Goal: Task Accomplishment & Management: Complete application form

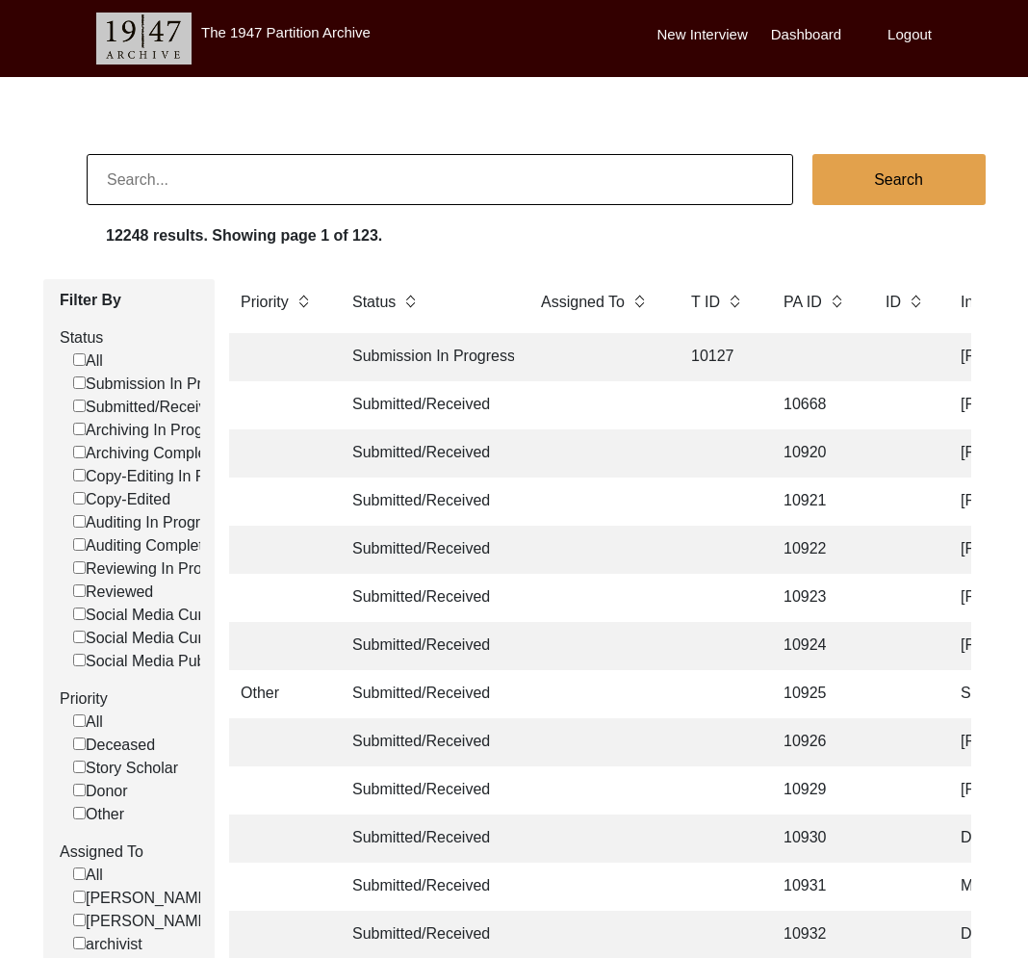
click at [253, 180] on input at bounding box center [440, 179] width 707 height 51
click at [292, 173] on input at bounding box center [440, 179] width 707 height 51
paste input "13343"
type input "13343"
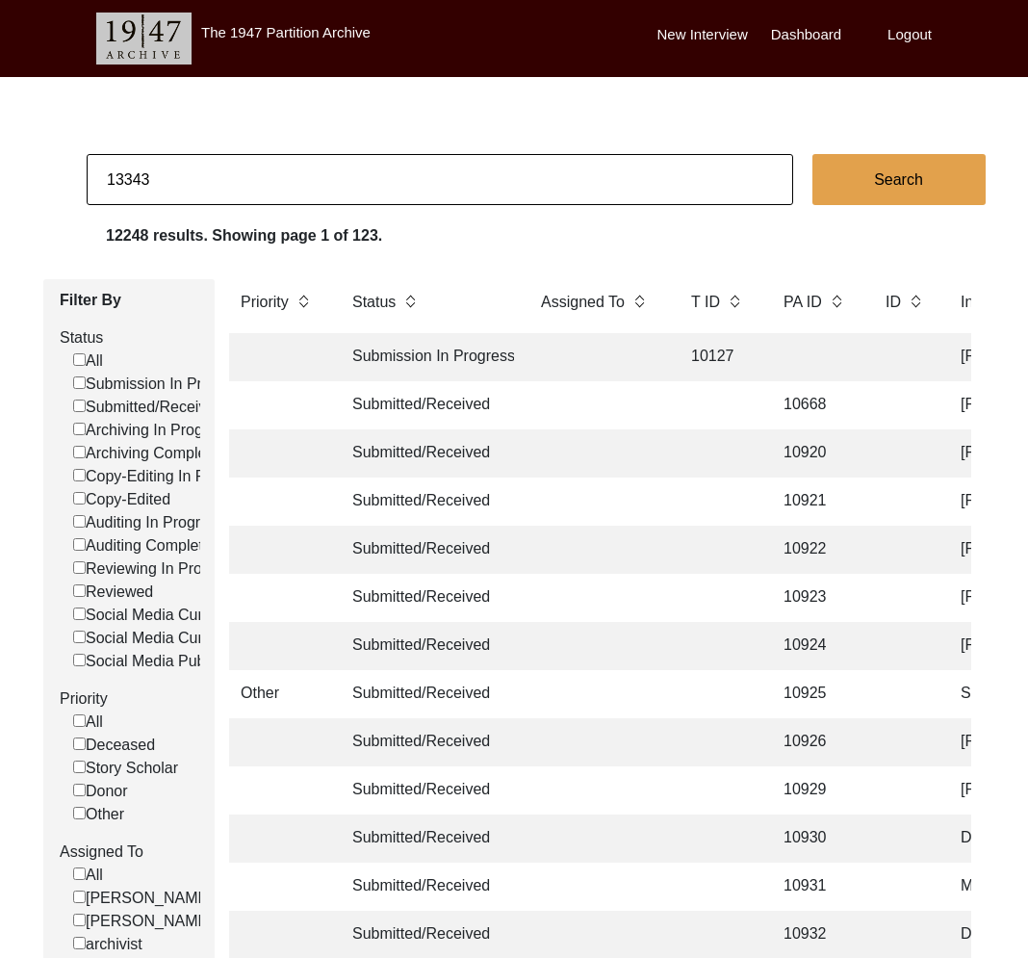
checkbox input "false"
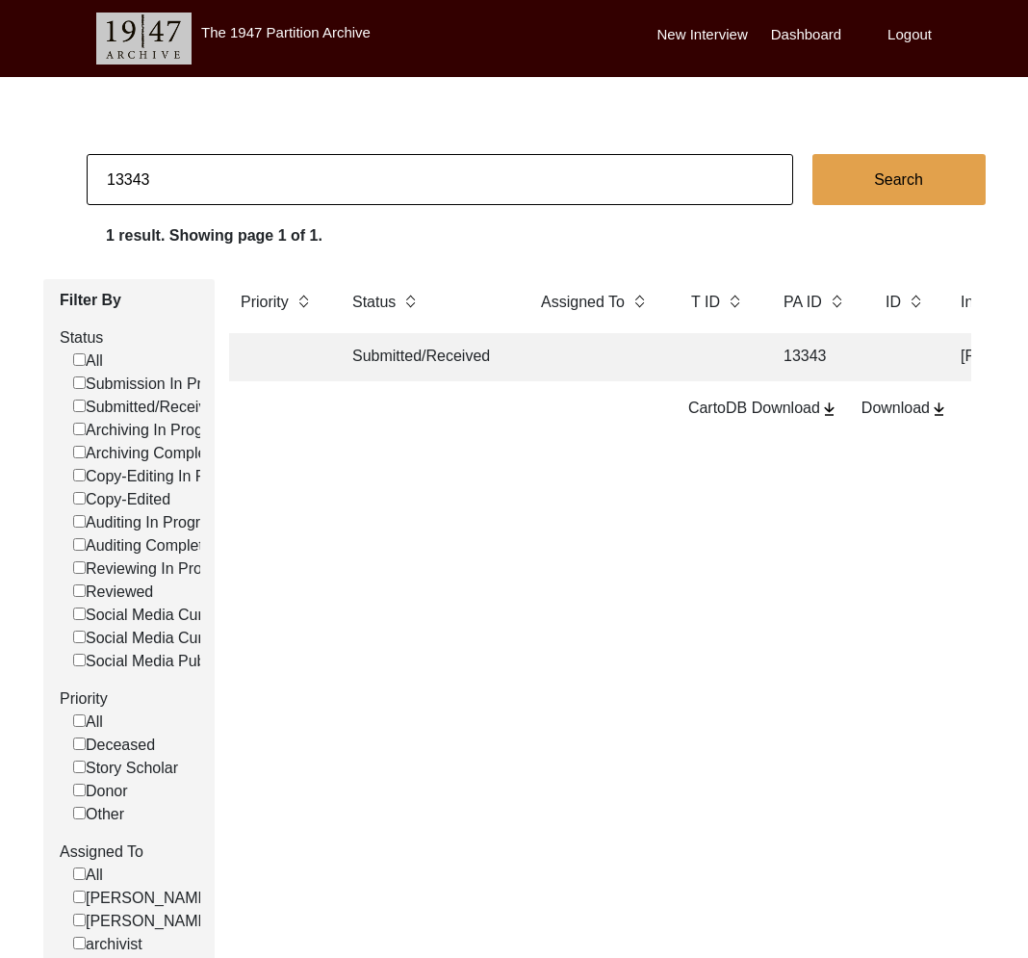
click at [421, 365] on td "Submitted/Received" at bounding box center [427, 357] width 173 height 48
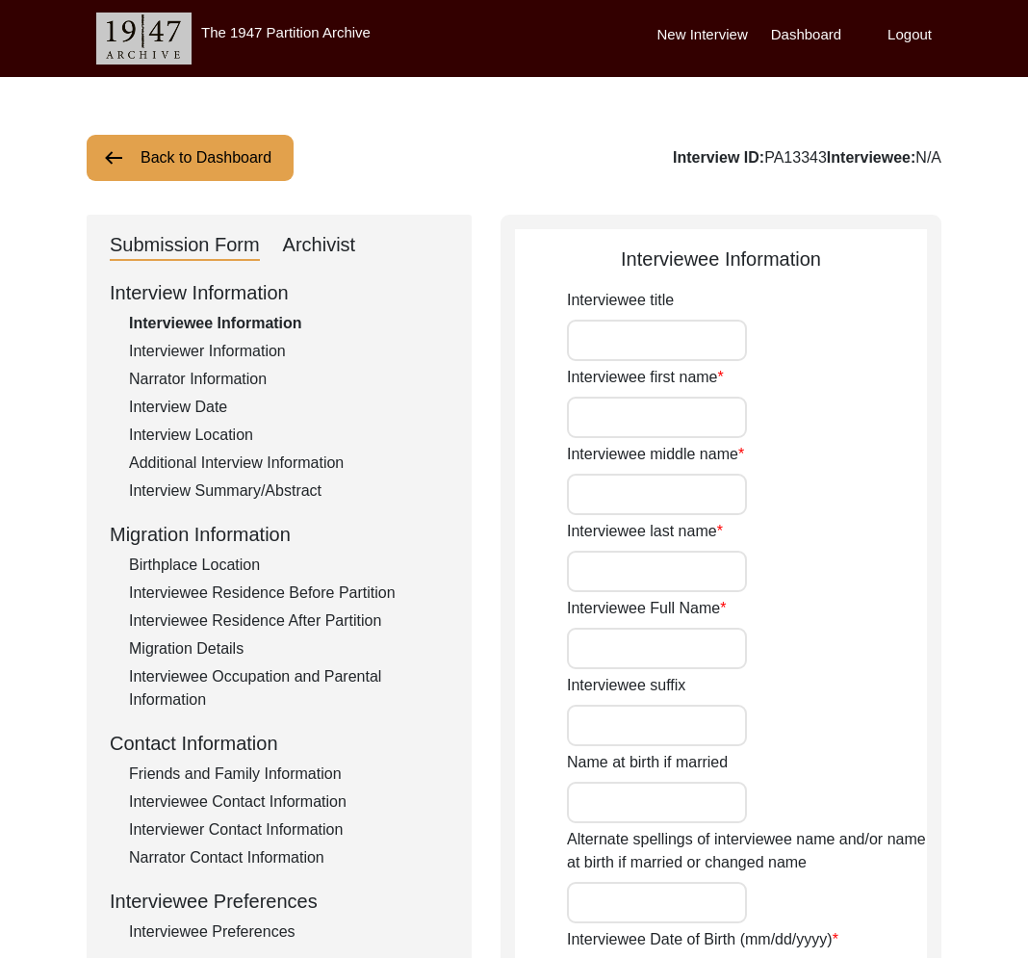
type input "NIL"
type input "Charanjeet"
type input "Singh"
type input "Bhatia"
type input "Charanjeet Singh Bhatia"
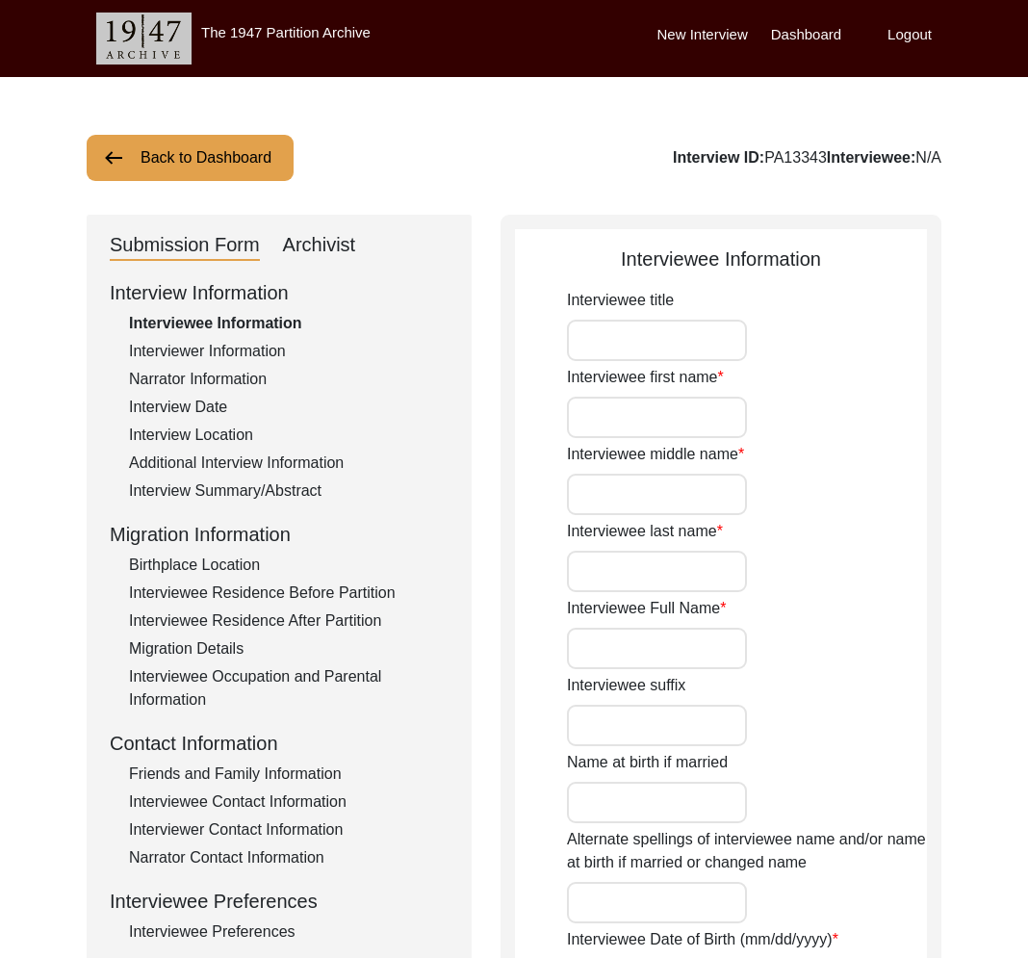
type input "Charanjeet Singh Bhatia"
type input "01/05/1937"
type input "85 years"
type input "Sikhism"
type input "Punjabi"
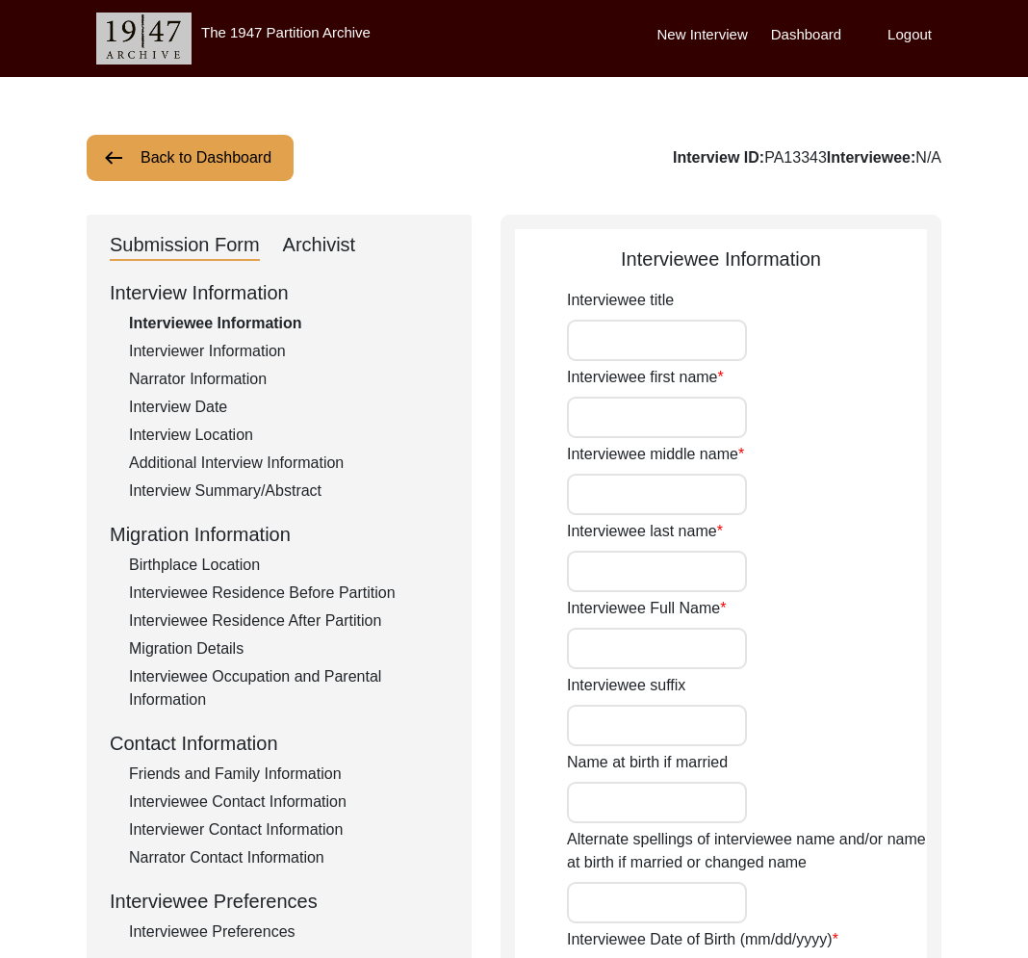
type input "[DEMOGRAPHIC_DATA]"
type input "Sardar"
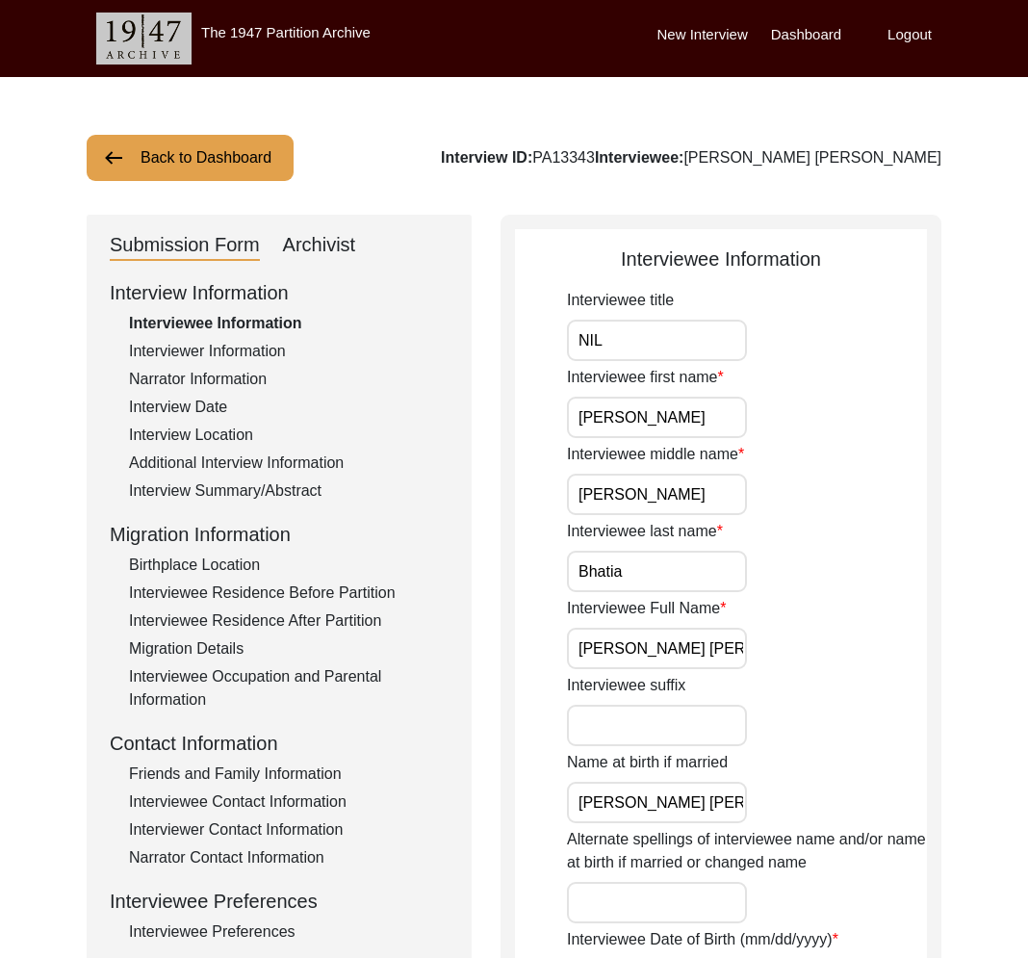
click at [283, 347] on div "Interviewer Information" at bounding box center [289, 351] width 320 height 23
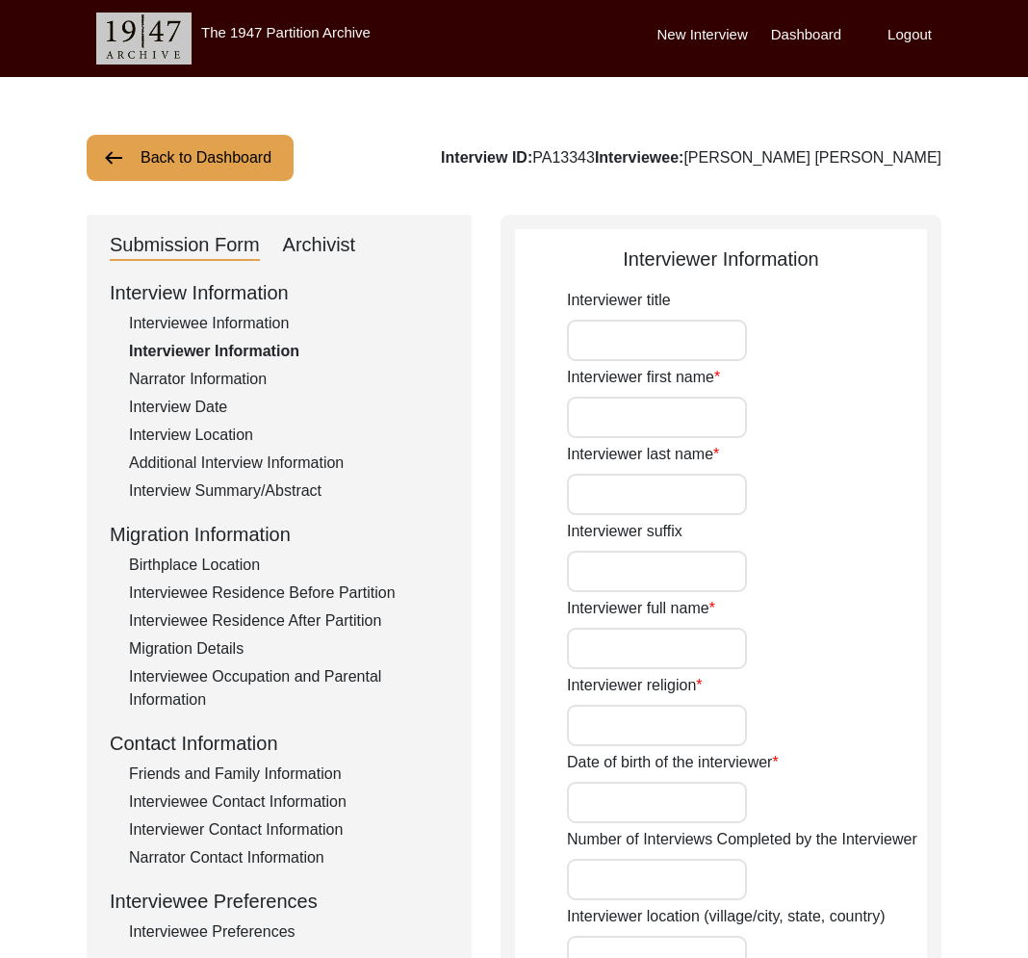
type input "Ananya"
type input "Sakargayen"
type input "Ananya Sakargayen"
type input "[DEMOGRAPHIC_DATA]"
type input "11/22/2002"
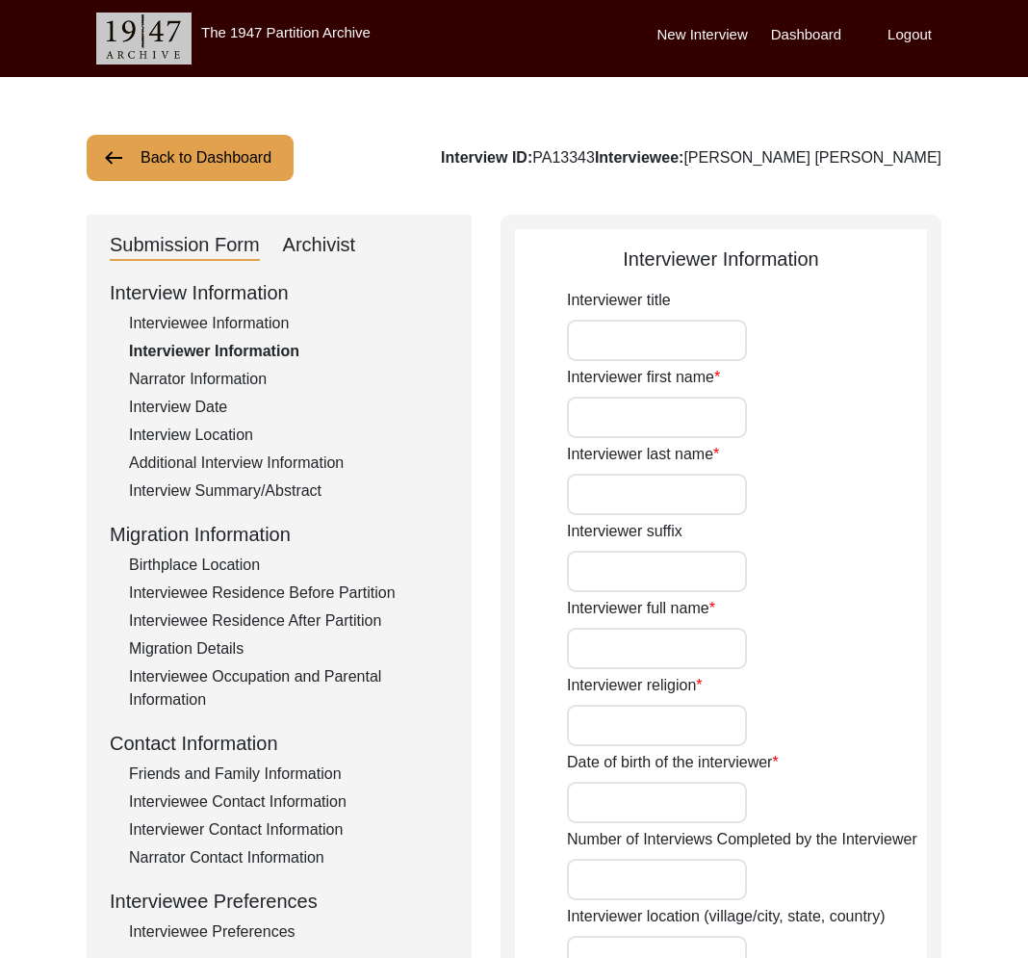
type input "Indore, Madhya Pradesh, India"
type input "Student"
type input "NIL"
type input "Darsh"
type input "Sakalle"
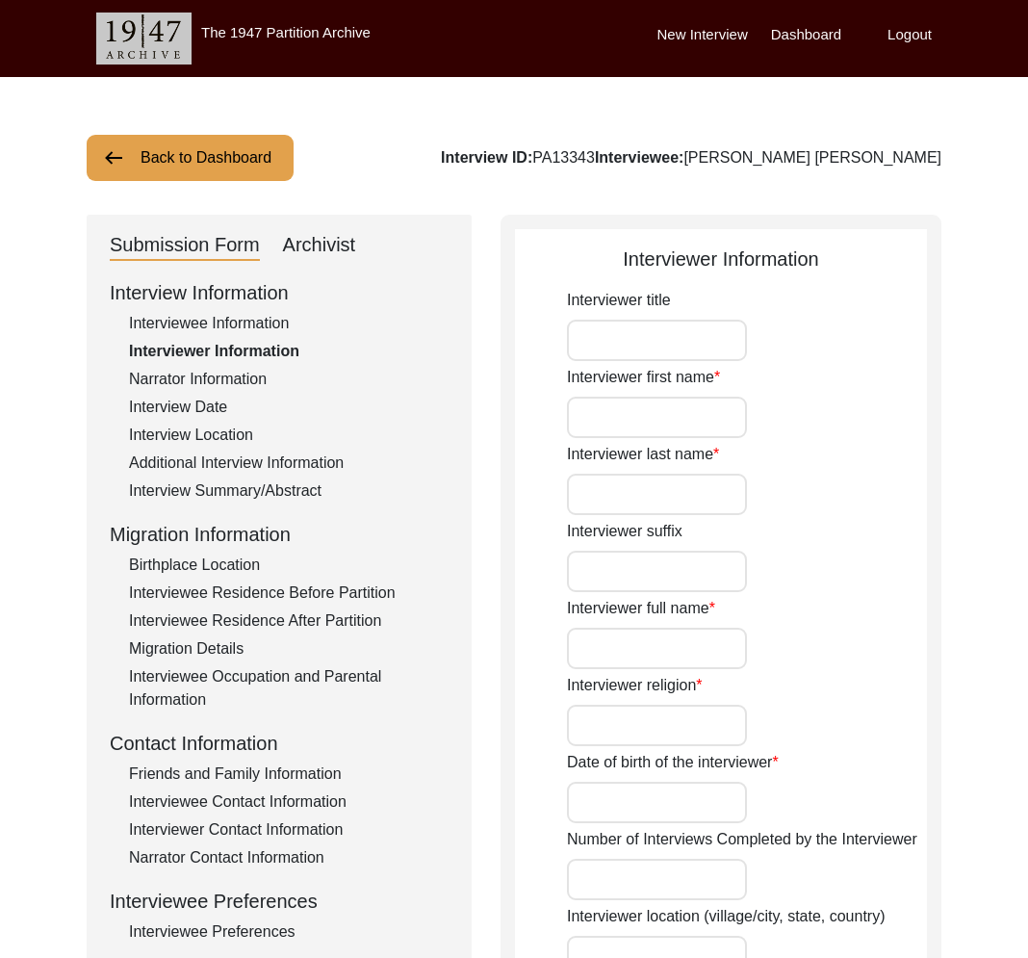
type input "Darsh Sakalle"
type textarea "Ananya Sakargayen is a student of Masters in History. an aspiring researcher in…"
type input "Hindi"
type textarea "Father-in-law of the interviewee's neighbor"
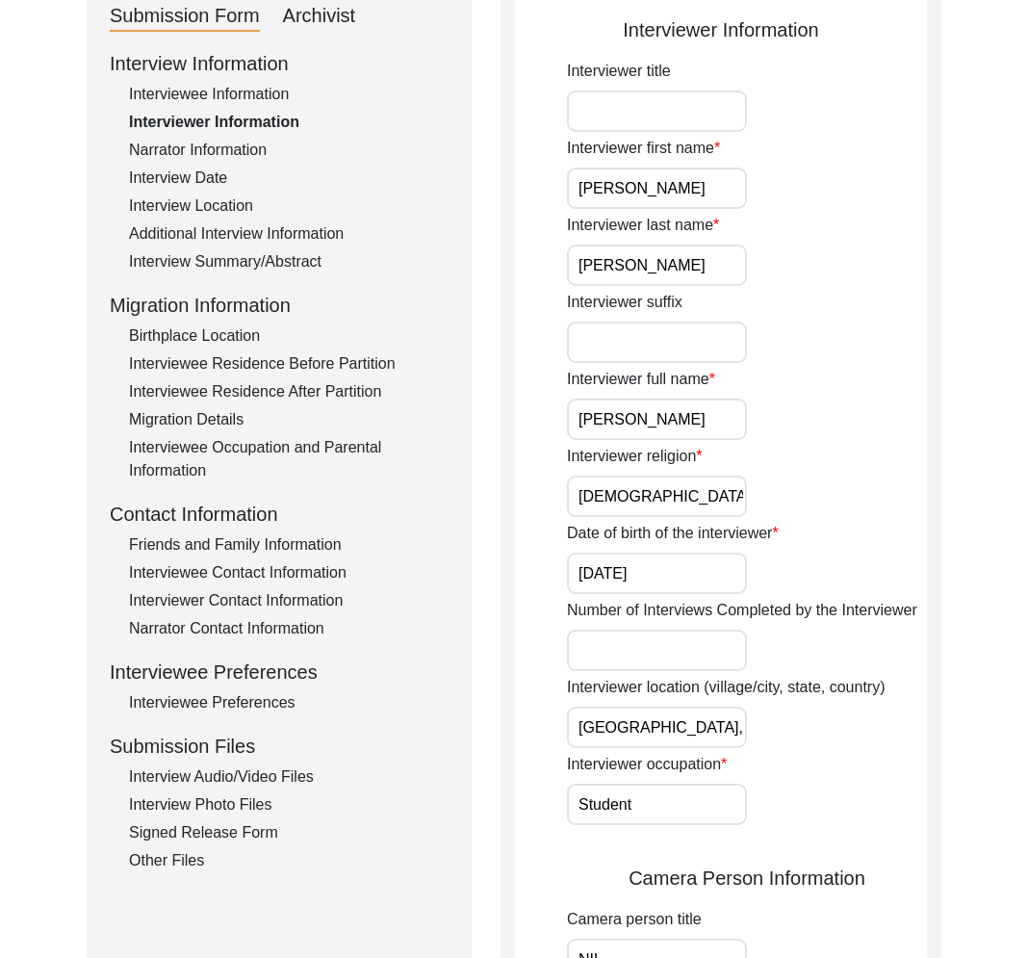
scroll to position [251, 0]
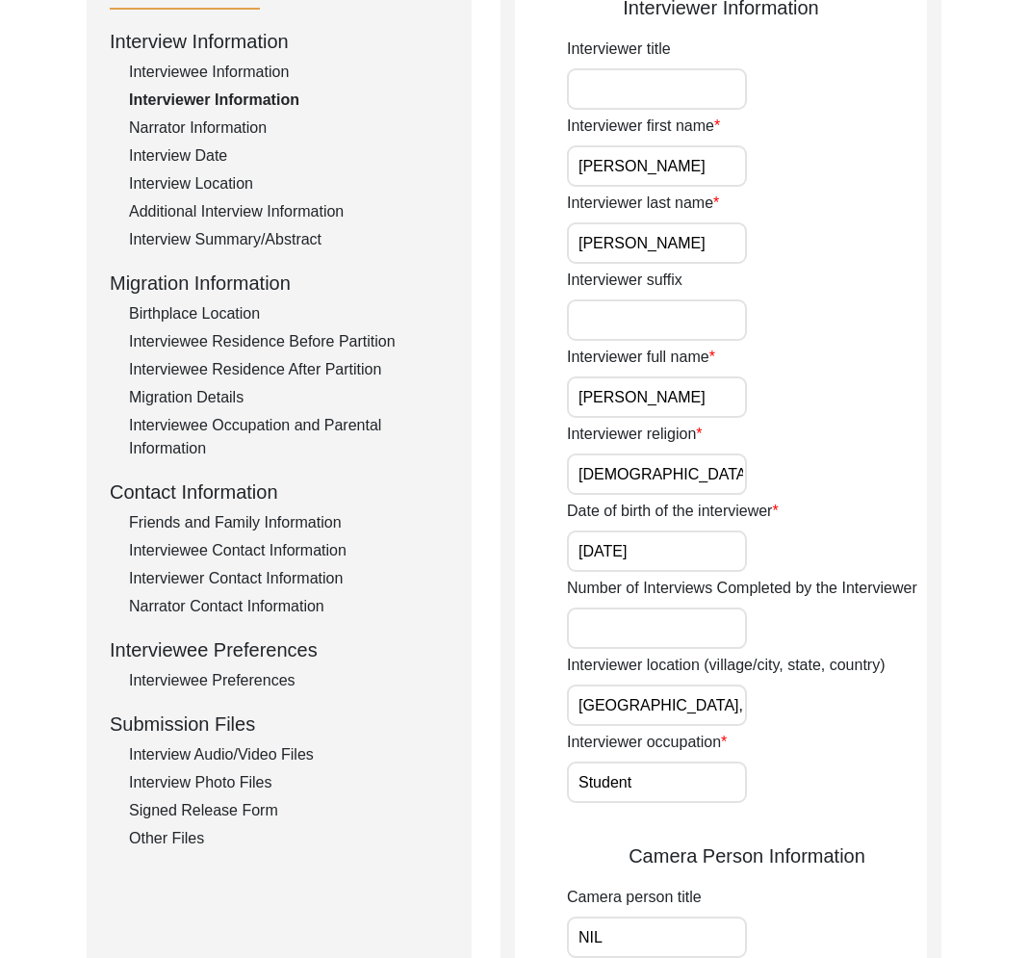
click at [288, 231] on div "Interview Summary/Abstract" at bounding box center [289, 239] width 320 height 23
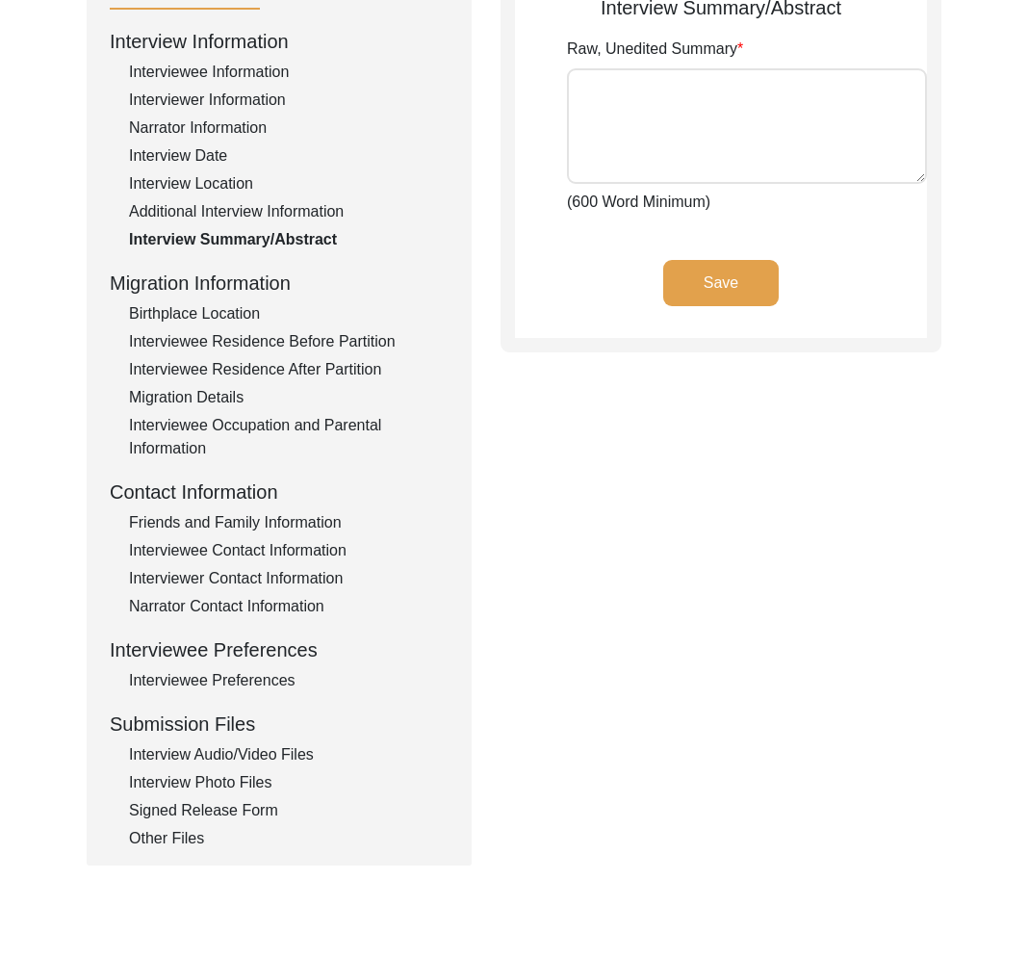
type textarea "Mr. Charanjeet Singh Bhatia was born on January 5, 1937 in Dehradun at his mate…"
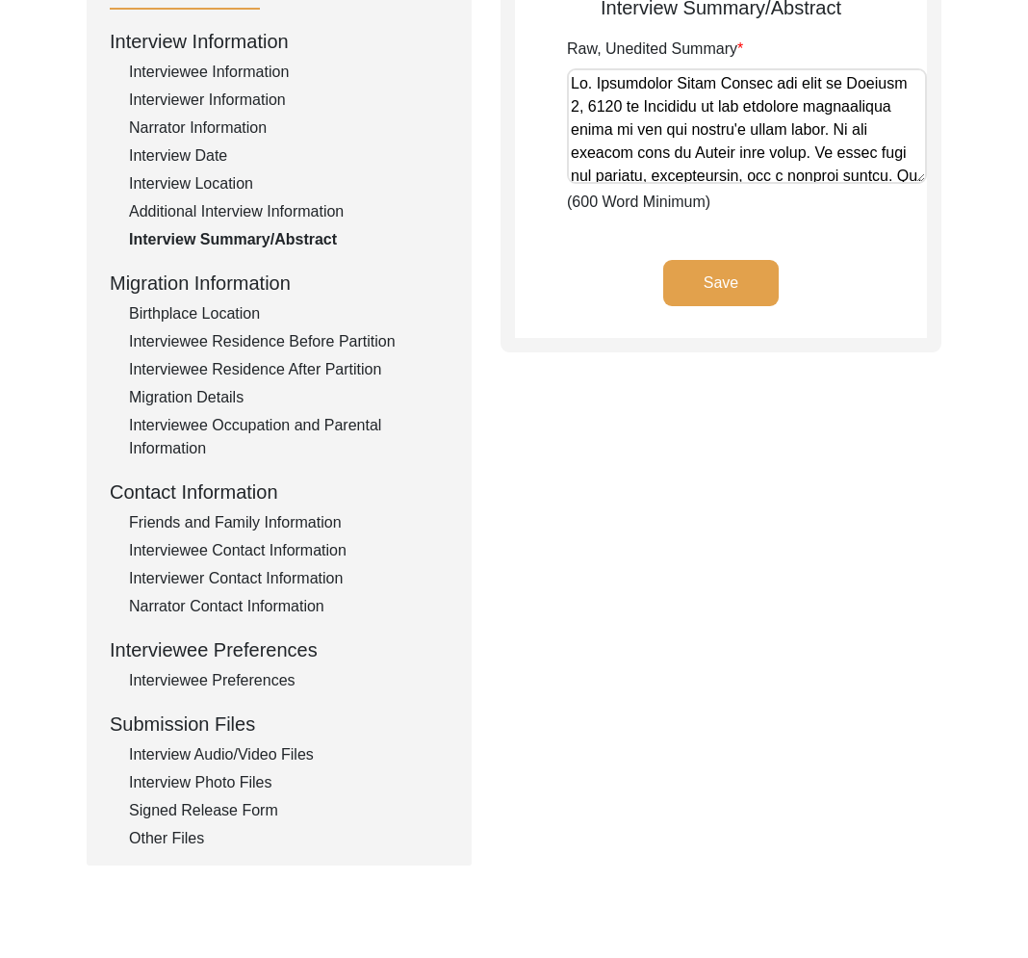
scroll to position [0, 0]
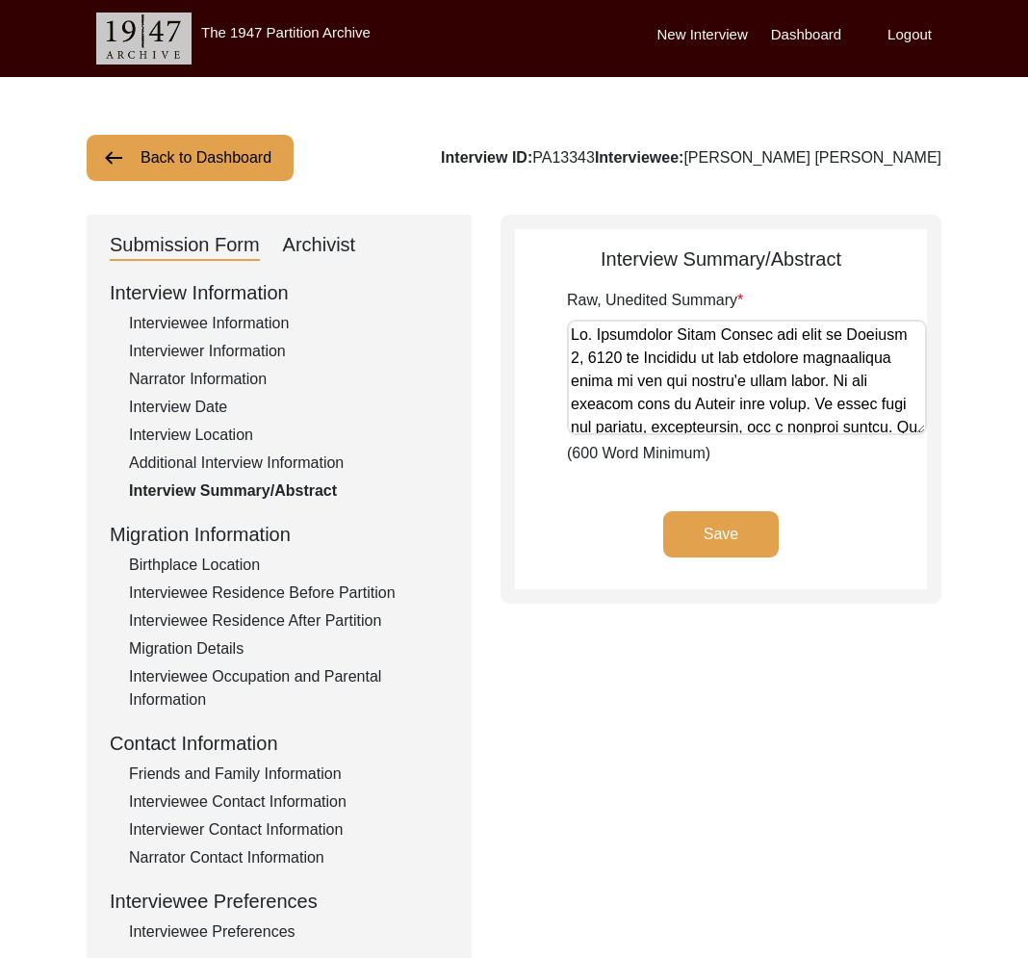
click at [302, 258] on div "Archivist" at bounding box center [319, 245] width 73 height 31
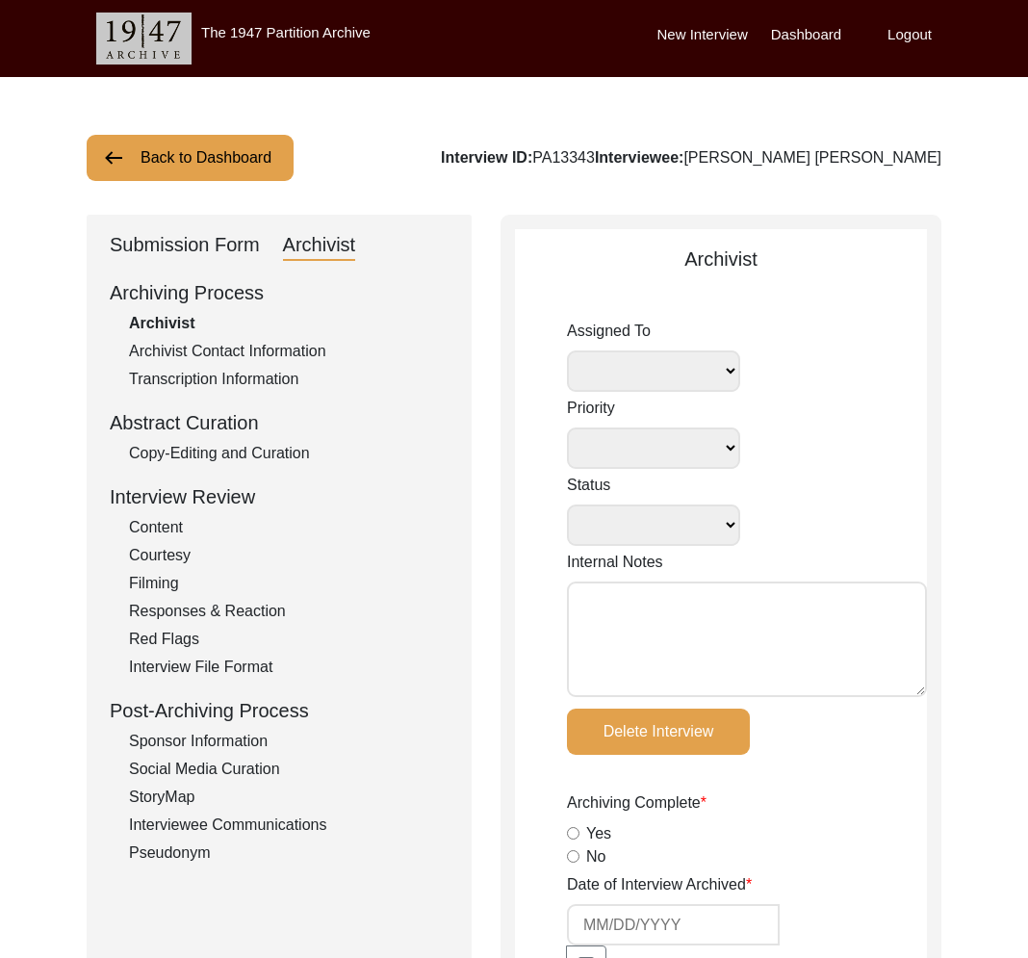
select select
select select "Submitted/Received"
radio input "true"
select select
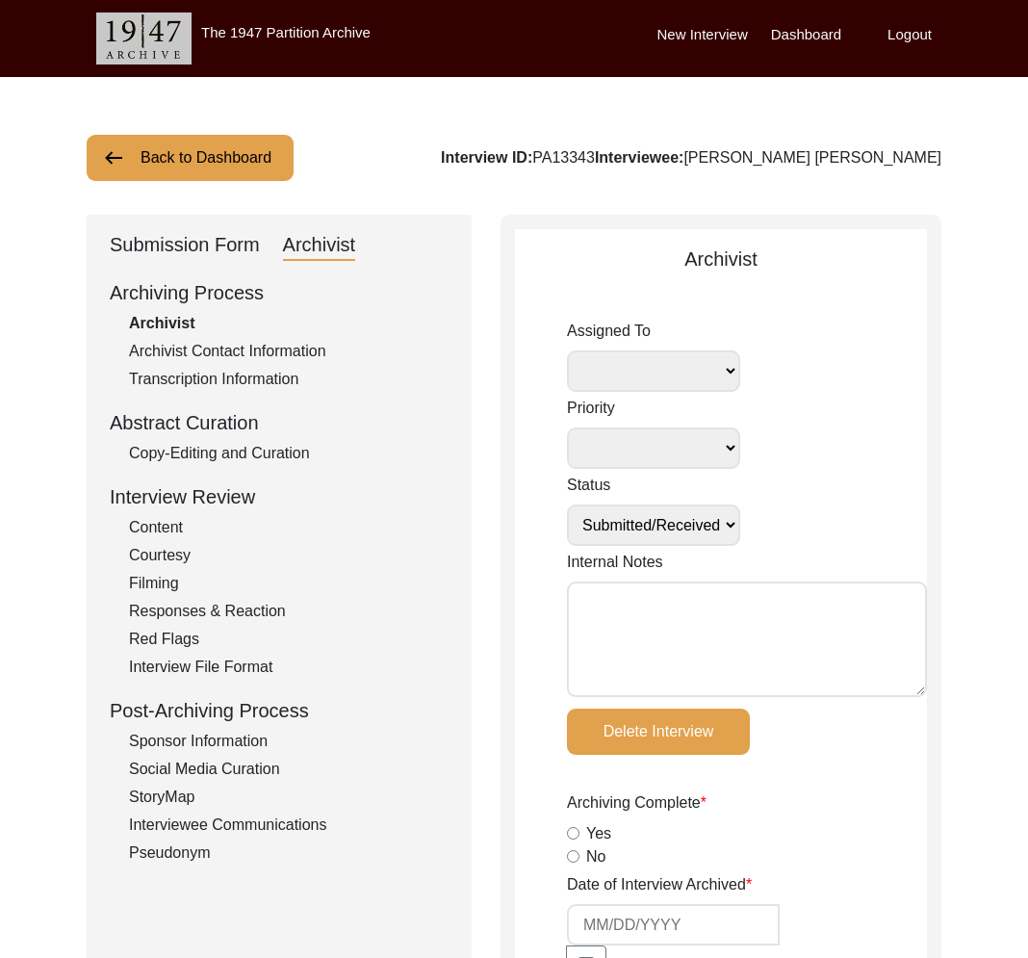
click at [184, 255] on div "Submission Form" at bounding box center [185, 245] width 150 height 31
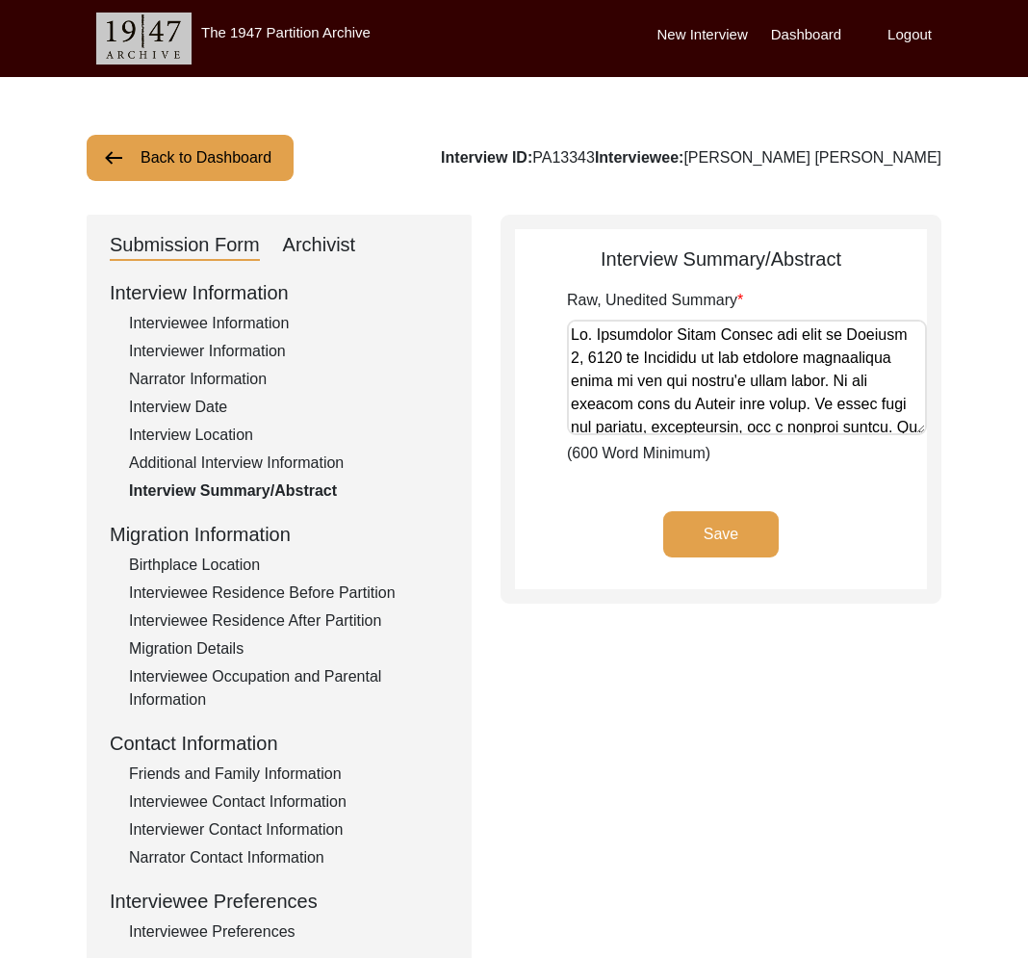
scroll to position [434, 0]
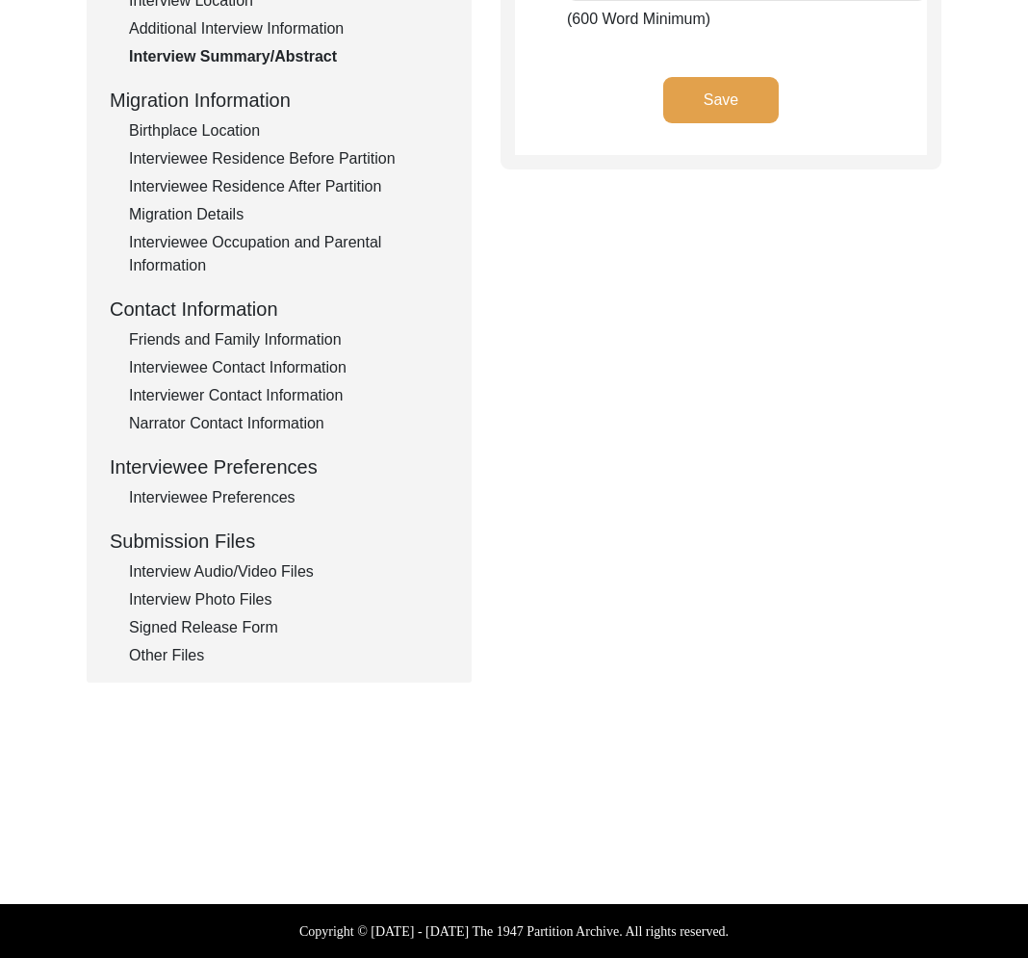
click at [230, 577] on div "Interview Audio/Video Files" at bounding box center [289, 571] width 320 height 23
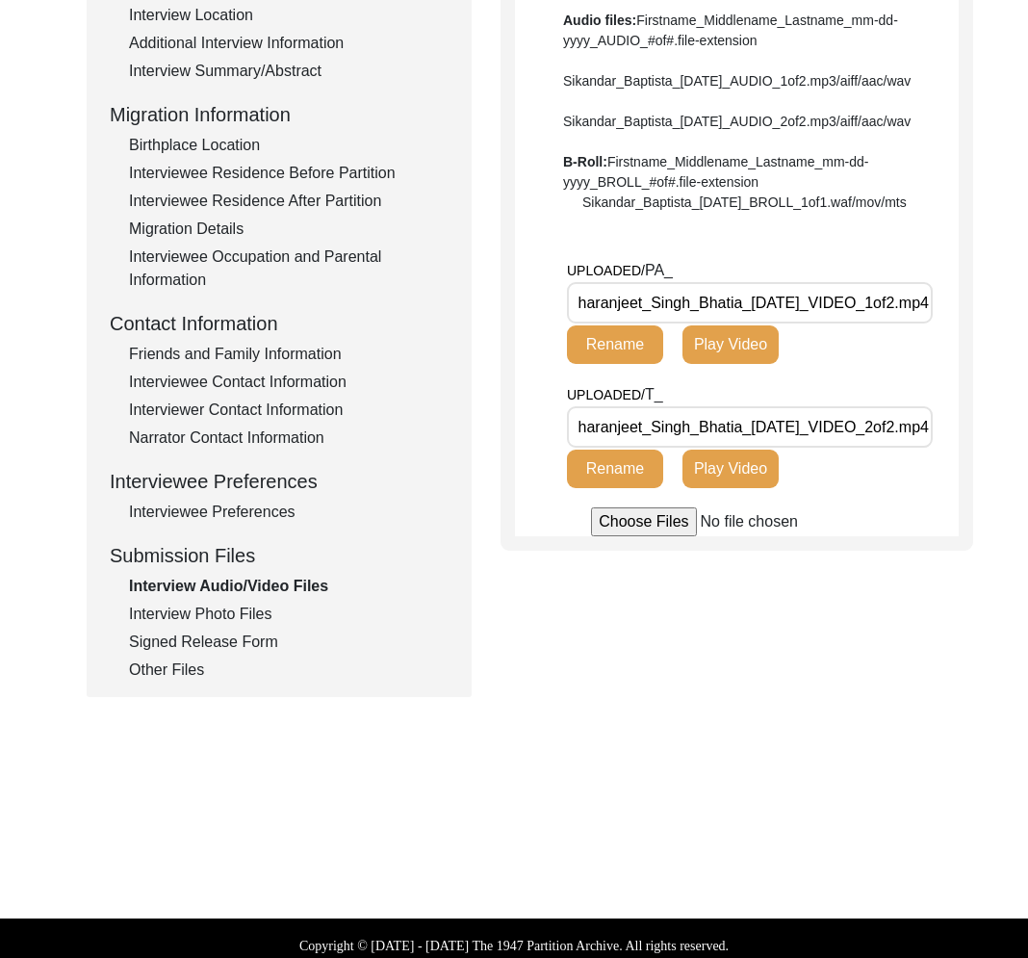
scroll to position [169, 0]
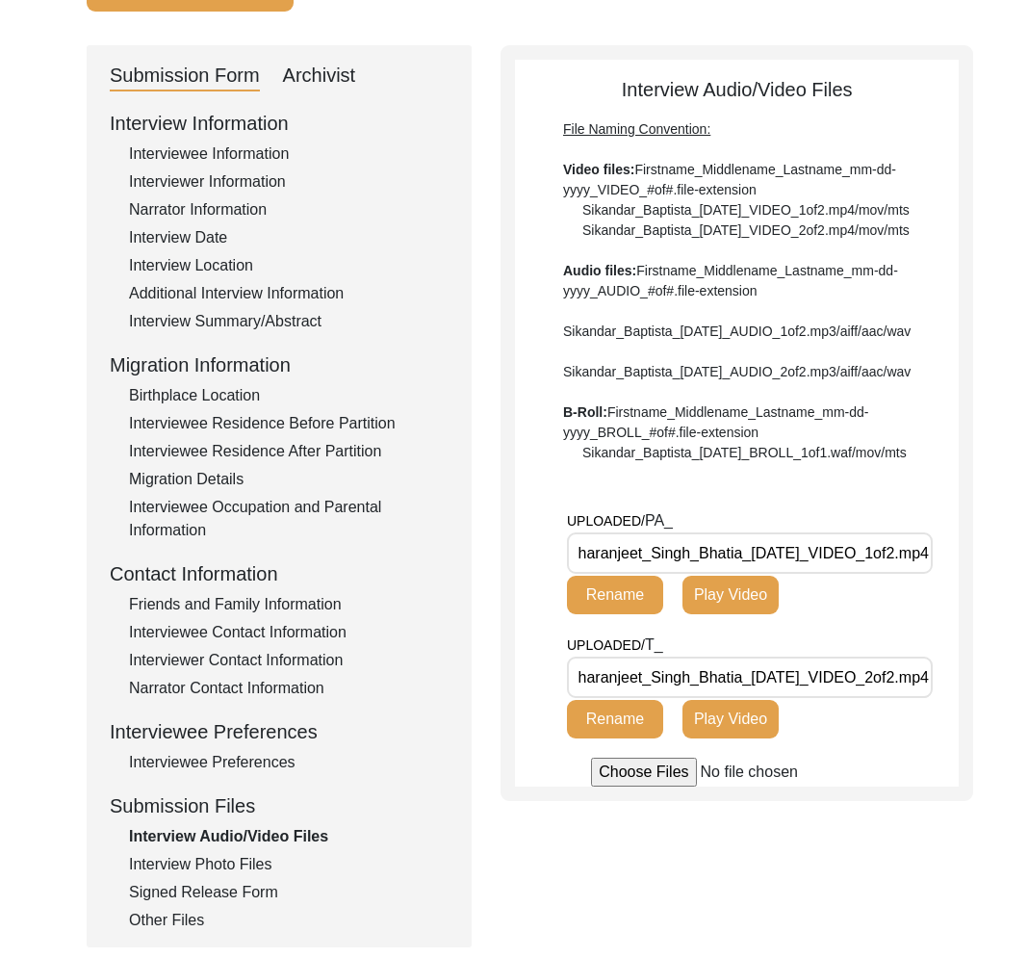
click at [209, 193] on div "Interviewer Information" at bounding box center [289, 181] width 320 height 23
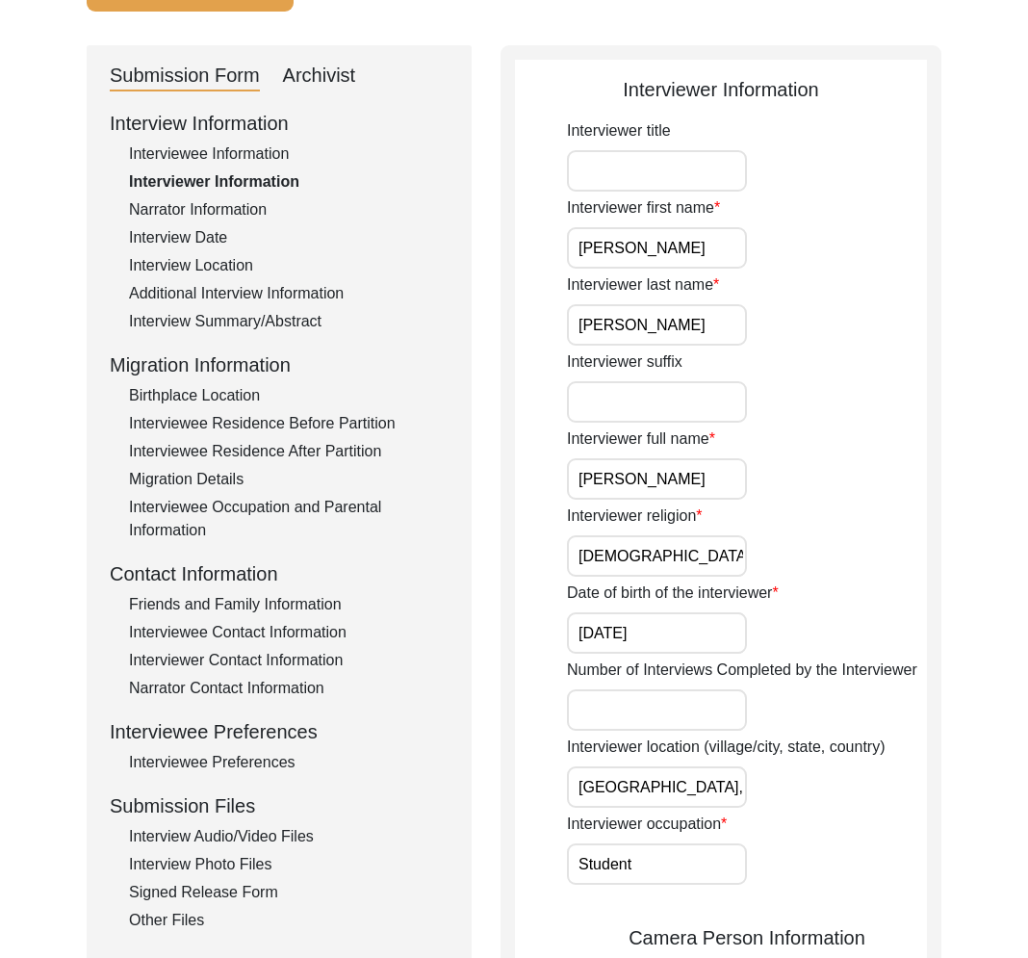
click at [212, 213] on div "Narrator Information" at bounding box center [289, 209] width 320 height 23
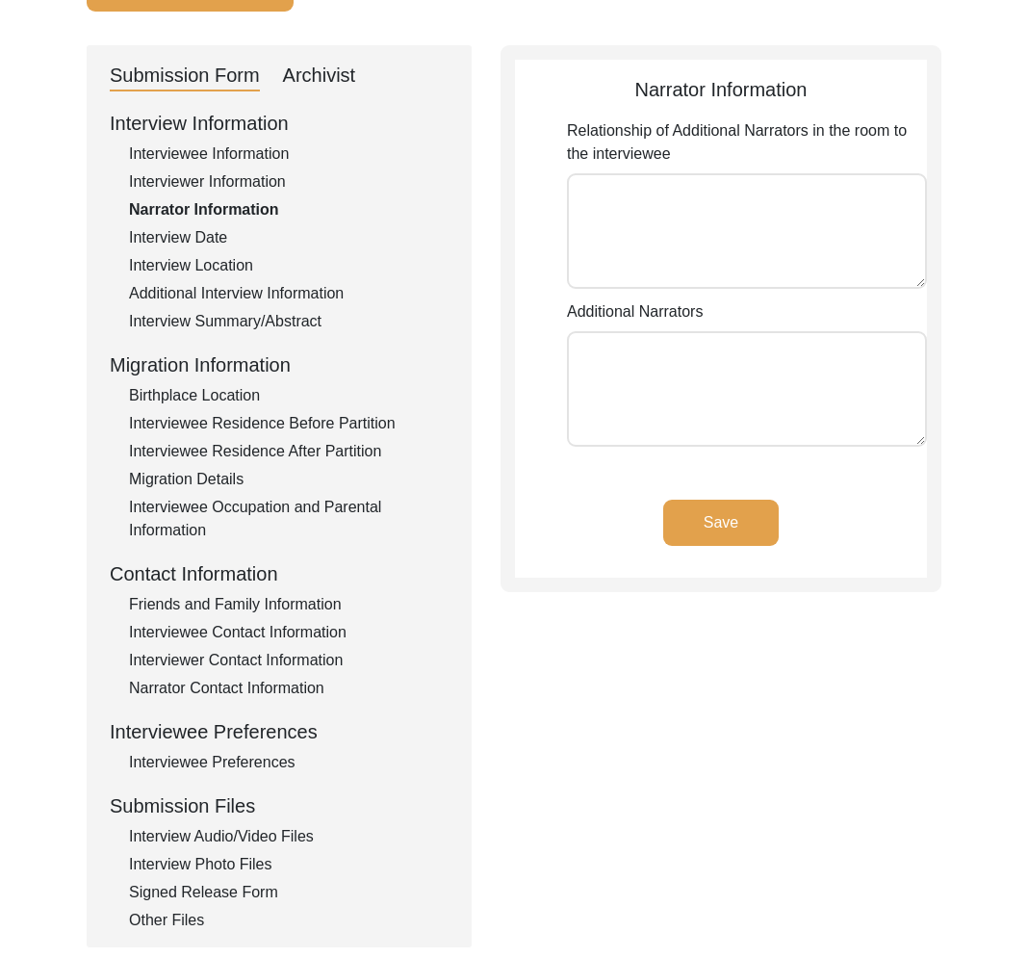
type textarea "Darshan Kaur Bhatia- wife of Charanjeet Singh Bhatia"
type textarea "Darshan Kaur Bhatia"
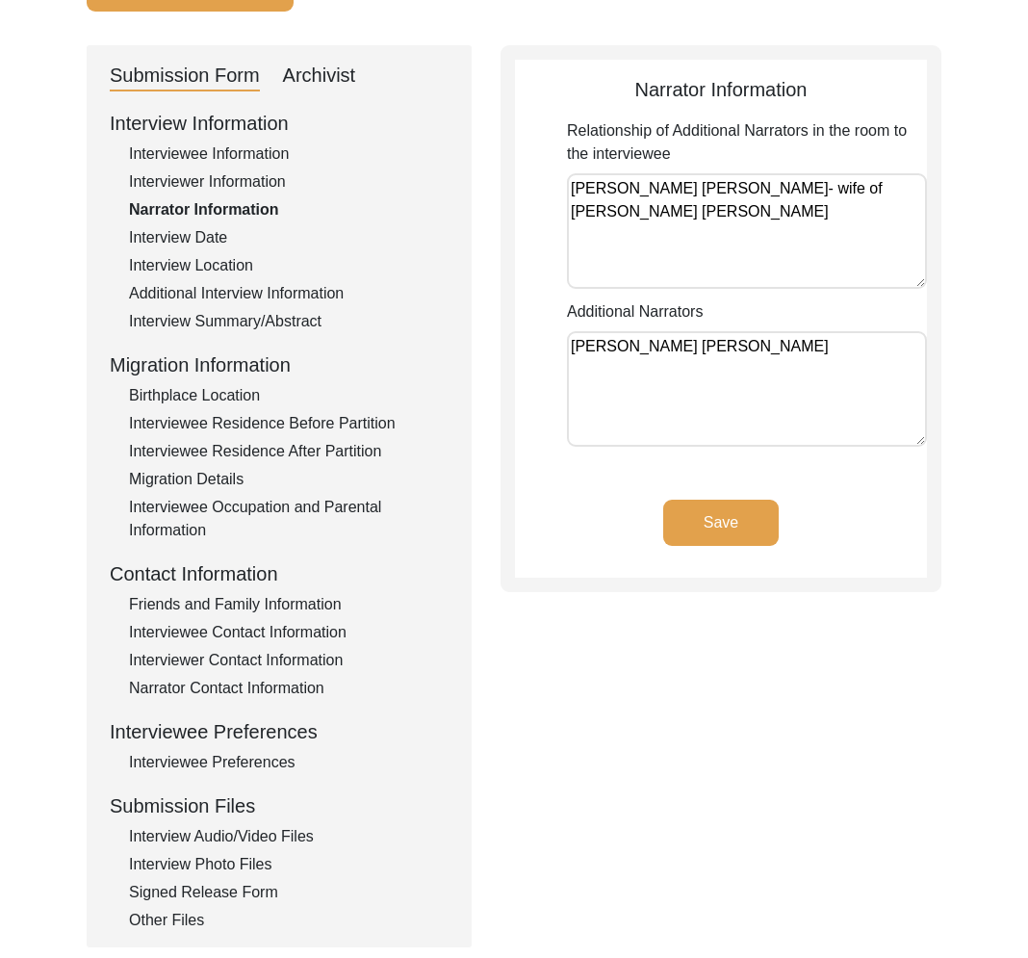
click at [224, 273] on div "Interview Location" at bounding box center [289, 265] width 320 height 23
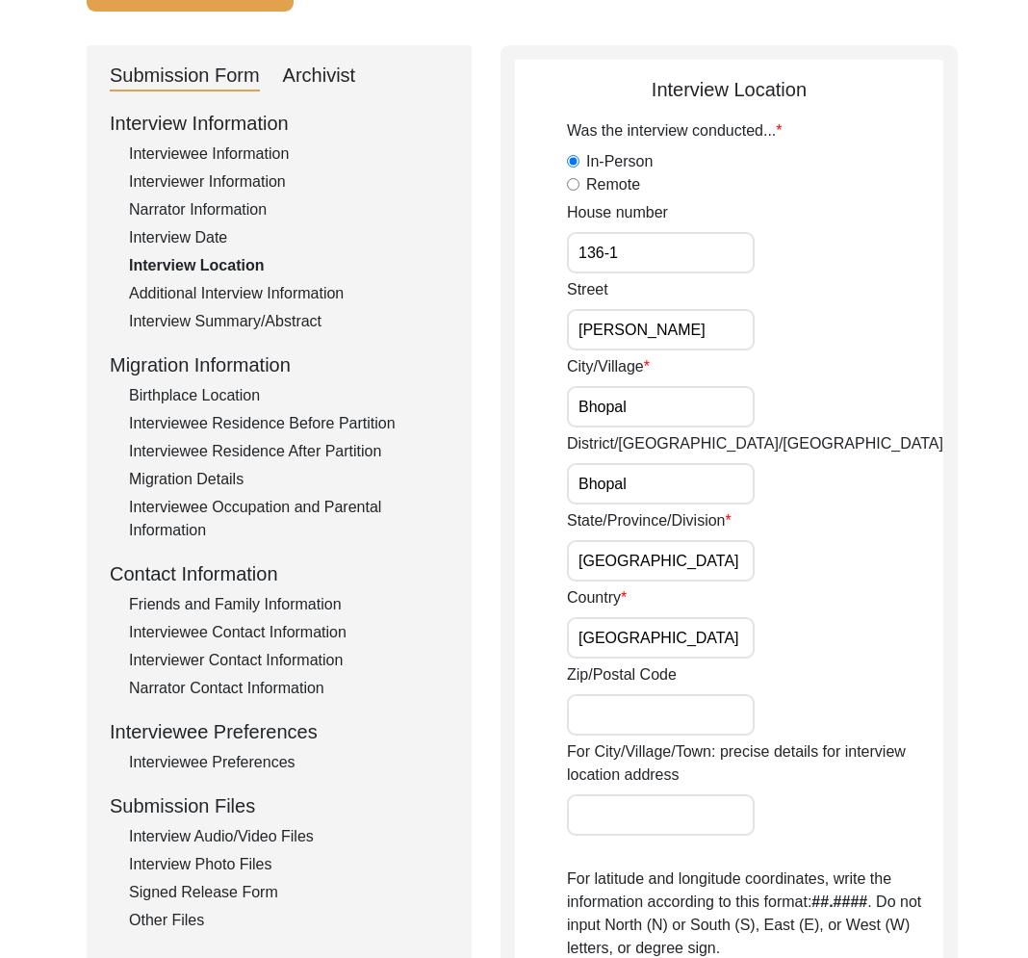
click at [203, 237] on div "Interview Date" at bounding box center [289, 237] width 320 height 23
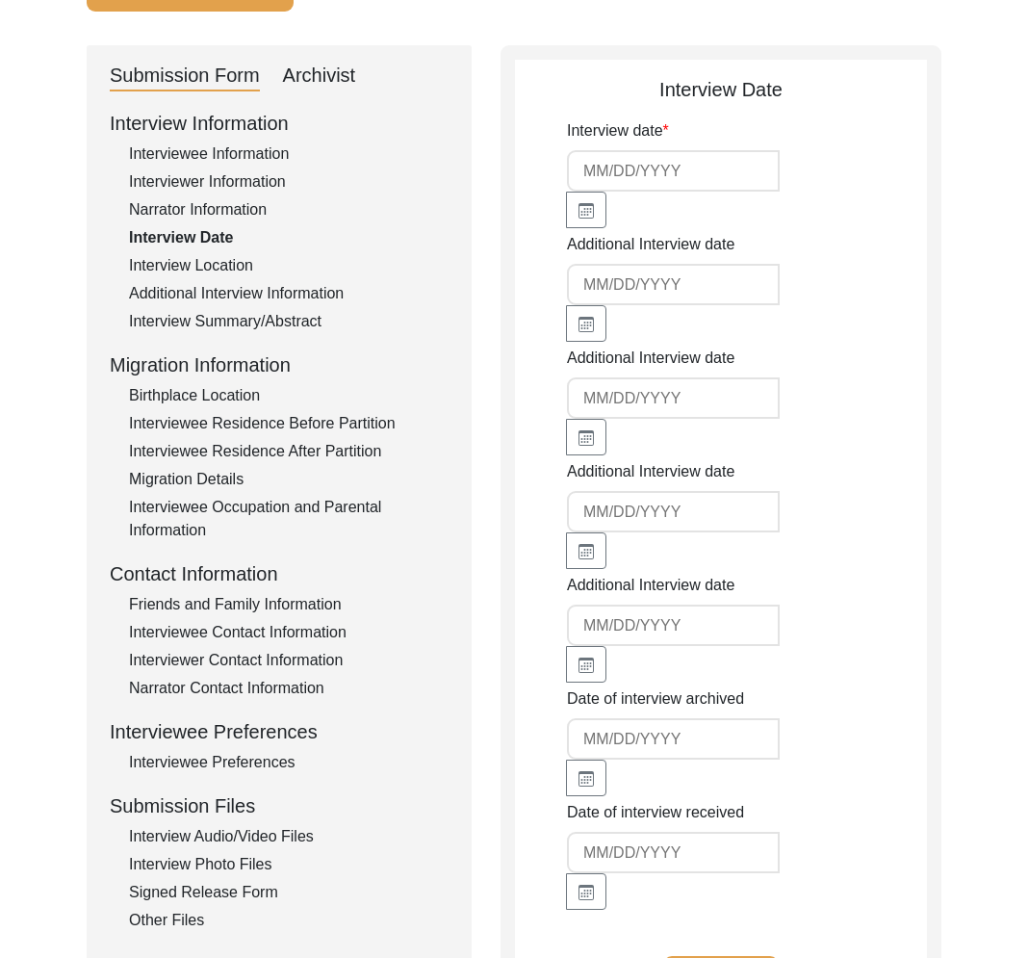
type input "5/16/2025"
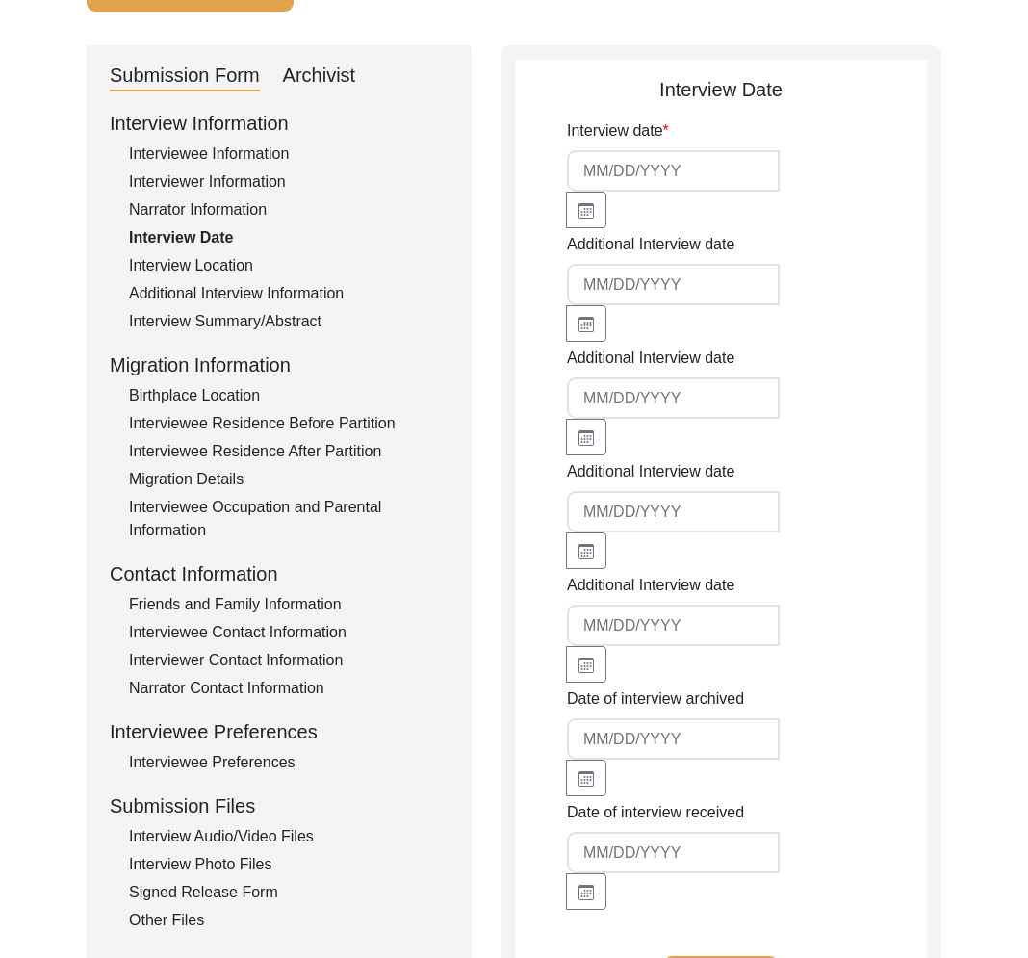
type input "5/16/2025"
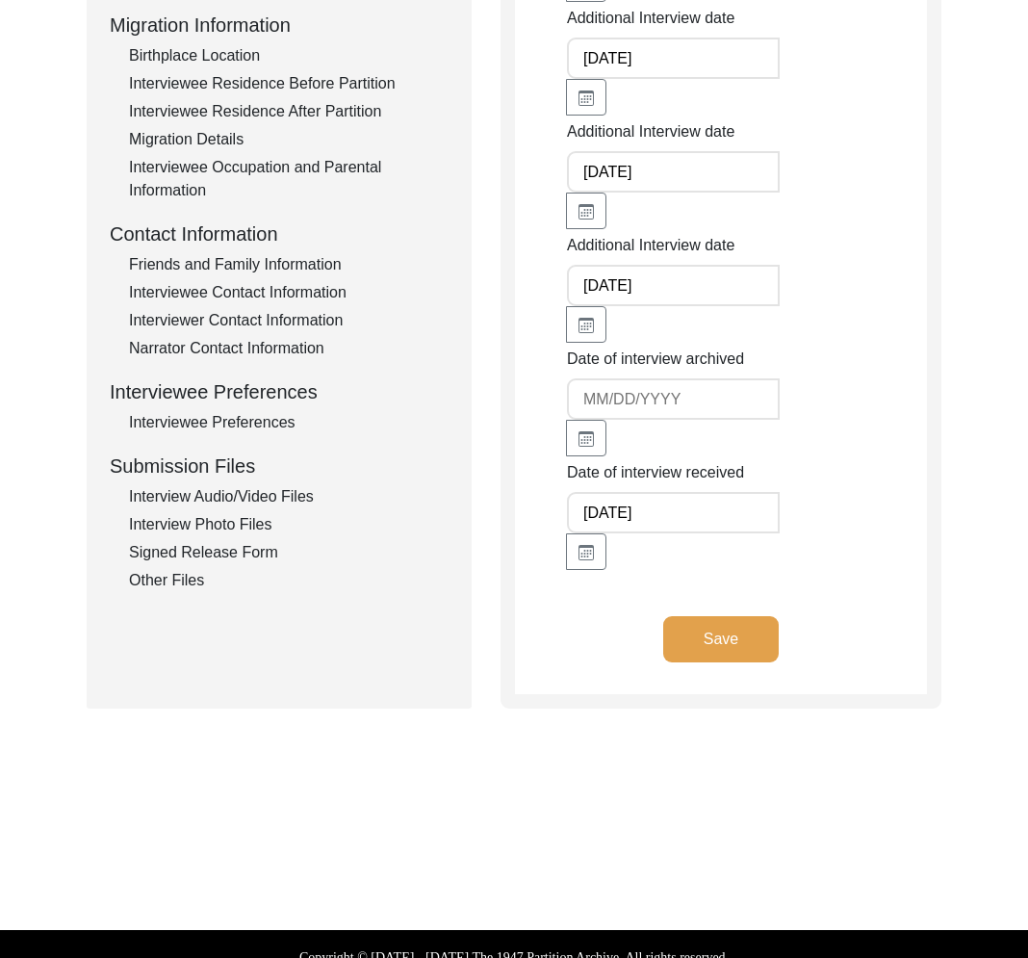
click at [212, 505] on div "Interview Audio/Video Files" at bounding box center [289, 496] width 320 height 23
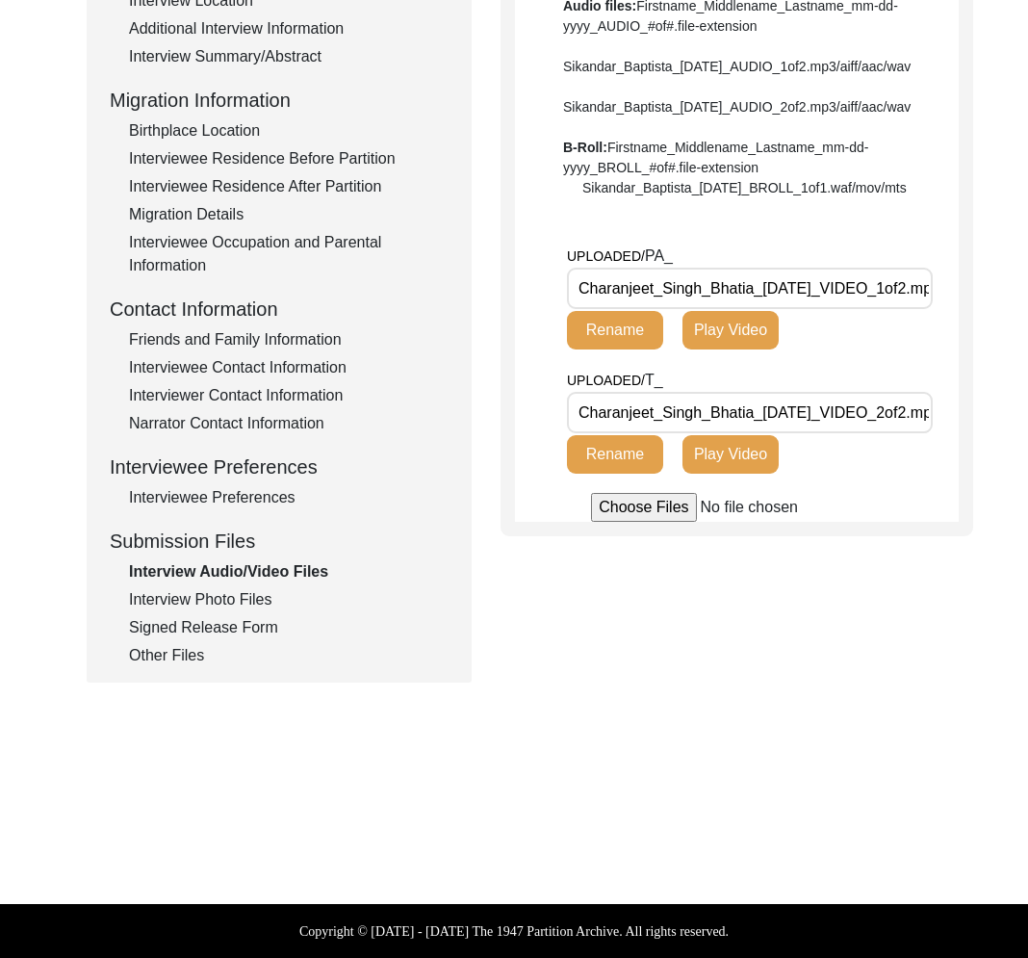
click at [736, 349] on button "Play Video" at bounding box center [731, 330] width 96 height 39
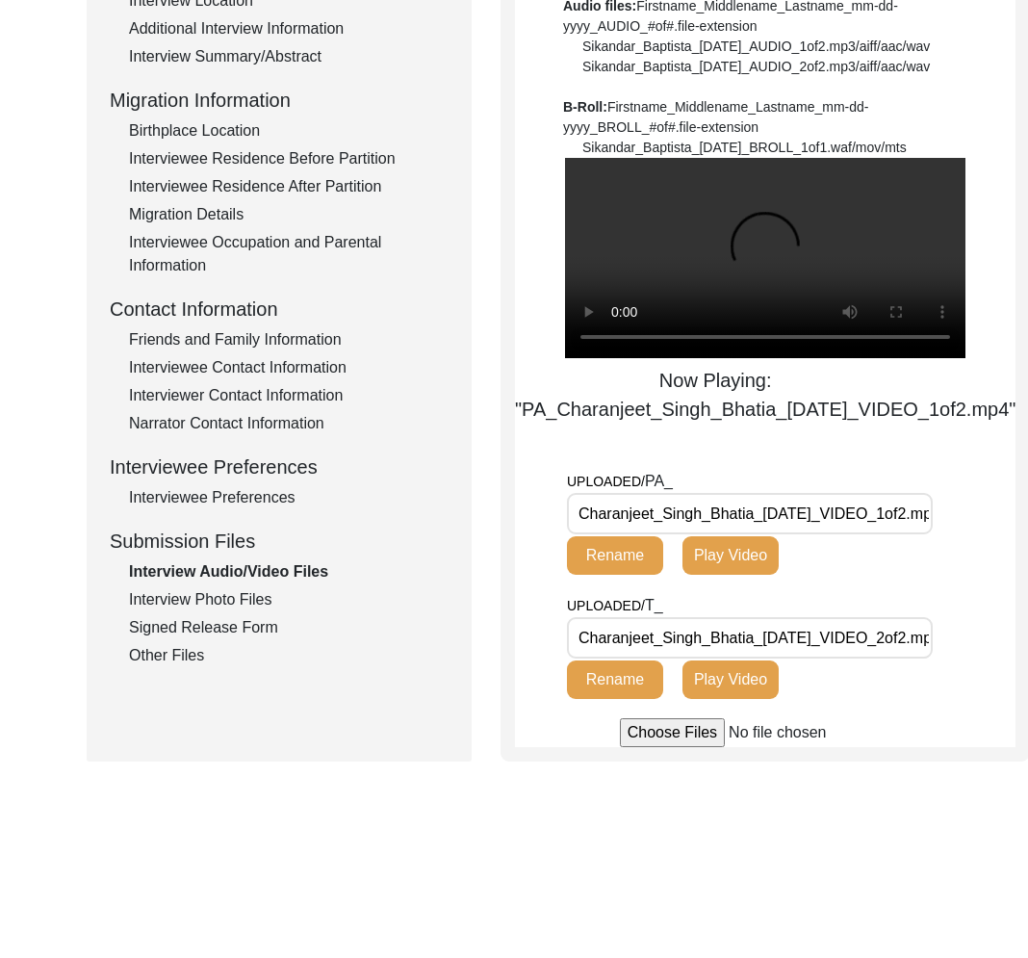
click at [763, 699] on button "Play Video" at bounding box center [731, 679] width 96 height 39
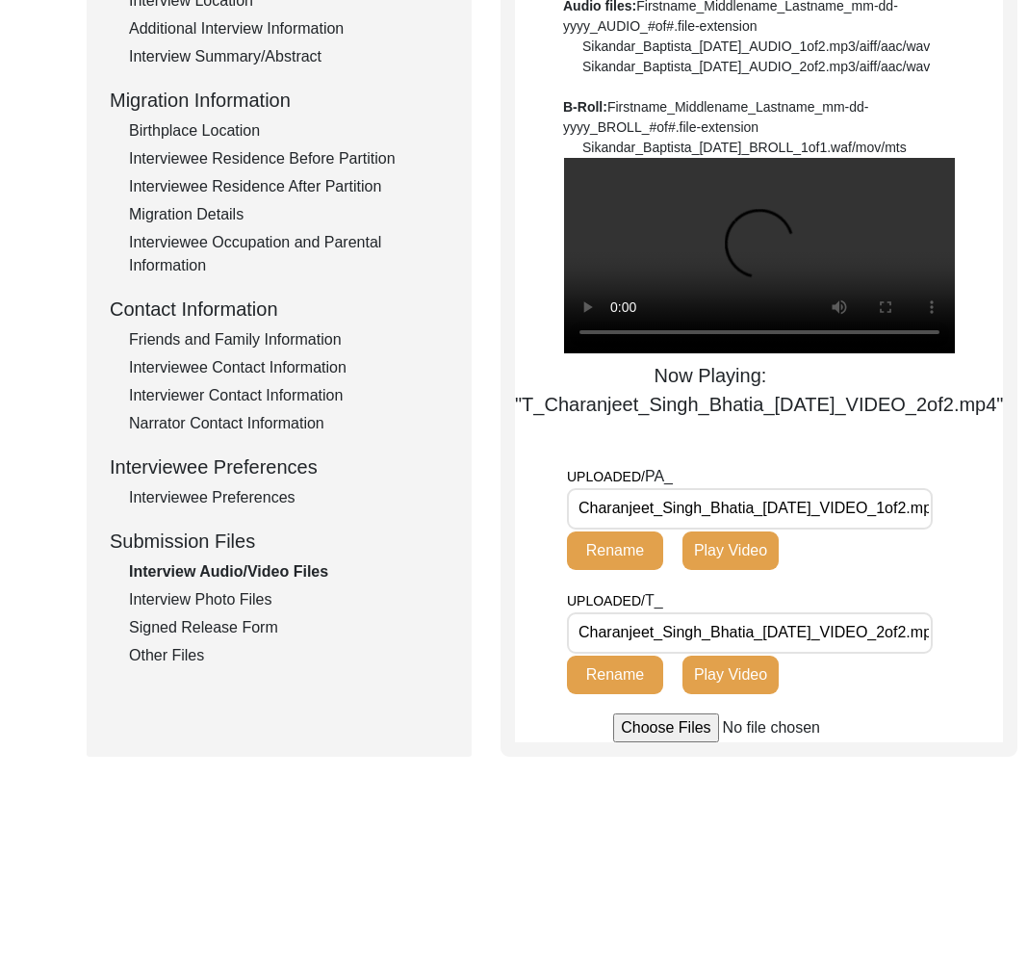
scroll to position [0, 0]
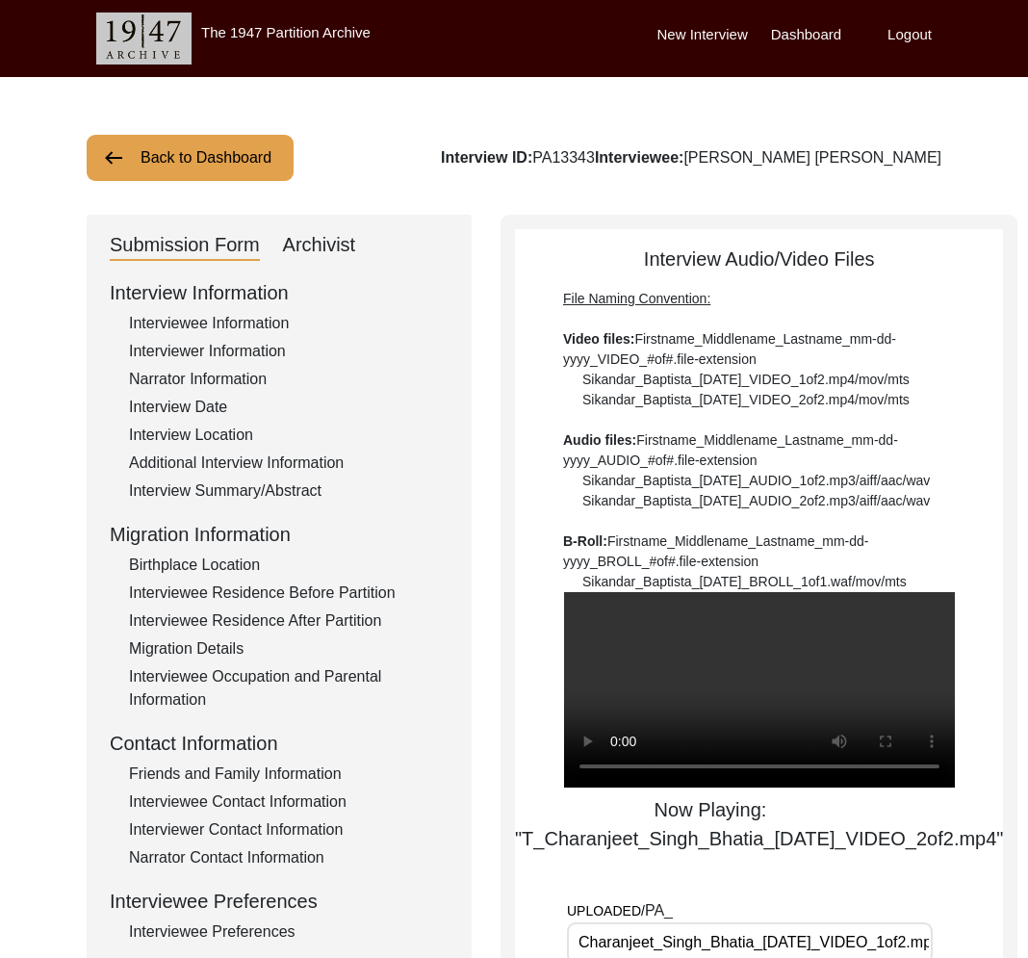
click at [200, 168] on button "Back to Dashboard" at bounding box center [190, 158] width 207 height 46
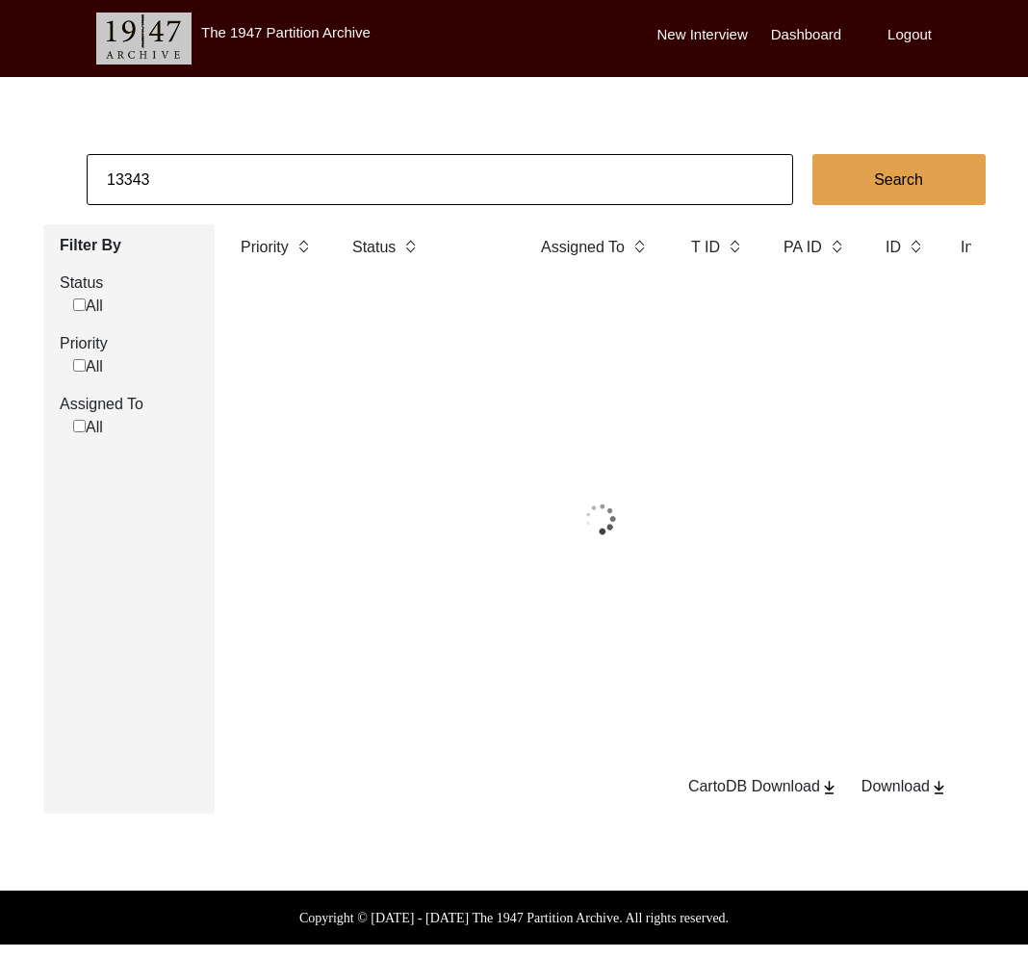
click at [213, 181] on input "13343" at bounding box center [440, 179] width 707 height 51
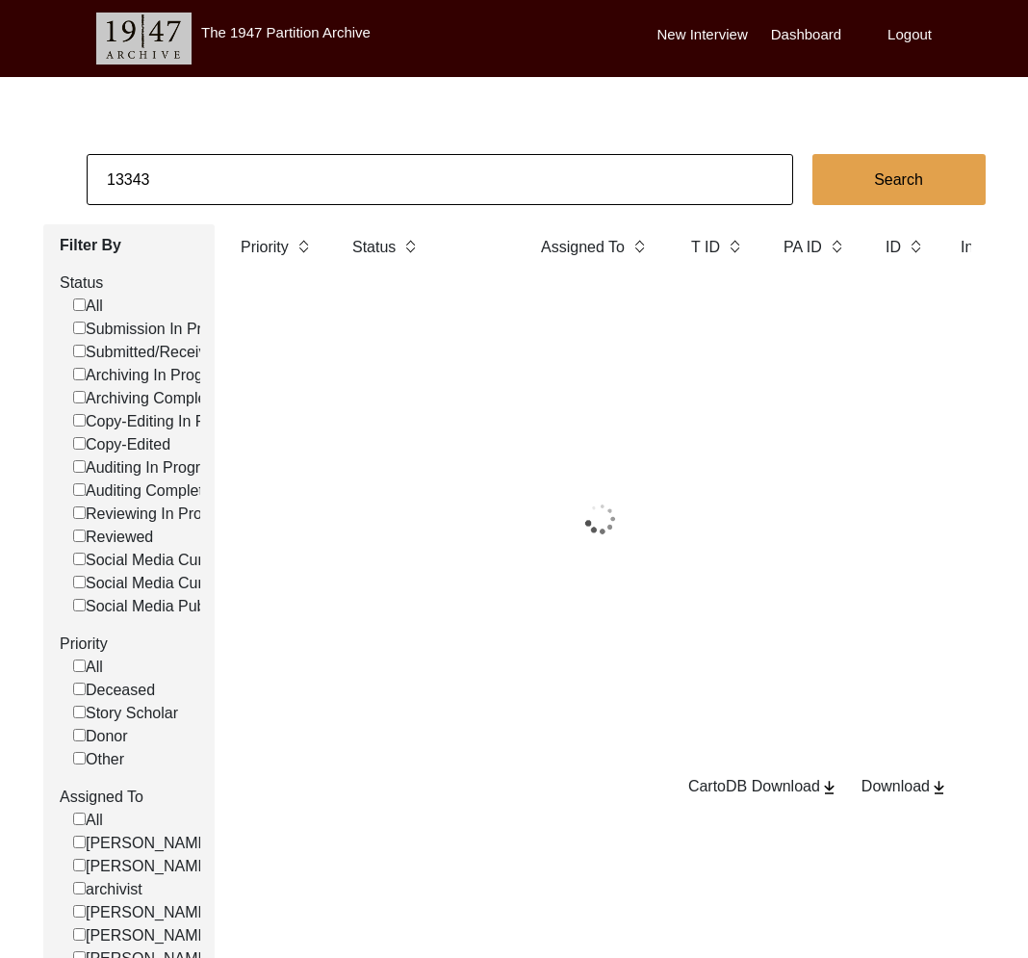
click at [214, 181] on input "13343" at bounding box center [440, 179] width 707 height 51
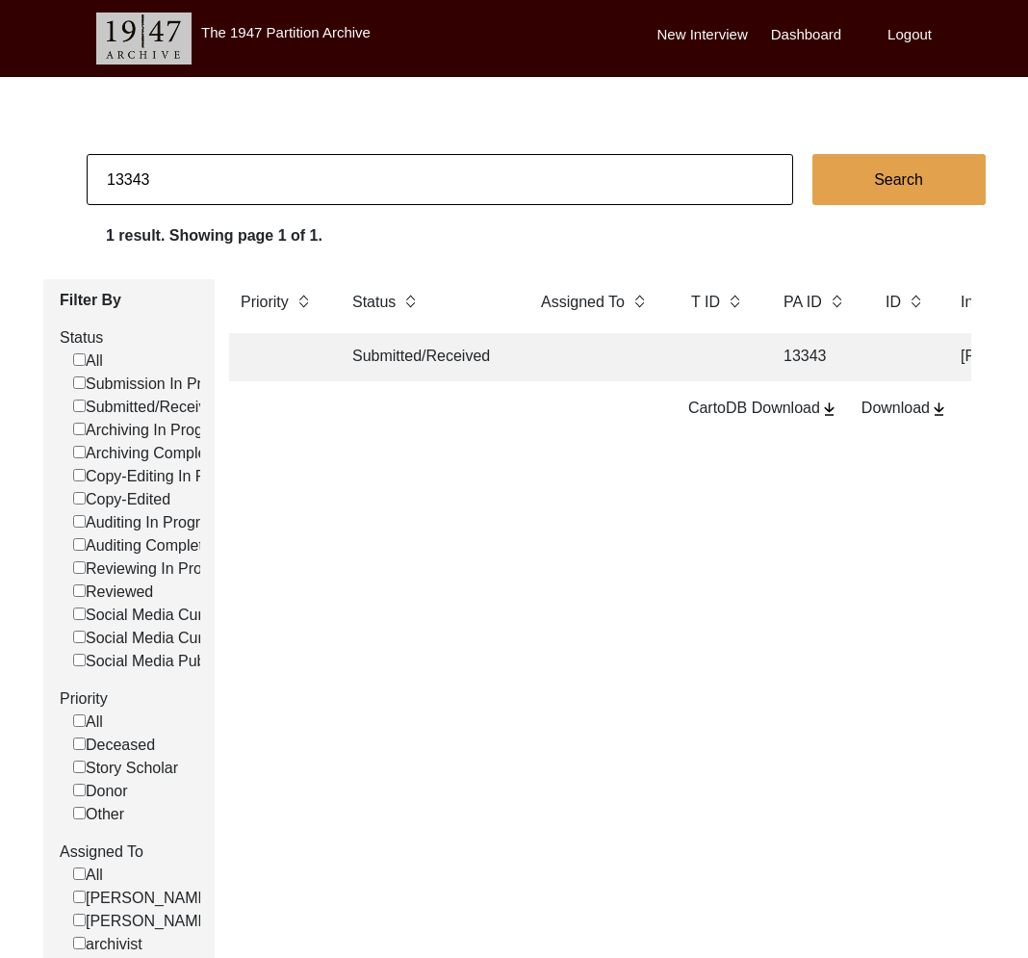
paste input "2"
type input "13323"
checkbox input "false"
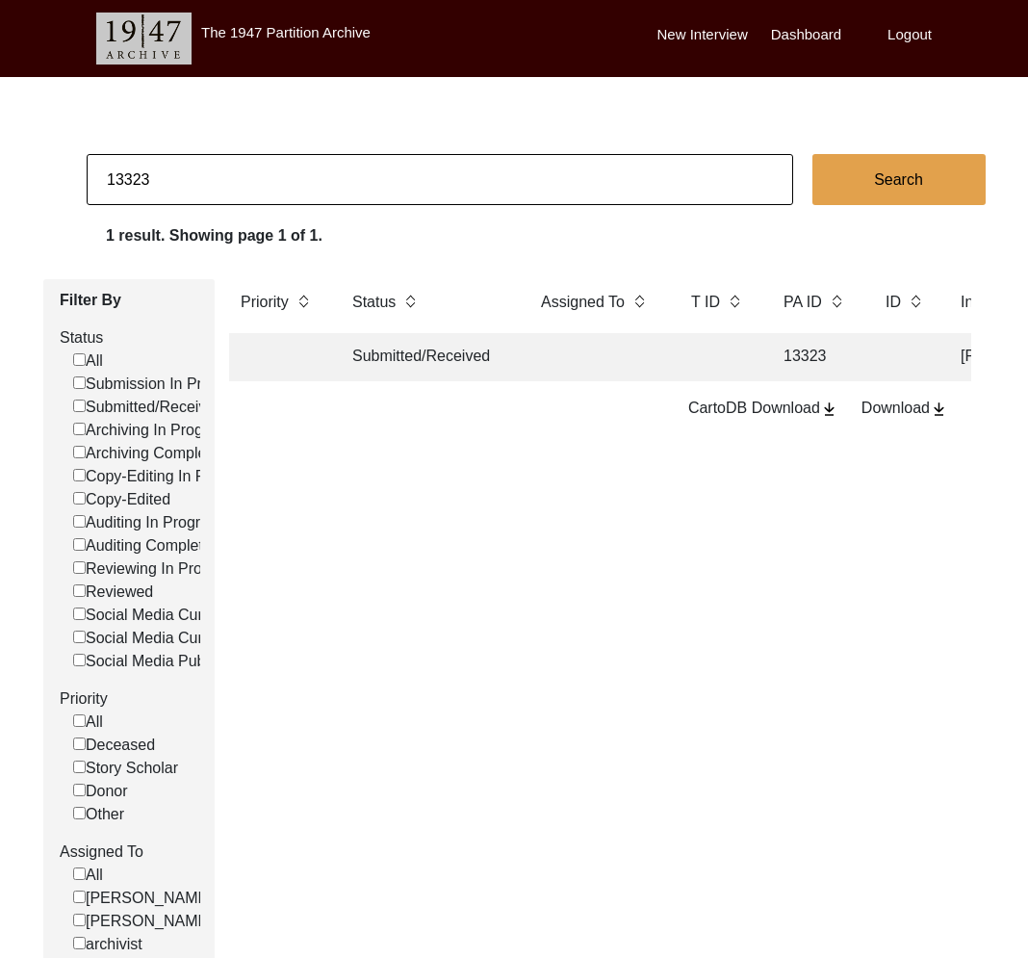
click at [351, 362] on td "Submitted/Received" at bounding box center [427, 357] width 173 height 48
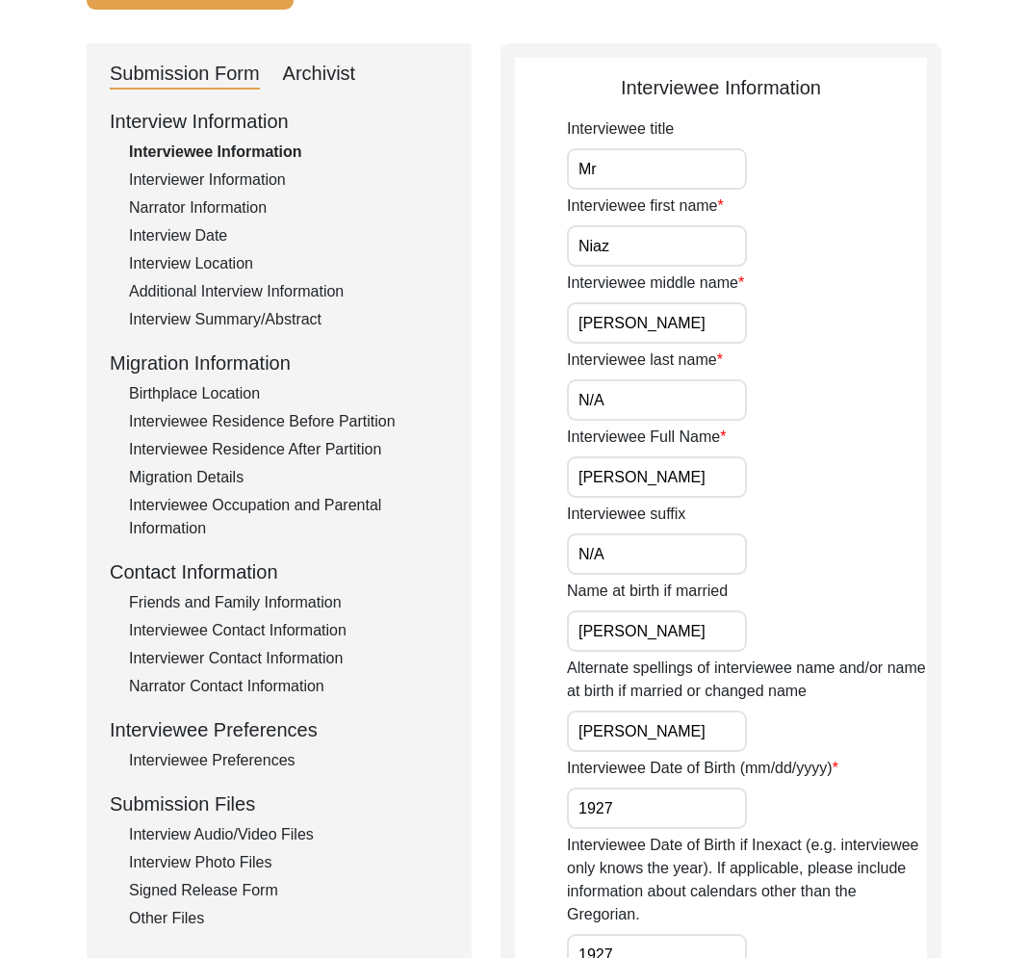
scroll to position [318, 0]
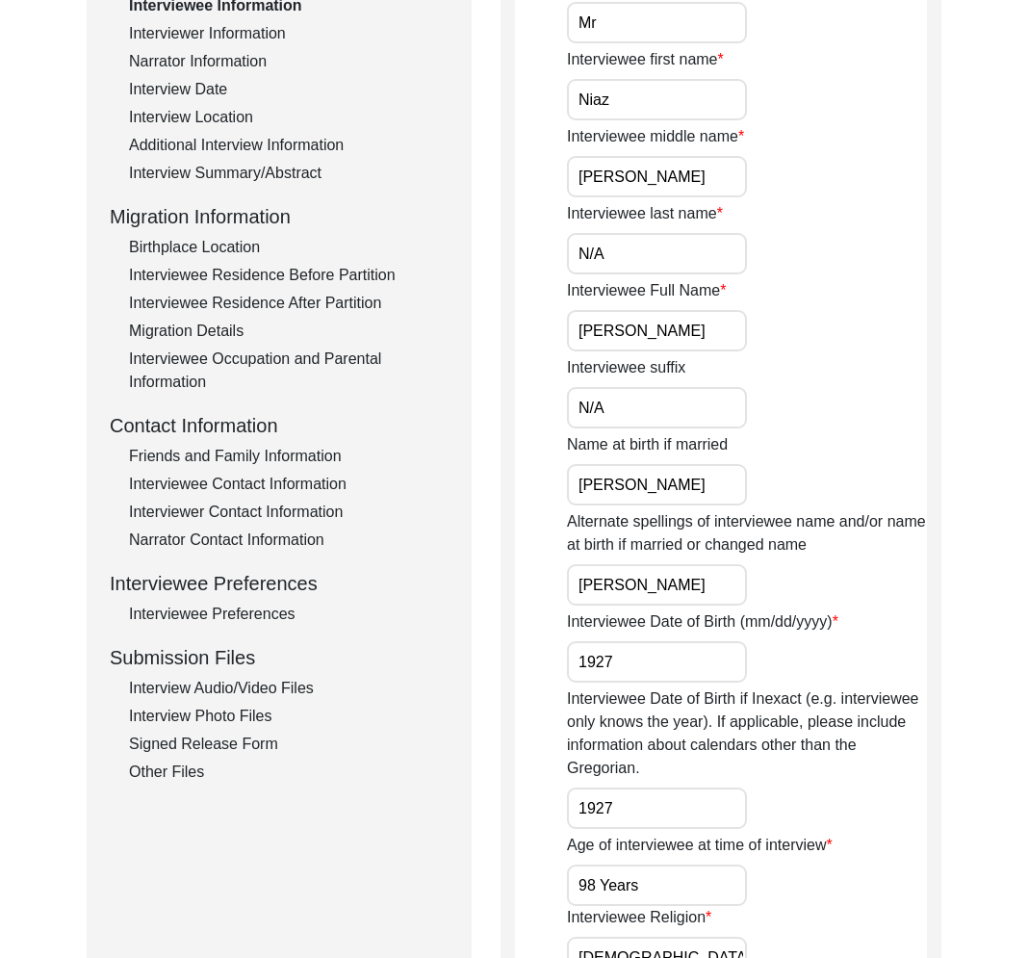
click at [246, 689] on div "Interview Audio/Video Files" at bounding box center [289, 688] width 320 height 23
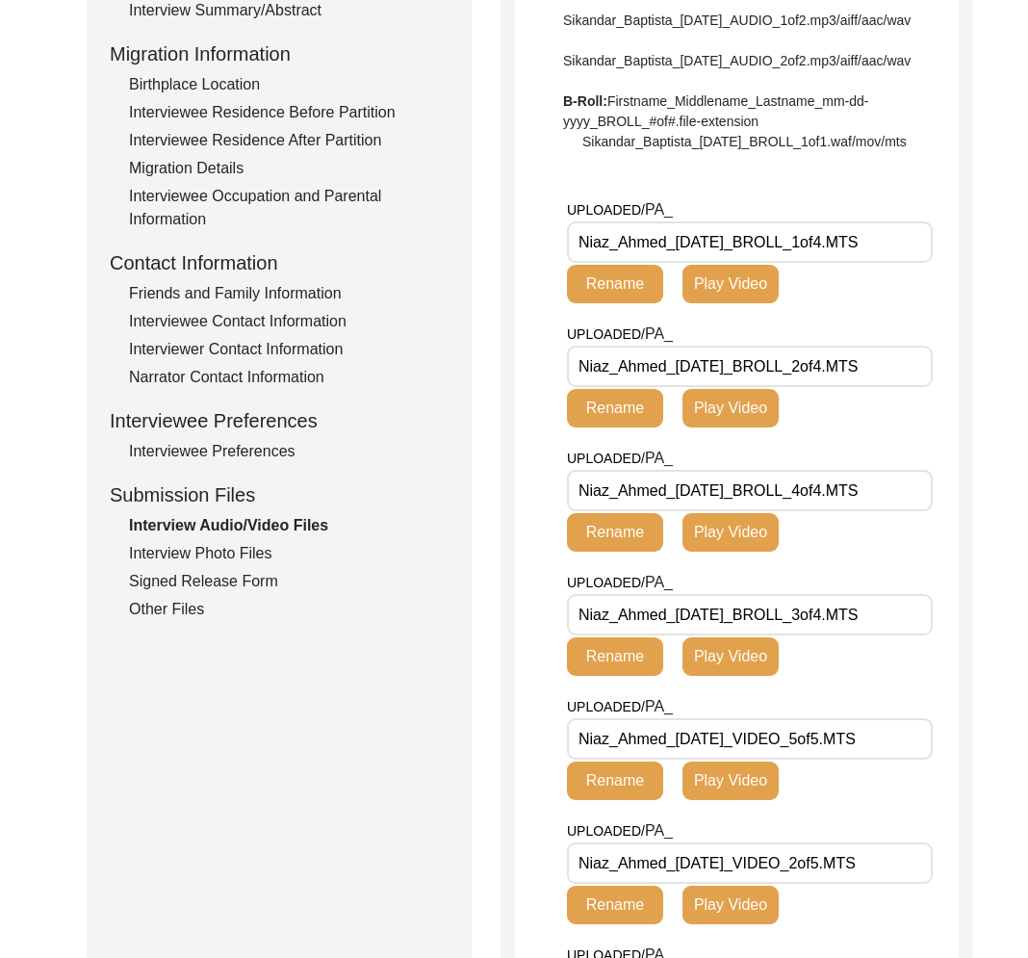
scroll to position [488, 0]
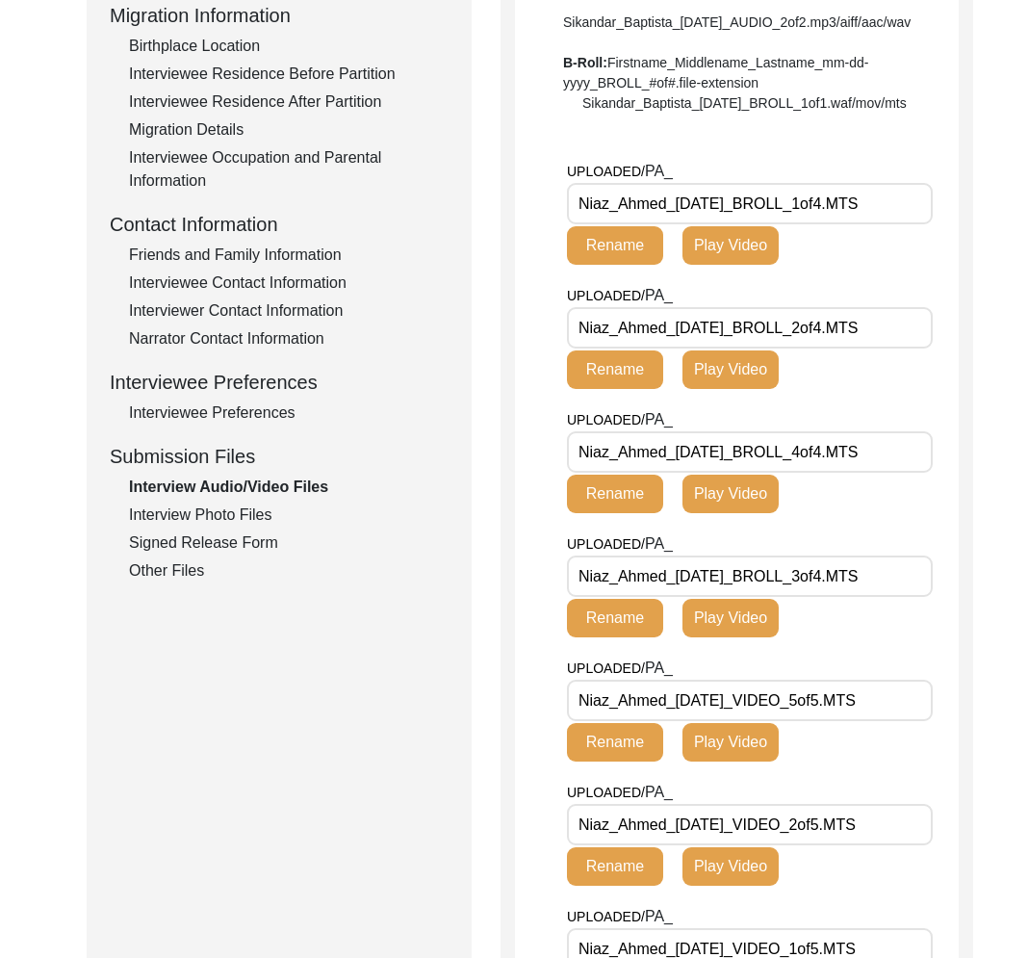
click at [225, 533] on div "Signed Release Form" at bounding box center [289, 542] width 320 height 23
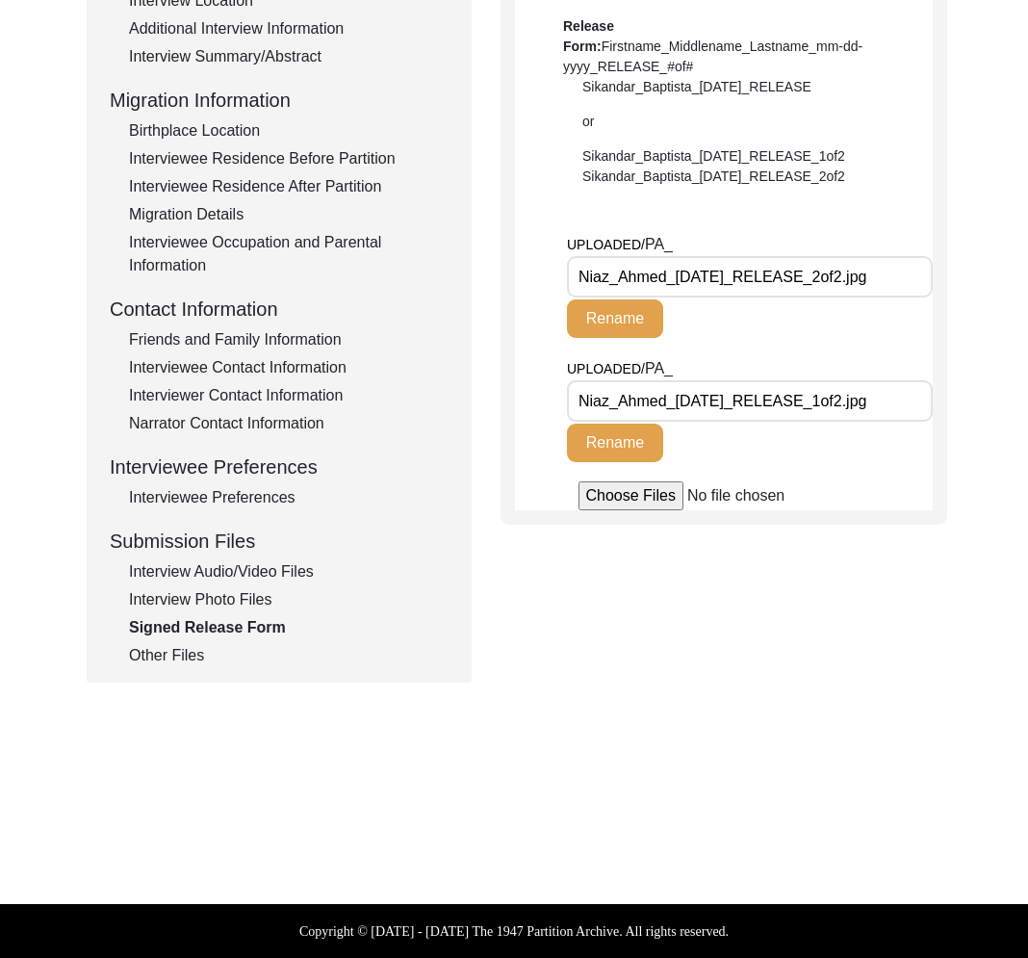
click at [178, 669] on div "Submission Form Archivist Interview Information Interviewee Information Intervi…" at bounding box center [279, 231] width 385 height 902
click at [178, 661] on div "Other Files" at bounding box center [289, 655] width 320 height 23
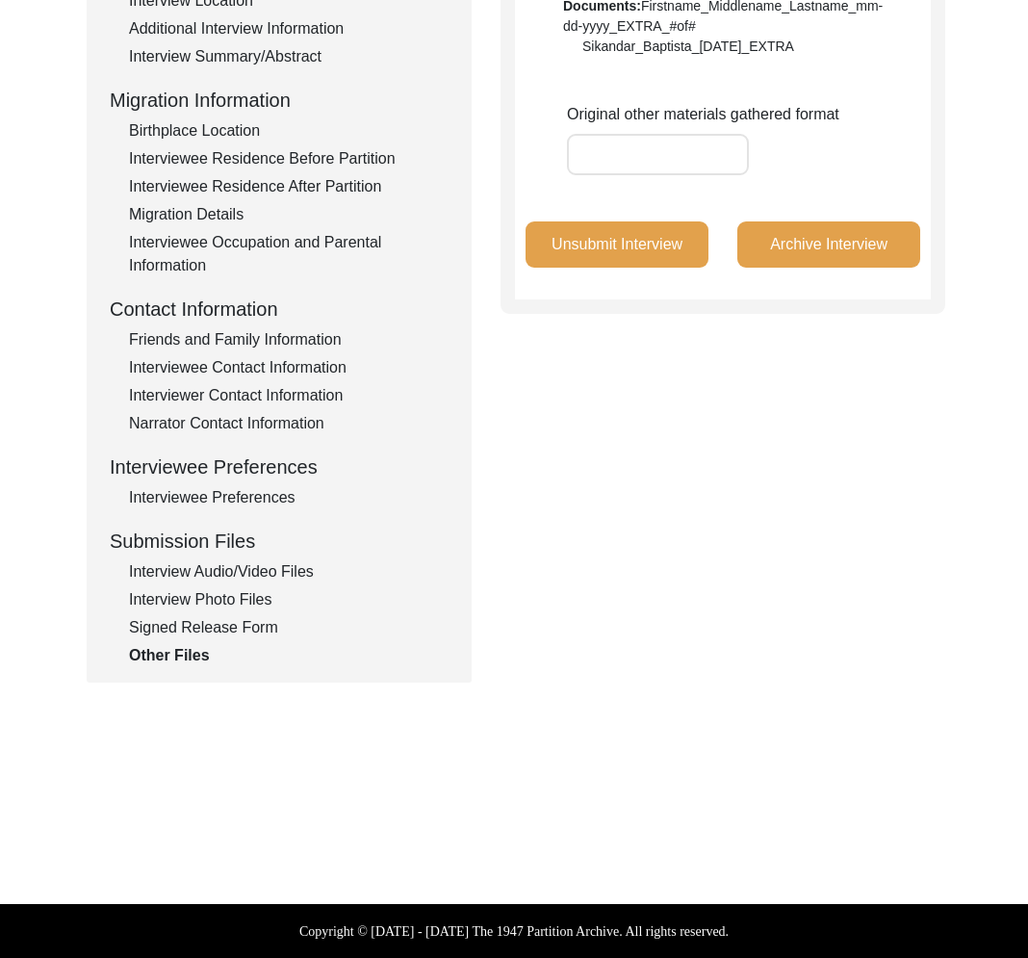
click at [212, 616] on div "Signed Release Form" at bounding box center [289, 627] width 320 height 23
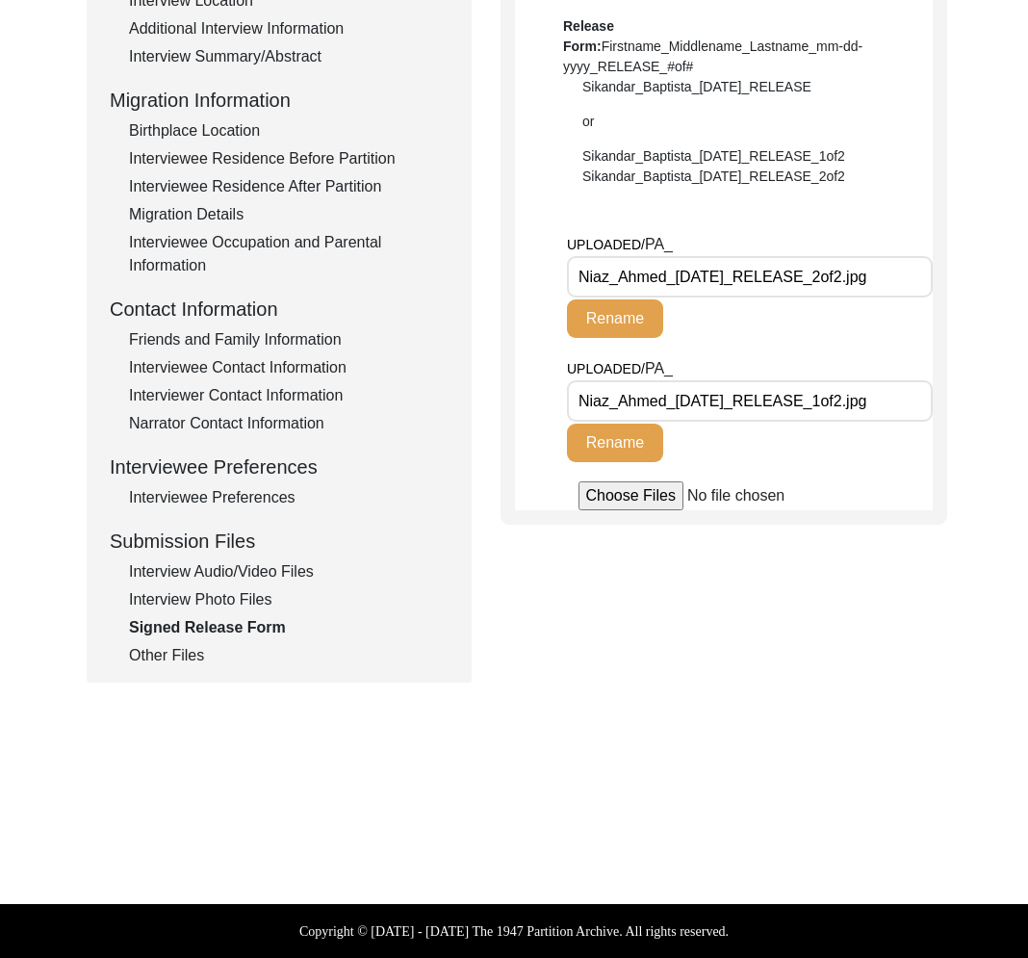
click at [218, 598] on div "Interview Photo Files" at bounding box center [289, 599] width 320 height 23
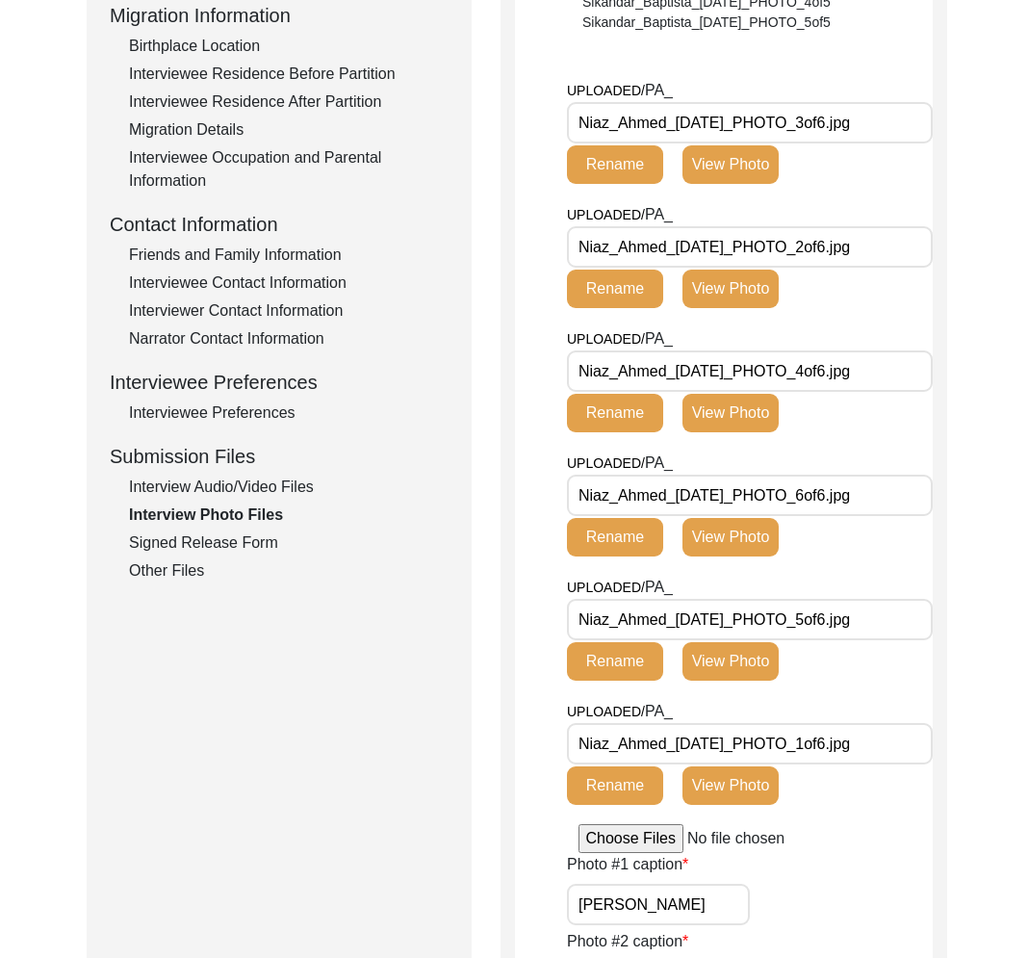
scroll to position [440, 0]
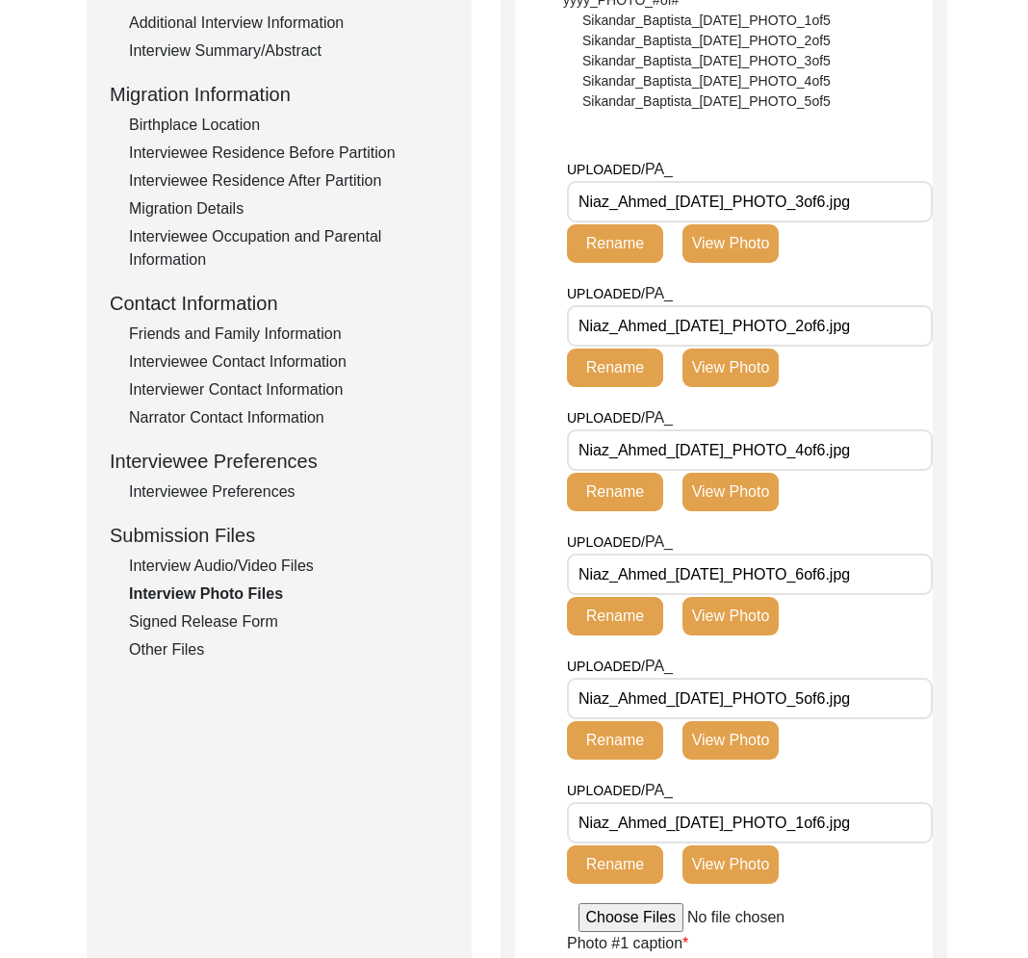
click at [275, 420] on div "Narrator Contact Information" at bounding box center [289, 417] width 320 height 23
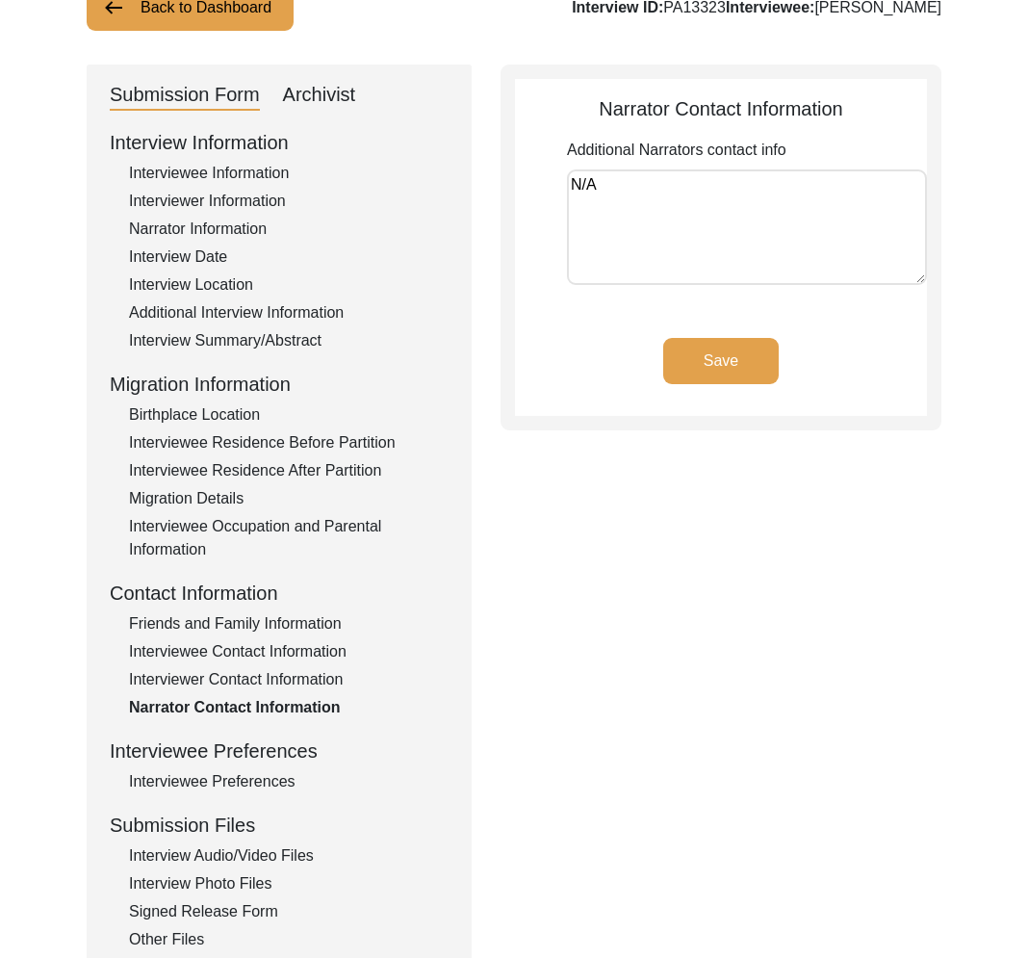
scroll to position [0, 0]
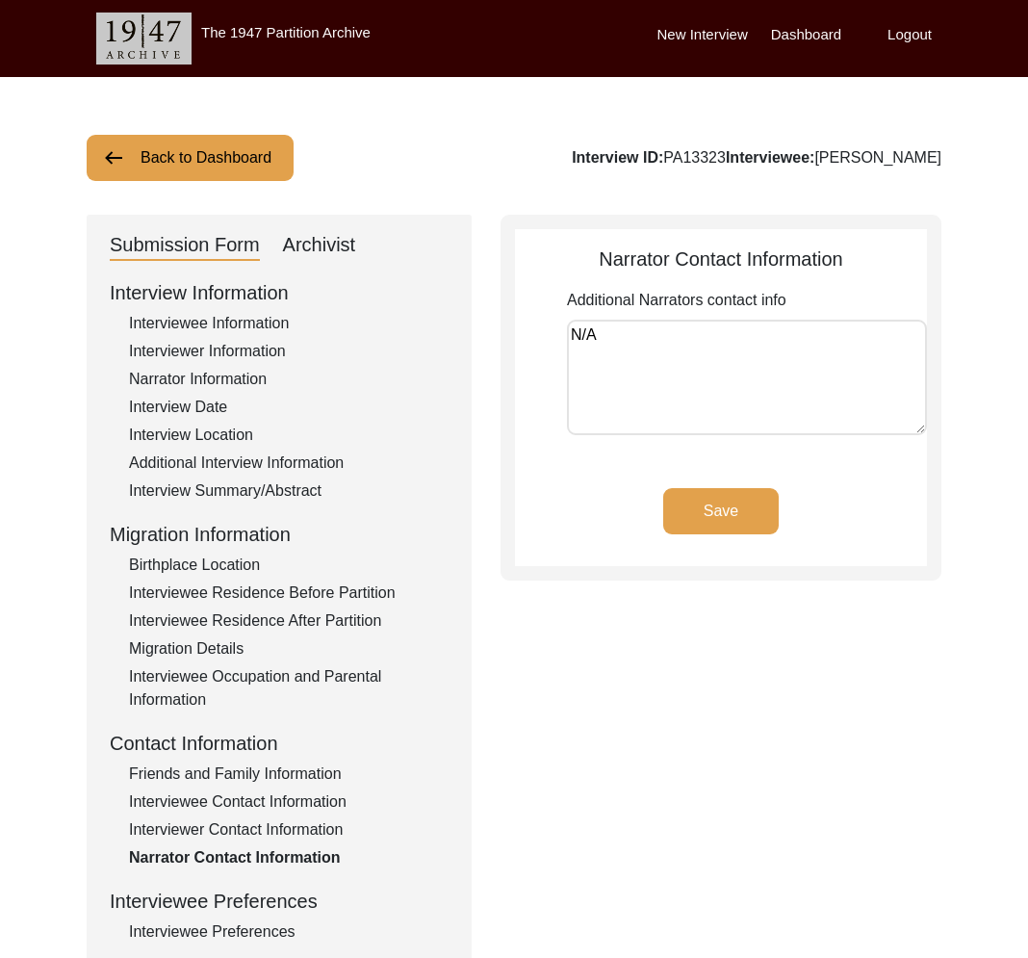
click at [322, 243] on div "Archivist" at bounding box center [319, 245] width 73 height 31
select select "Submitted/Received"
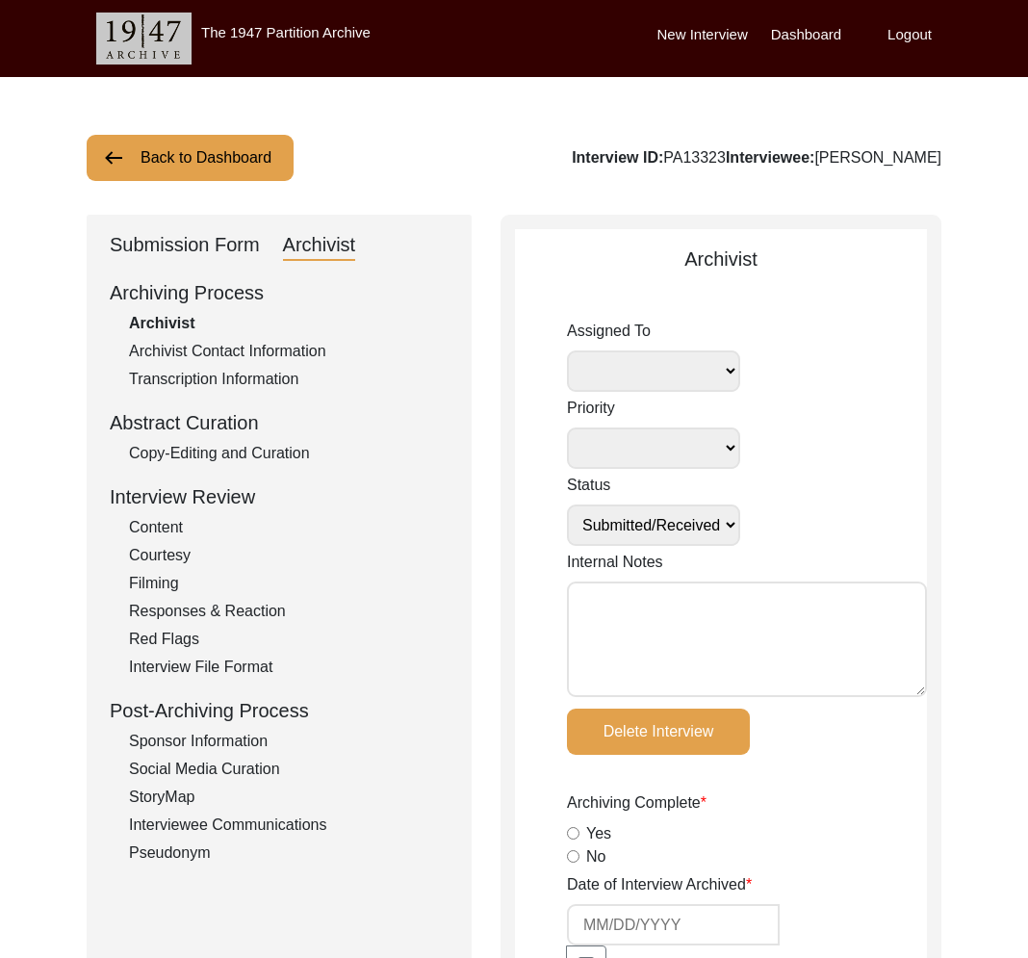
click at [800, 637] on textarea "Internal Notes" at bounding box center [747, 640] width 360 height 116
type textarea "Tori Borges September 29, 2025"
click at [207, 170] on button "Back to Dashboard" at bounding box center [190, 158] width 207 height 46
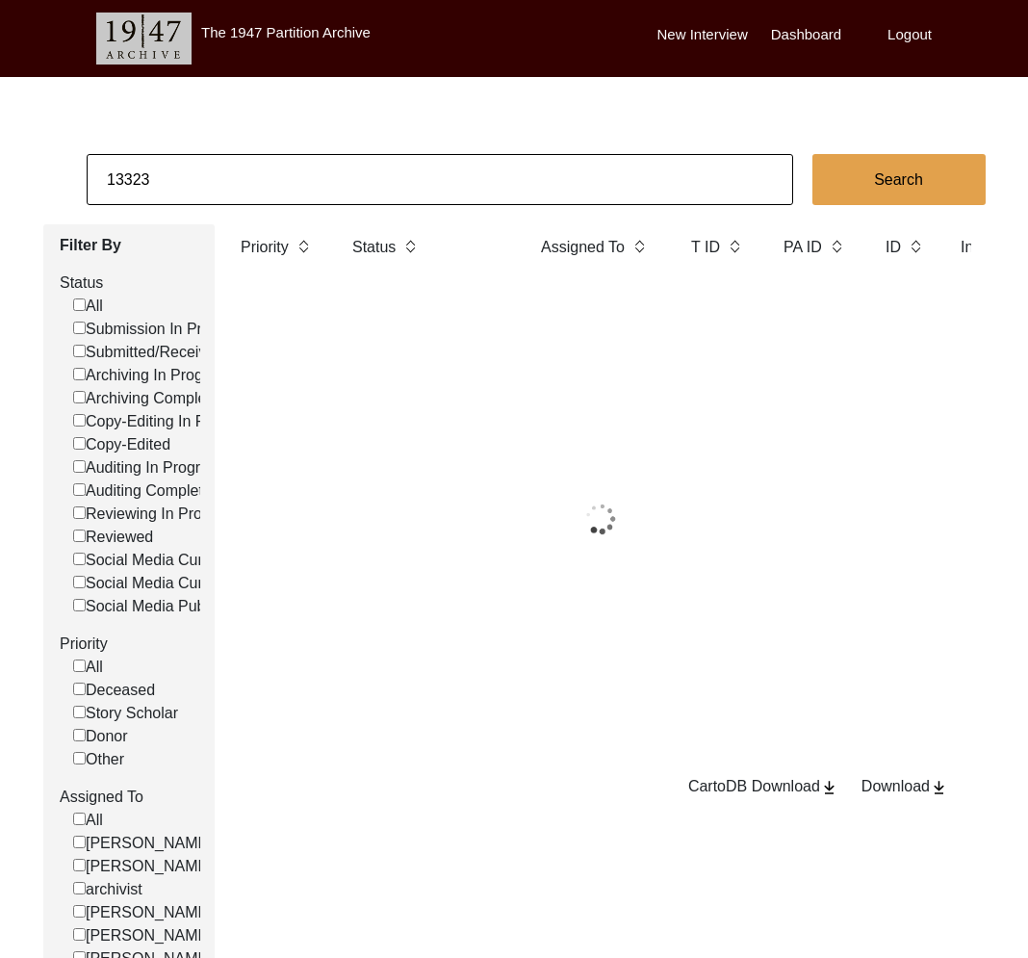
click at [228, 180] on input "13323" at bounding box center [440, 179] width 707 height 51
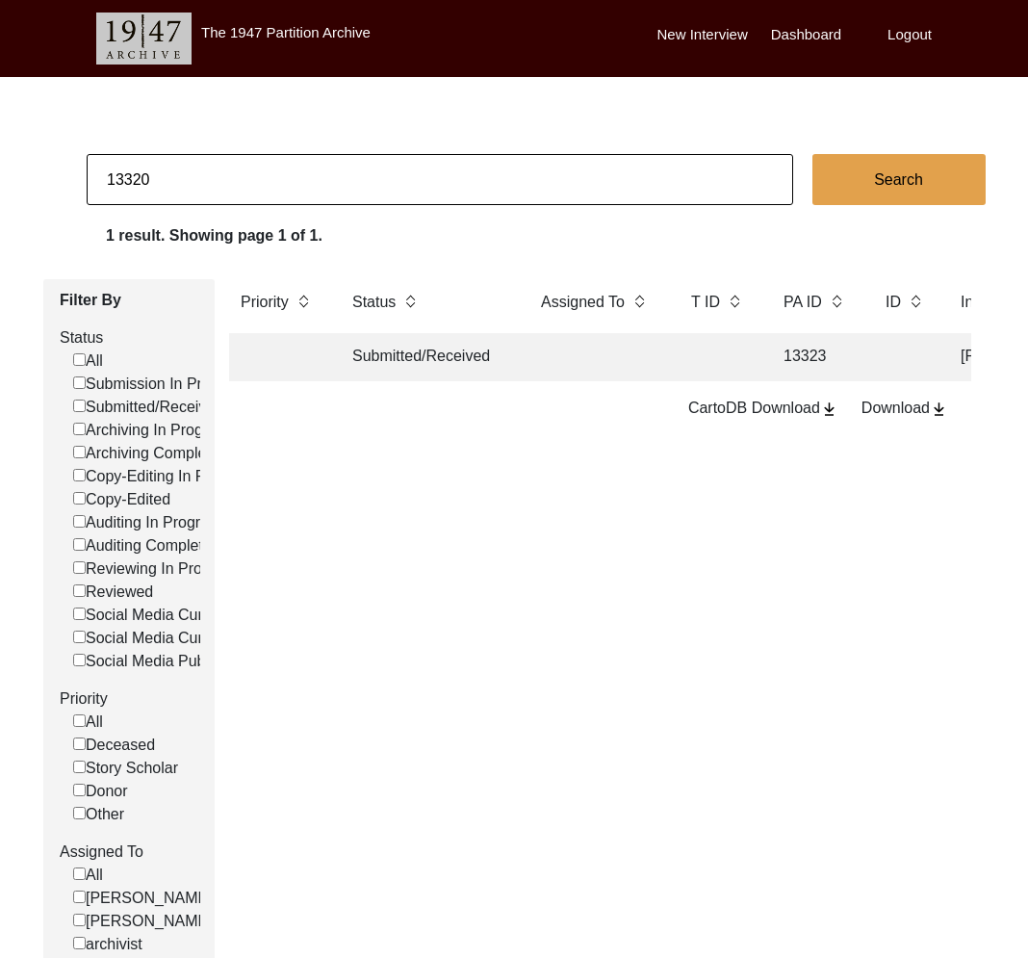
type input "13320"
checkbox input "false"
click at [447, 363] on td "Submitted/Received" at bounding box center [427, 357] width 173 height 48
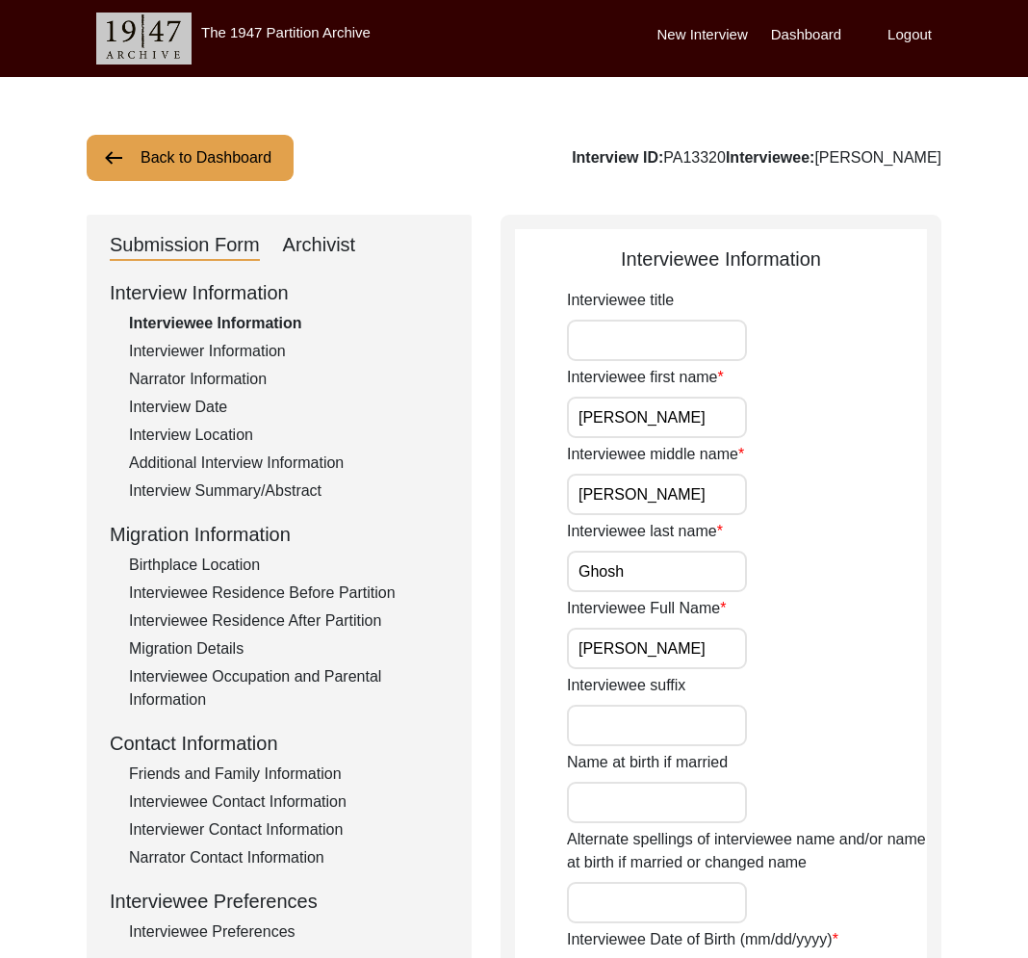
click at [320, 252] on div "Archivist" at bounding box center [319, 245] width 73 height 31
select select "Submitted/Received"
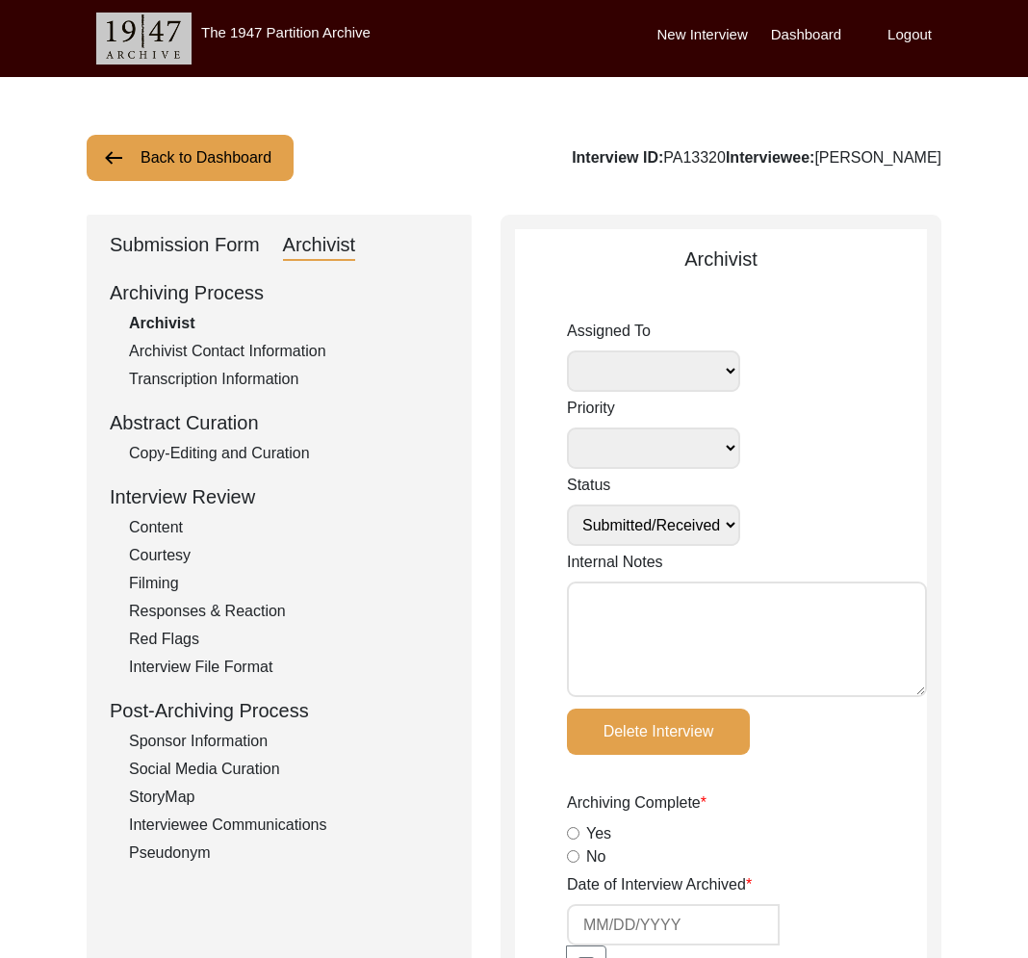
click at [224, 245] on div "Submission Form" at bounding box center [185, 245] width 150 height 31
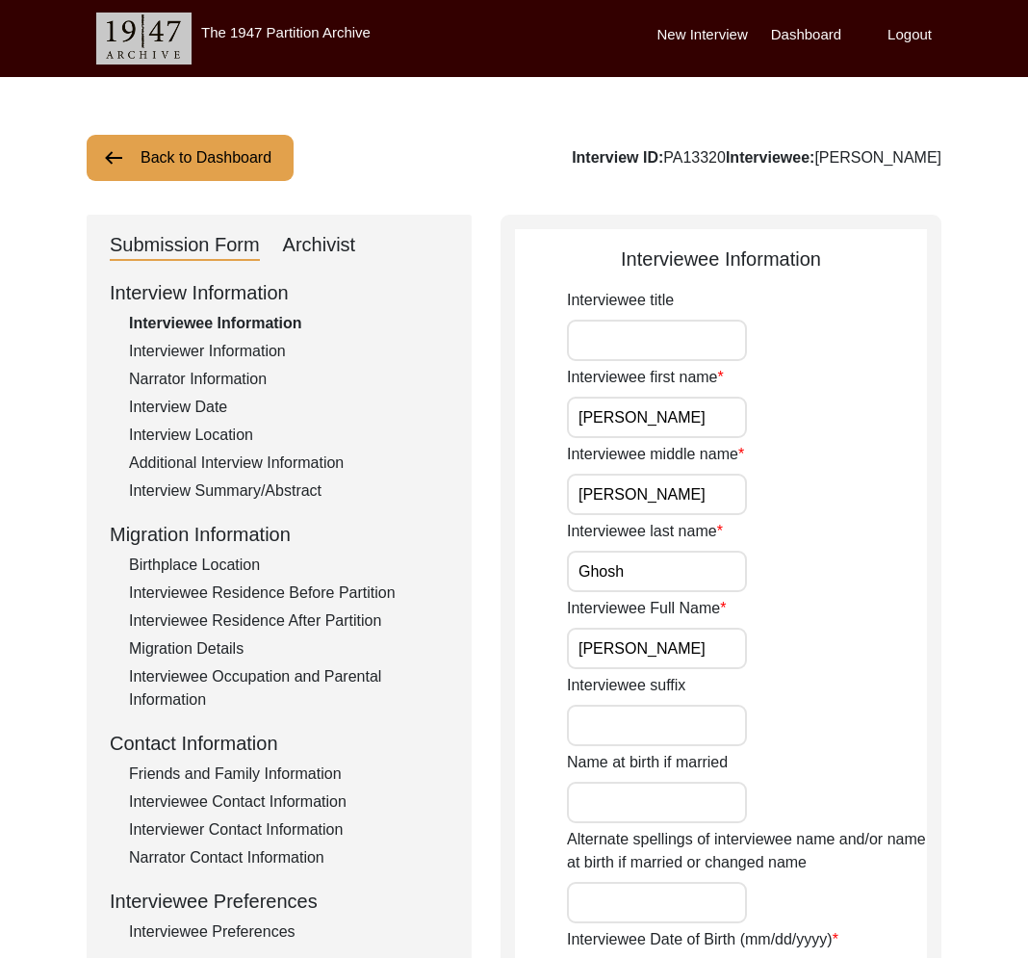
click at [222, 354] on div "Interviewer Information" at bounding box center [289, 351] width 320 height 23
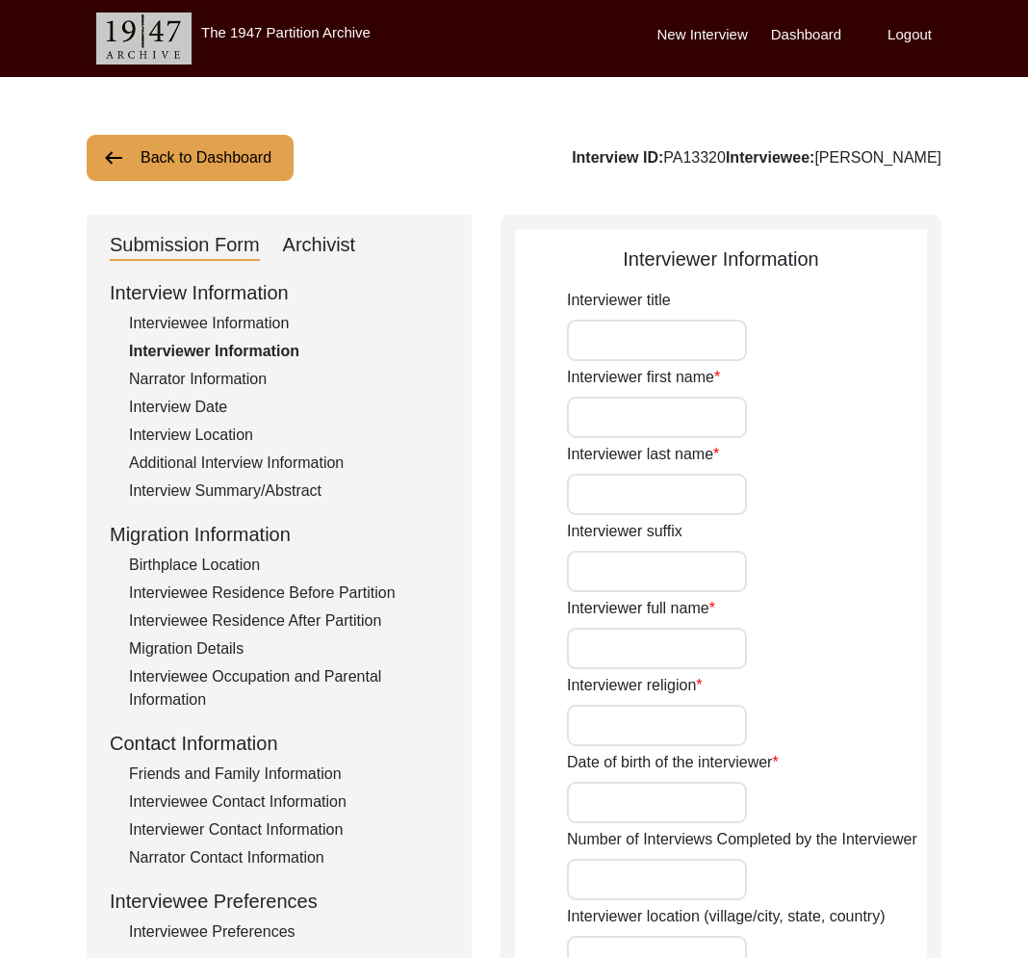
type input "Riddhi"
type input "Bhattacharyya"
type input "Riddhi Bhattacharyya"
type input "[DEMOGRAPHIC_DATA]"
type input "09/11/2002"
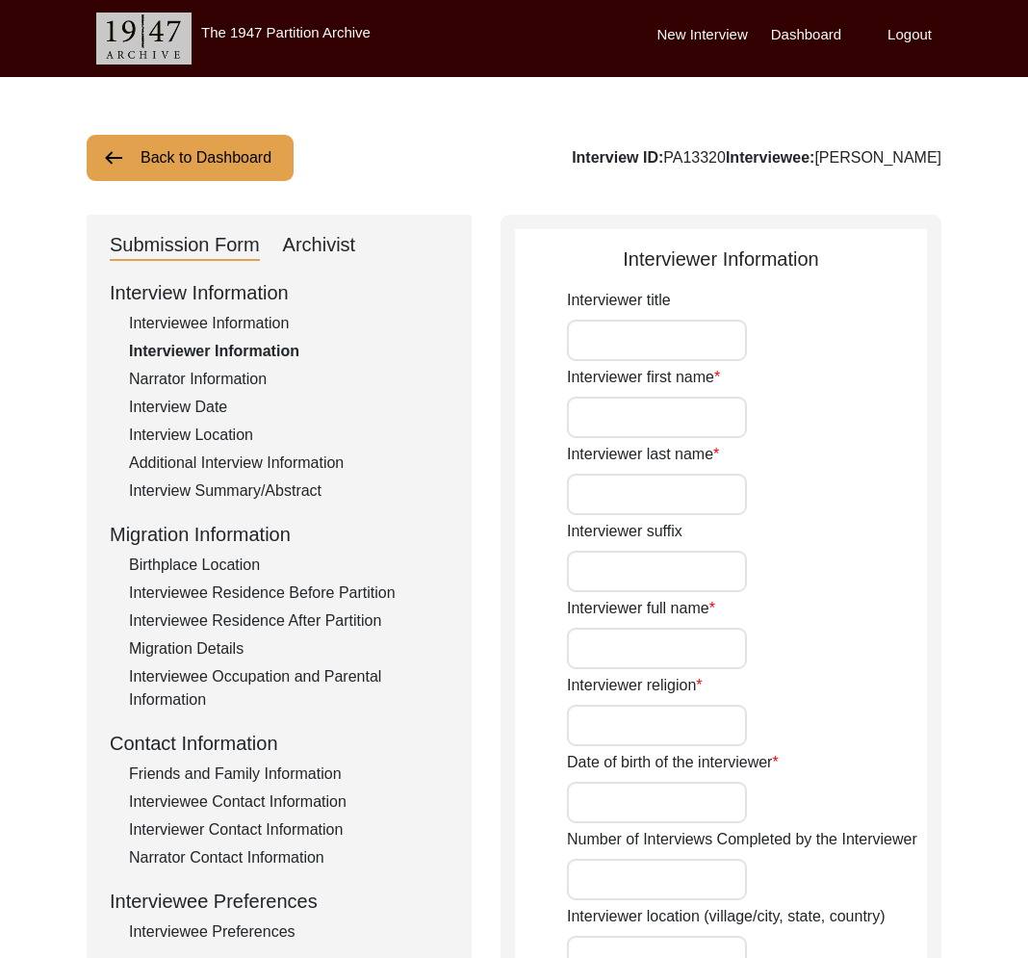
type input "Student"
type input "Riddhi"
type input "Bhattacharyya"
type input "Riddhi Bhattacharyya"
type textarea "Completed B.A. in History from Presidency University, Kolkata. Currently enroll…"
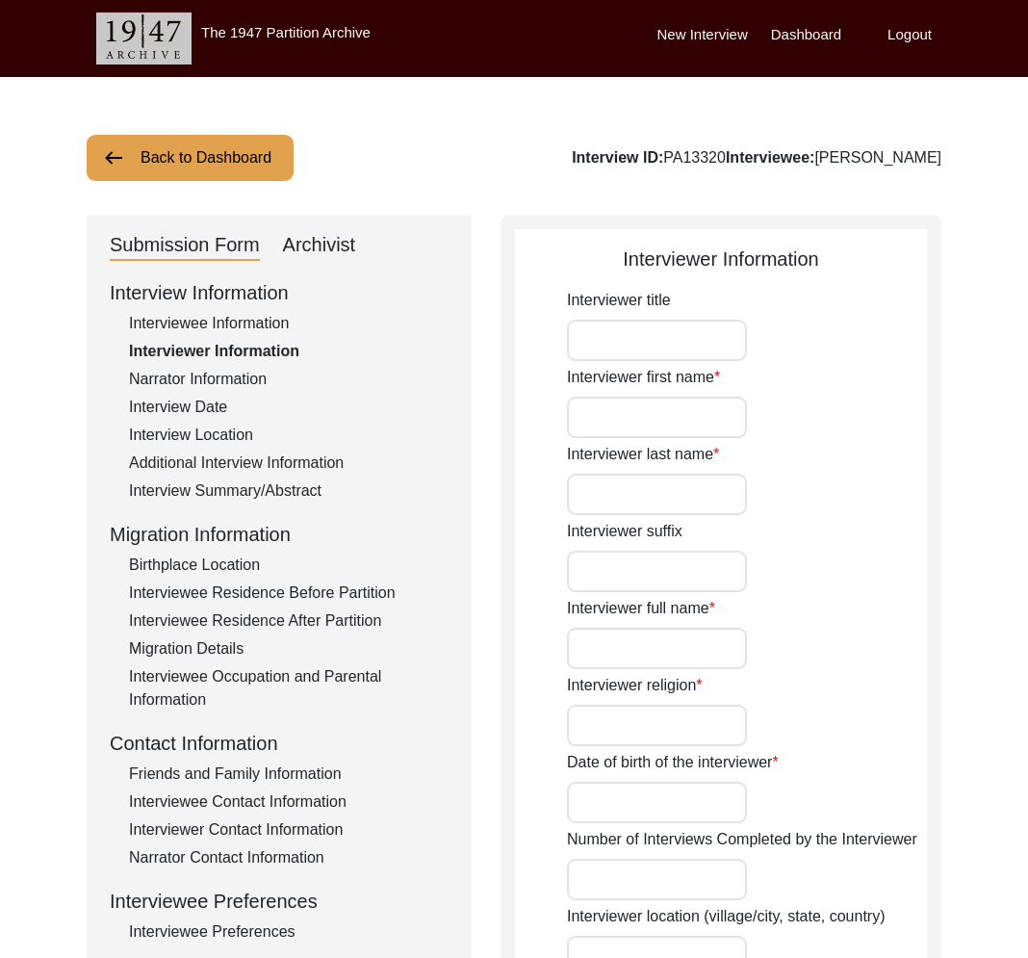
type input "Bengali"
type textarea "Interviewee is the maternal grandfather of Interviewer."
click at [242, 466] on div "Additional Interview Information" at bounding box center [289, 463] width 320 height 23
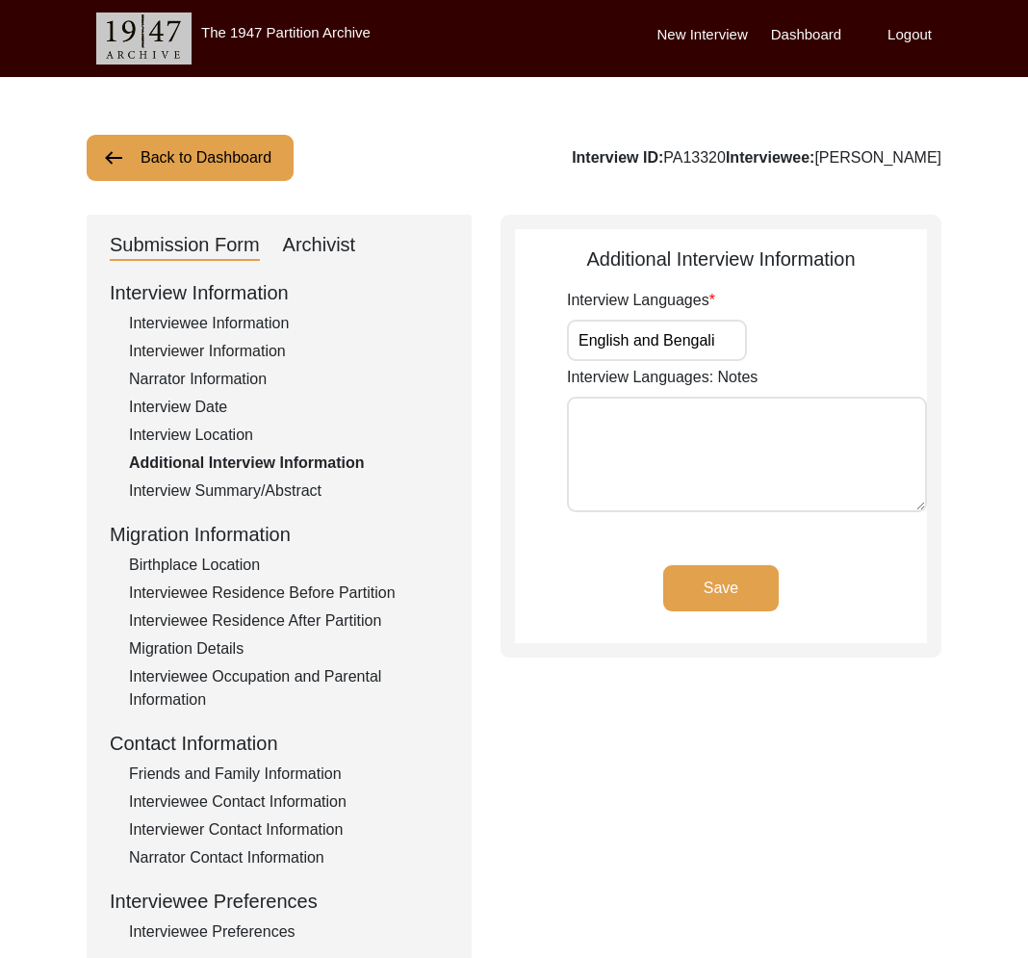
click at [252, 487] on div "Interview Summary/Abstract" at bounding box center [289, 490] width 320 height 23
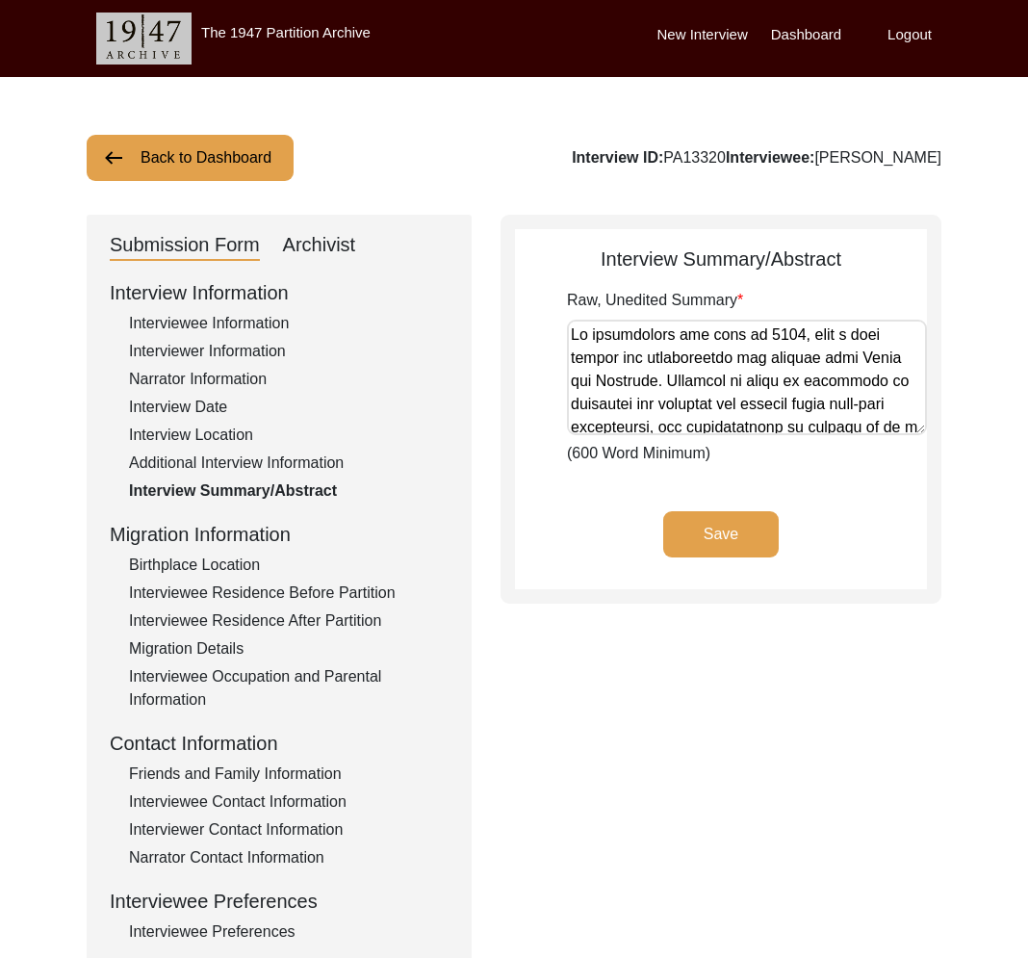
click at [219, 167] on button "Back to Dashboard" at bounding box center [190, 158] width 207 height 46
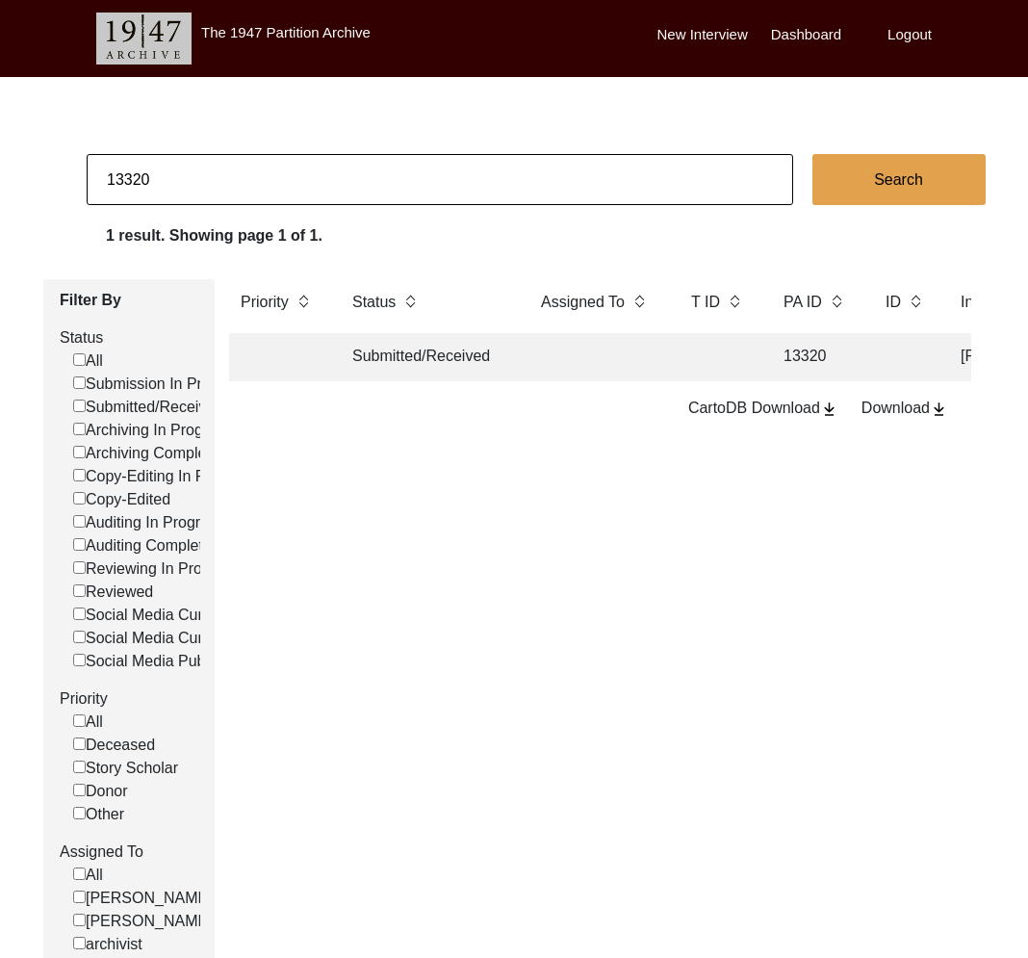
drag, startPoint x: 128, startPoint y: 184, endPoint x: 188, endPoint y: 182, distance: 59.7
click at [188, 182] on input "13320" at bounding box center [440, 179] width 707 height 51
drag, startPoint x: 119, startPoint y: 178, endPoint x: 161, endPoint y: 178, distance: 41.4
click at [161, 178] on input "13320" at bounding box center [440, 179] width 707 height 51
click at [126, 181] on input "13320" at bounding box center [440, 179] width 707 height 51
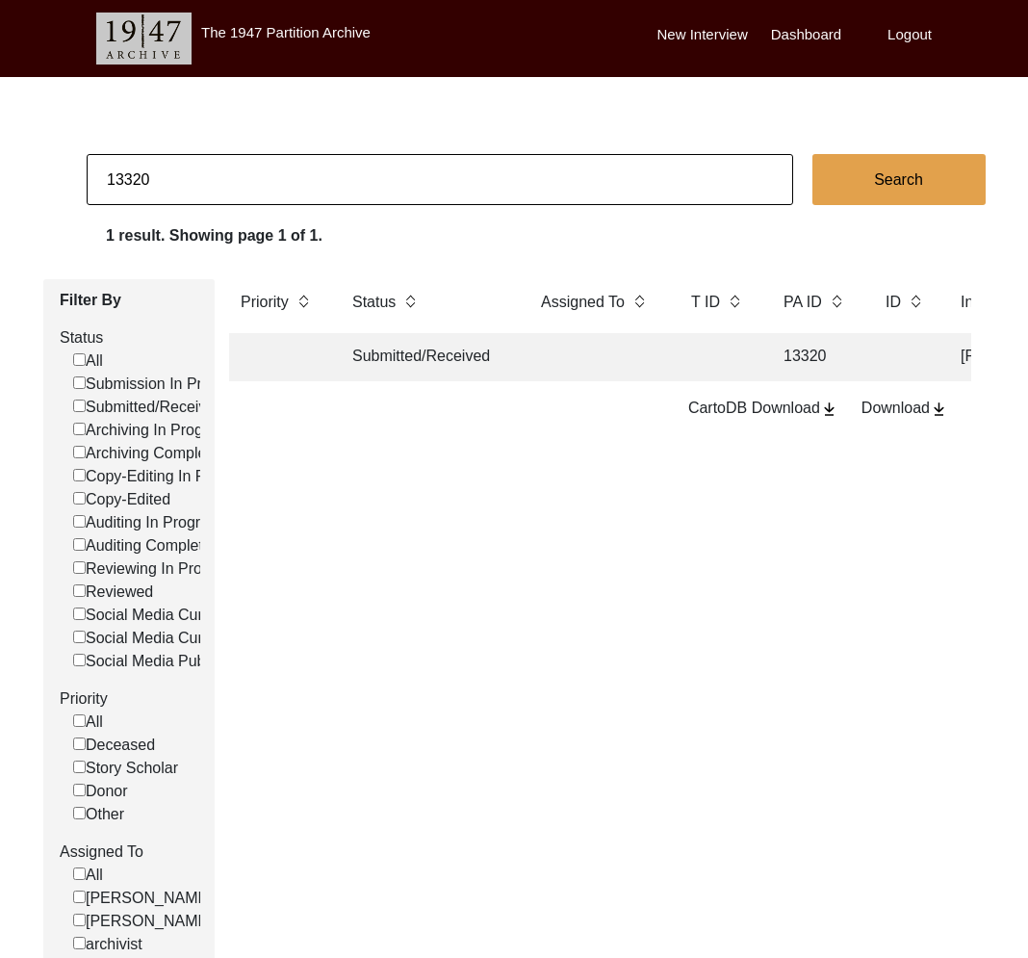
drag, startPoint x: 134, startPoint y: 181, endPoint x: 186, endPoint y: 183, distance: 52.0
click at [186, 183] on input "13320" at bounding box center [440, 179] width 707 height 51
type input "13348"
checkbox input "false"
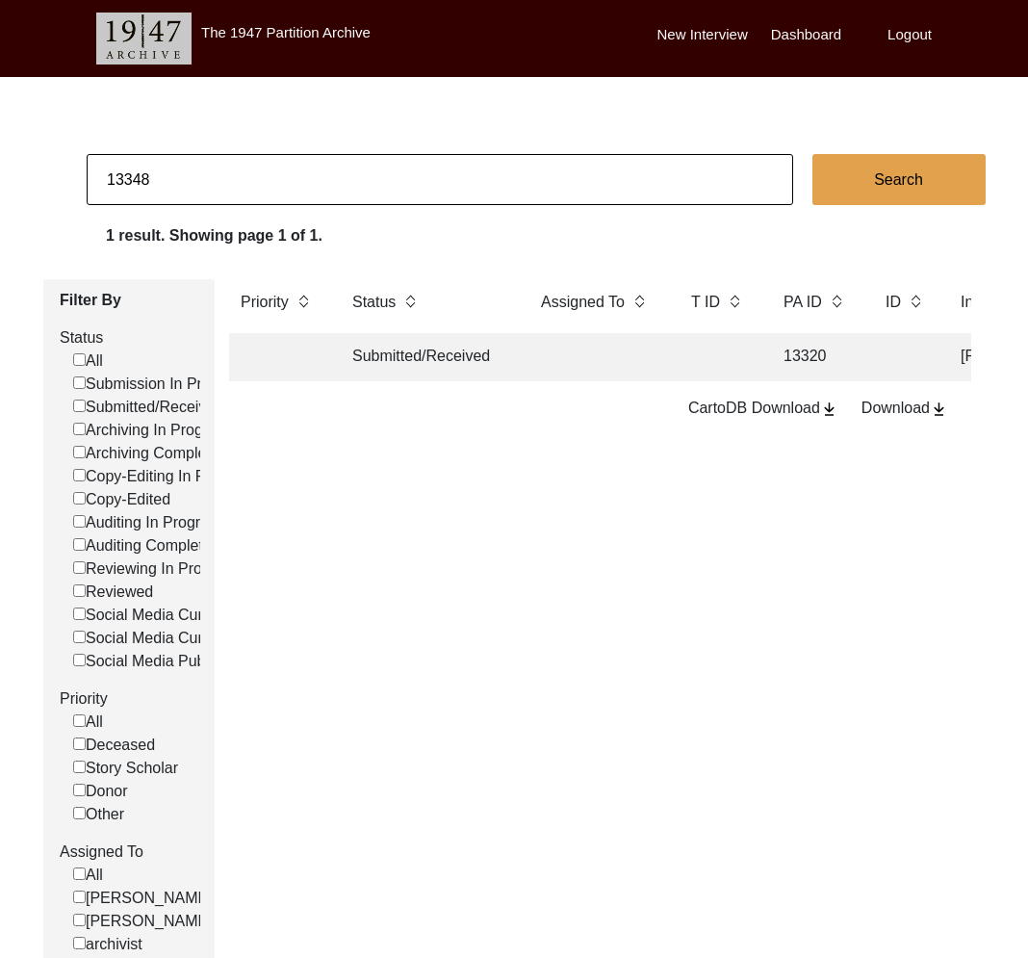
checkbox input "false"
click at [435, 363] on td "Submitted/Received" at bounding box center [427, 357] width 173 height 48
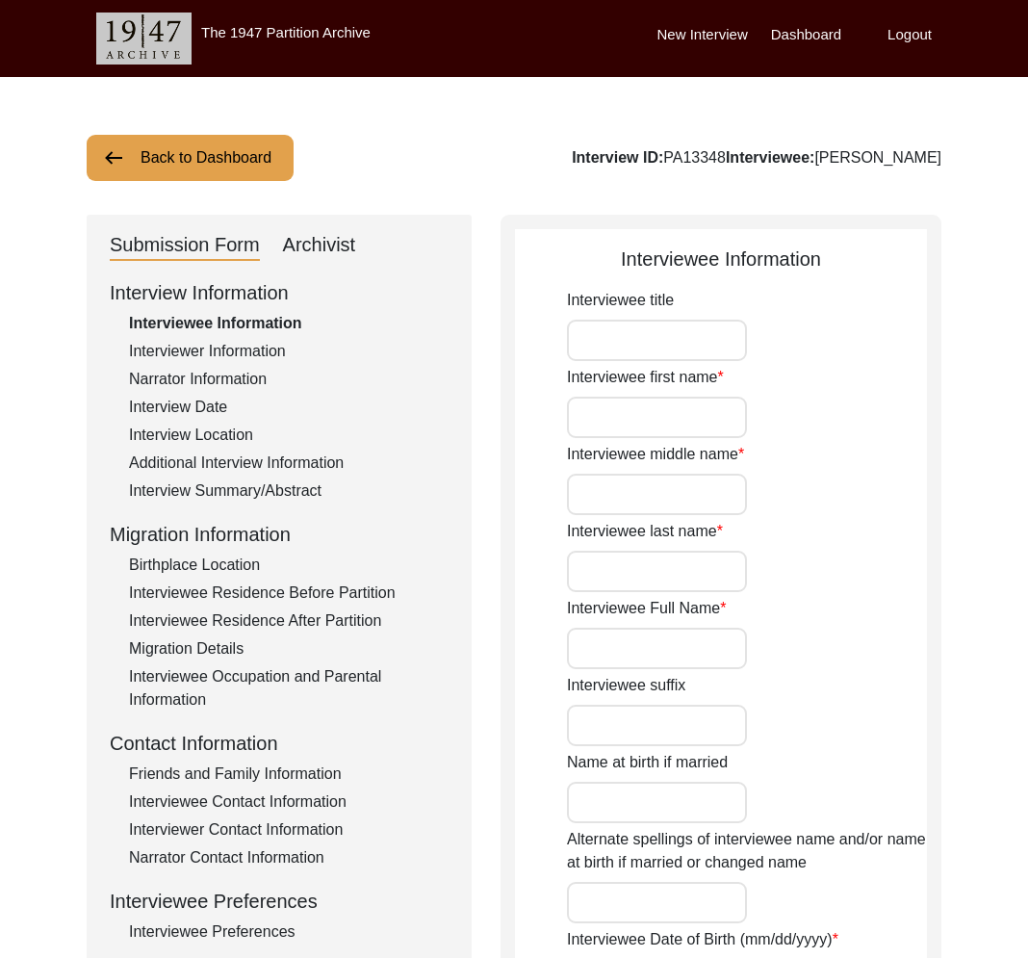
type input "Mr"
type input "Mohan"
type input "Singh"
type input "Mann"
type input "Mohan Singh Mann"
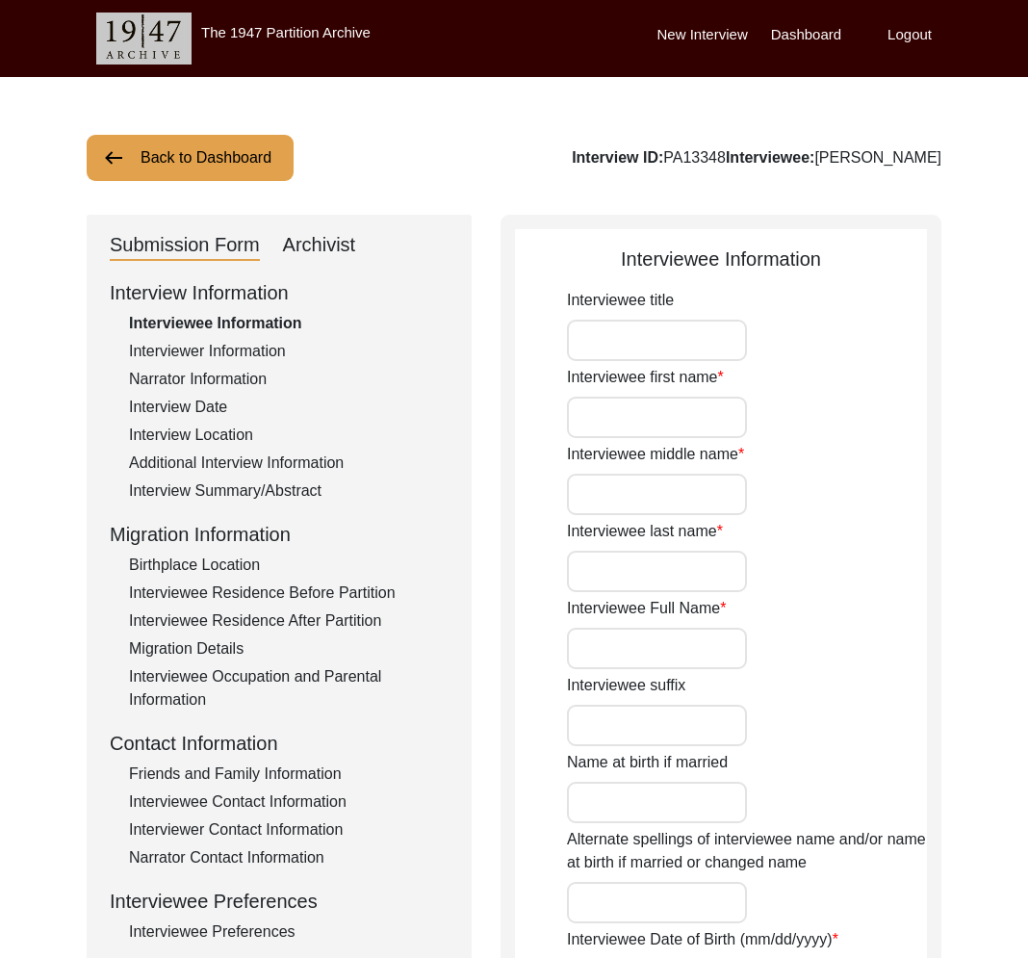
type input "Mohan Singh Mann"
type input "10/18/1942"
type input "82"
type input "[DEMOGRAPHIC_DATA]"
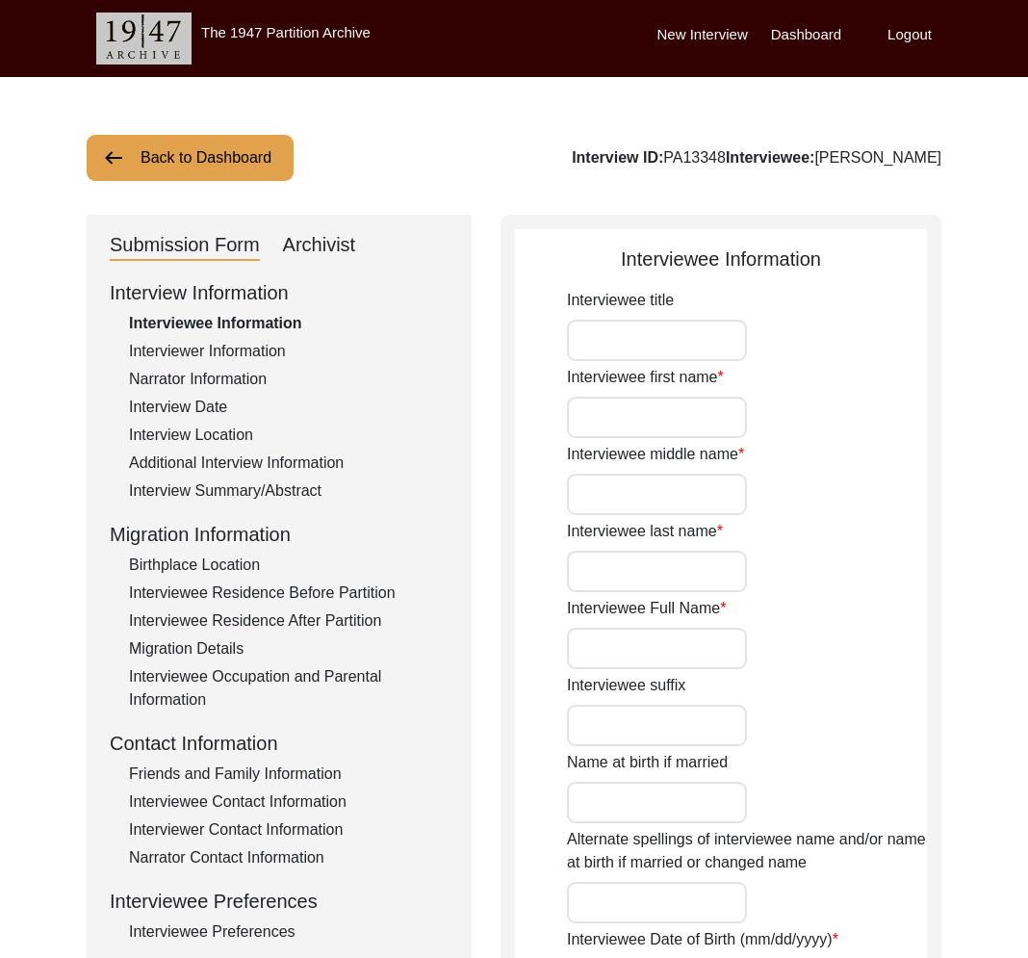
type input "No"
type textarea "Not applicable"
type input "Punjabi"
type input "Doabi Punjabi"
type input "[DEMOGRAPHIC_DATA]"
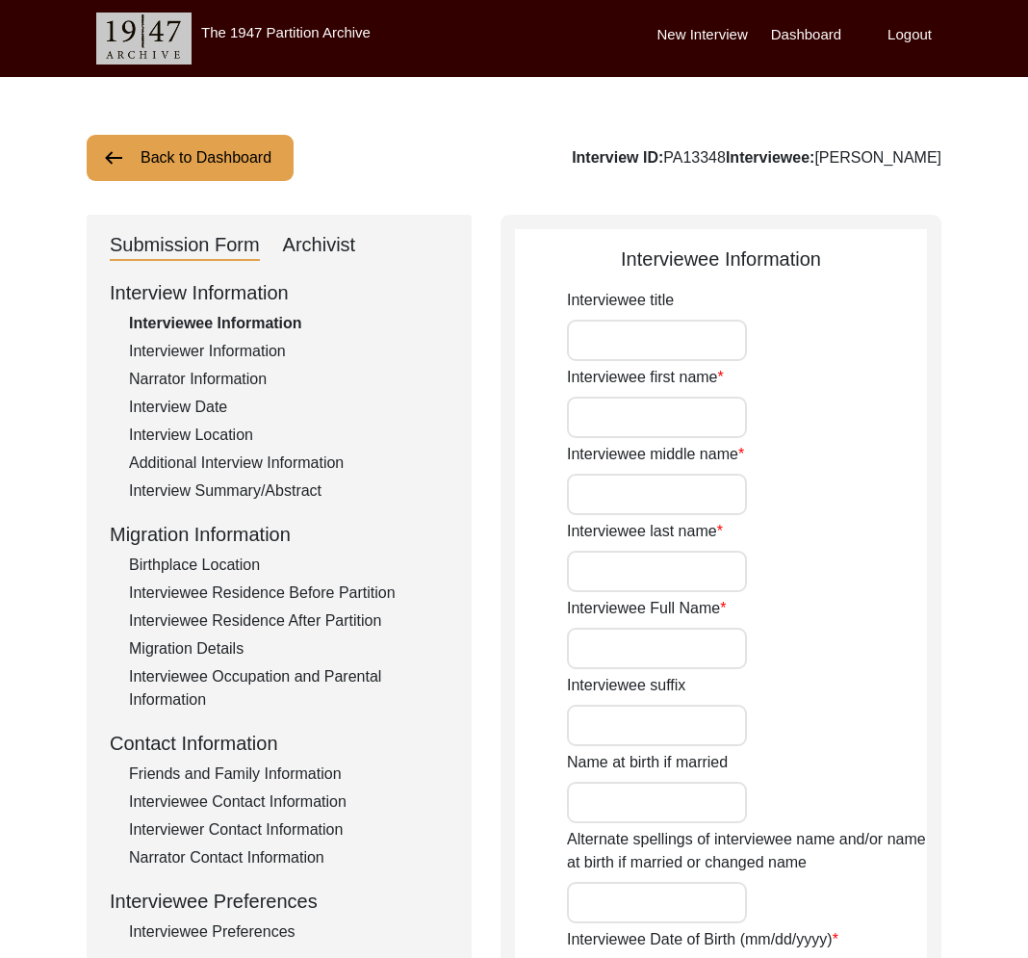
type input "Indian"
click at [194, 163] on button "Back to Dashboard" at bounding box center [190, 158] width 207 height 46
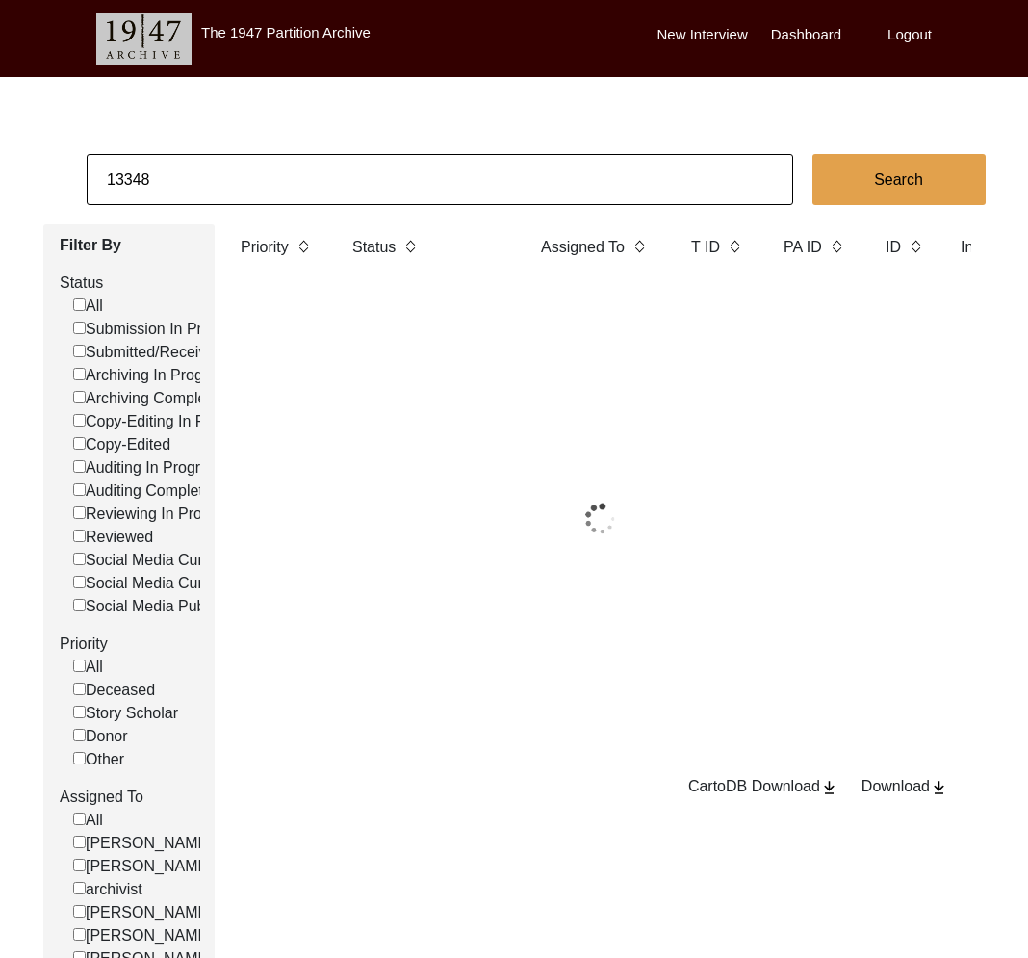
click at [211, 175] on input "13348" at bounding box center [440, 179] width 707 height 51
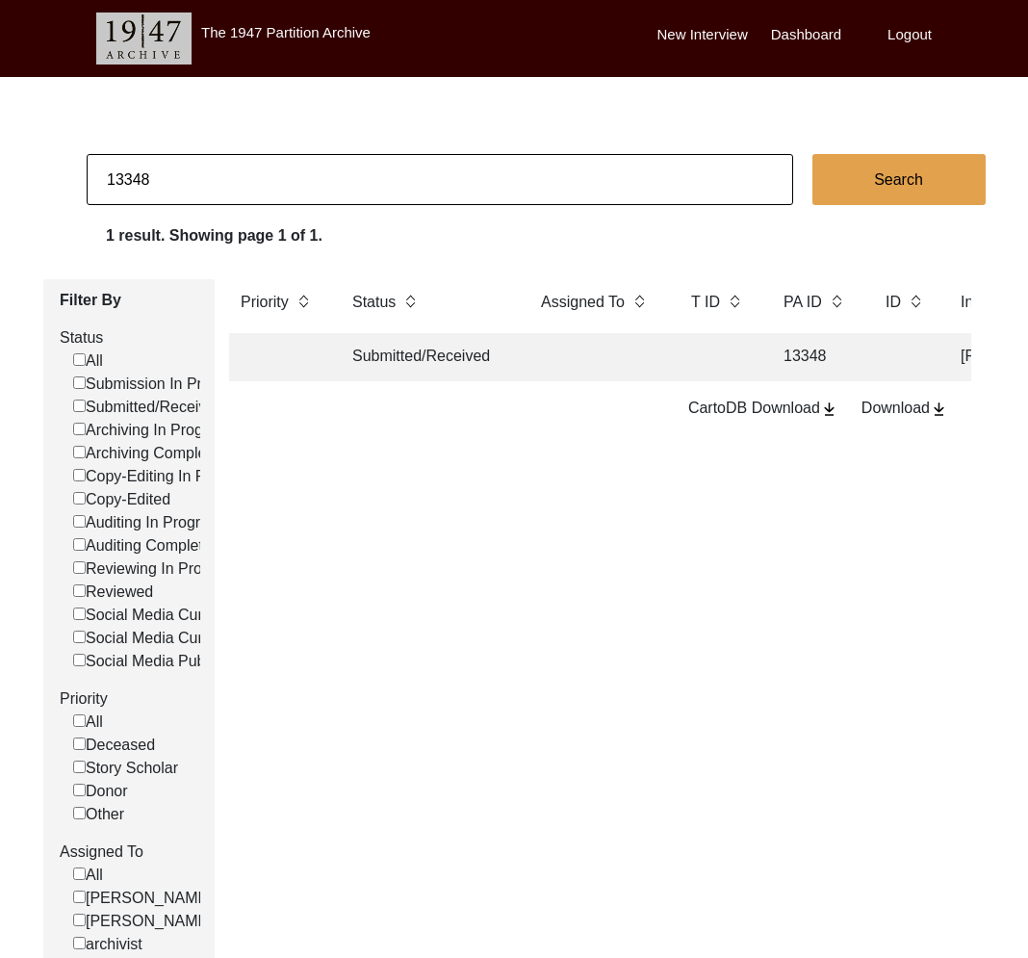
click at [211, 175] on input "13348" at bounding box center [440, 179] width 707 height 51
type input "13348"
checkbox input "false"
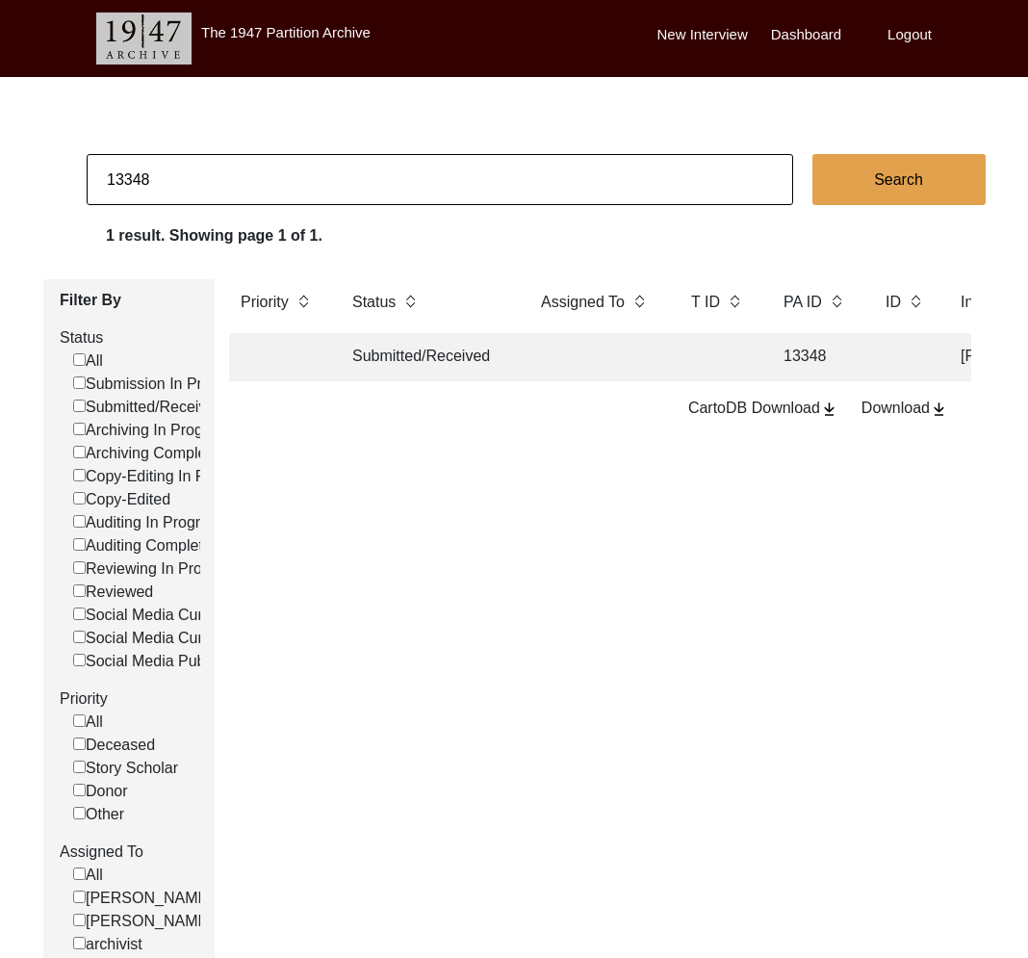
click at [509, 365] on td "Submitted/Received" at bounding box center [427, 357] width 173 height 48
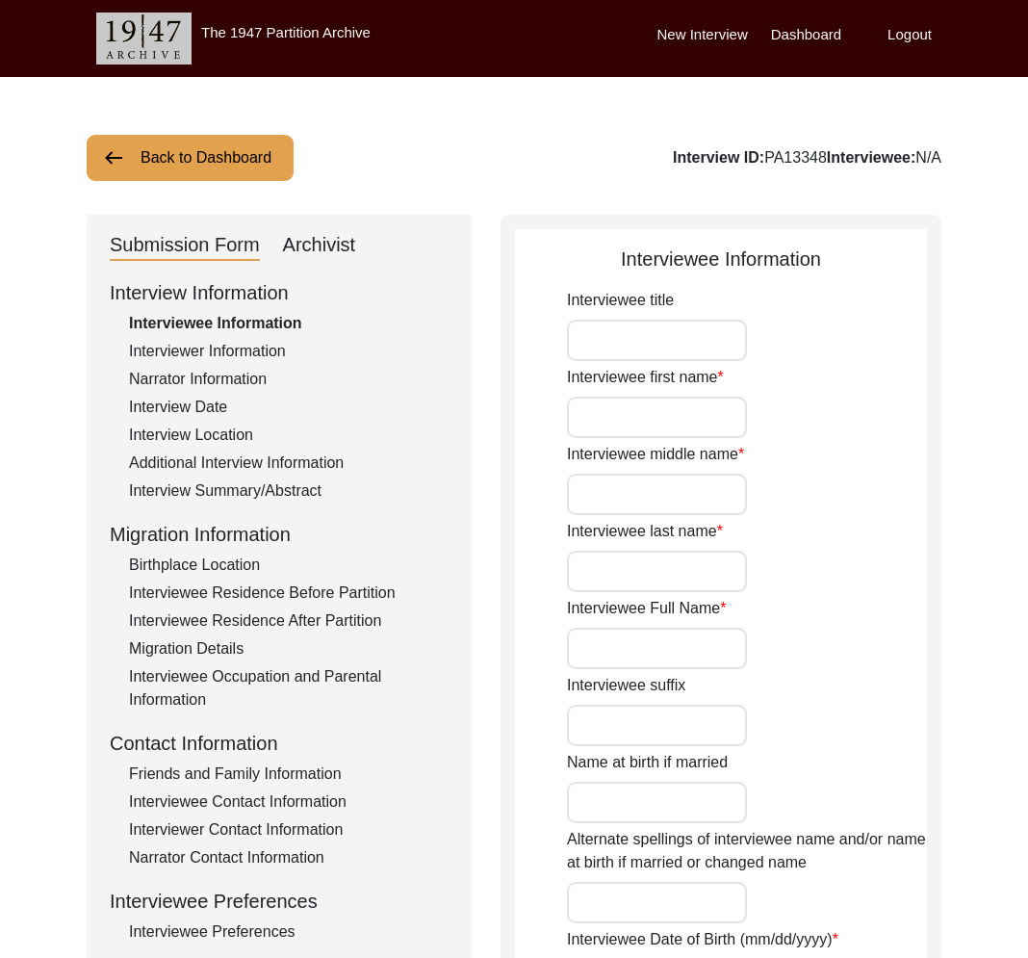
type input "Mr"
type input "Mohan"
type input "Singh"
type input "Mann"
type input "Mohan Singh Mann"
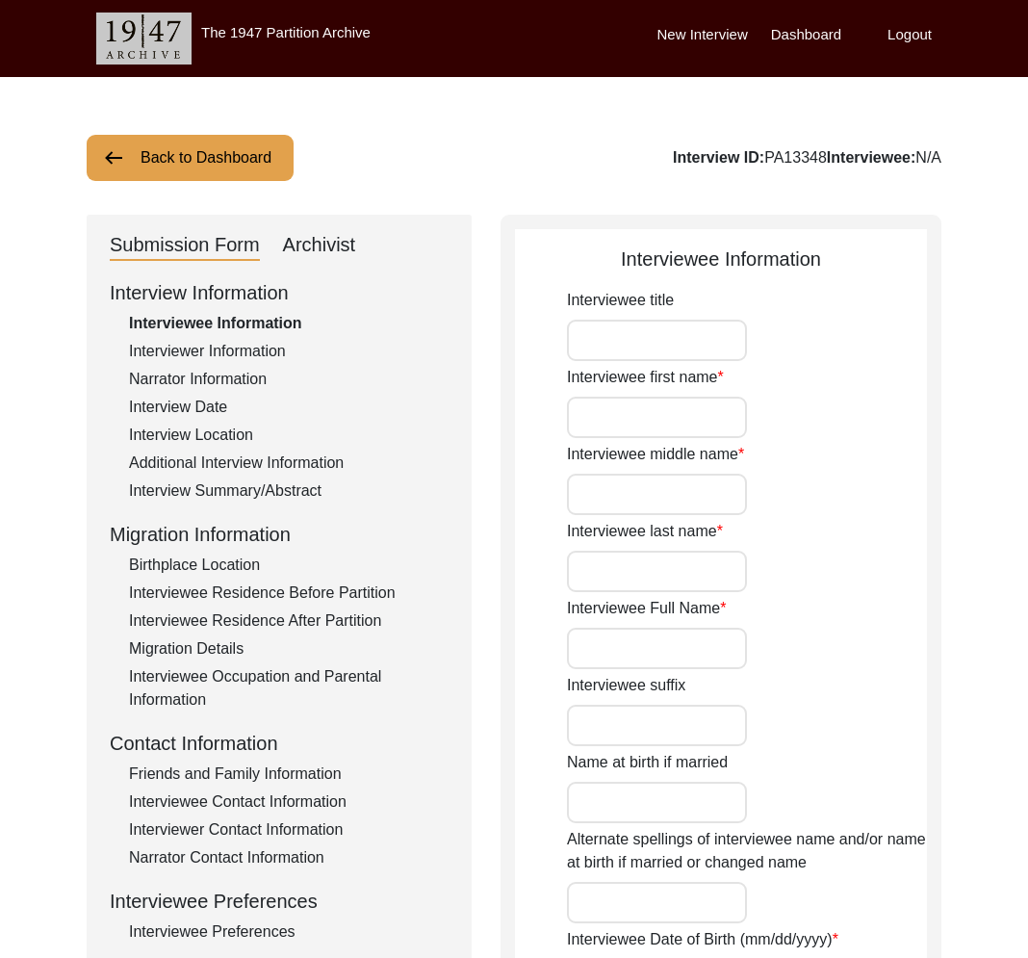
type input "Mohan Singh Mann"
type input "10/18/1942"
type input "82"
type input "[DEMOGRAPHIC_DATA]"
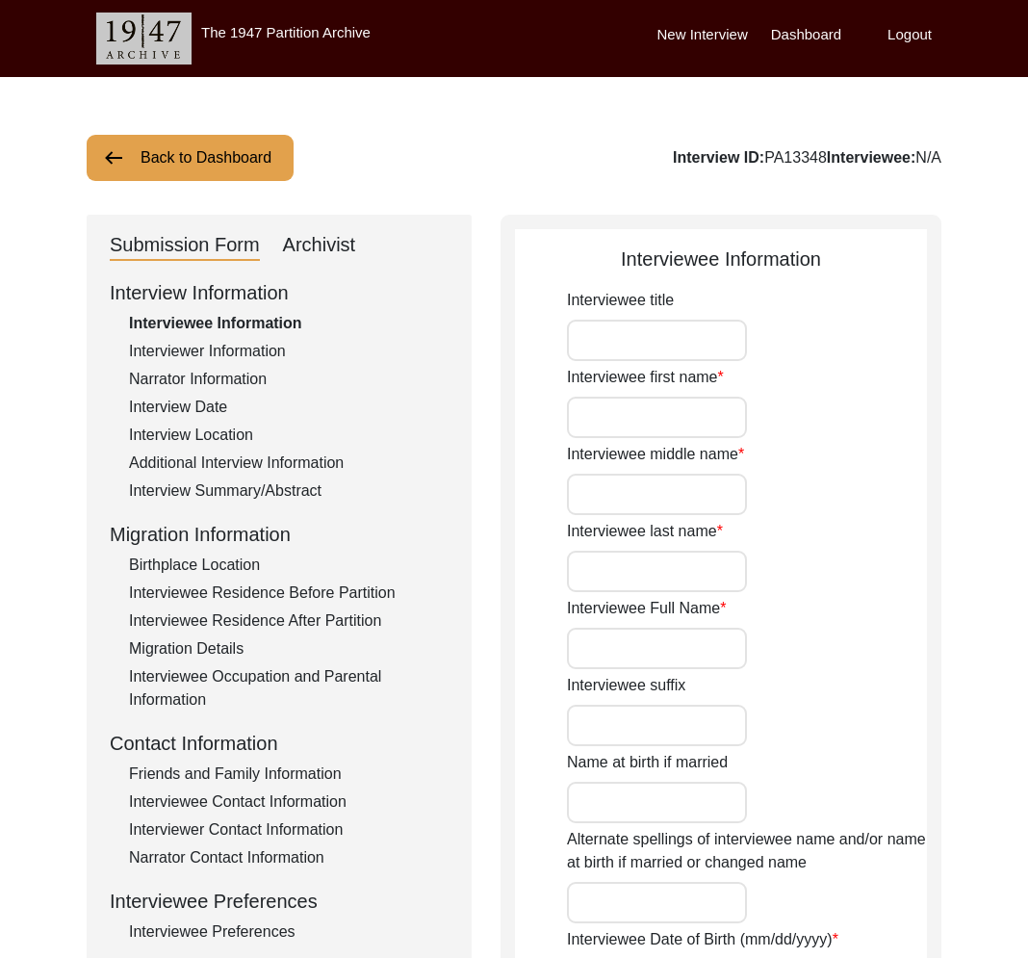
type input "No"
type textarea "Not applicable"
type input "Punjabi"
type input "Doabi Punjabi"
type input "[DEMOGRAPHIC_DATA]"
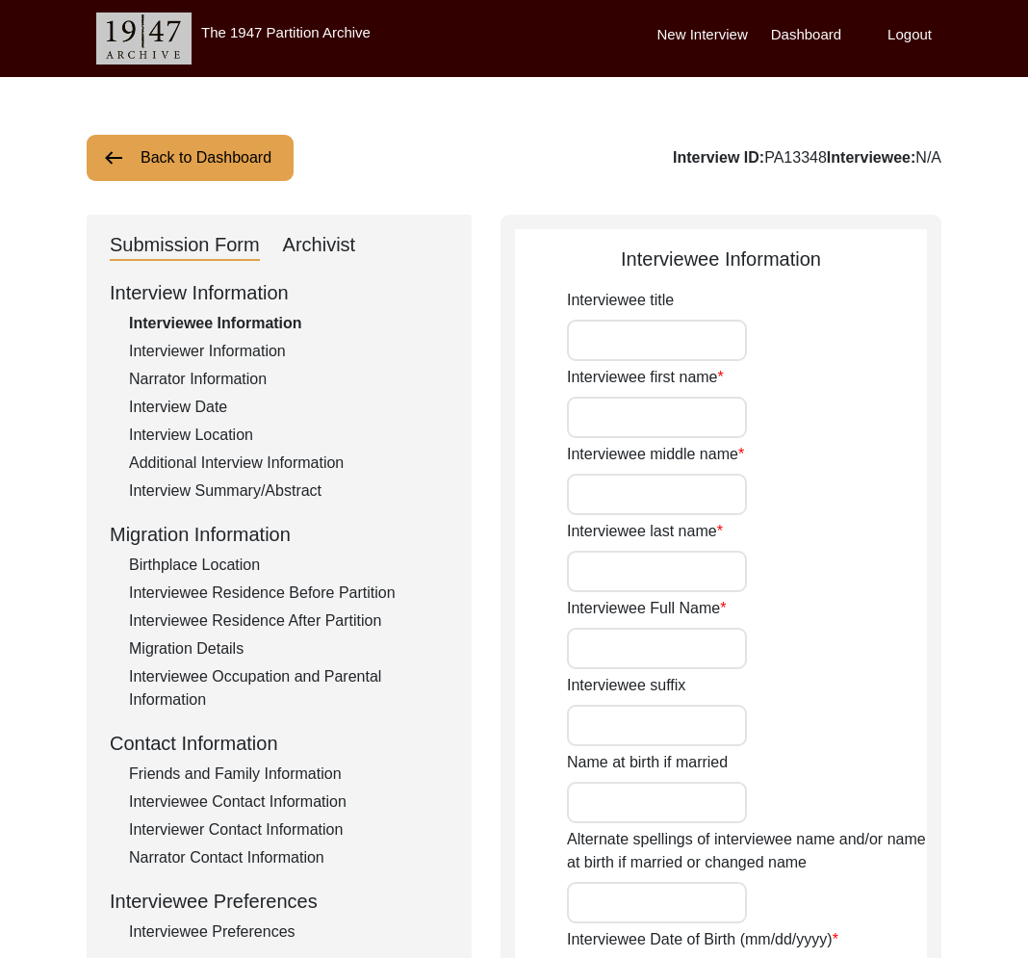
type input "Indian"
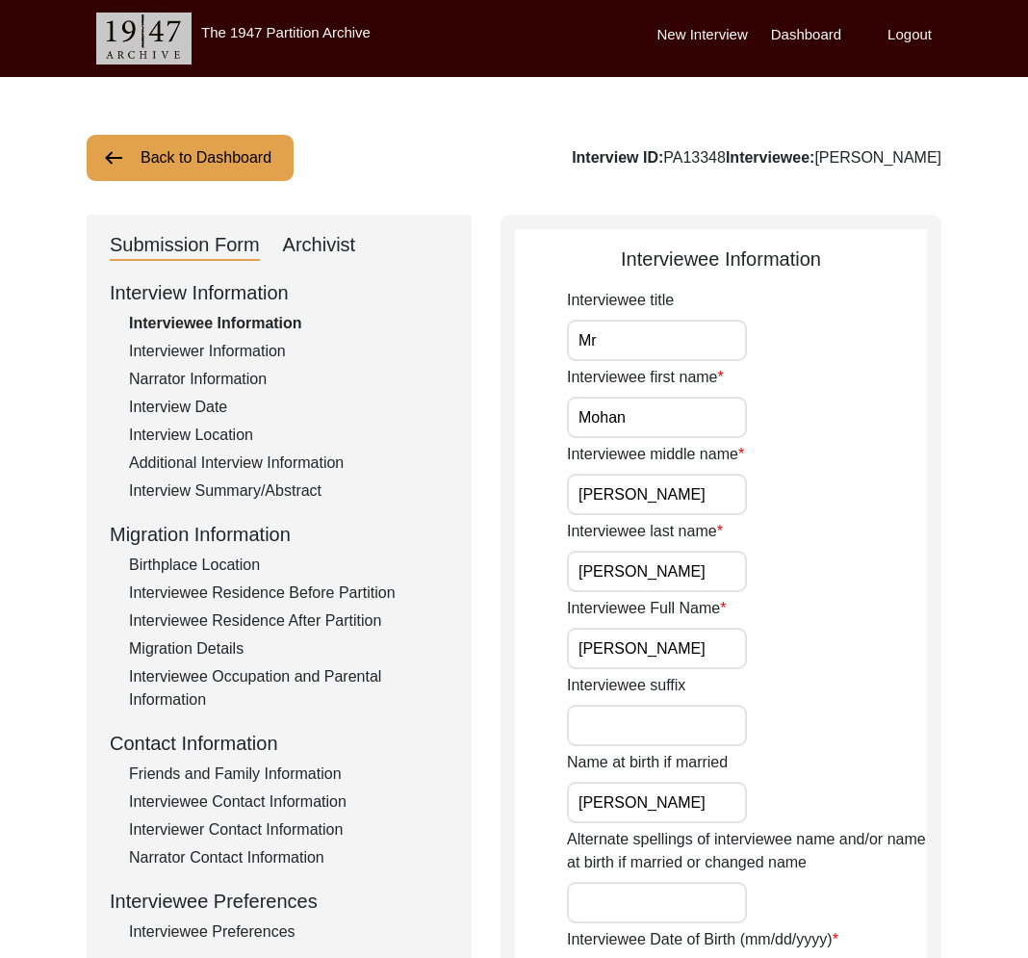
click at [256, 346] on div "Interviewer Information" at bounding box center [289, 351] width 320 height 23
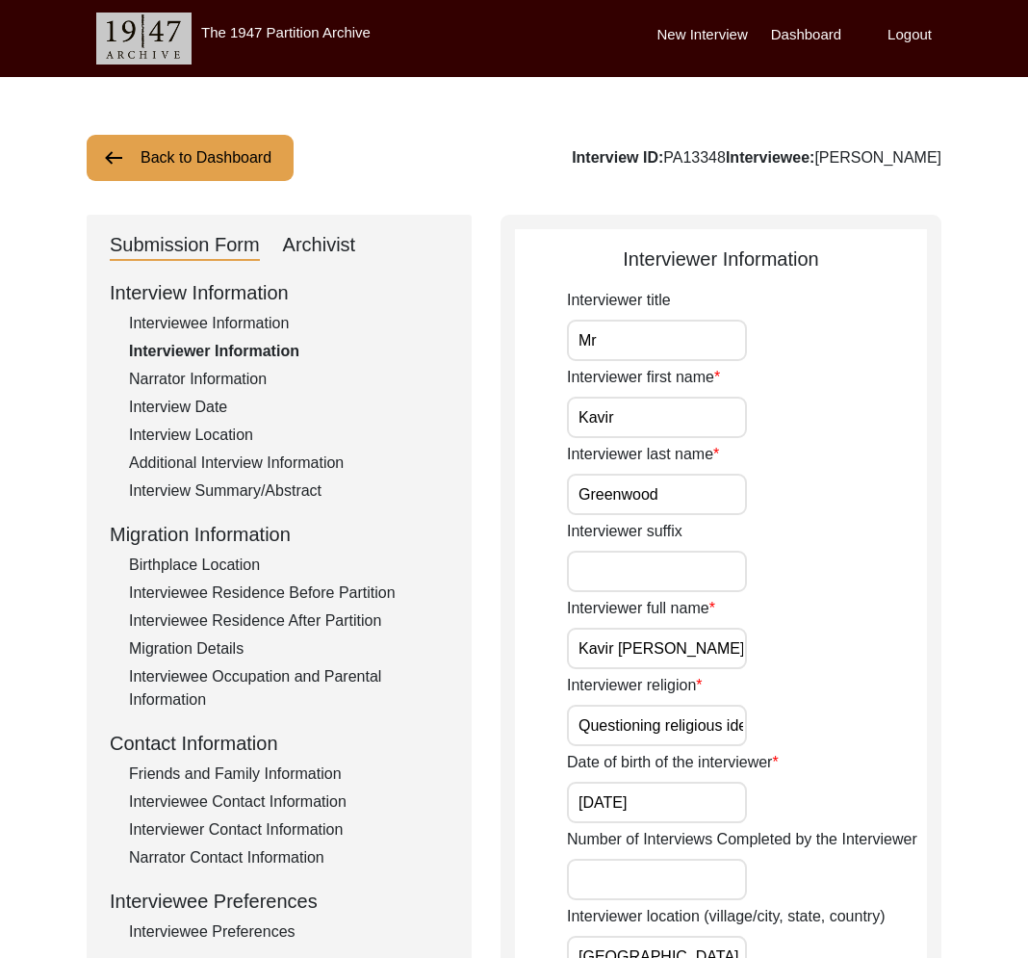
click at [269, 445] on div "Interview Location" at bounding box center [289, 435] width 320 height 23
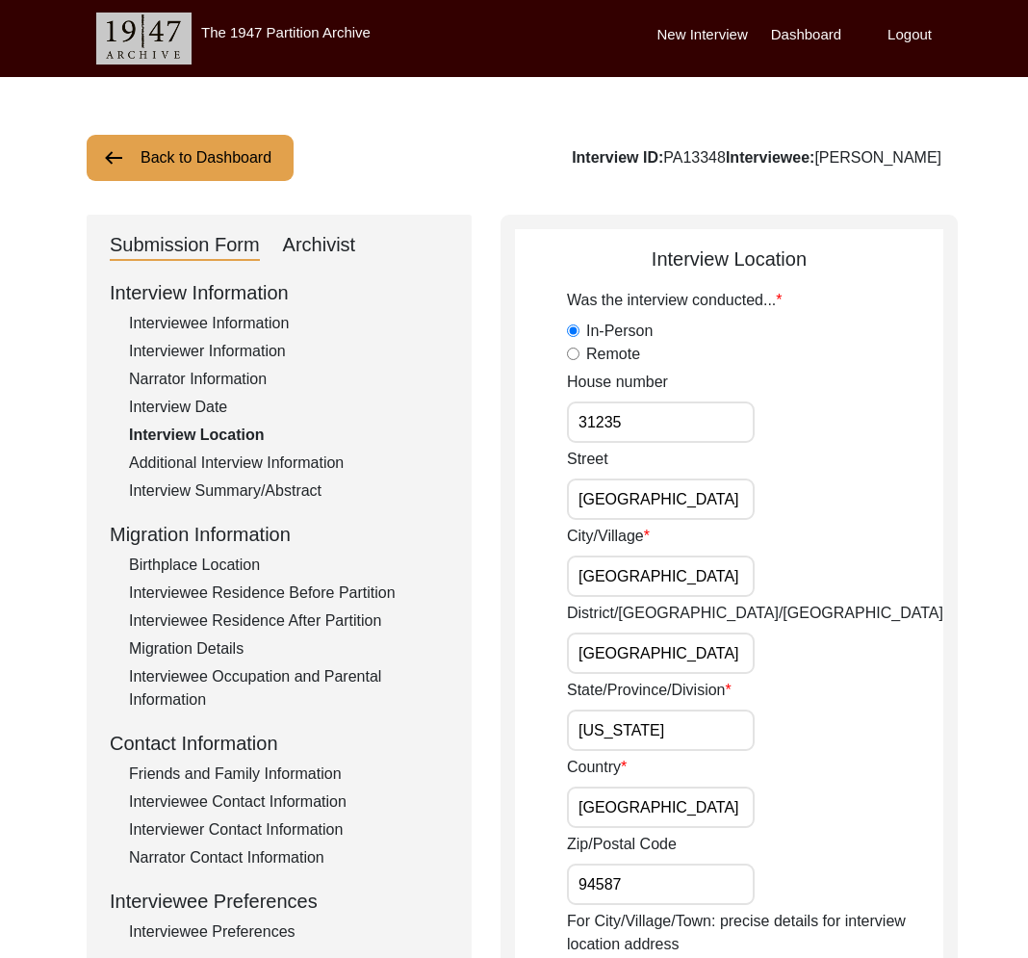
click at [232, 319] on div "Interviewee Information" at bounding box center [289, 323] width 320 height 23
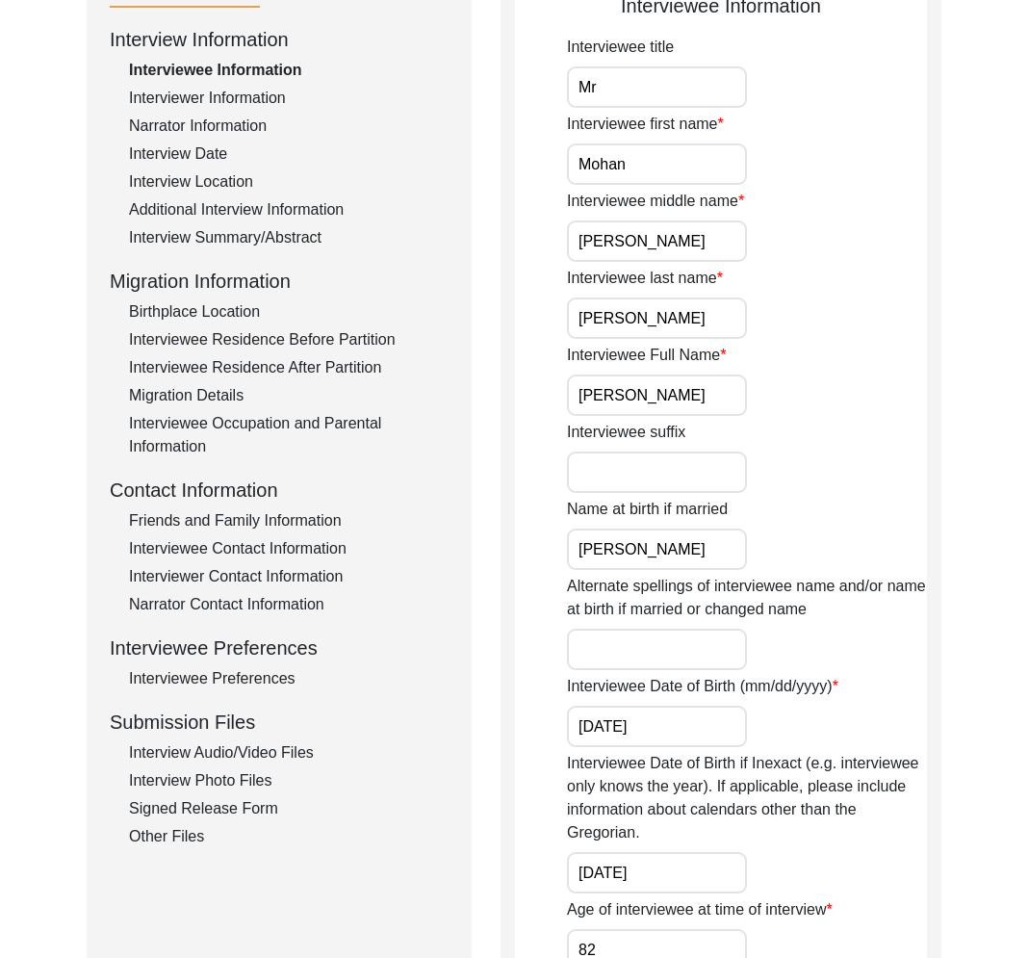
scroll to position [258, 0]
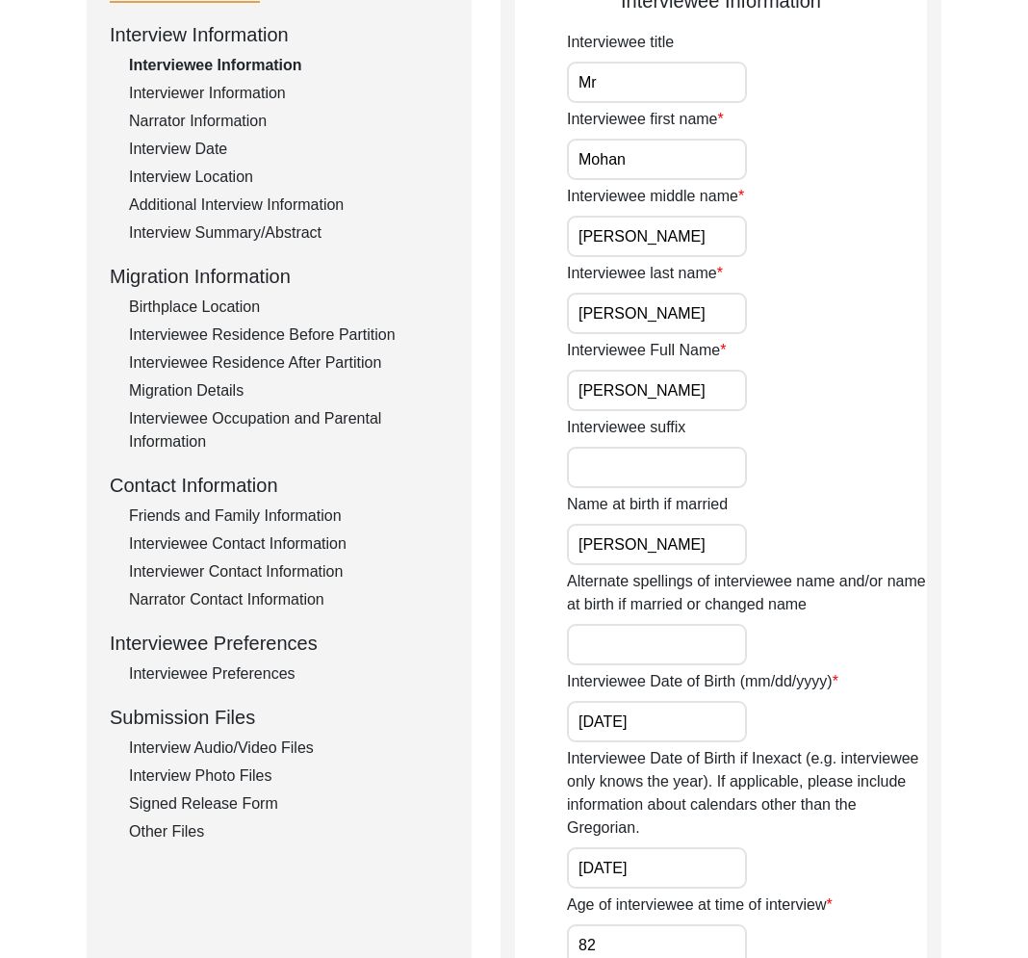
click at [301, 226] on div "Interview Summary/Abstract" at bounding box center [289, 232] width 320 height 23
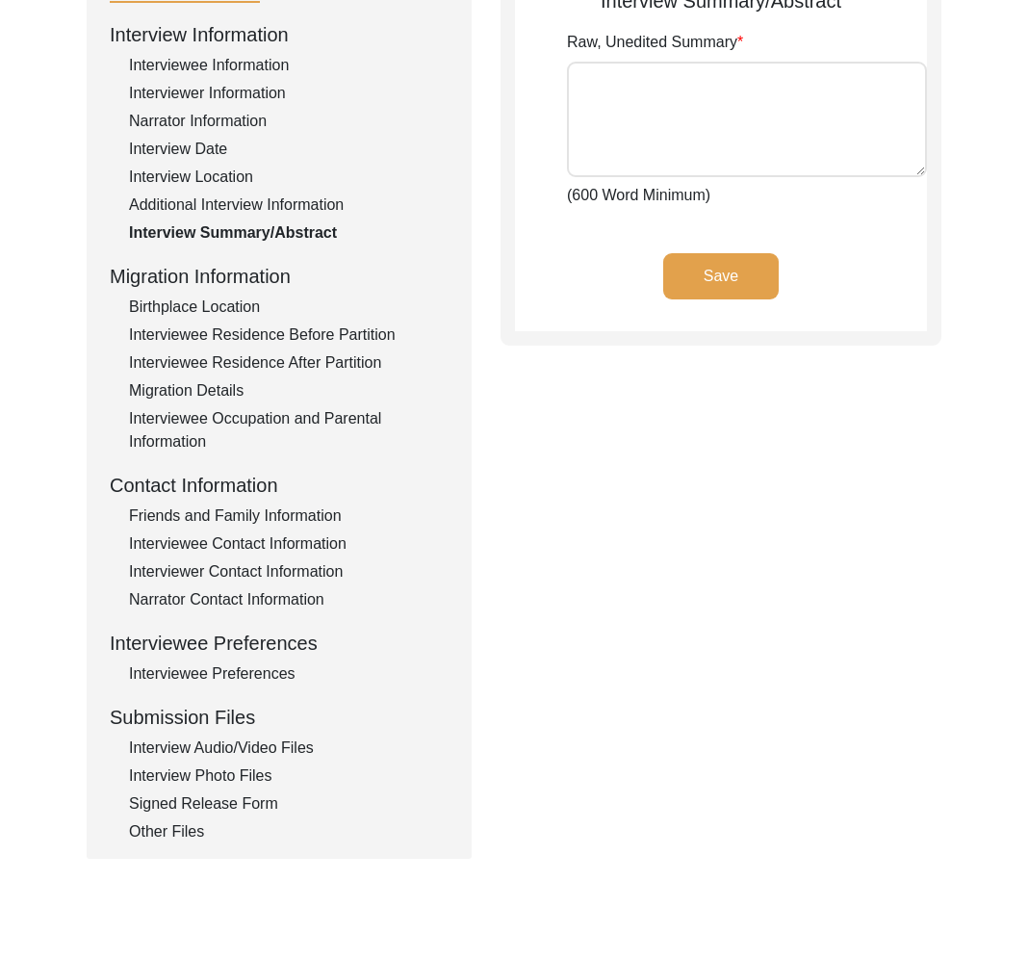
type textarea "Mr. Mohan Singh Mann was born to Piara Singh Mann and Udham Kaur Mann in 1942 i…"
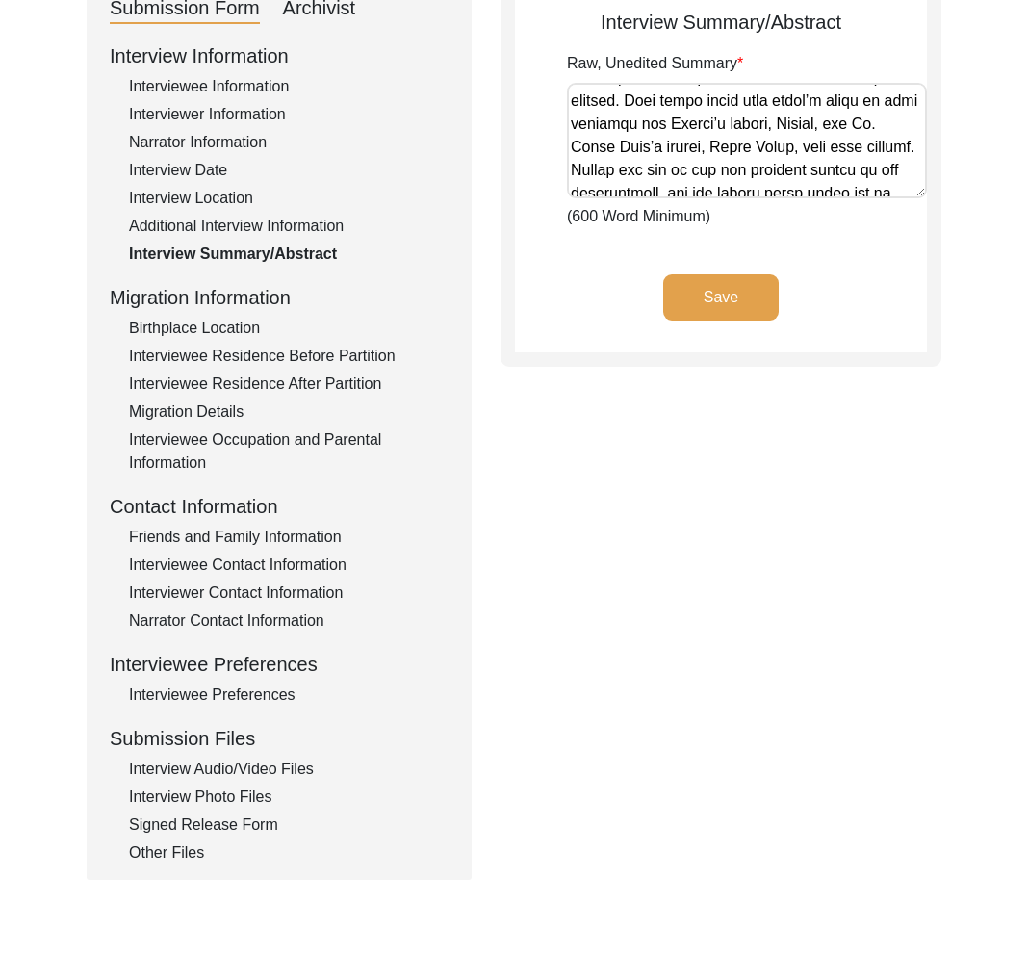
scroll to position [264, 0]
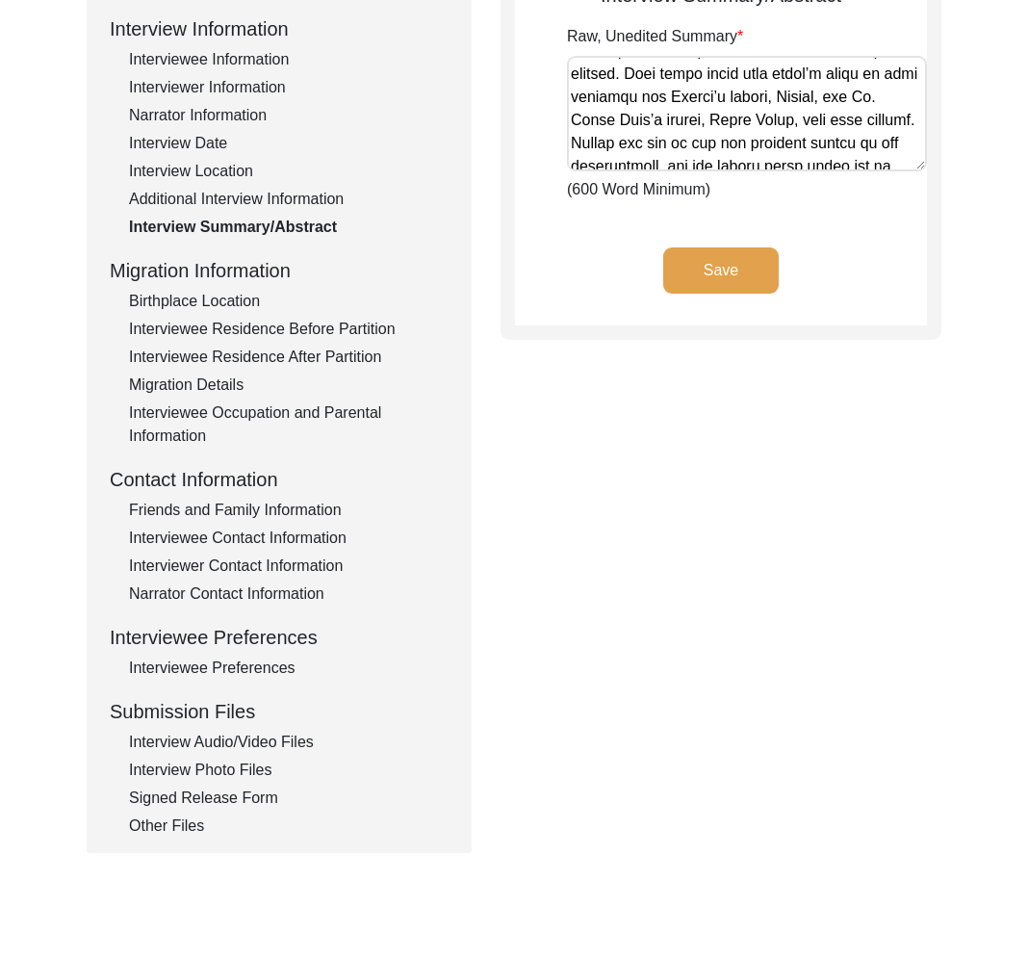
click at [247, 731] on div "Interview Audio/Video Files" at bounding box center [289, 742] width 320 height 23
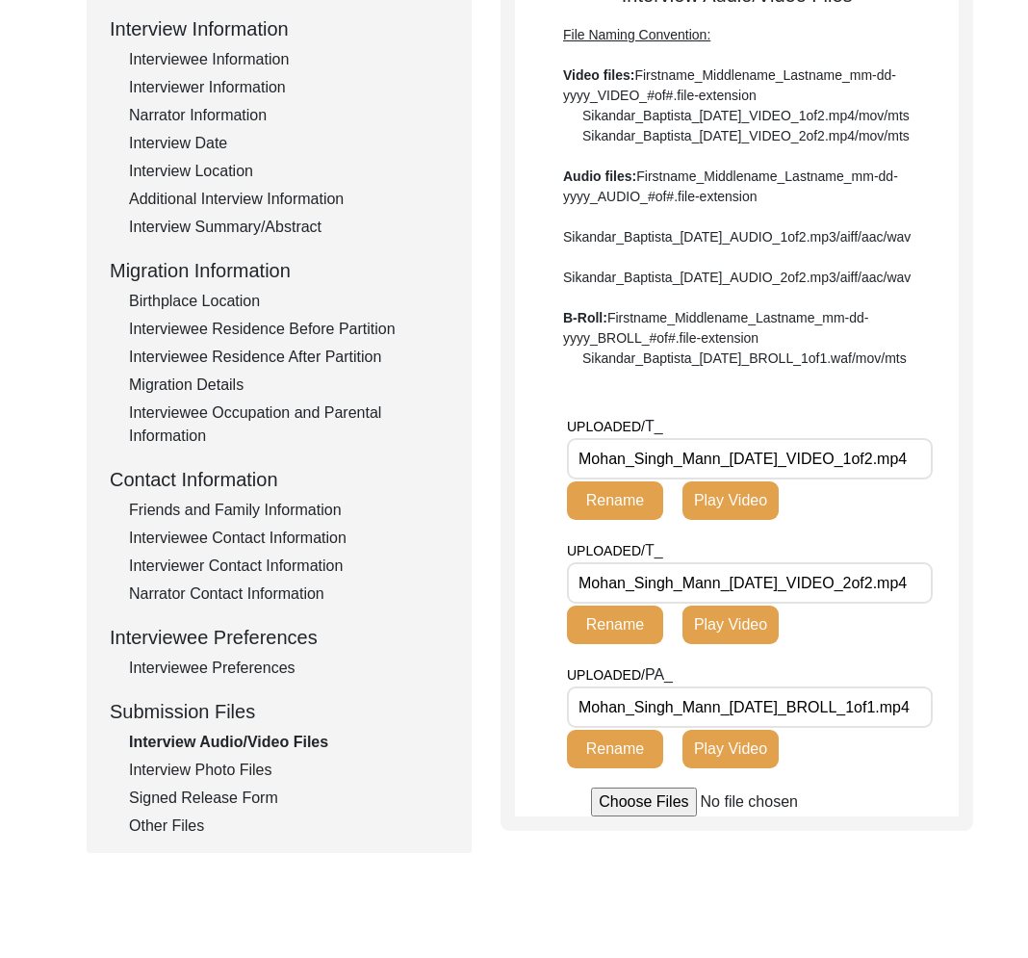
click at [733, 604] on input "Mohan_Singh_Mann_5-25-2025_VIDEO_2of2.mp4" at bounding box center [750, 582] width 366 height 41
click at [731, 604] on input "Mohan_Singh_Mann_5-25-2025_VIDEO_2of2.mp4" at bounding box center [750, 582] width 366 height 41
click at [788, 604] on input "Mohan_Singh_Mann_5-25-2025_VIDEO_2of2.mp4" at bounding box center [750, 582] width 366 height 41
click at [224, 771] on div "Interview Photo Files" at bounding box center [289, 770] width 320 height 23
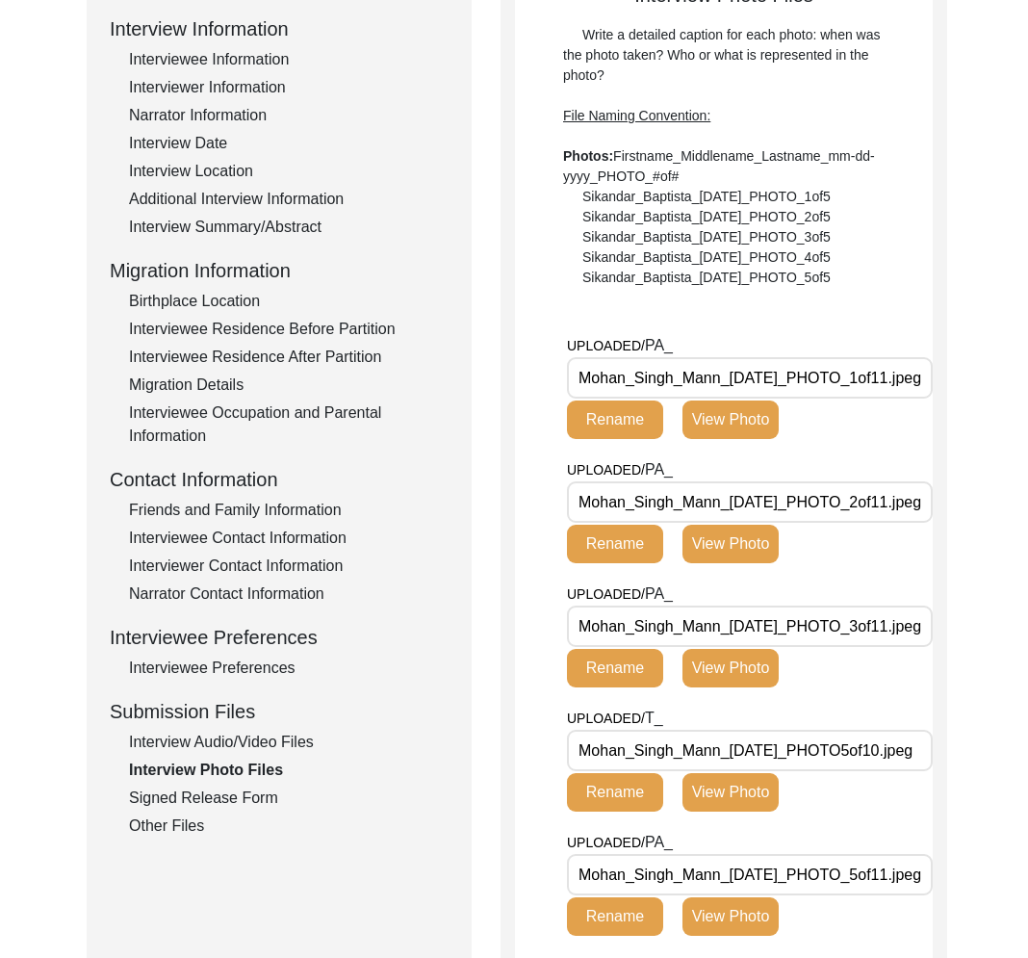
scroll to position [0, 0]
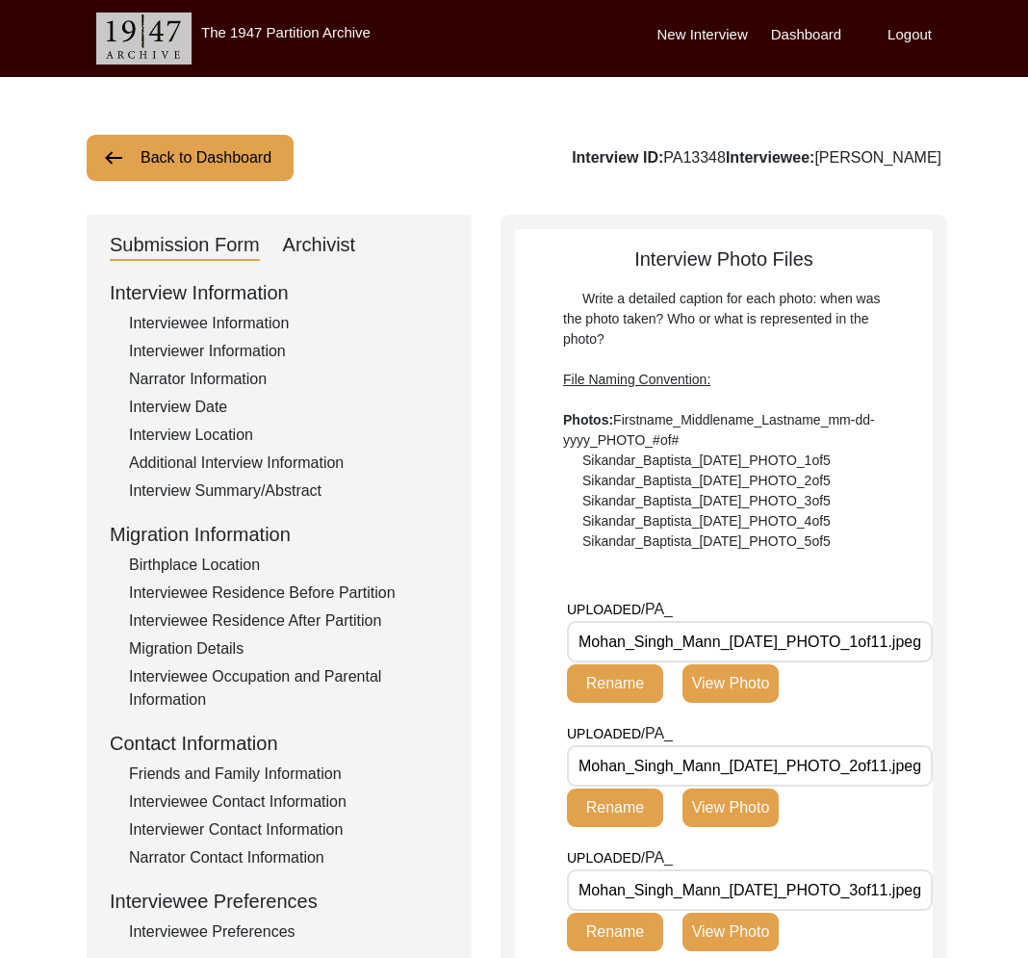
click at [190, 156] on button "Back to Dashboard" at bounding box center [190, 158] width 207 height 46
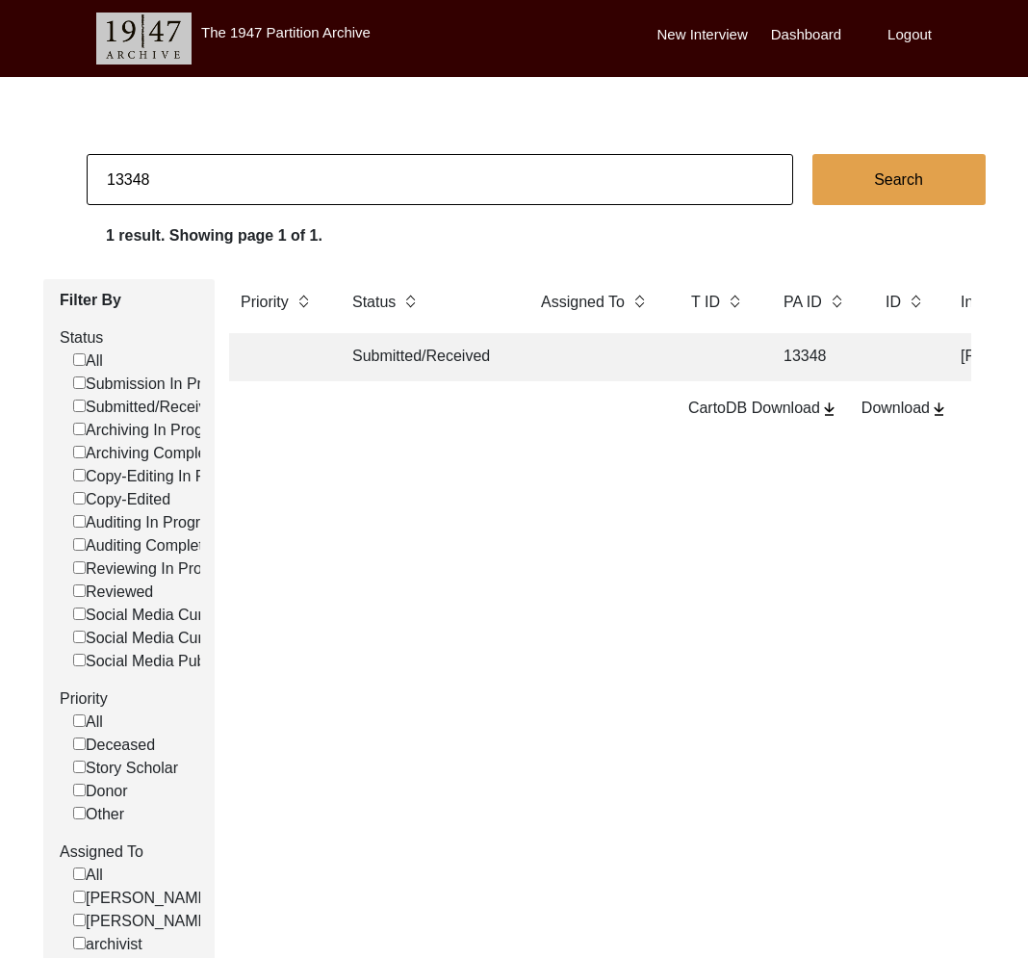
click at [162, 183] on input "13348" at bounding box center [440, 179] width 707 height 51
paste input "2643"
type input "12643"
checkbox input "false"
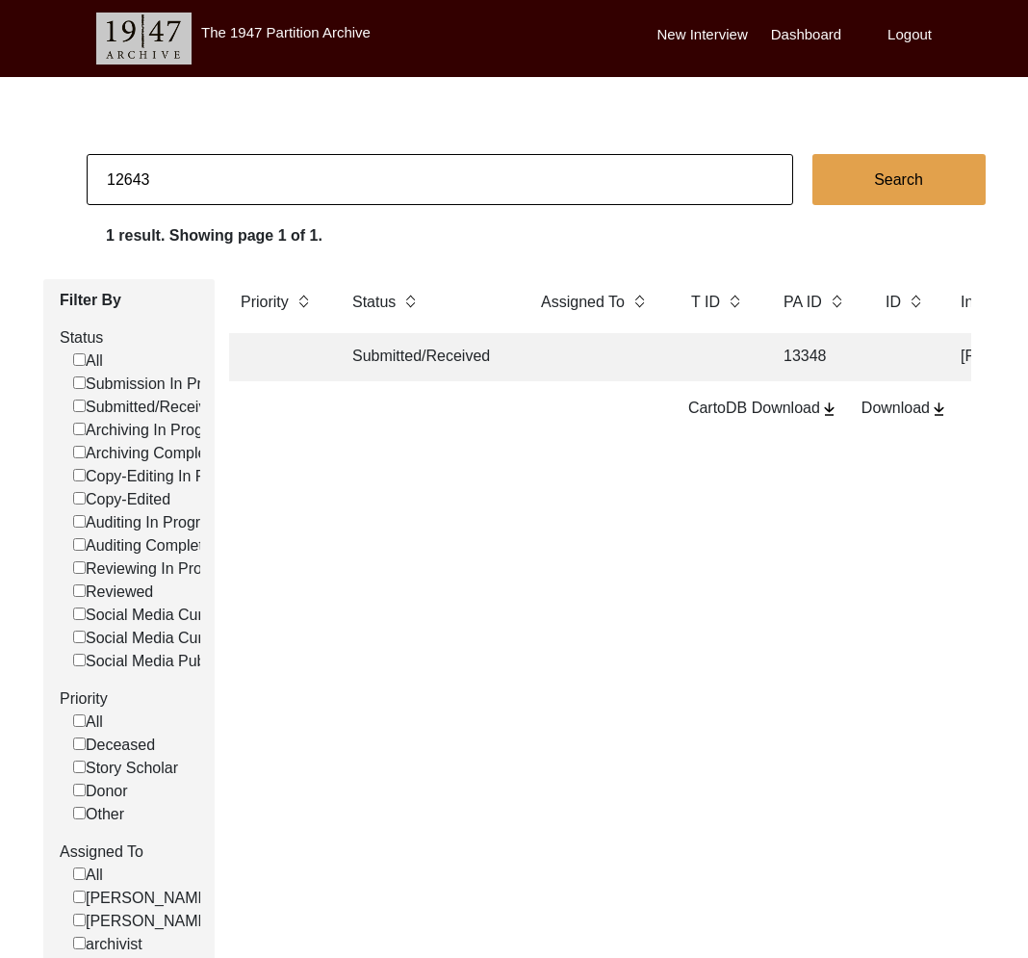
checkbox input "false"
click at [424, 362] on td "Submitted/Received" at bounding box center [427, 357] width 173 height 48
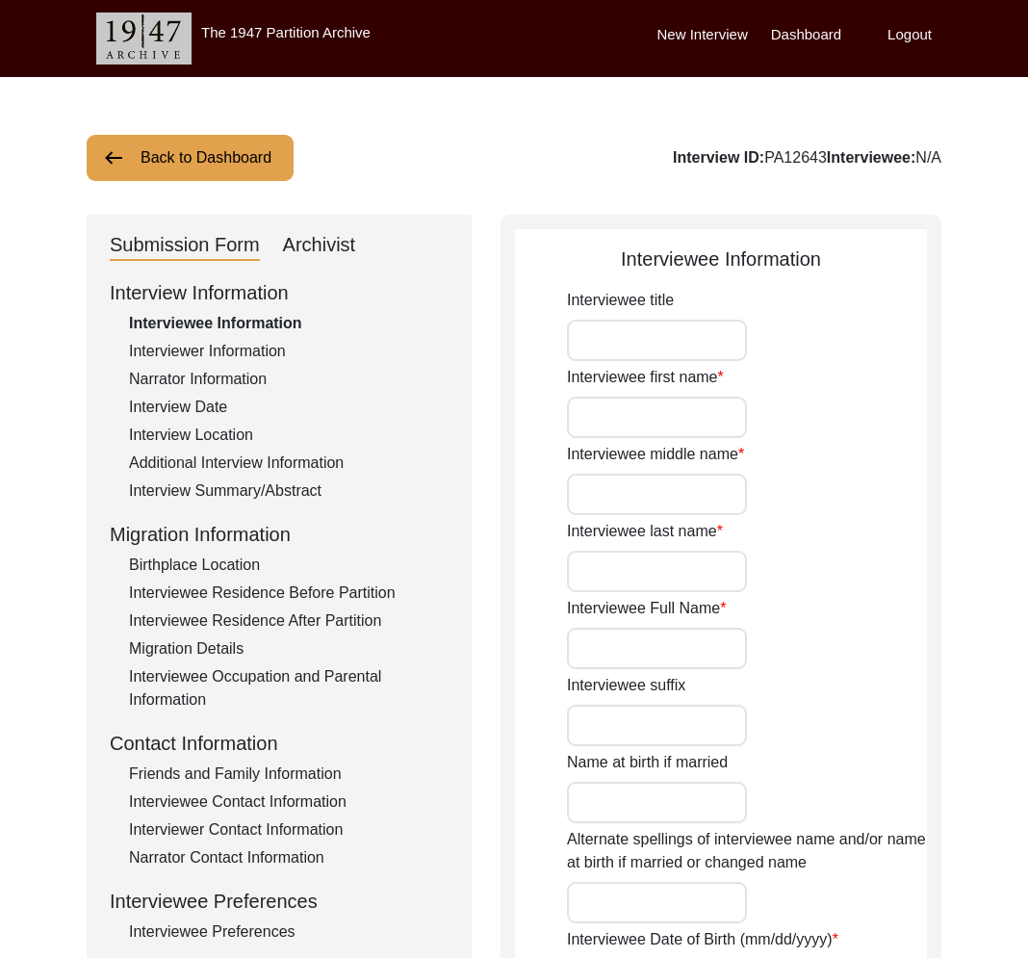
type input "Zewar Shah"
type input "Zewar"
type input "NA"
type input "Shah"
type input "Zewar Shah"
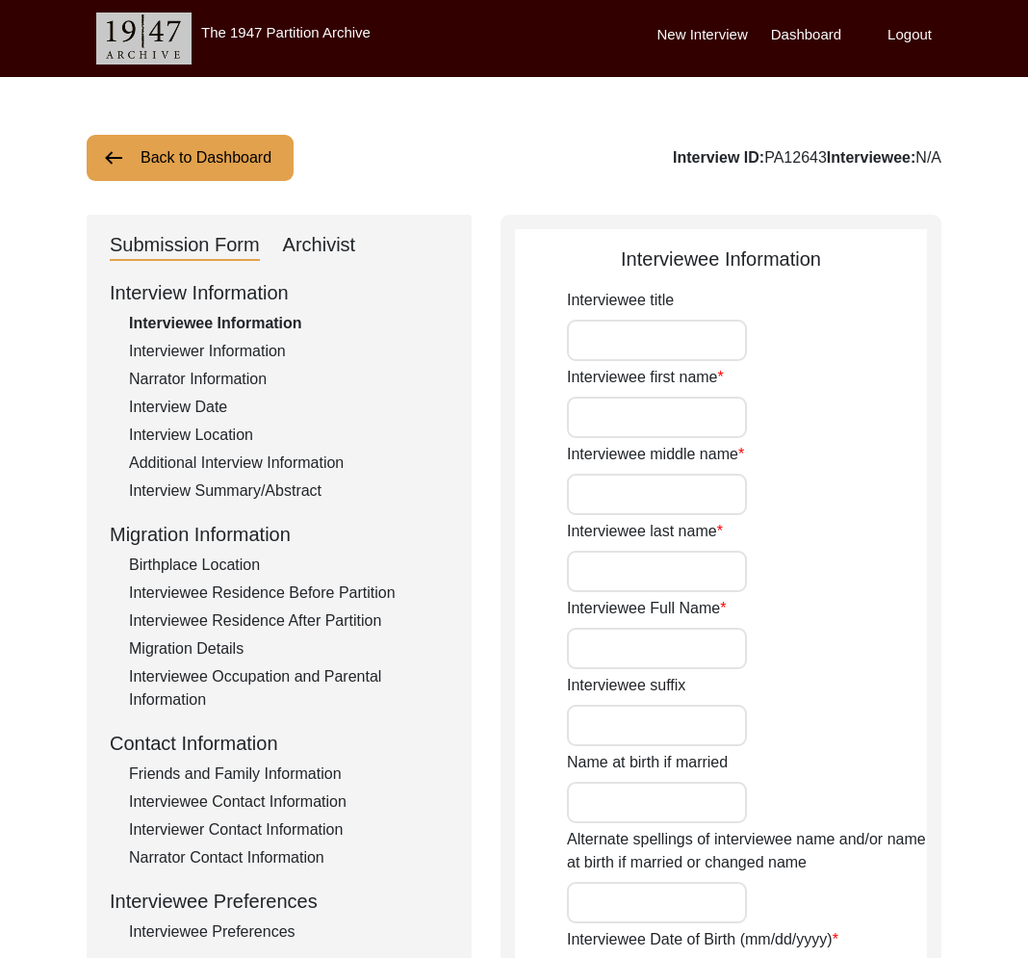
type input "Zewar Shah"
type input "1947"
type input "77"
type input "[DEMOGRAPHIC_DATA]"
type input "Pashtu"
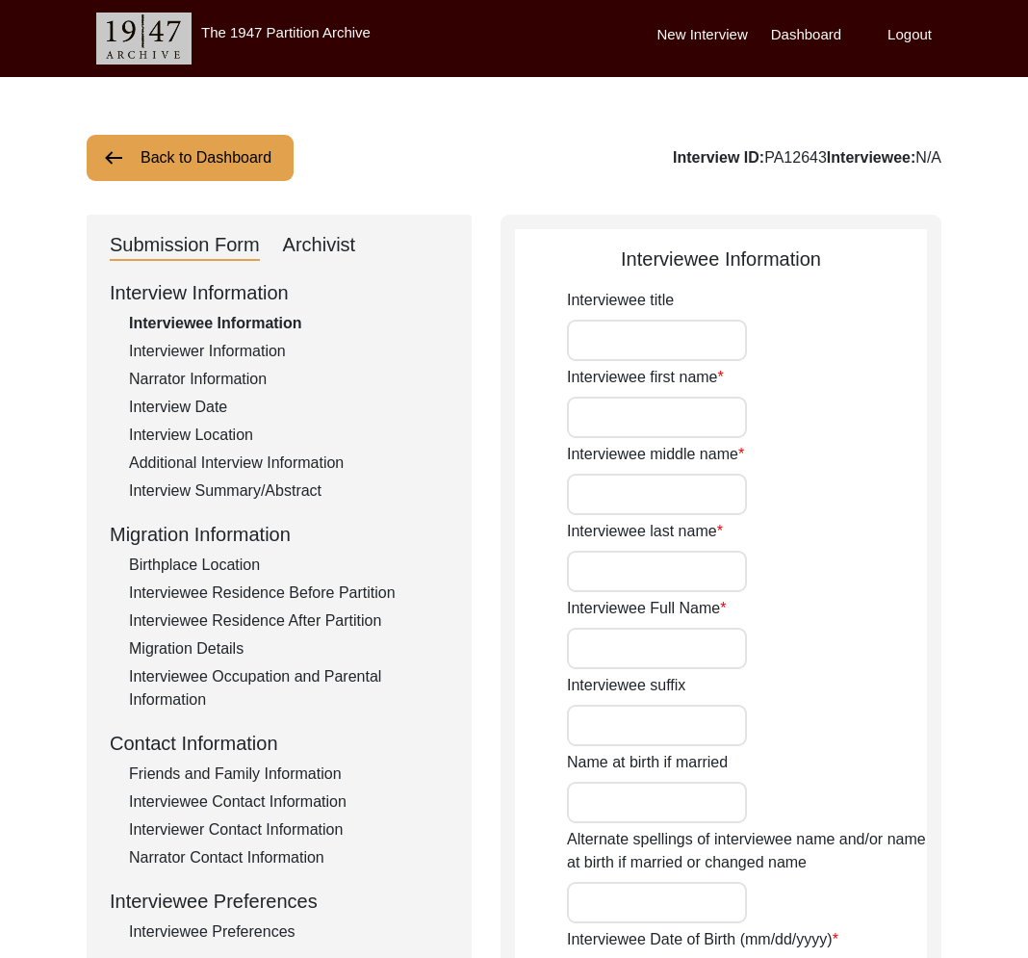
type input "Yousafzai Dialect"
type input "[DEMOGRAPHIC_DATA]"
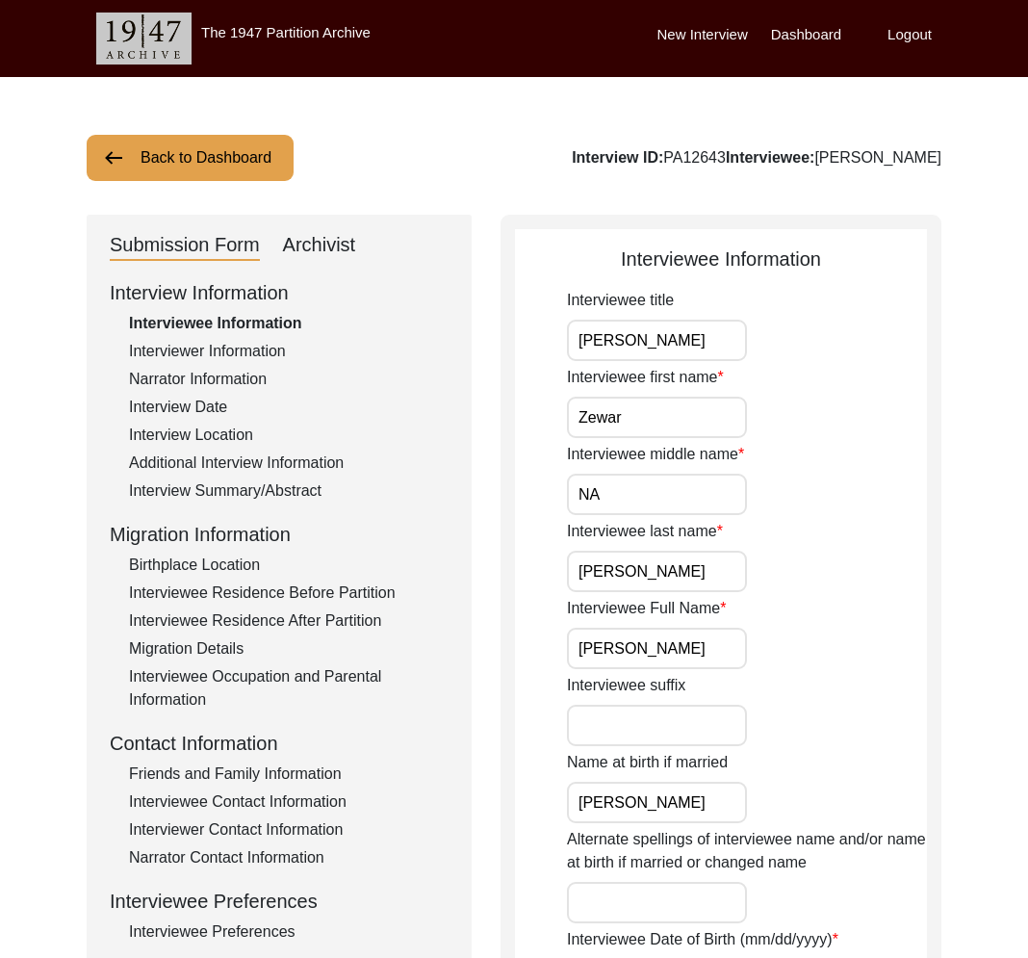
click at [189, 344] on div "Interviewer Information" at bounding box center [289, 351] width 320 height 23
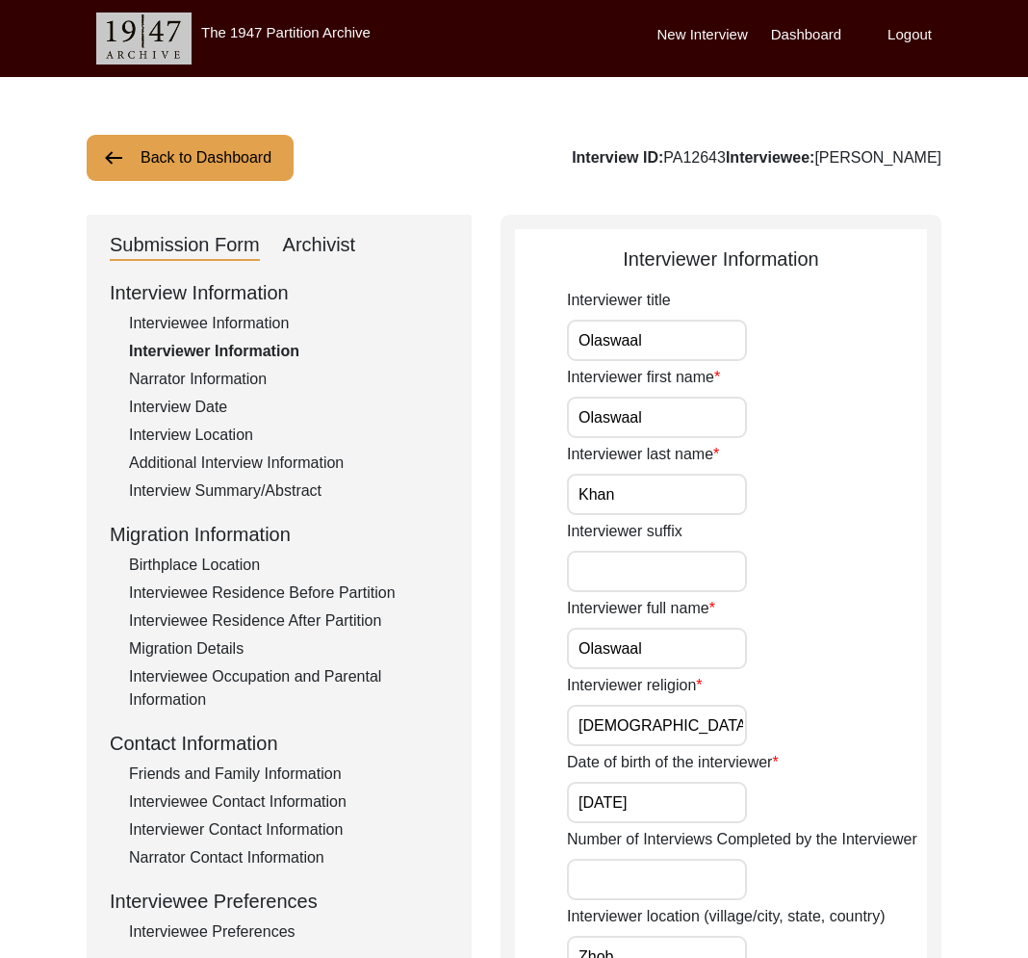
click at [321, 245] on div "Archivist" at bounding box center [319, 245] width 73 height 31
select select "Submitted/Received"
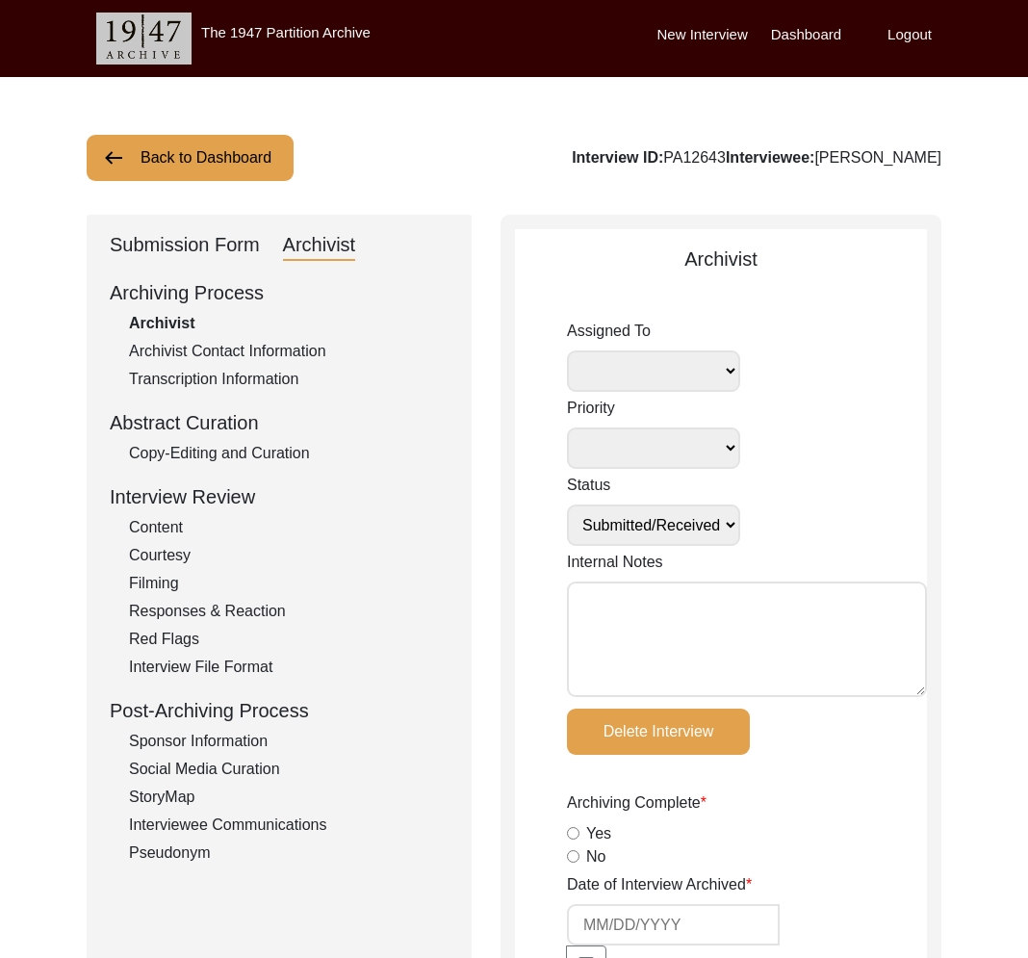
click at [192, 250] on div "Submission Form" at bounding box center [185, 245] width 150 height 31
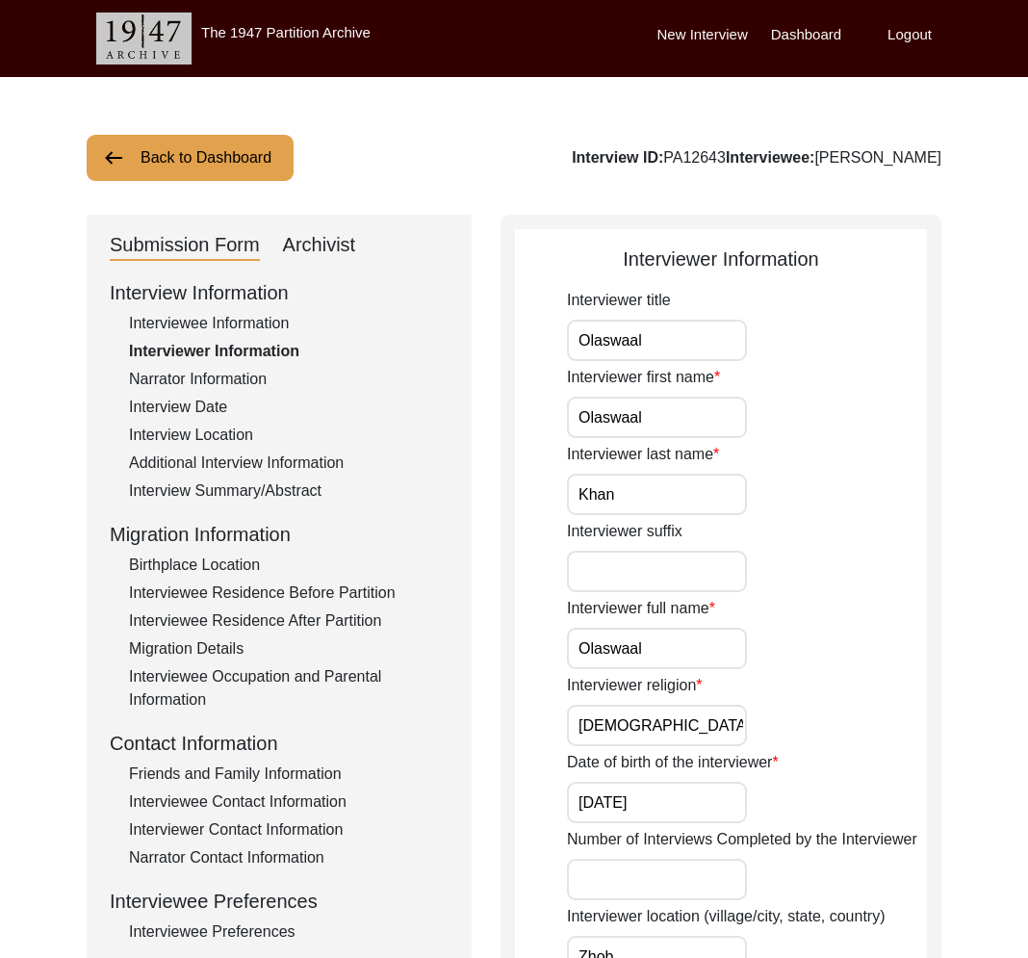
scroll to position [11, 0]
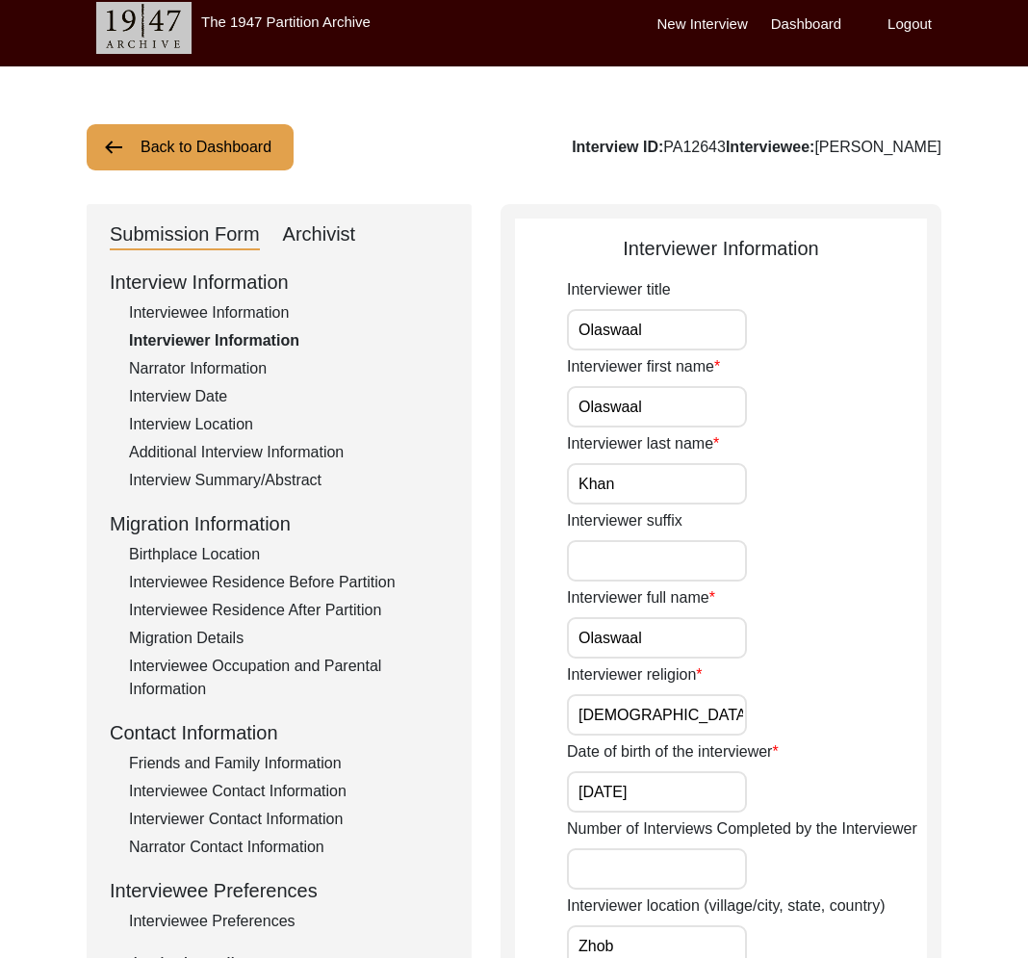
click at [207, 370] on div "Narrator Information" at bounding box center [289, 368] width 320 height 23
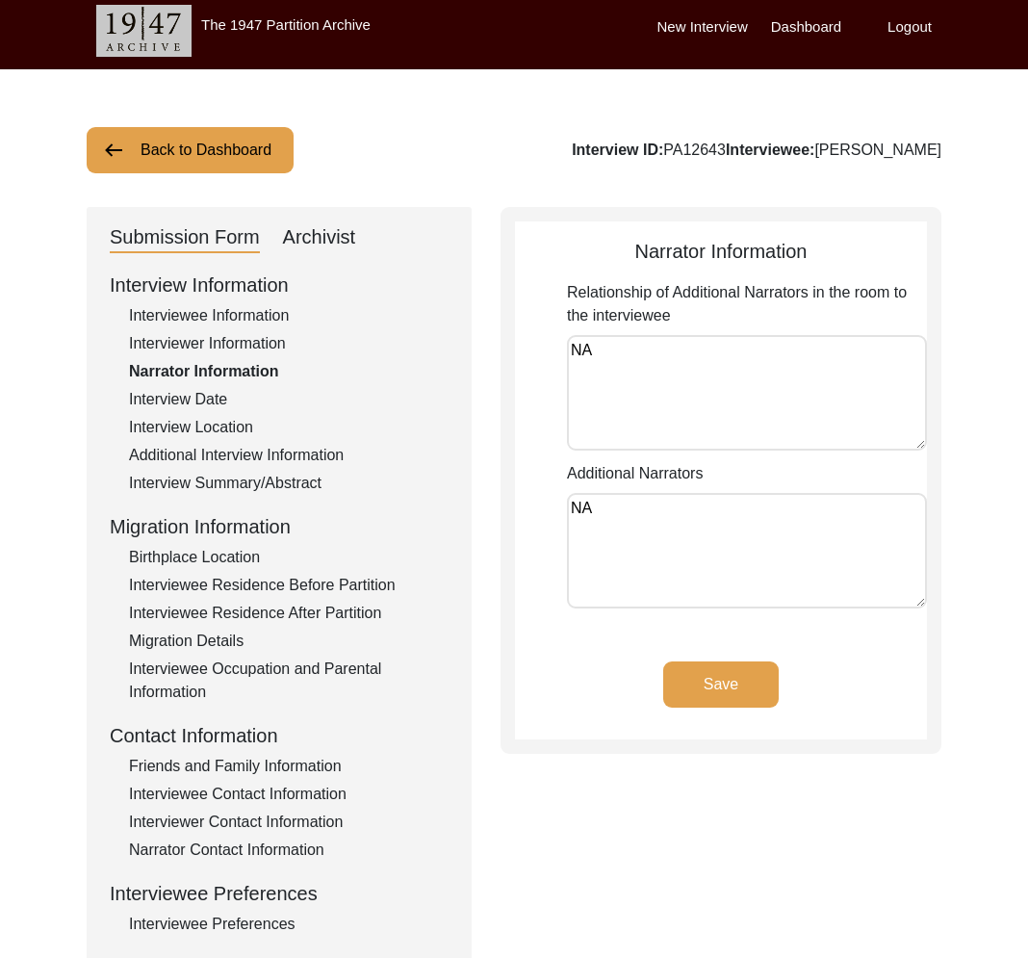
click at [227, 397] on div "Interview Date" at bounding box center [289, 399] width 320 height 23
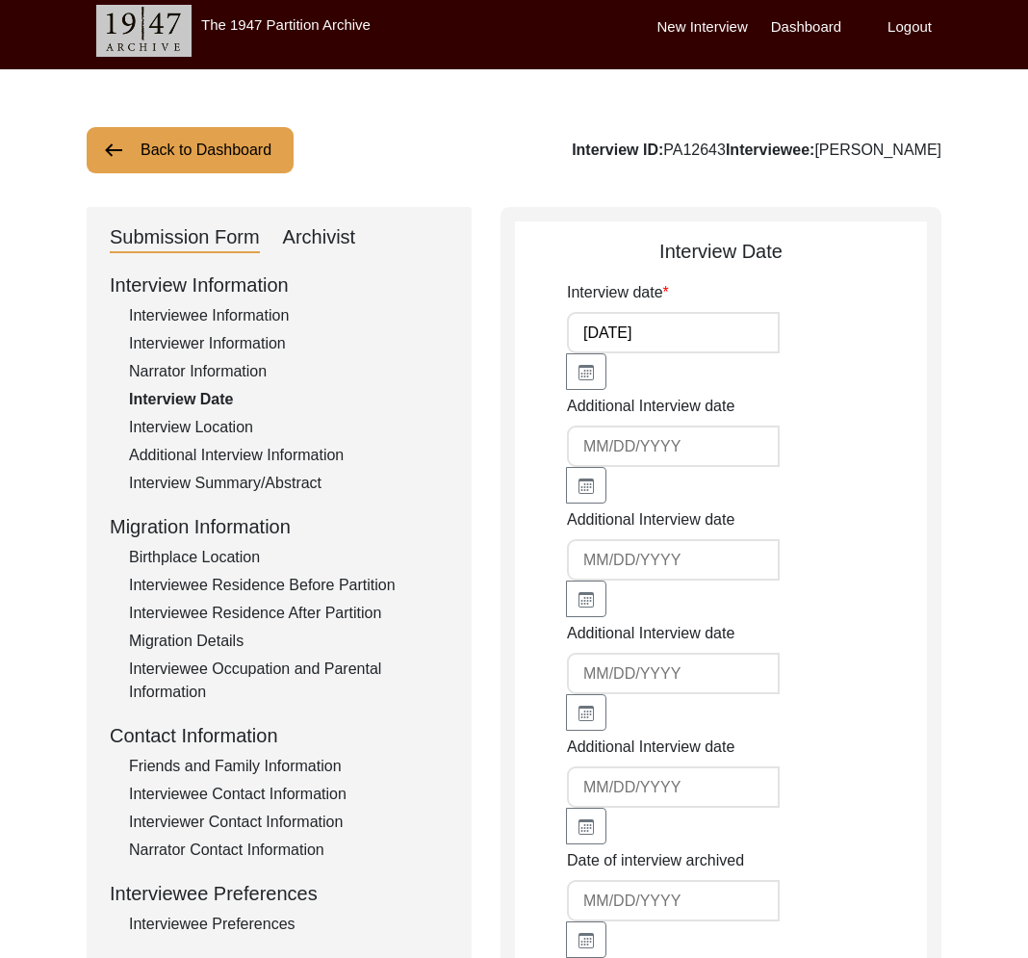
click at [238, 419] on div "Interview Location" at bounding box center [289, 427] width 320 height 23
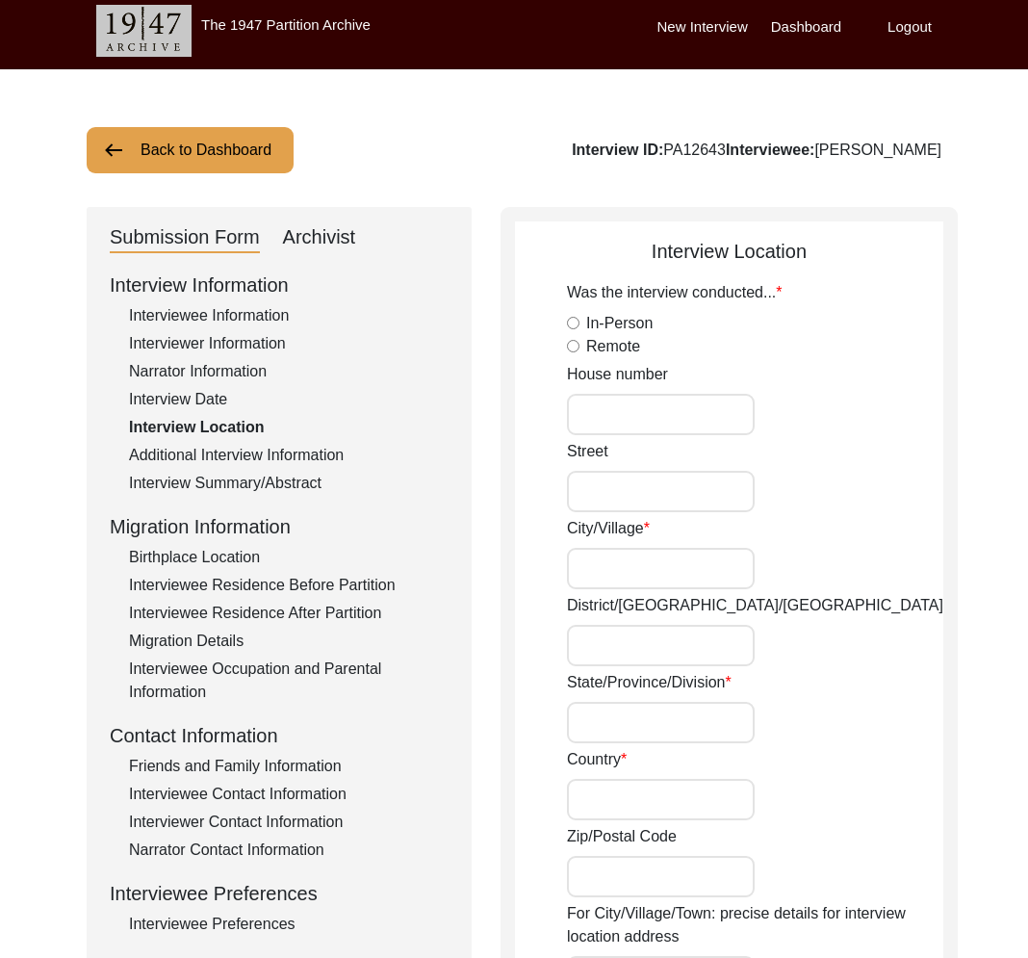
radio input "true"
type input "Madina Colony Jahangira, Nowshera, Khyber Pashtunkhwa"
type input "Jahangira, Nowshera"
type input "Nowshera"
type input "Khyber Pashtnkhwa"
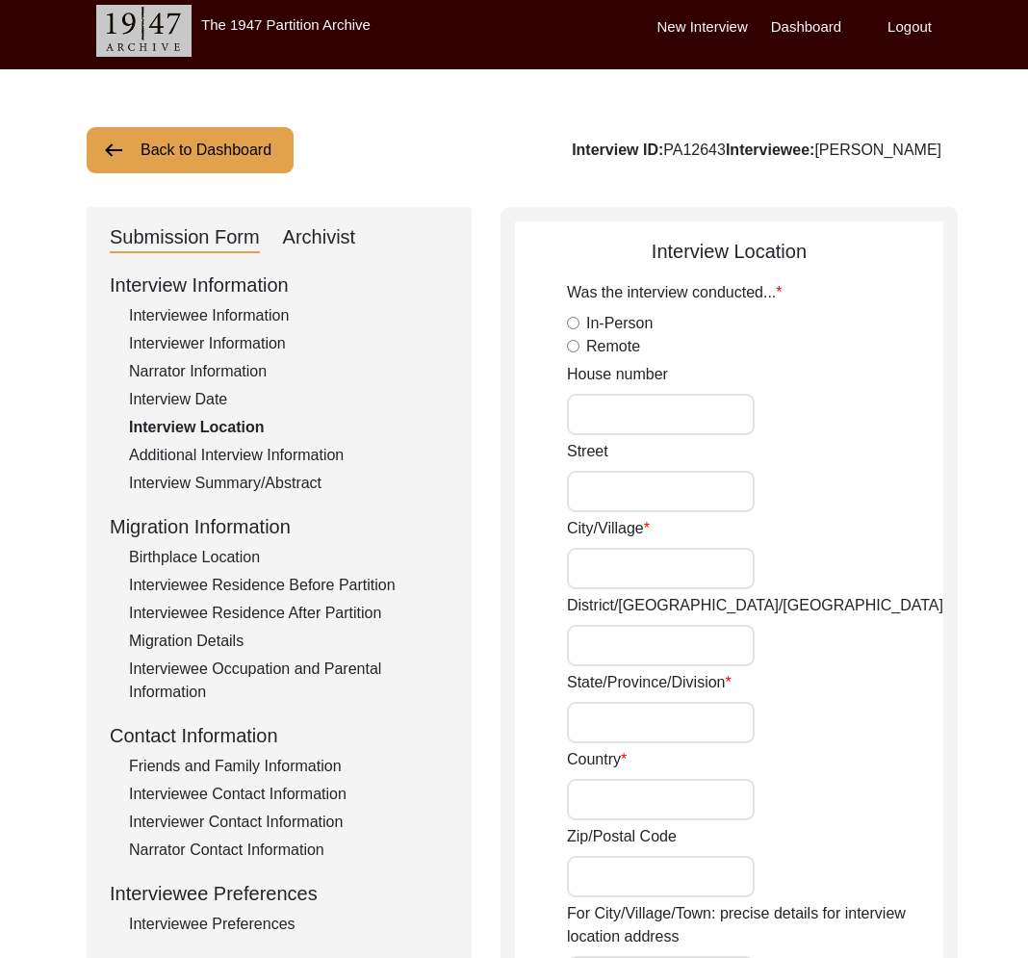
type input "[GEOGRAPHIC_DATA]"
type input "23620"
type input "Nowshera, Khyber Pashtunkhwa, Pakistan"
type input "33.95593659093379"
type input "72.21282575869267"
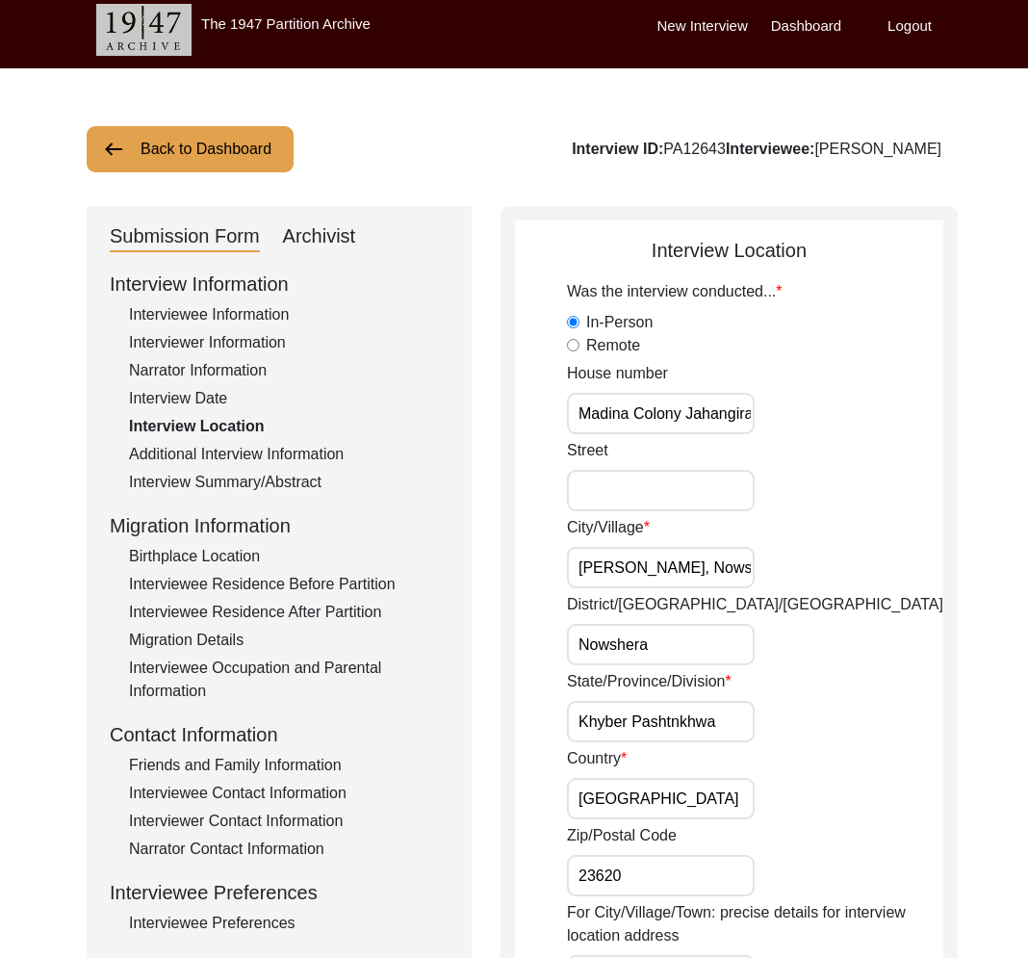
click at [281, 444] on div "Additional Interview Information" at bounding box center [289, 454] width 320 height 23
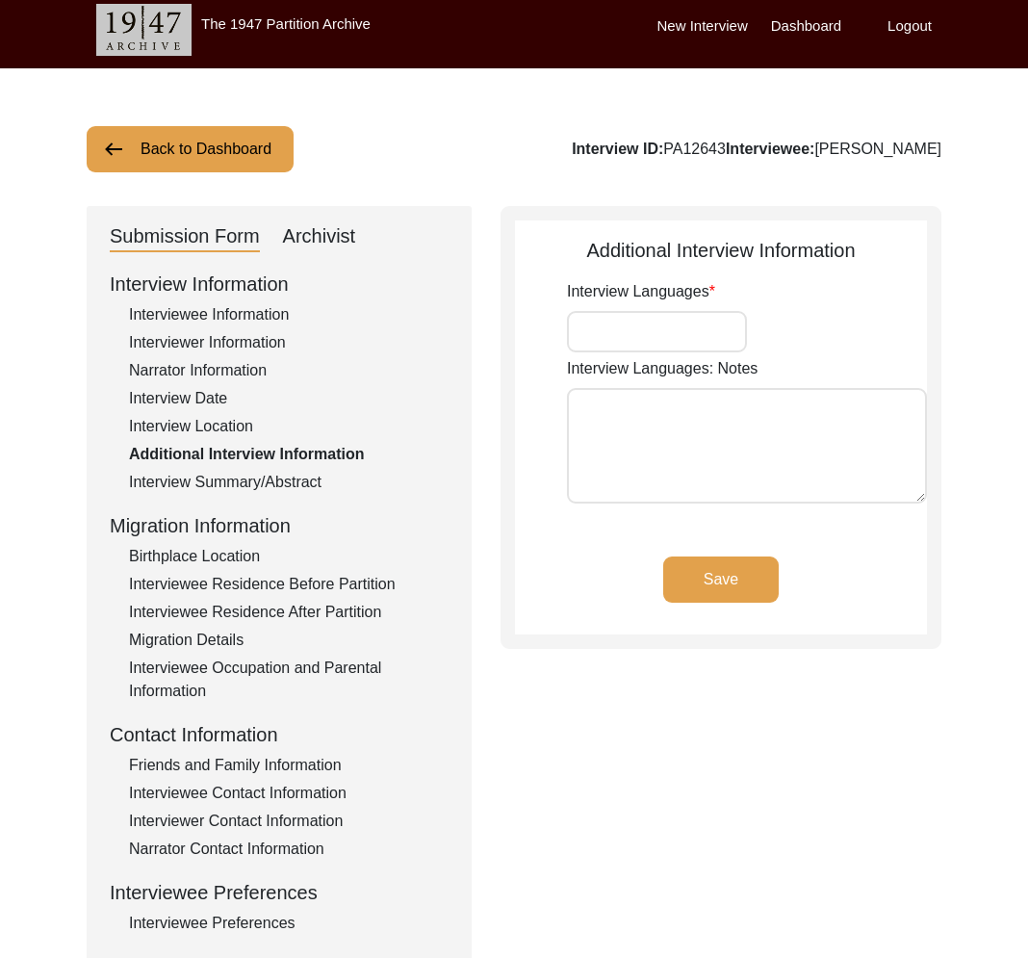
type input "Pashto"
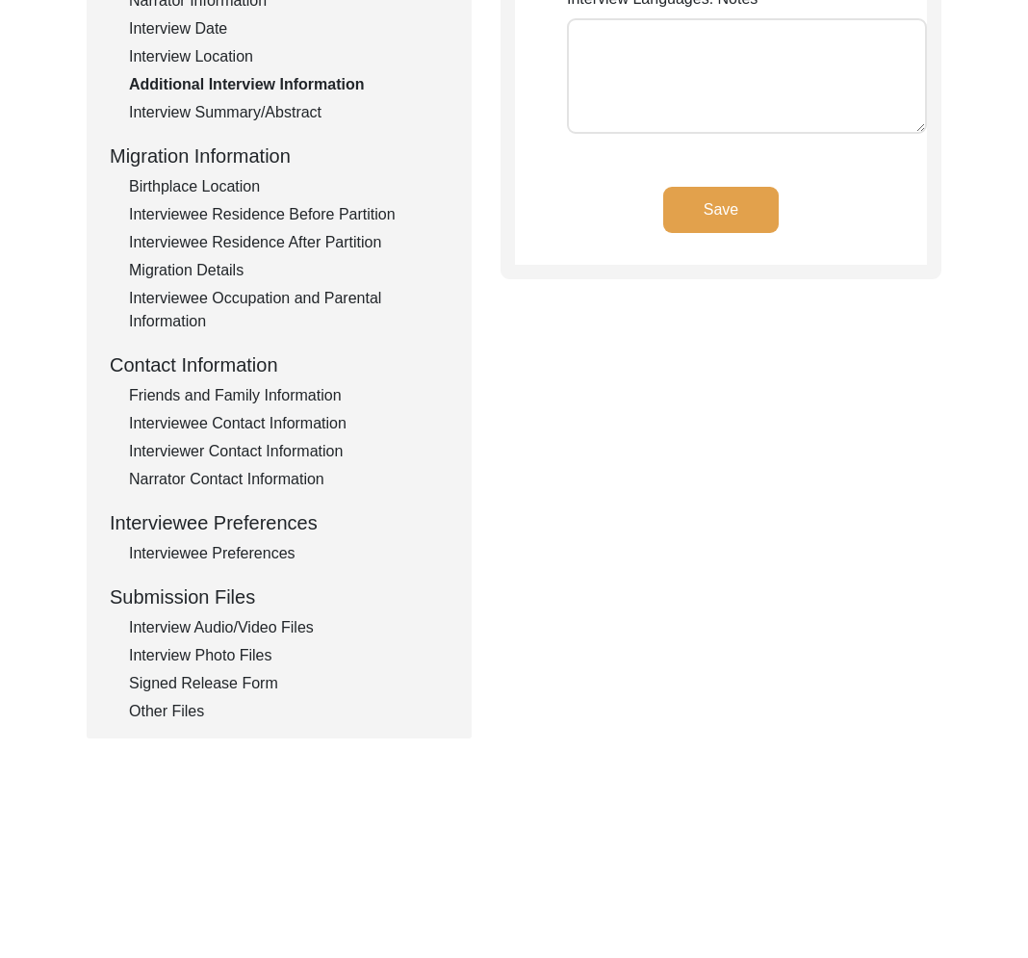
scroll to position [430, 0]
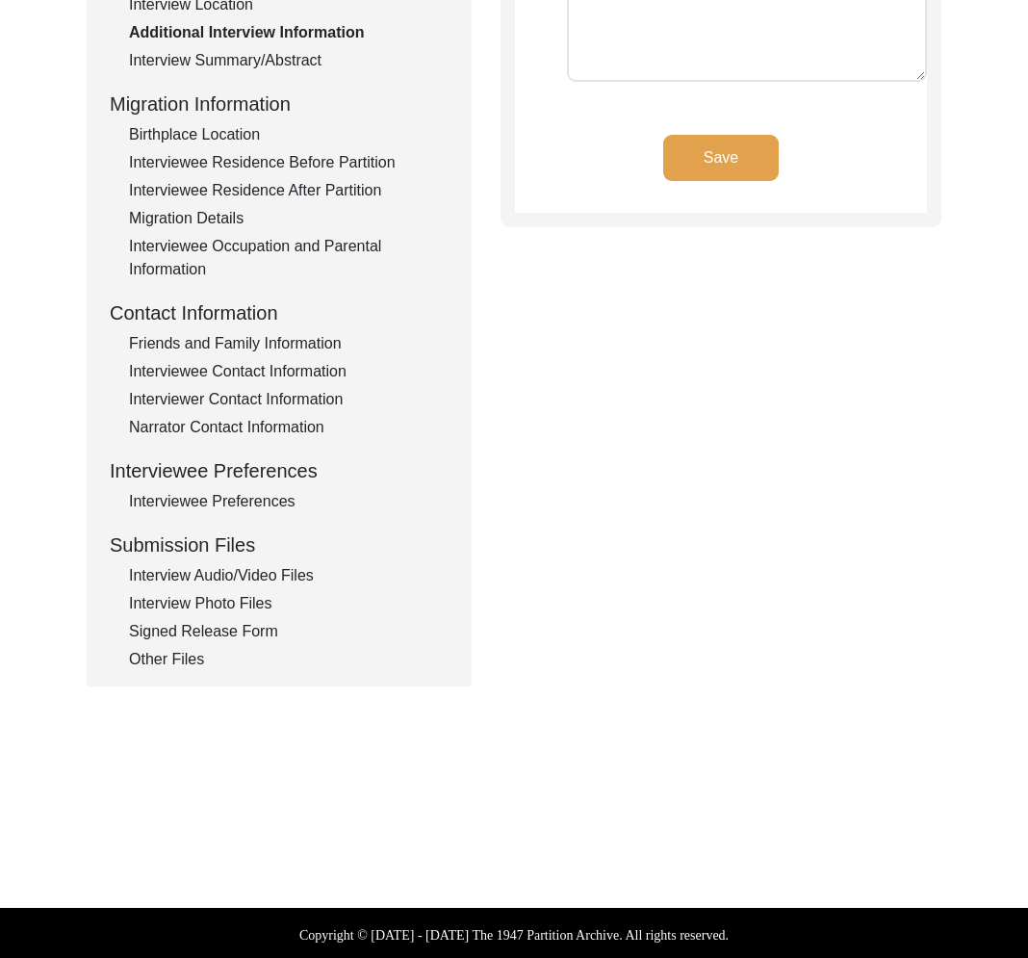
click at [243, 564] on div "Interview Audio/Video Files" at bounding box center [289, 575] width 320 height 23
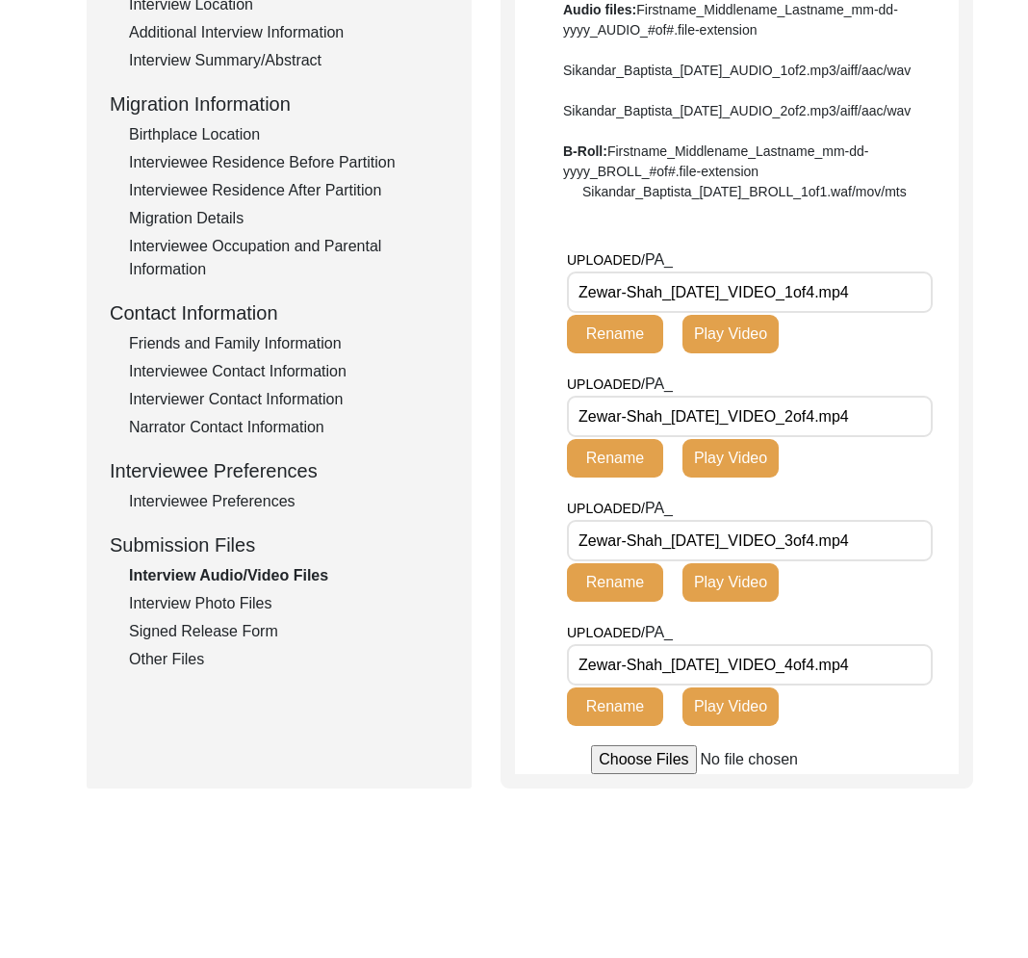
click at [240, 604] on div "Interview Photo Files" at bounding box center [289, 603] width 320 height 23
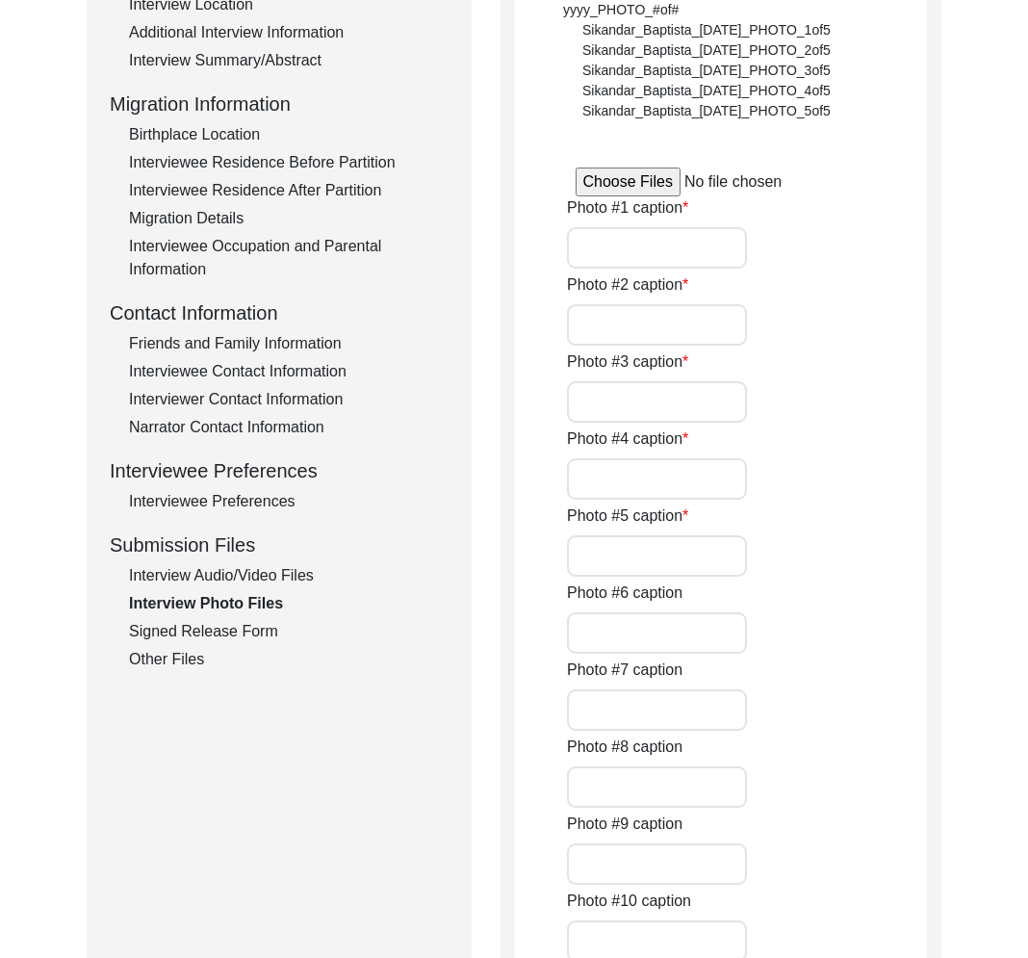
type input "Interviewee and Interviewer"
type input "Interviewee and Interviewer, besides the interested friends"
type input "While filling the Release form"
type input "standing right besides the interviewee's vegetable cart"
type input "NA"
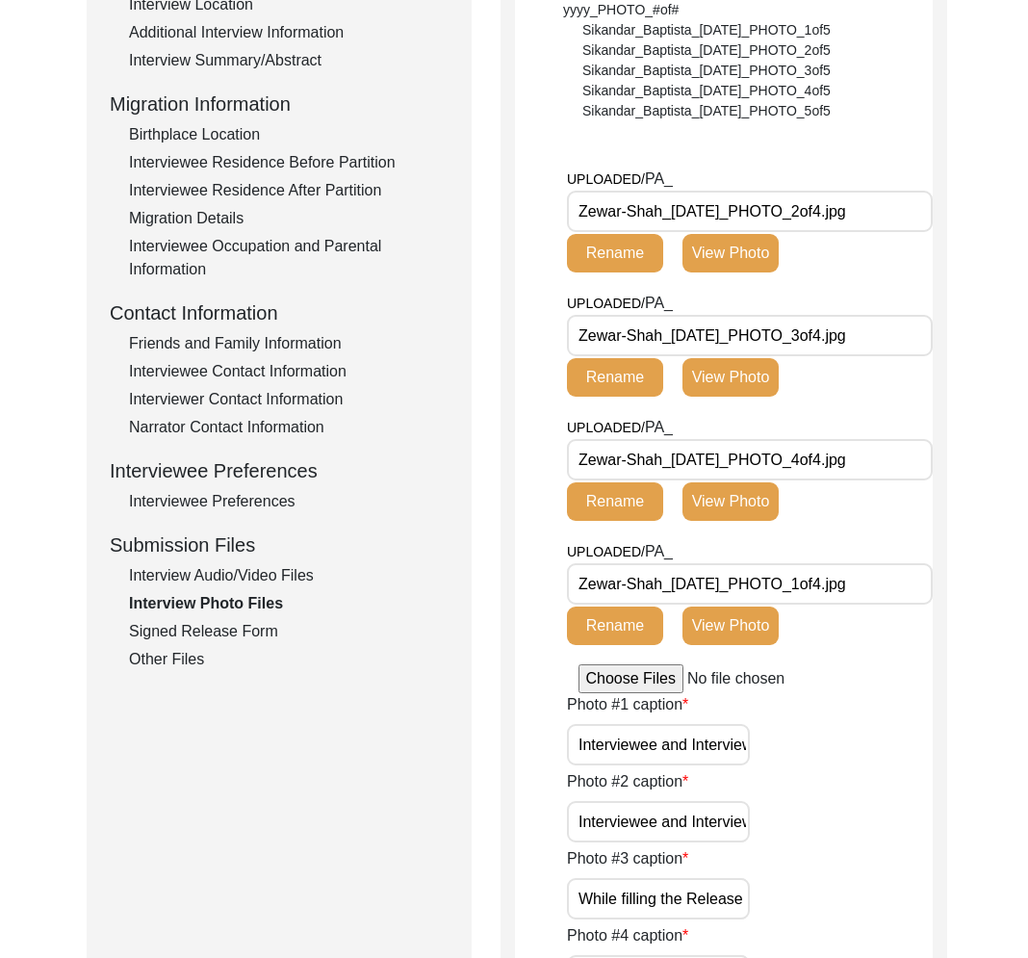
click at [230, 622] on div "Signed Release Form" at bounding box center [289, 631] width 320 height 23
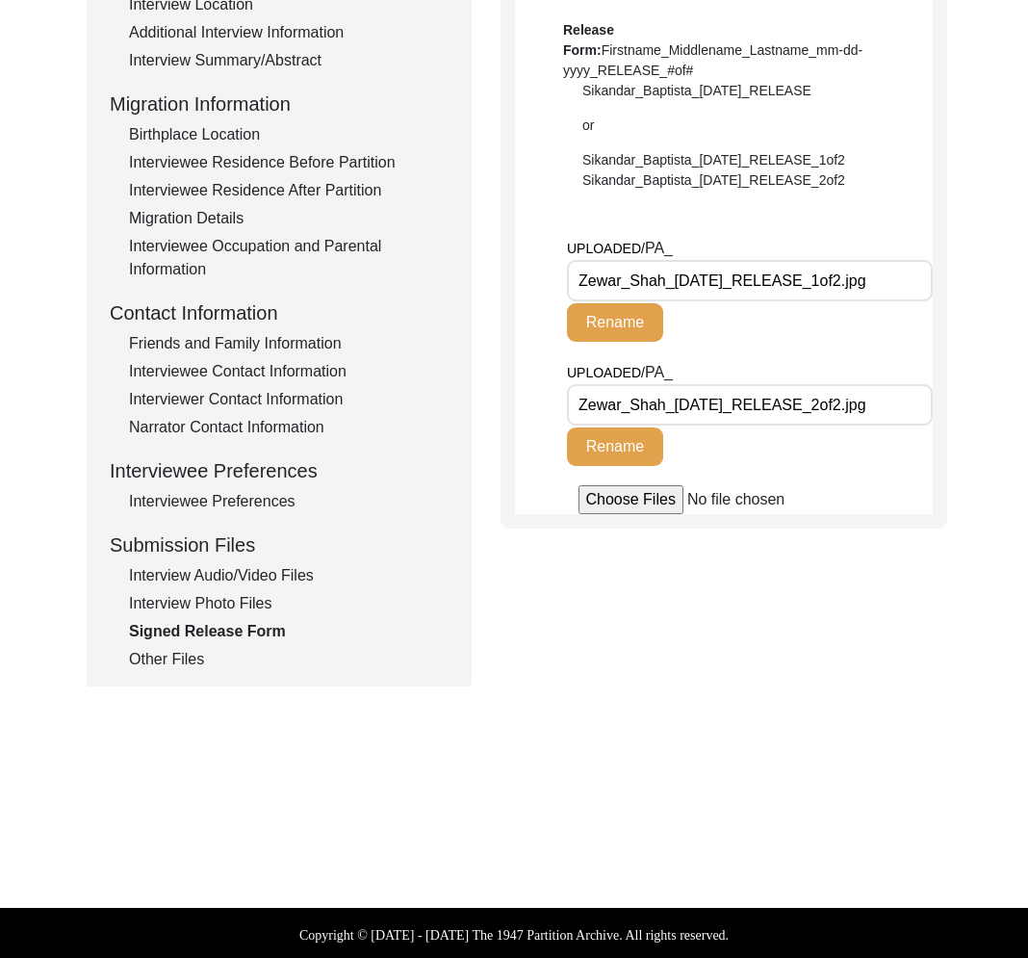
click at [222, 604] on div "Interview Photo Files" at bounding box center [289, 603] width 320 height 23
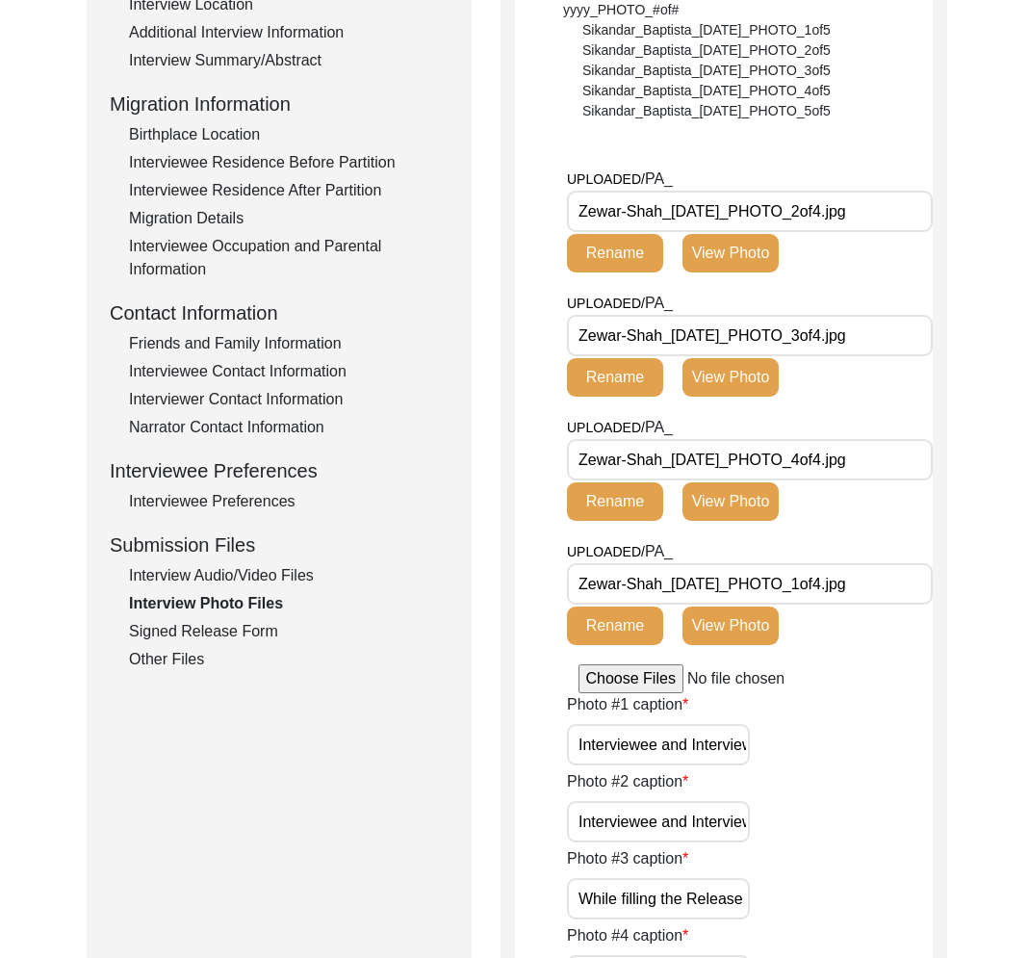
scroll to position [0, 0]
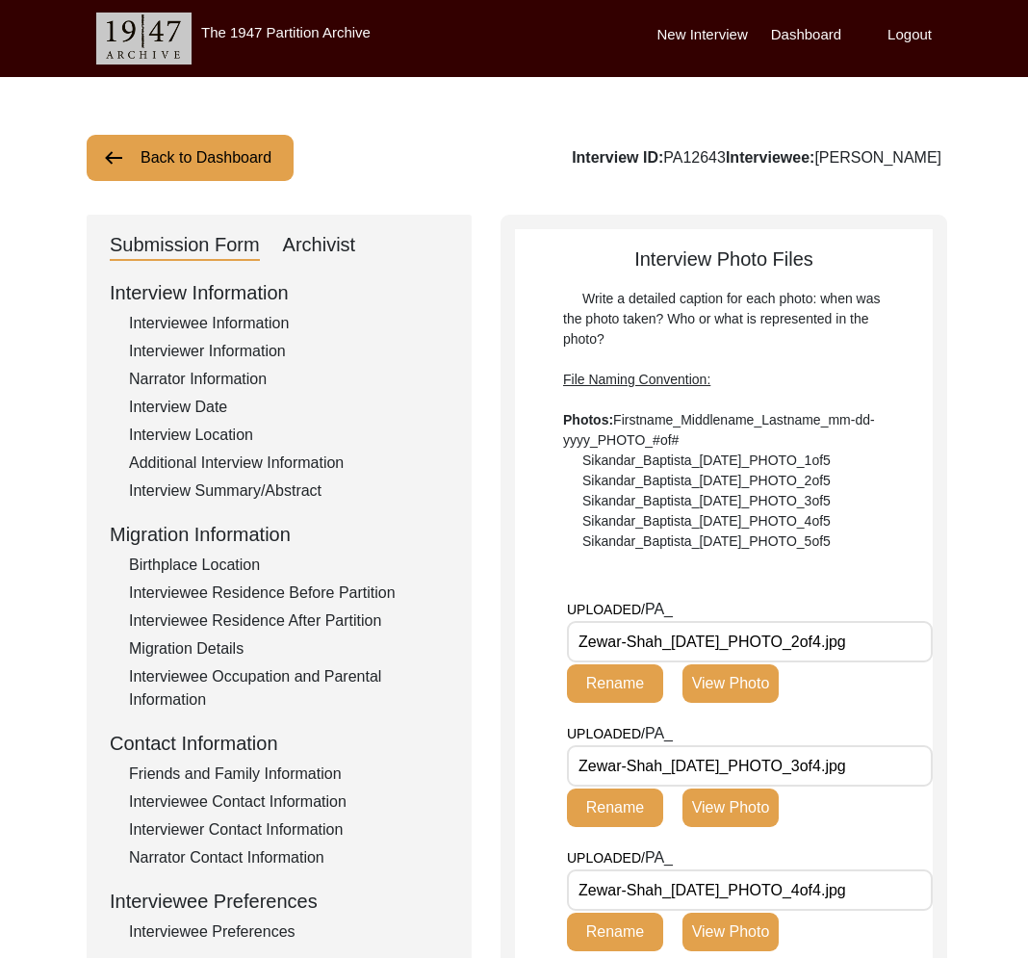
click at [225, 156] on button "Back to Dashboard" at bounding box center [190, 158] width 207 height 46
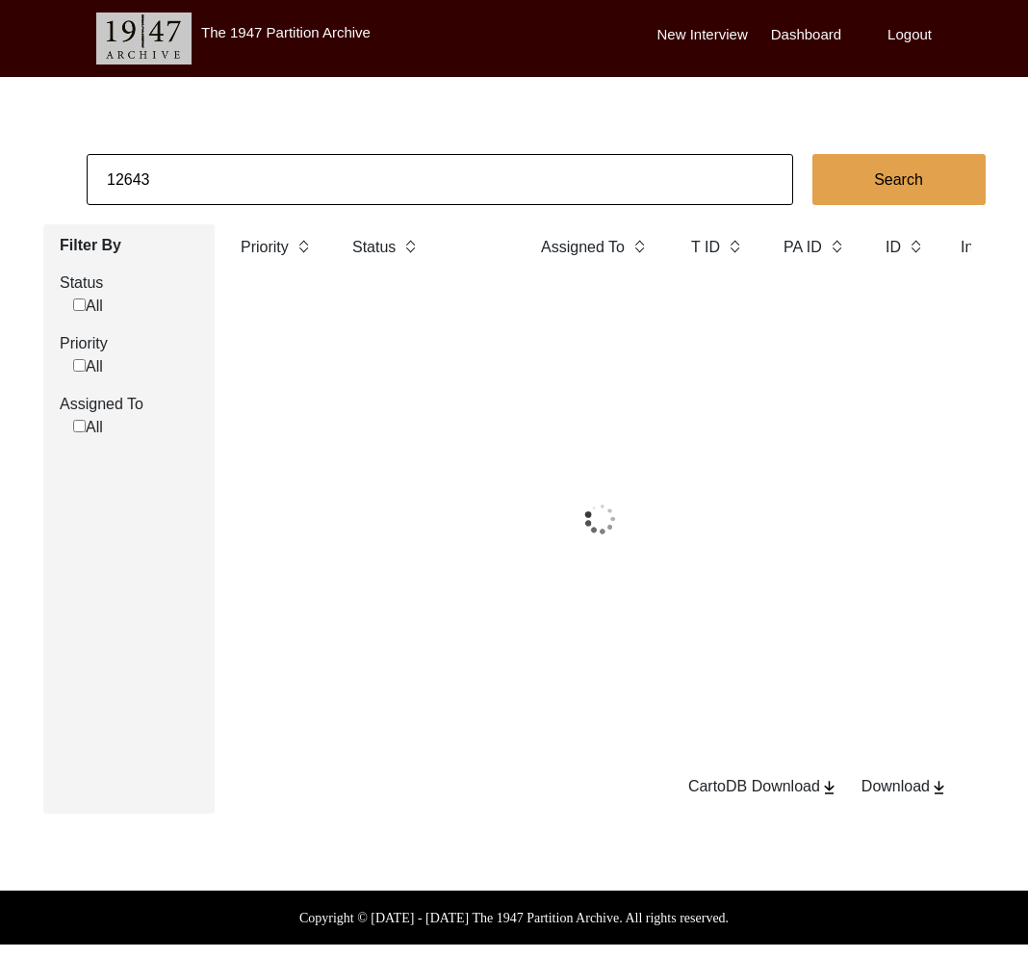
click at [242, 169] on input "12643" at bounding box center [440, 179] width 707 height 51
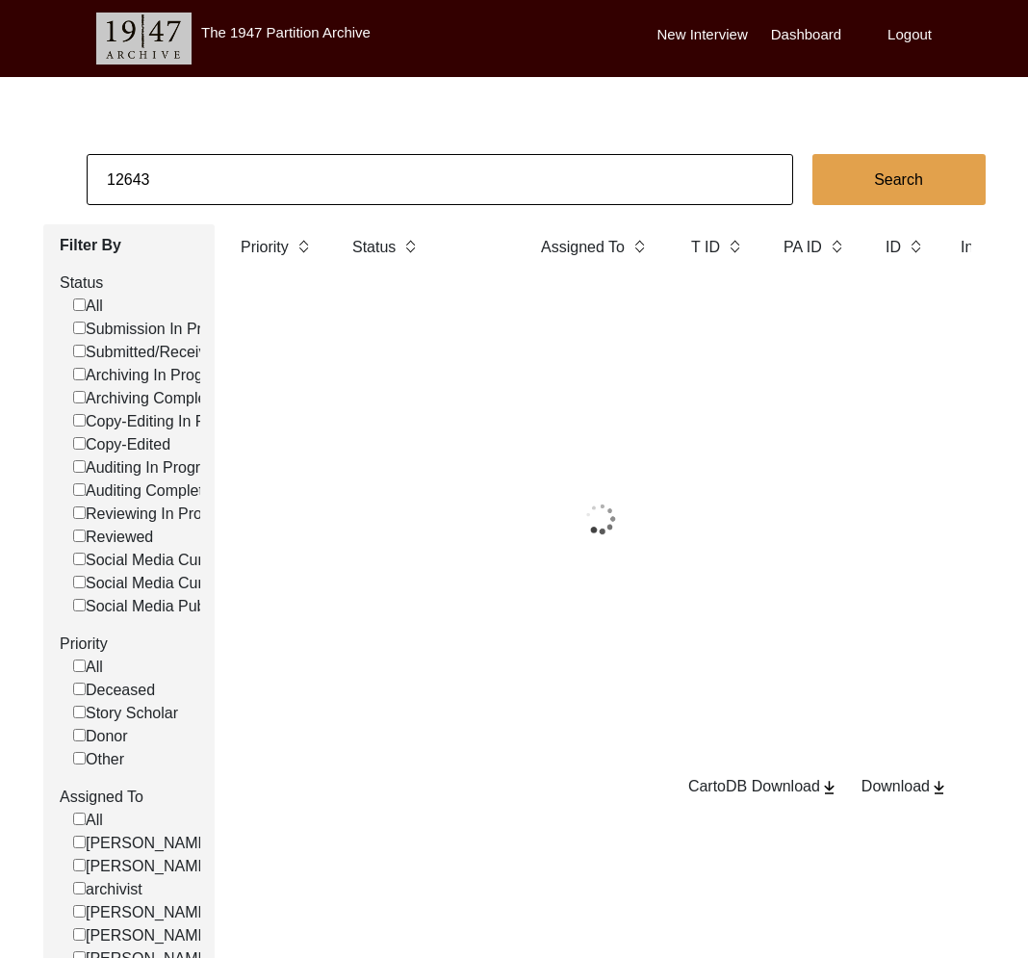
click at [242, 169] on input "12643" at bounding box center [440, 179] width 707 height 51
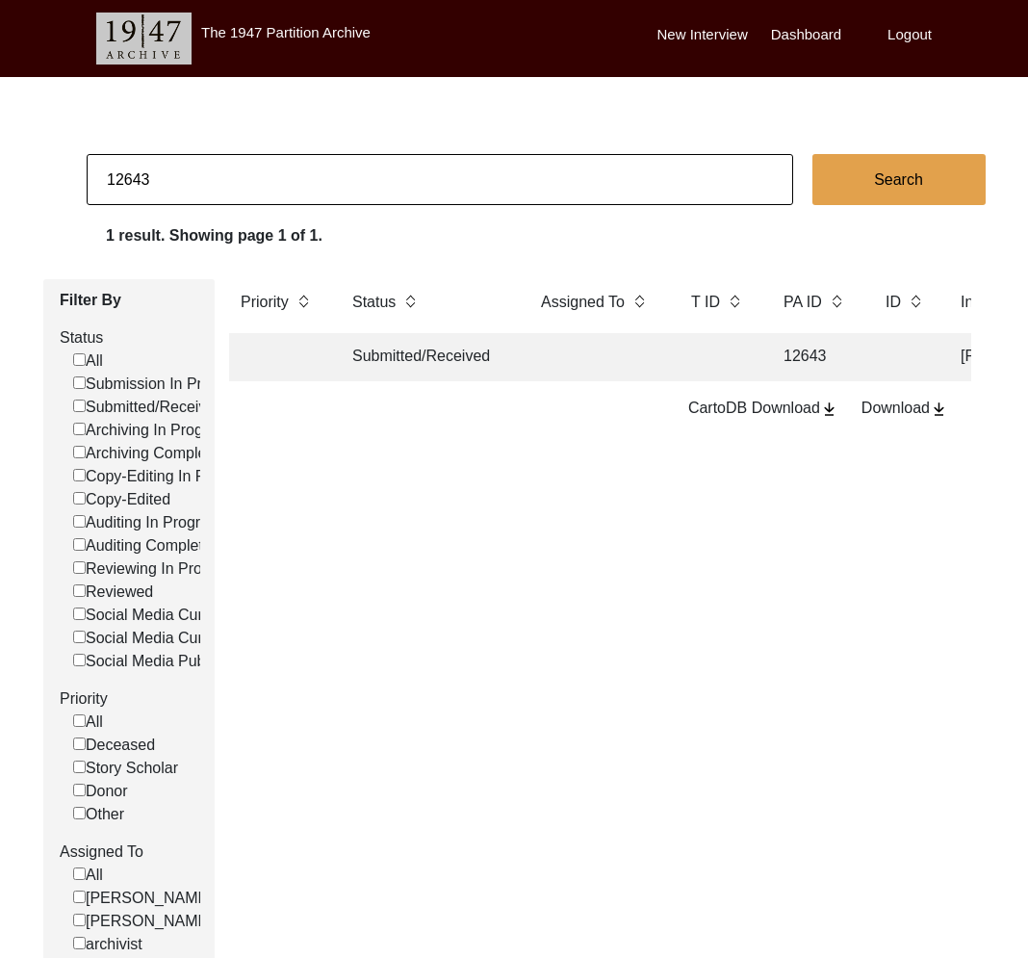
paste input "3328"
type input "13328"
checkbox input "false"
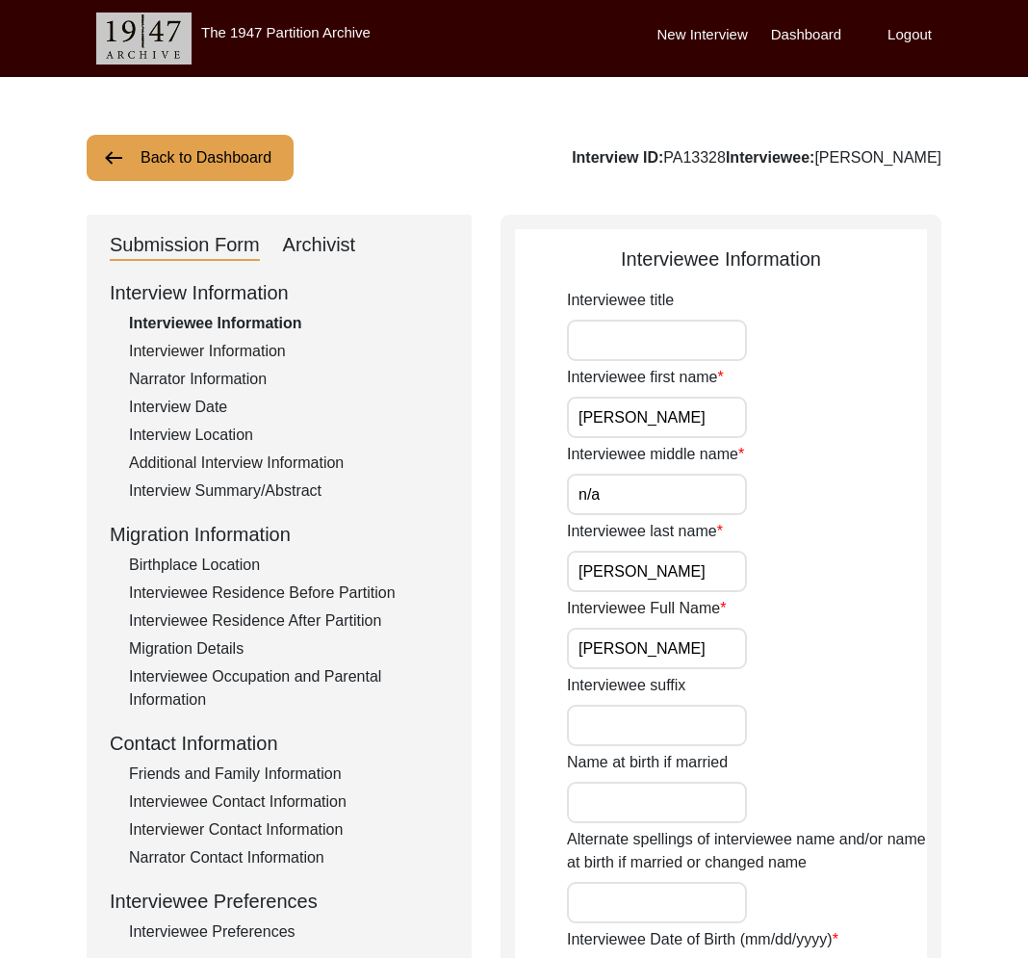
click at [235, 341] on div "Interviewer Information" at bounding box center [289, 351] width 320 height 23
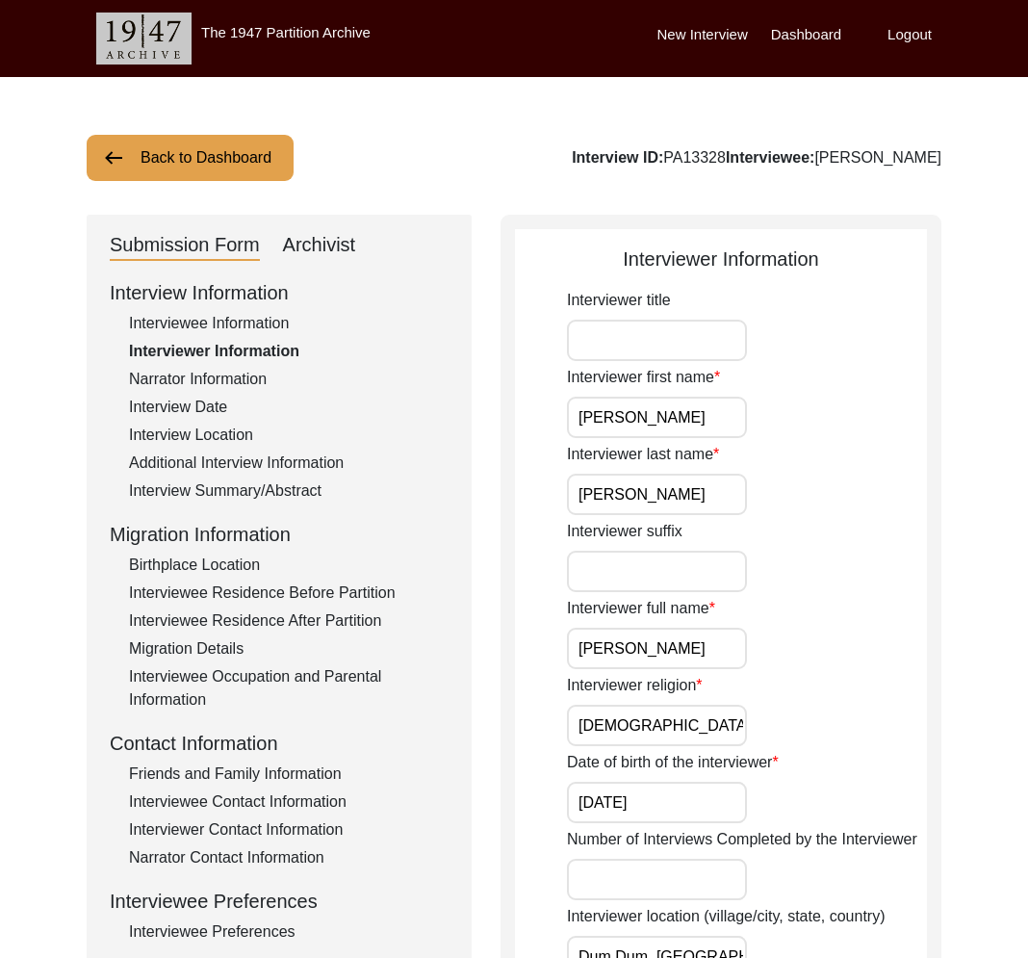
click at [234, 560] on div "Birthplace Location" at bounding box center [289, 565] width 320 height 23
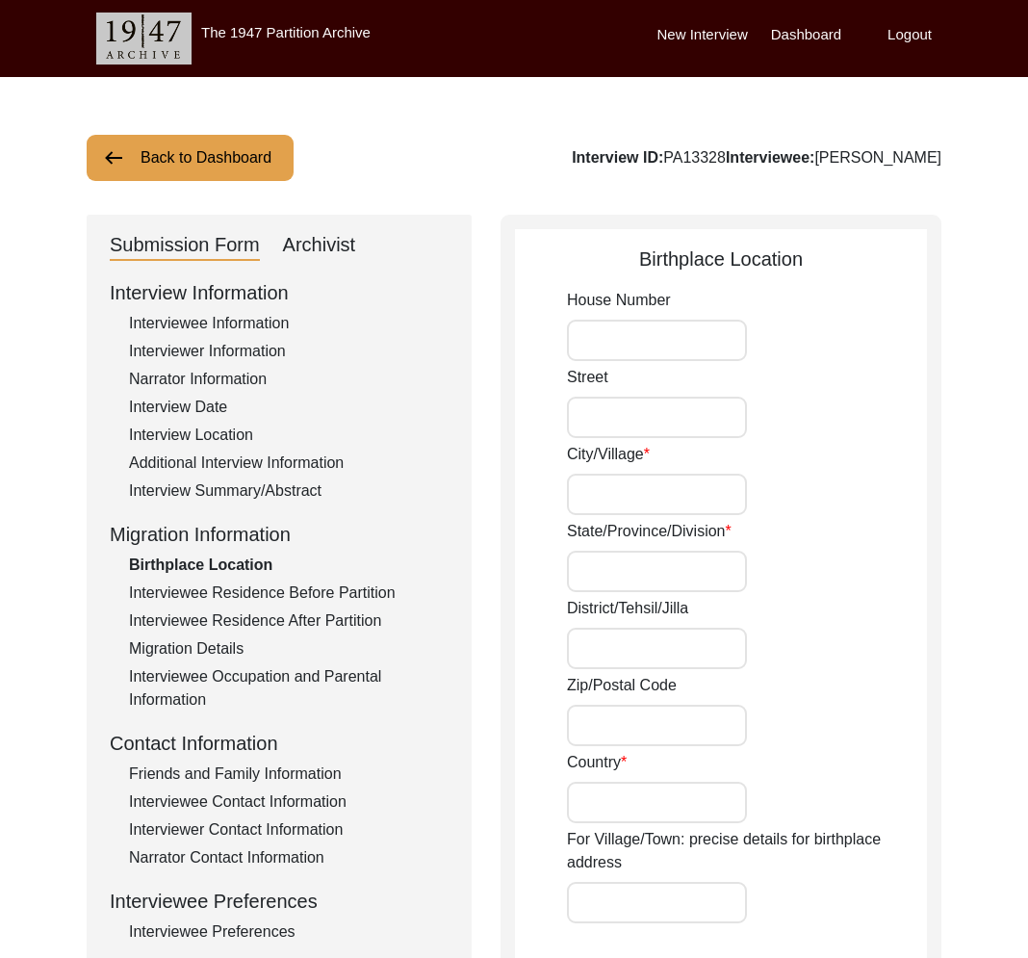
type input "12/A,"
type input "Panchanantala Bylane,"
type input "Belgharia,"
type input "Bengal Presidency,"
type input "24 Parganas"
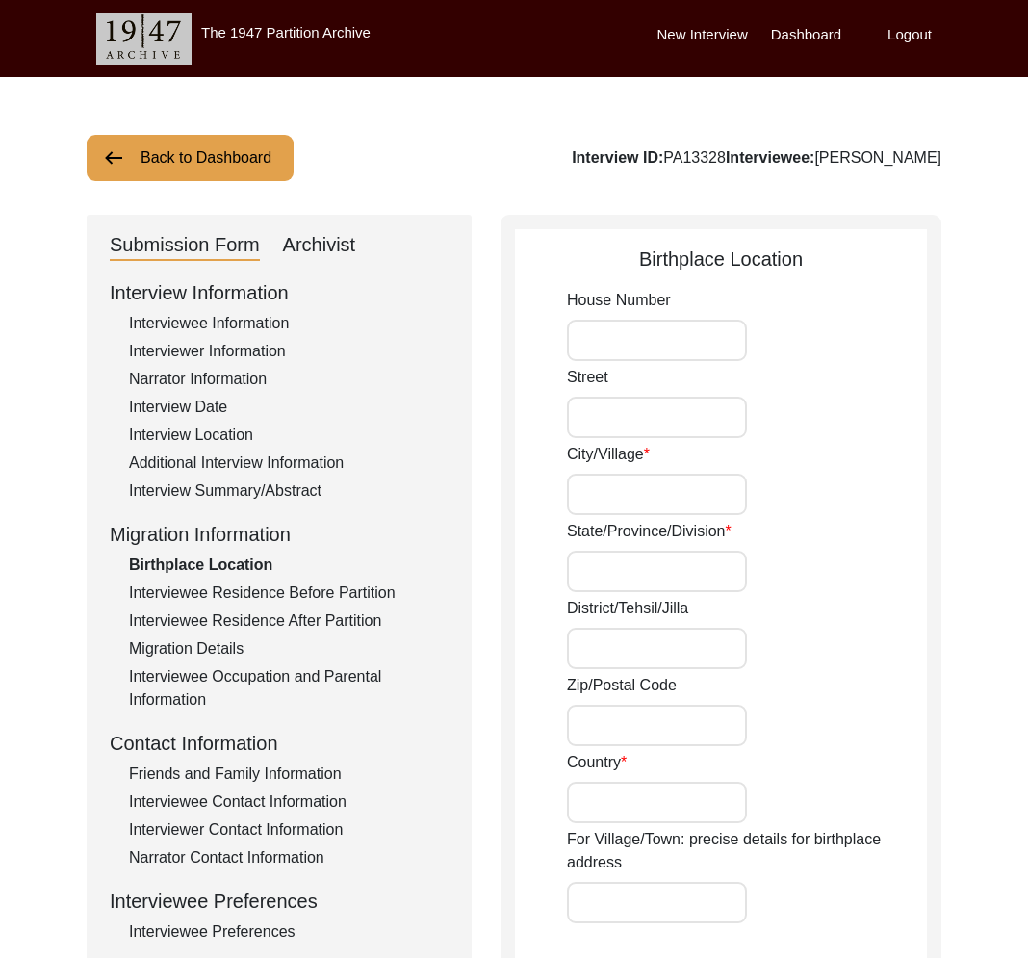
type input "700056"
type input "British India"
type input "Belgharia, Bengal Presidency, British India"
type input "22.666960284486628"
type input "88.38001415859526"
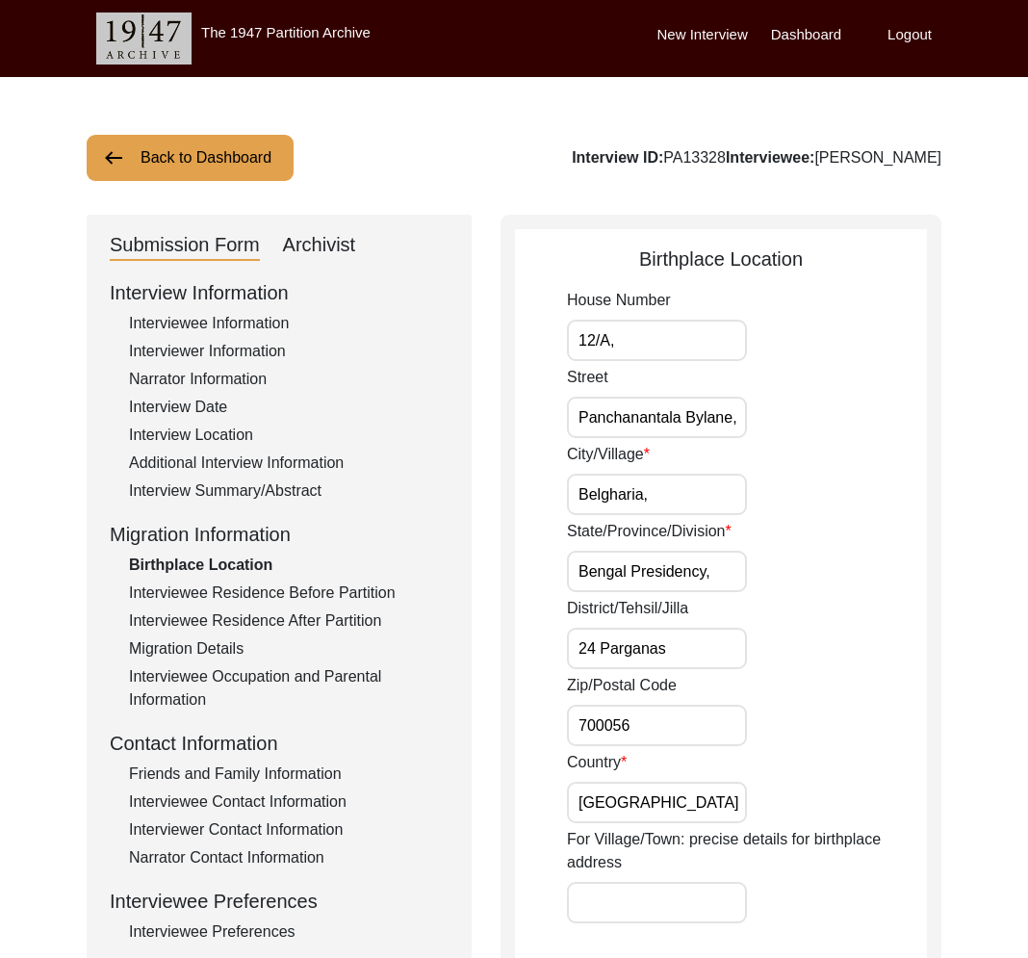
click at [215, 507] on div "Interview Information Interviewee Information Interviewer Information Narrator …" at bounding box center [279, 689] width 339 height 823
click at [324, 254] on div "Archivist" at bounding box center [319, 245] width 73 height 31
select select "Submitted/Received"
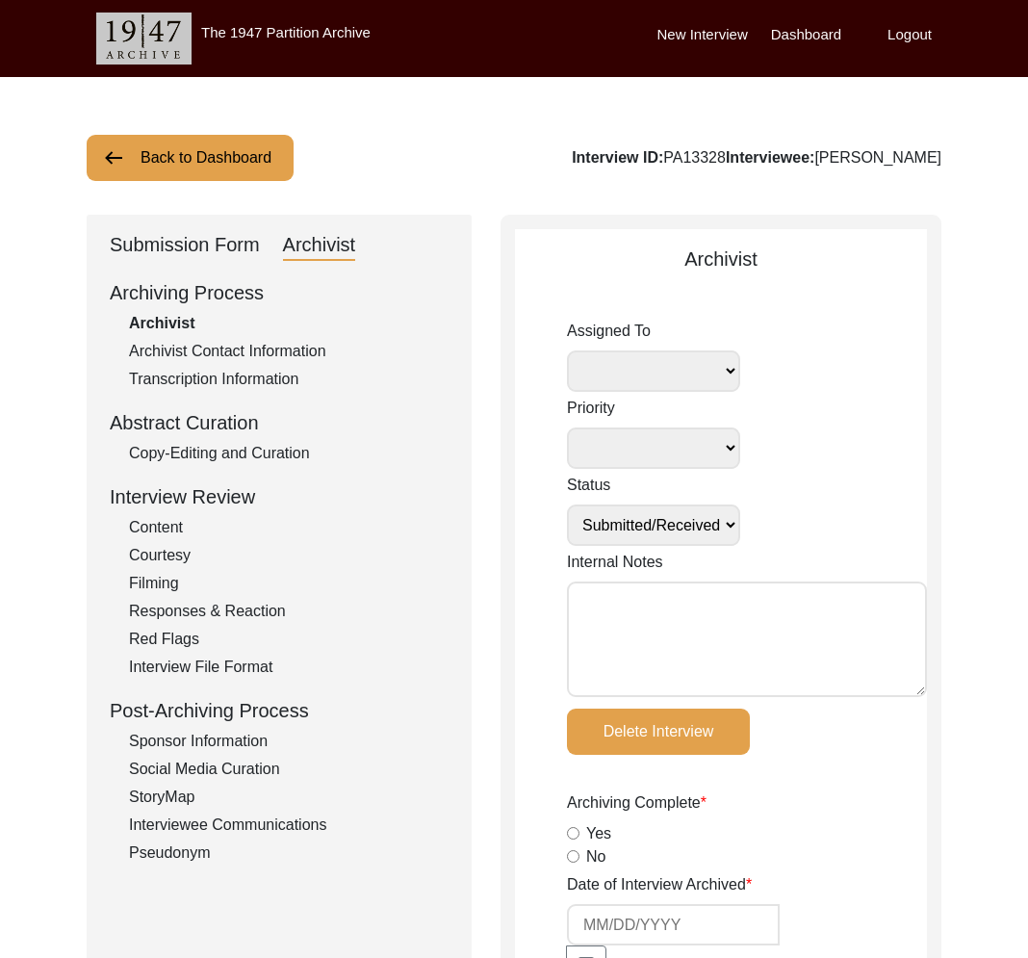
select select
click at [192, 238] on div "Submission Form" at bounding box center [185, 245] width 150 height 31
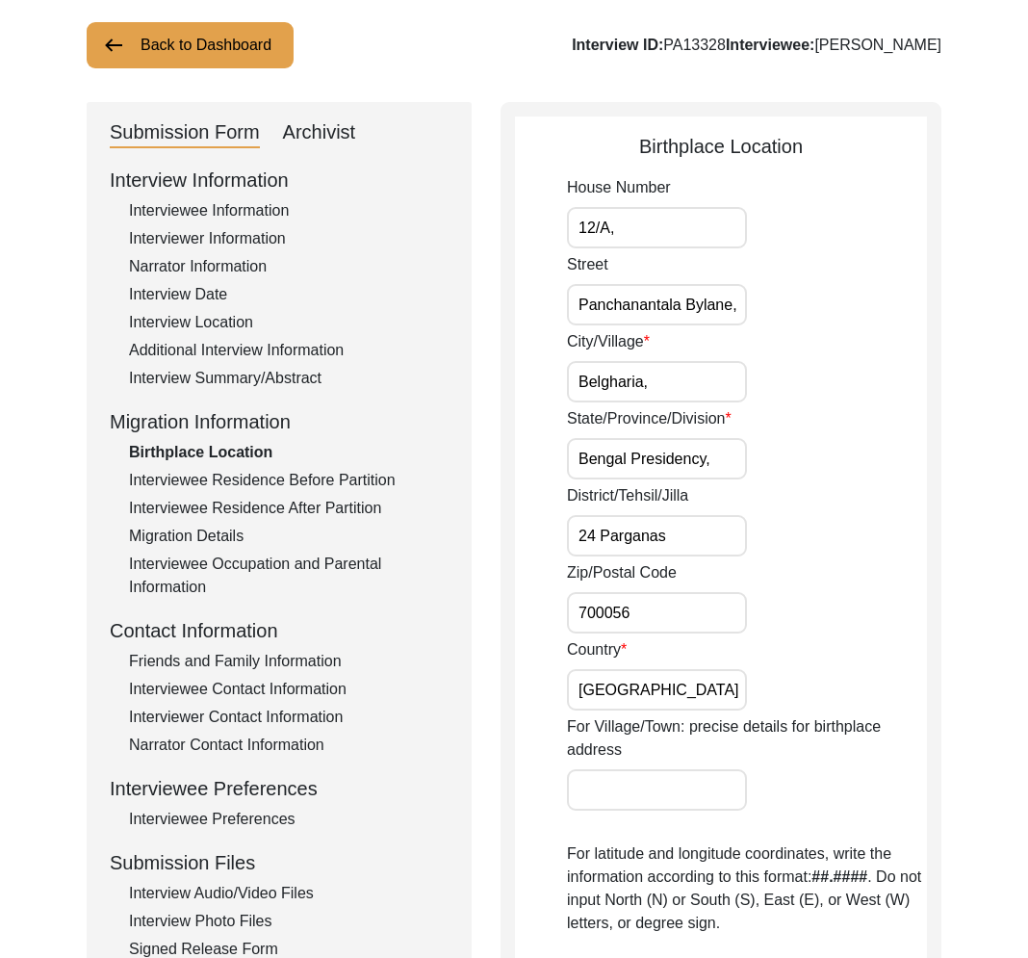
scroll to position [217, 0]
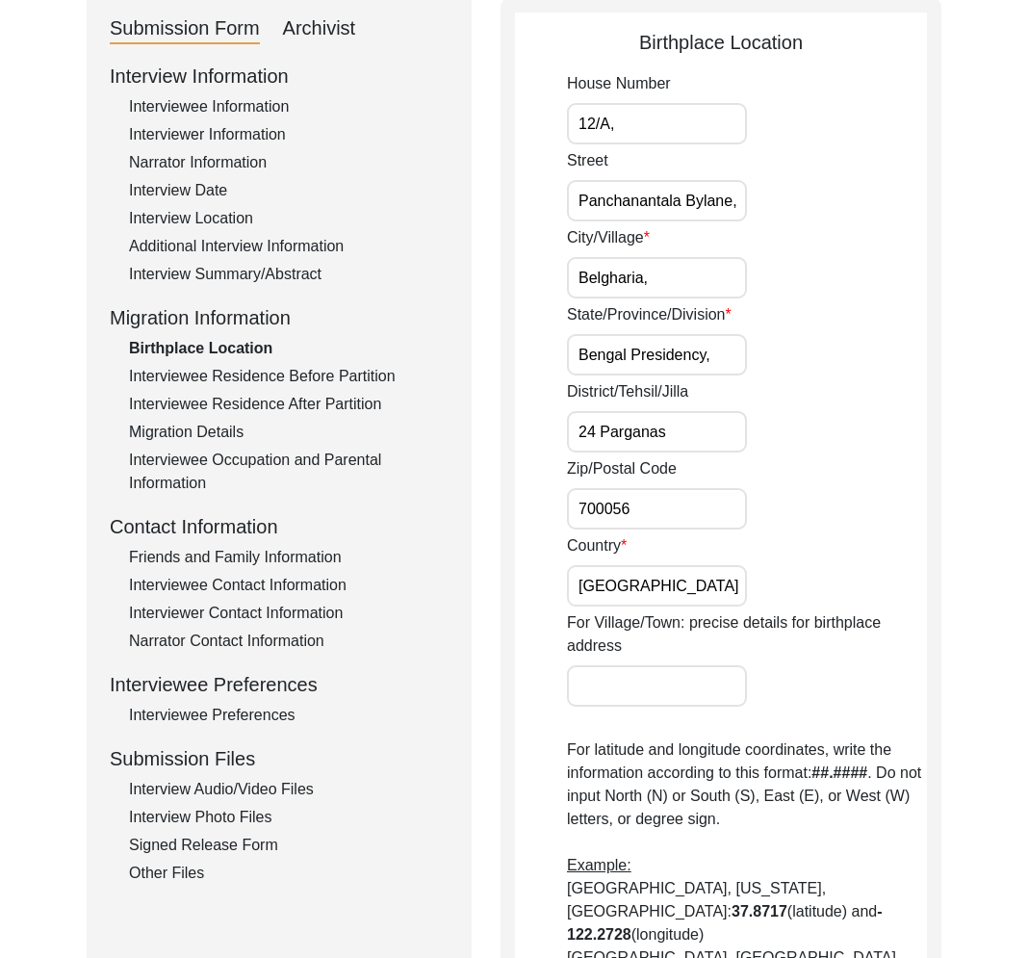
click at [233, 788] on div "Interview Audio/Video Files" at bounding box center [289, 789] width 320 height 23
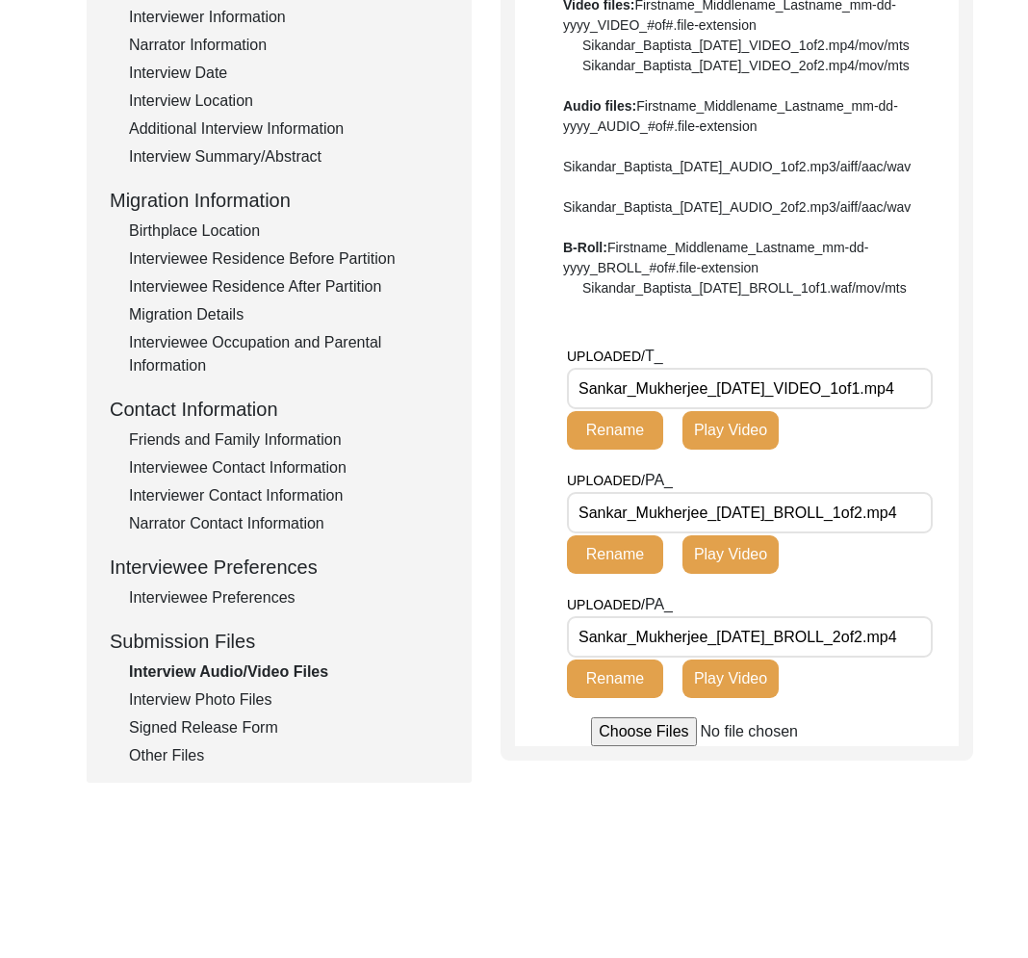
scroll to position [336, 0]
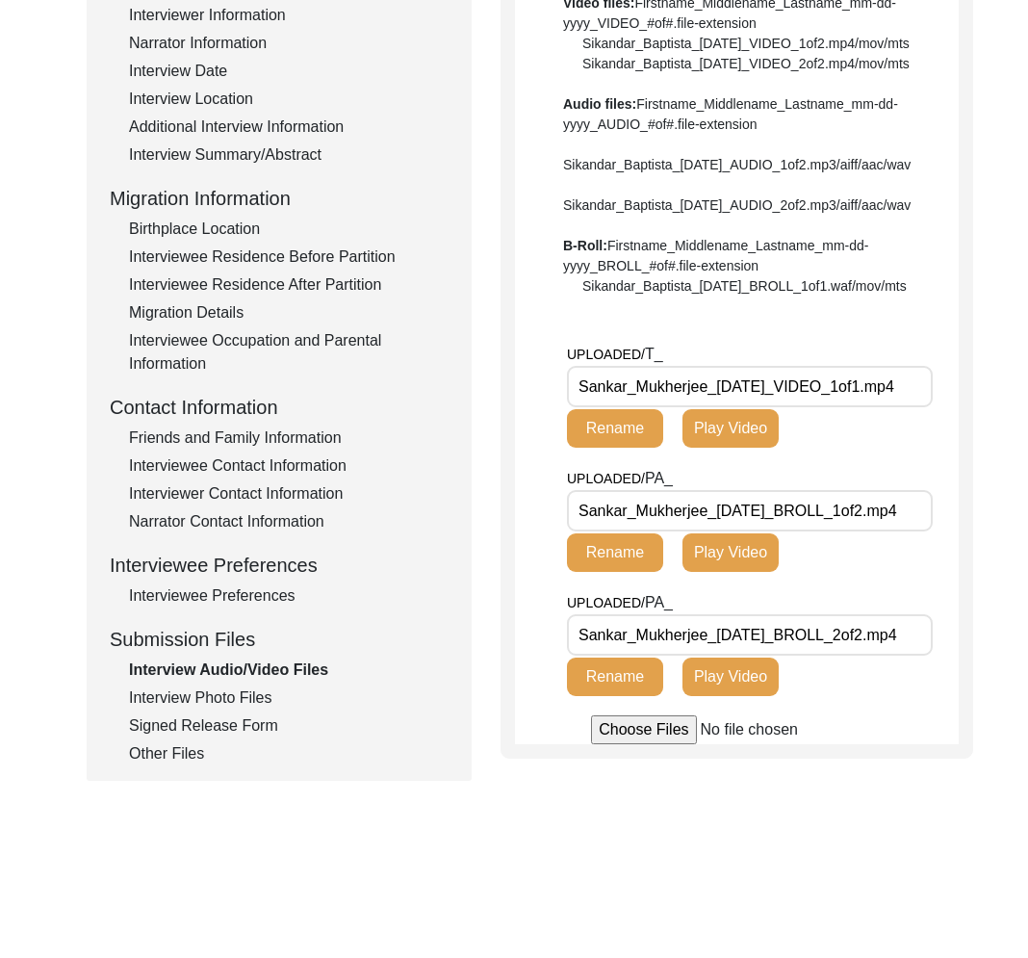
click at [209, 717] on div "Signed Release Form" at bounding box center [289, 725] width 320 height 23
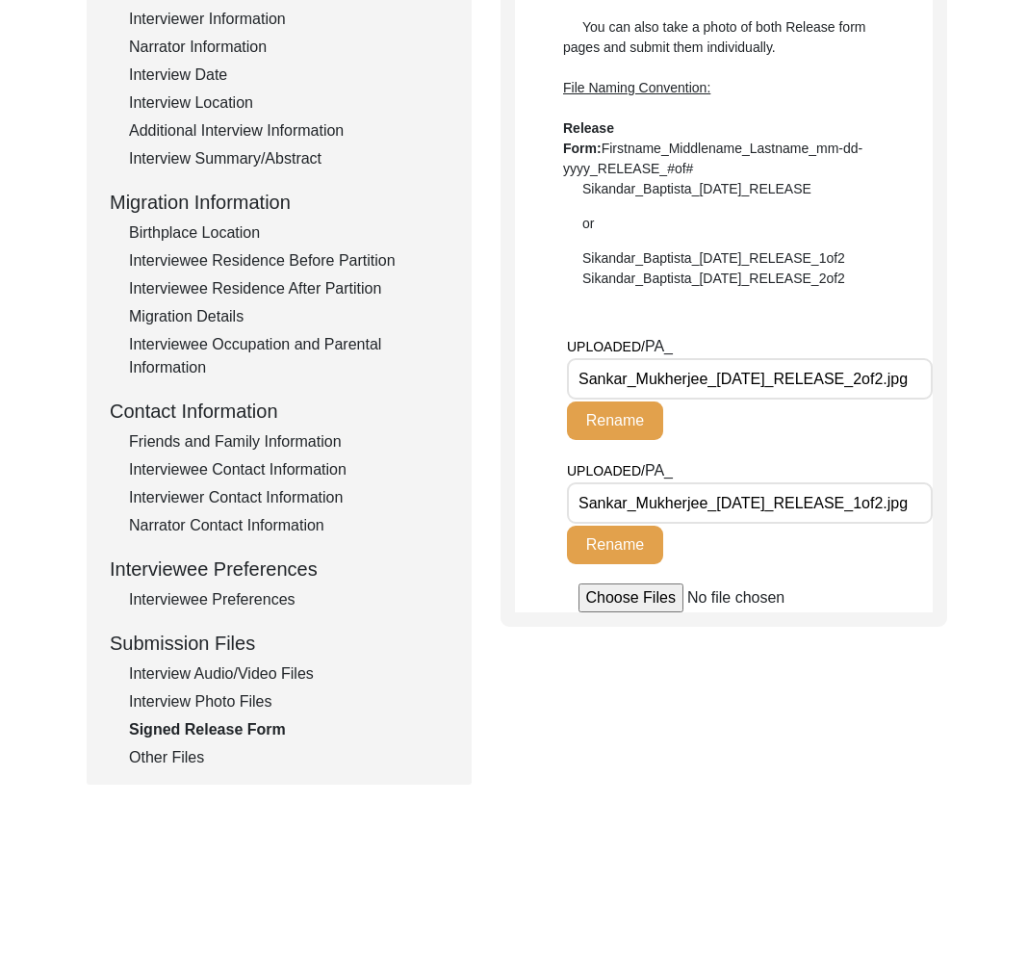
scroll to position [330, 0]
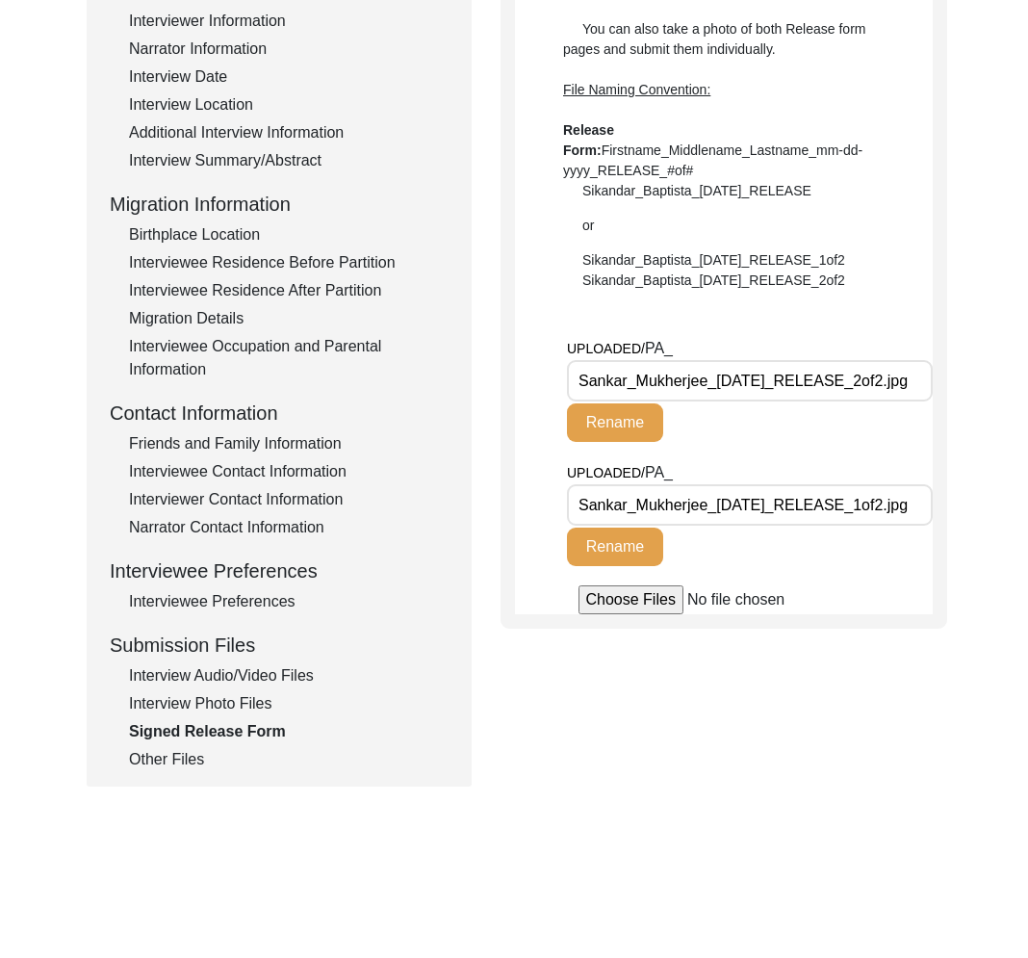
click at [199, 713] on div "Interview Photo Files" at bounding box center [289, 703] width 320 height 23
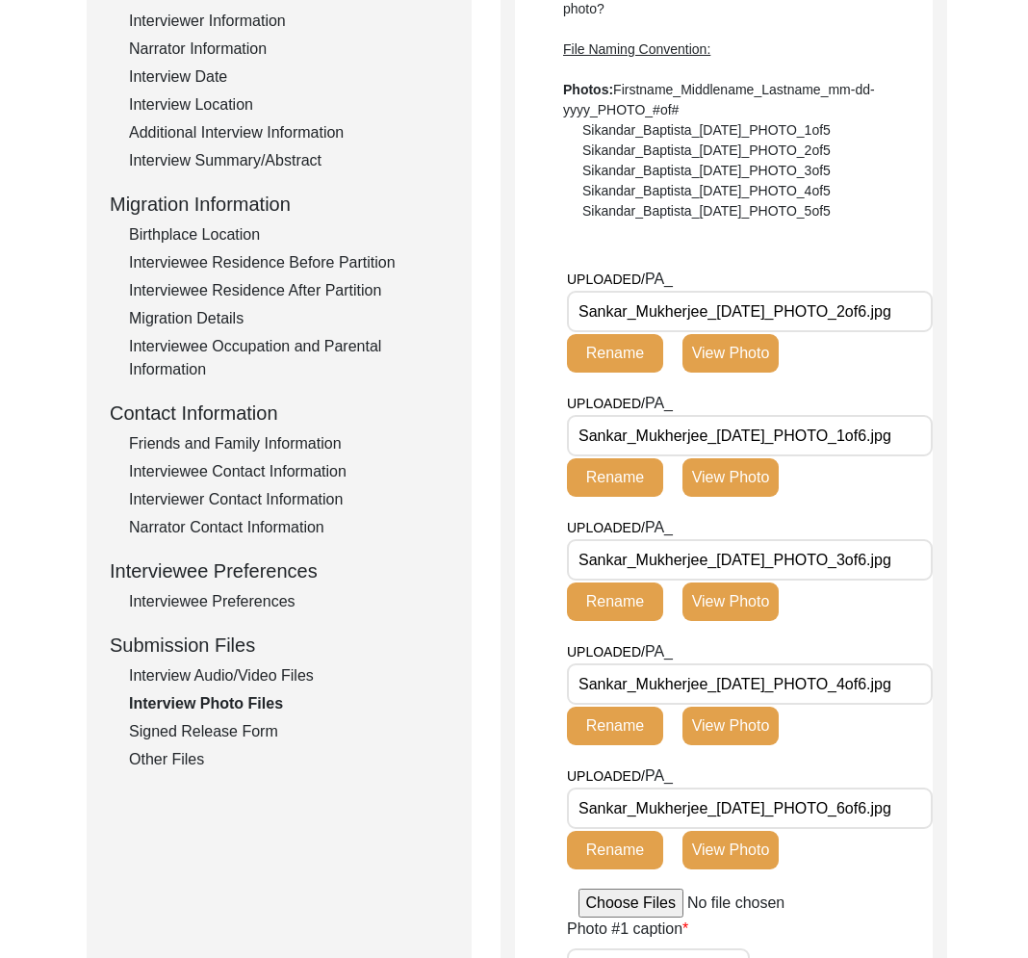
click at [208, 739] on div "Signed Release Form" at bounding box center [289, 731] width 320 height 23
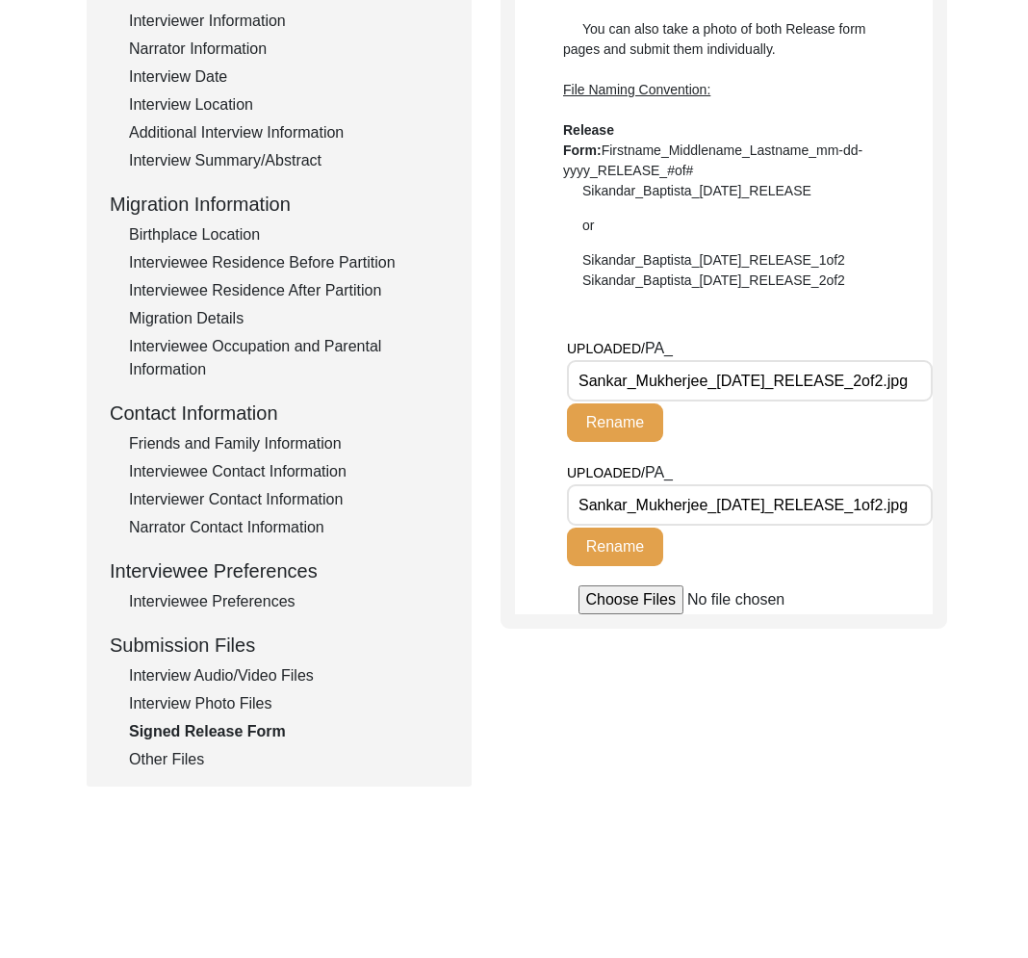
click at [188, 757] on div "Other Files" at bounding box center [289, 759] width 320 height 23
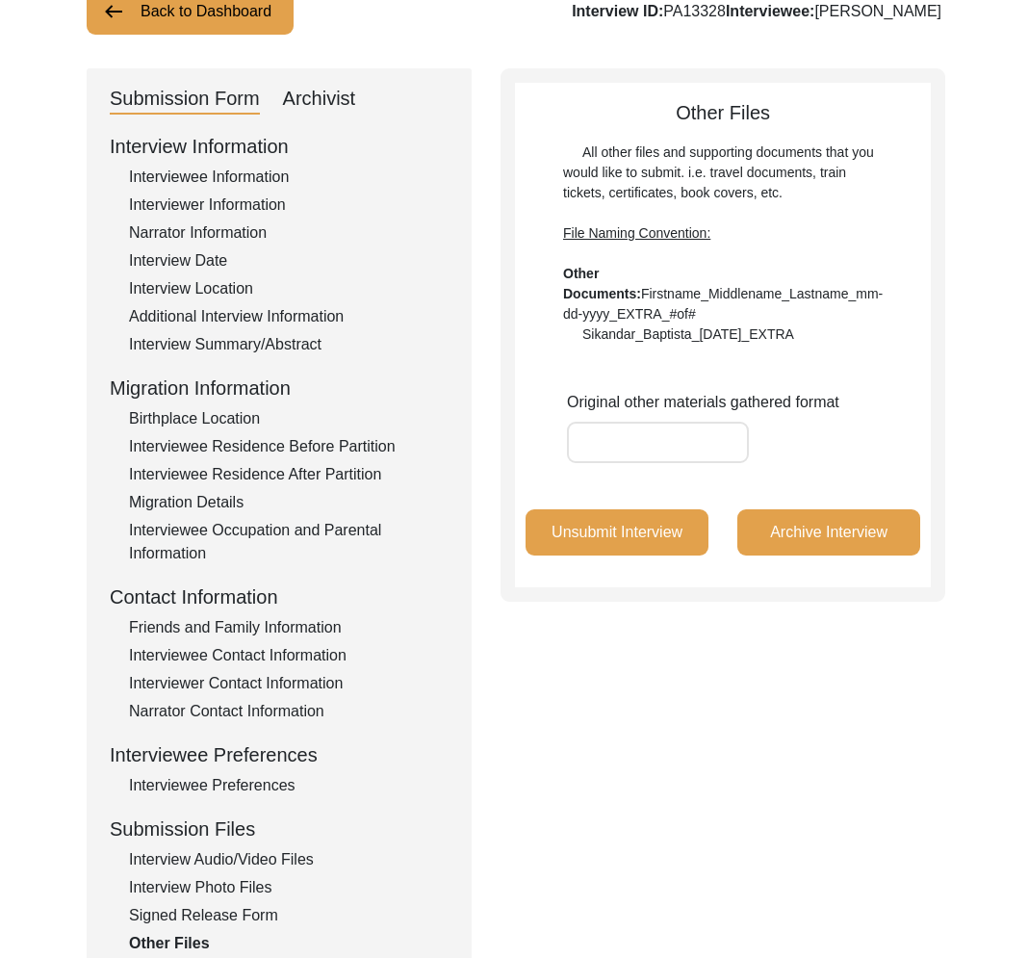
scroll to position [0, 0]
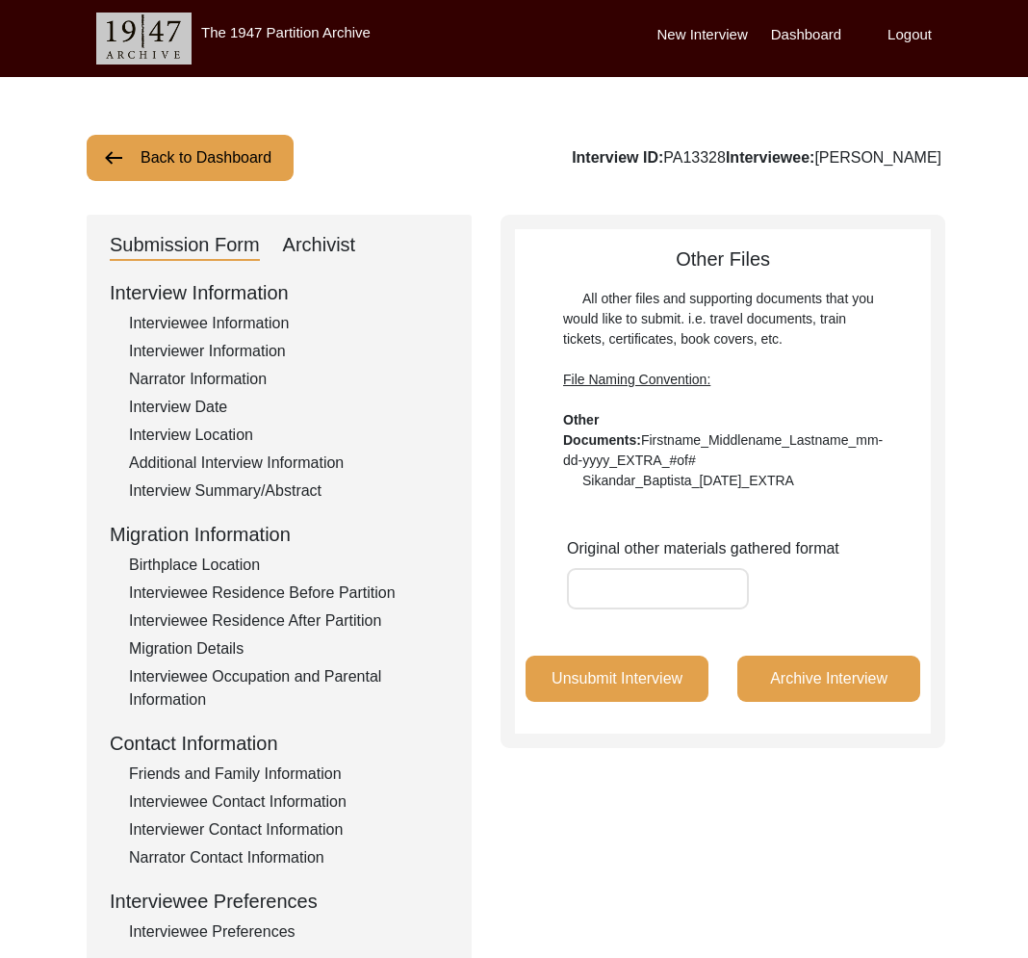
click at [205, 498] on div "Interview Summary/Abstract" at bounding box center [289, 490] width 320 height 23
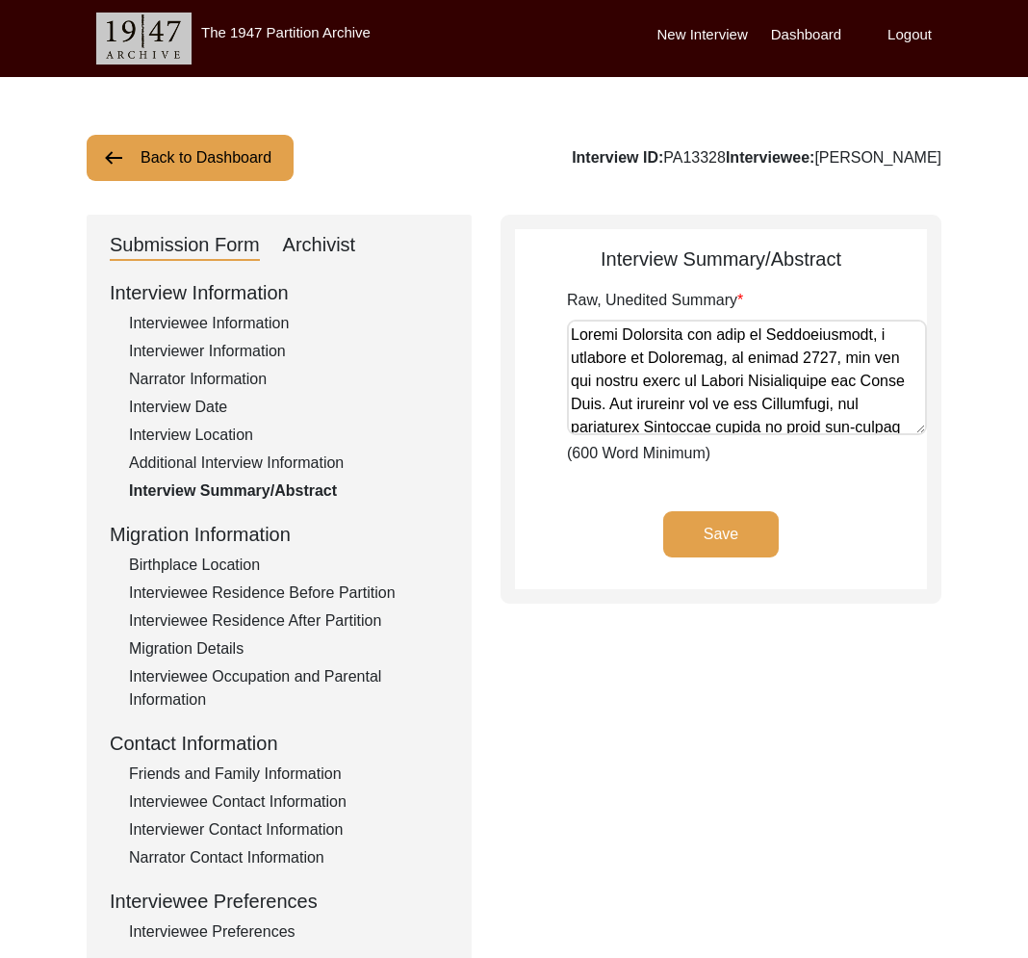
drag, startPoint x: 904, startPoint y: 420, endPoint x: 904, endPoint y: 430, distance: 10.6
click at [904, 430] on textarea "Raw, Unedited Summary" at bounding box center [747, 378] width 360 height 116
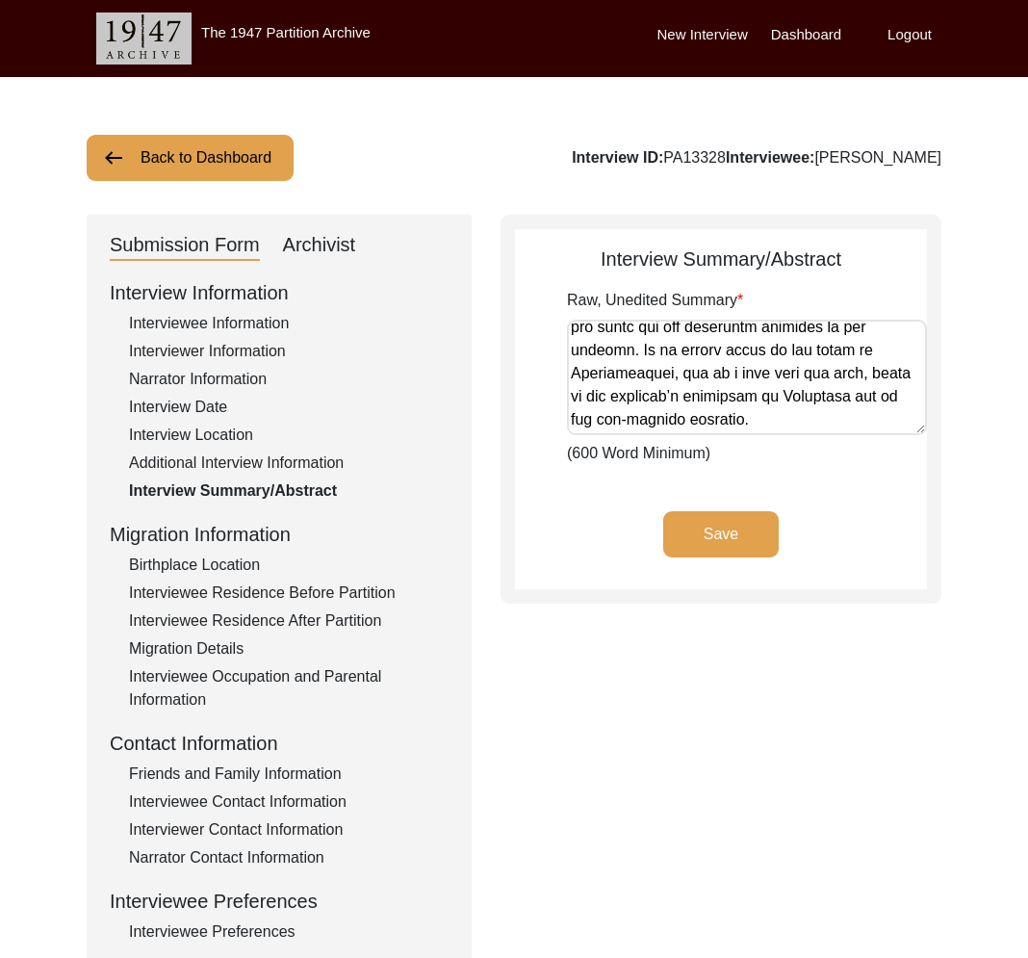
scroll to position [2393, 0]
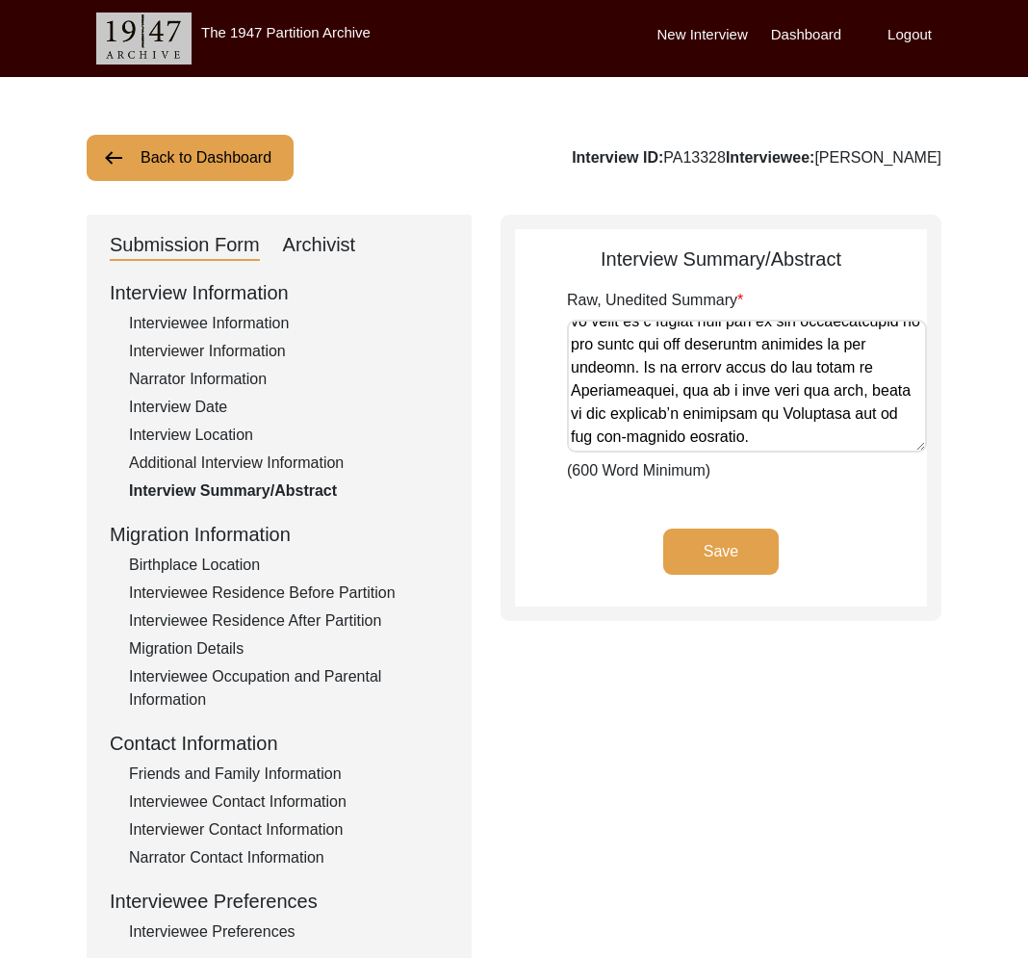
drag, startPoint x: 912, startPoint y: 423, endPoint x: 169, endPoint y: 405, distance: 742.5
click at [907, 440] on textarea "Raw, Unedited Summary" at bounding box center [747, 386] width 360 height 133
click at [221, 426] on div "Interview Location" at bounding box center [289, 435] width 320 height 23
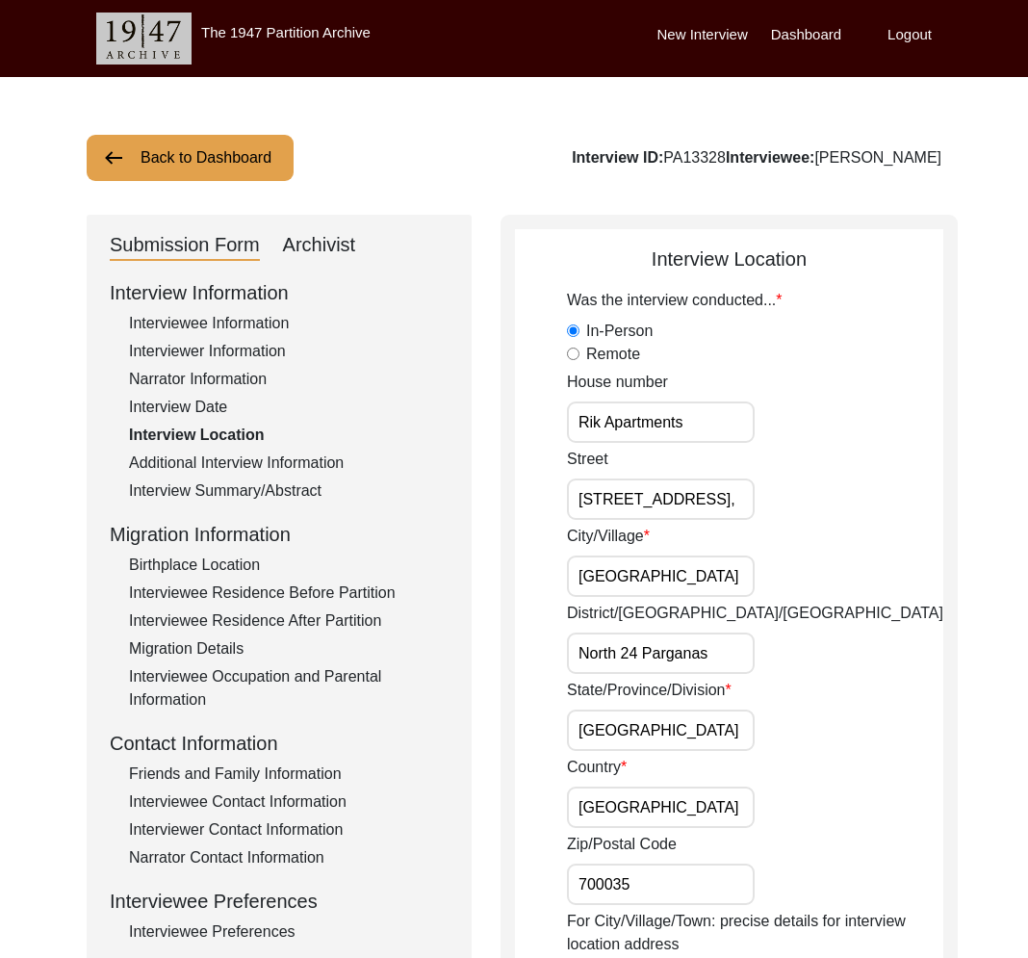
click at [240, 453] on div "Additional Interview Information" at bounding box center [289, 463] width 320 height 23
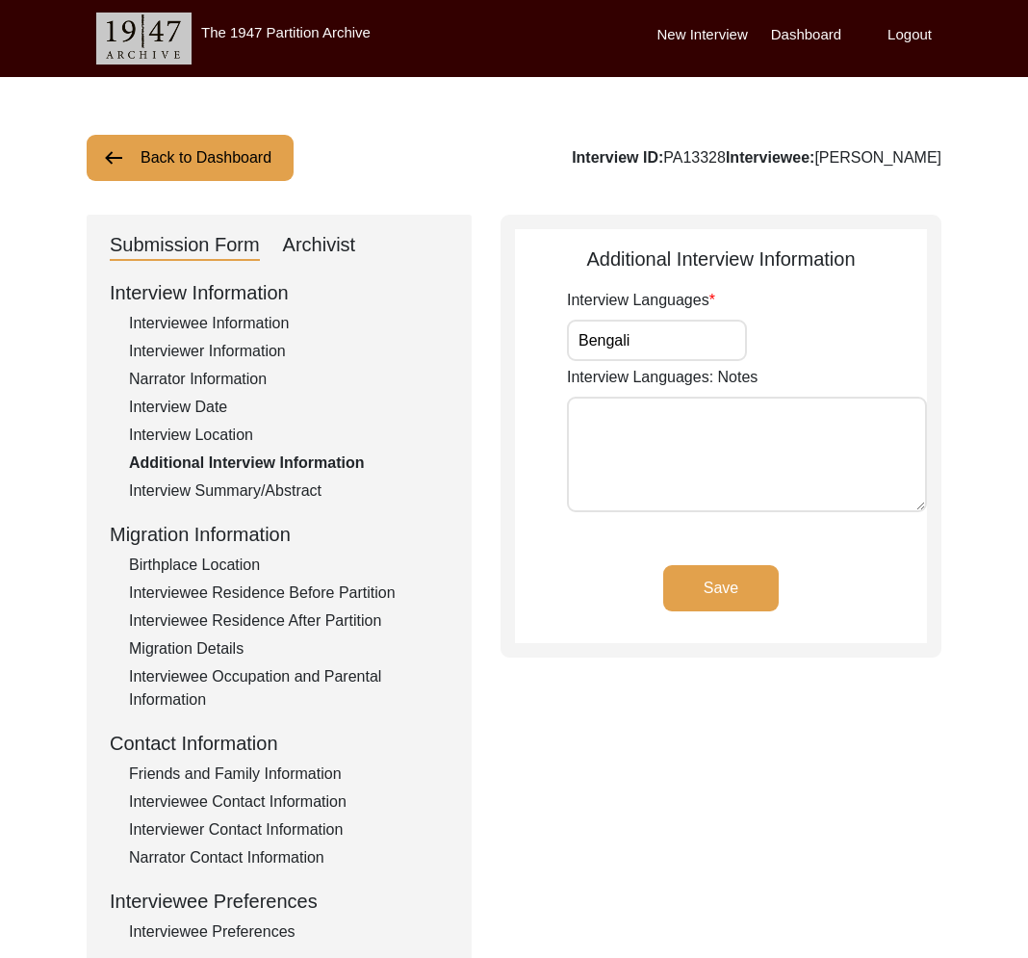
click at [228, 444] on div "Interview Location" at bounding box center [289, 435] width 320 height 23
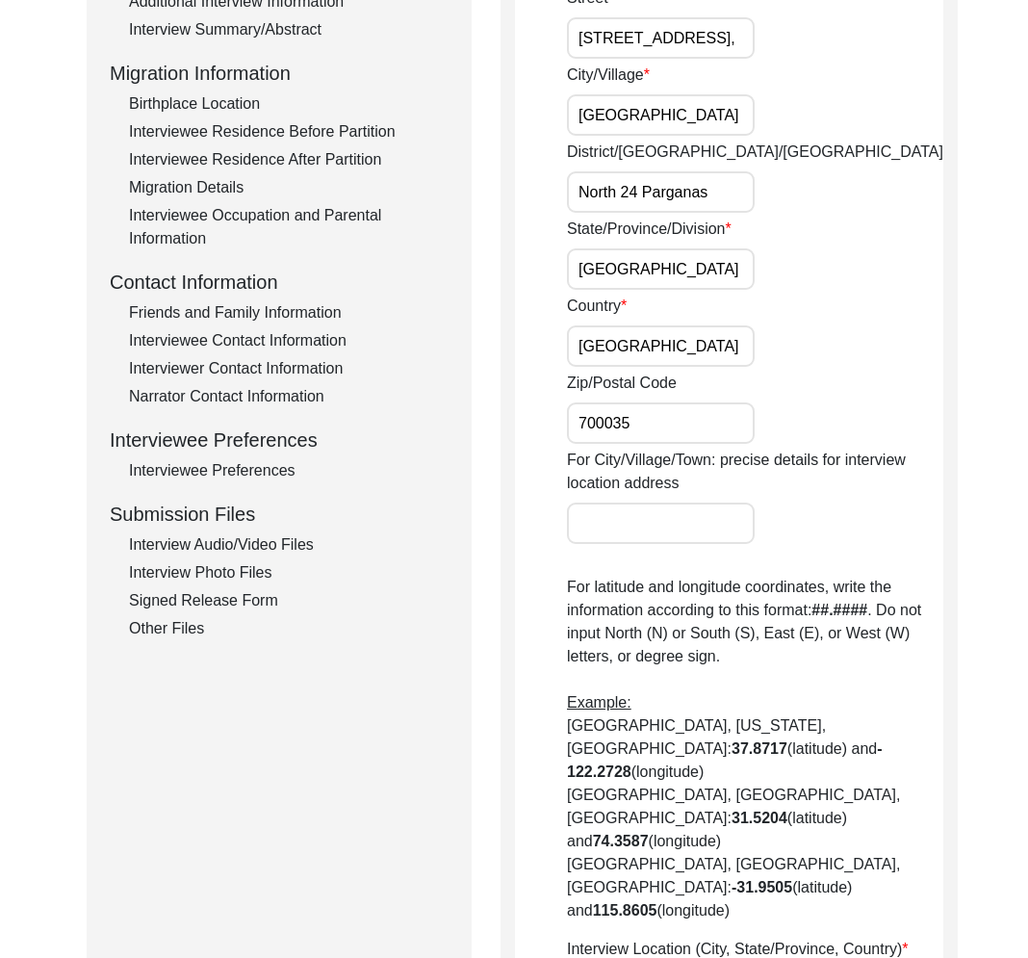
scroll to position [0, 0]
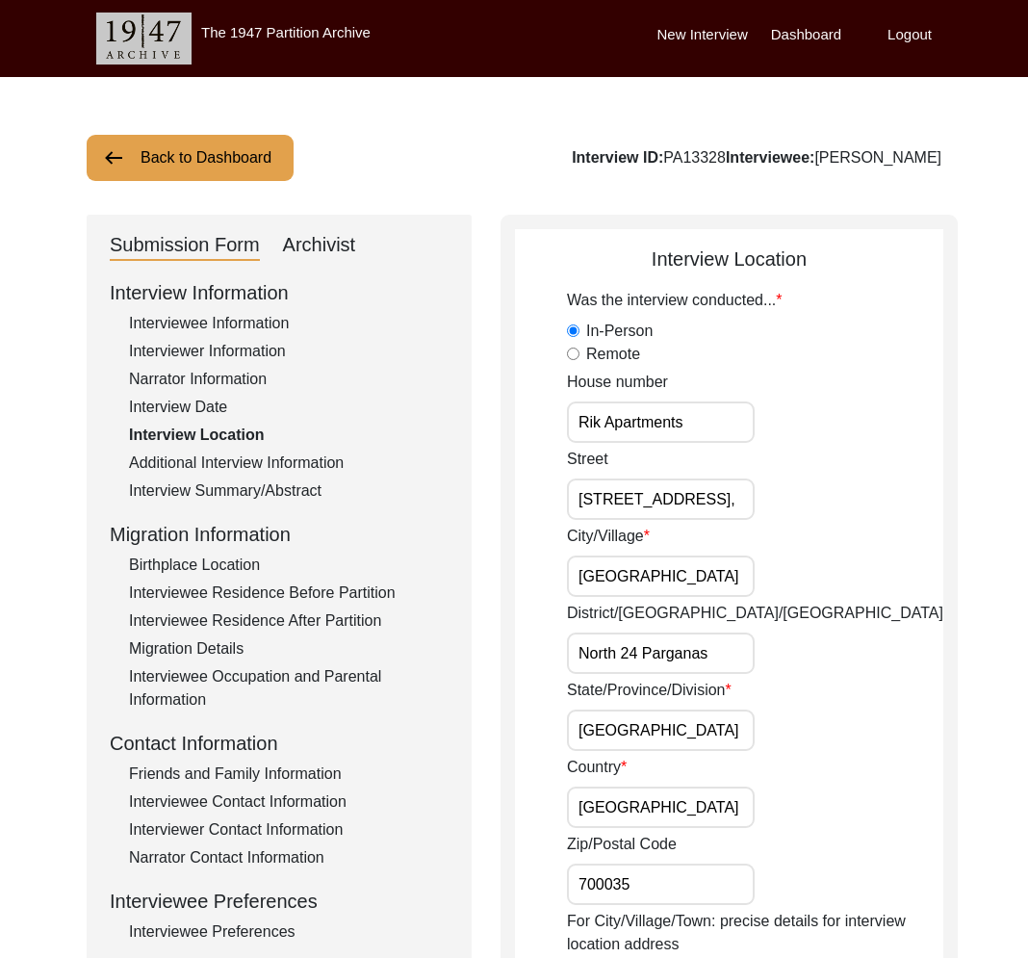
click at [247, 491] on div "Interview Summary/Abstract" at bounding box center [289, 490] width 320 height 23
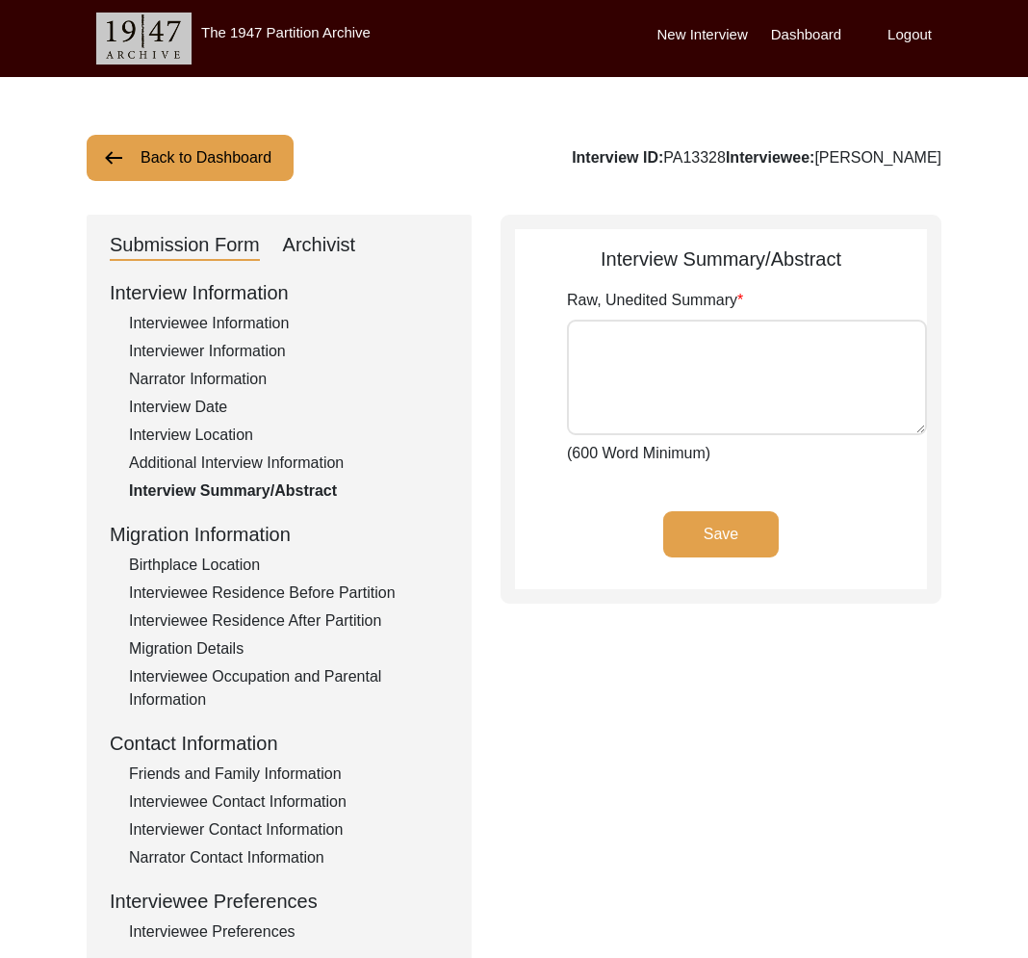
type textarea "Sankar Mukherjee was born in Panchanantala, a locality in Belgharia, in around …"
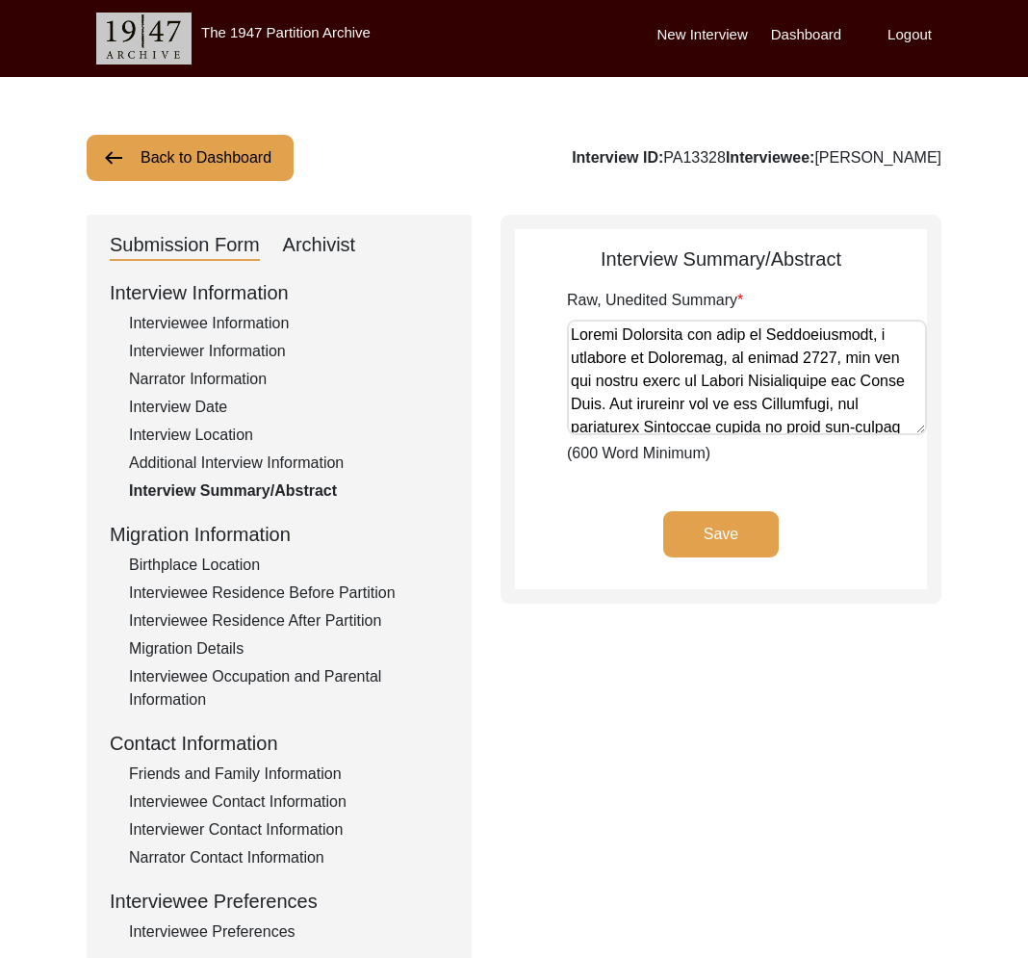
click at [229, 453] on div "Additional Interview Information" at bounding box center [289, 463] width 320 height 23
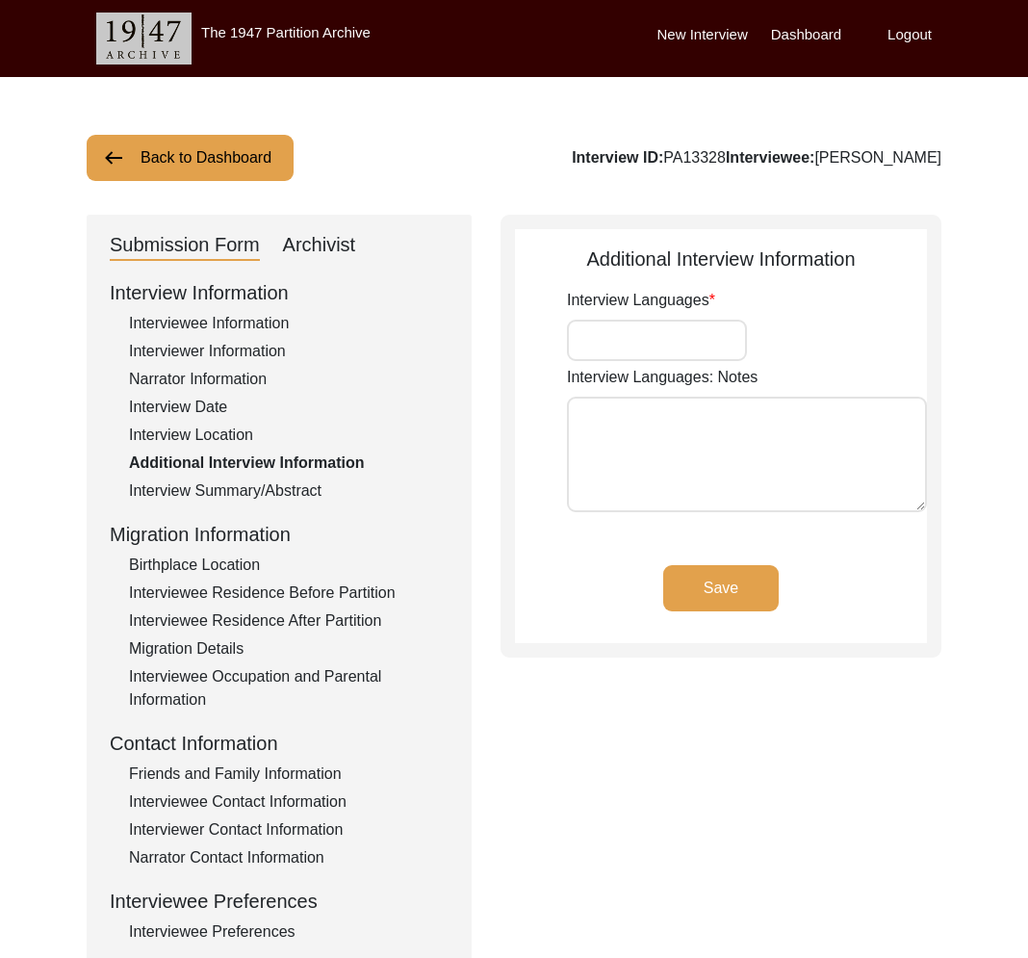
type input "Bengali"
click at [704, 156] on div "Interview ID: PA13328 Interviewee: Sankar Mukherjee" at bounding box center [757, 157] width 370 height 23
copy div "PA13328"
click at [338, 244] on div "Archivist" at bounding box center [319, 245] width 73 height 31
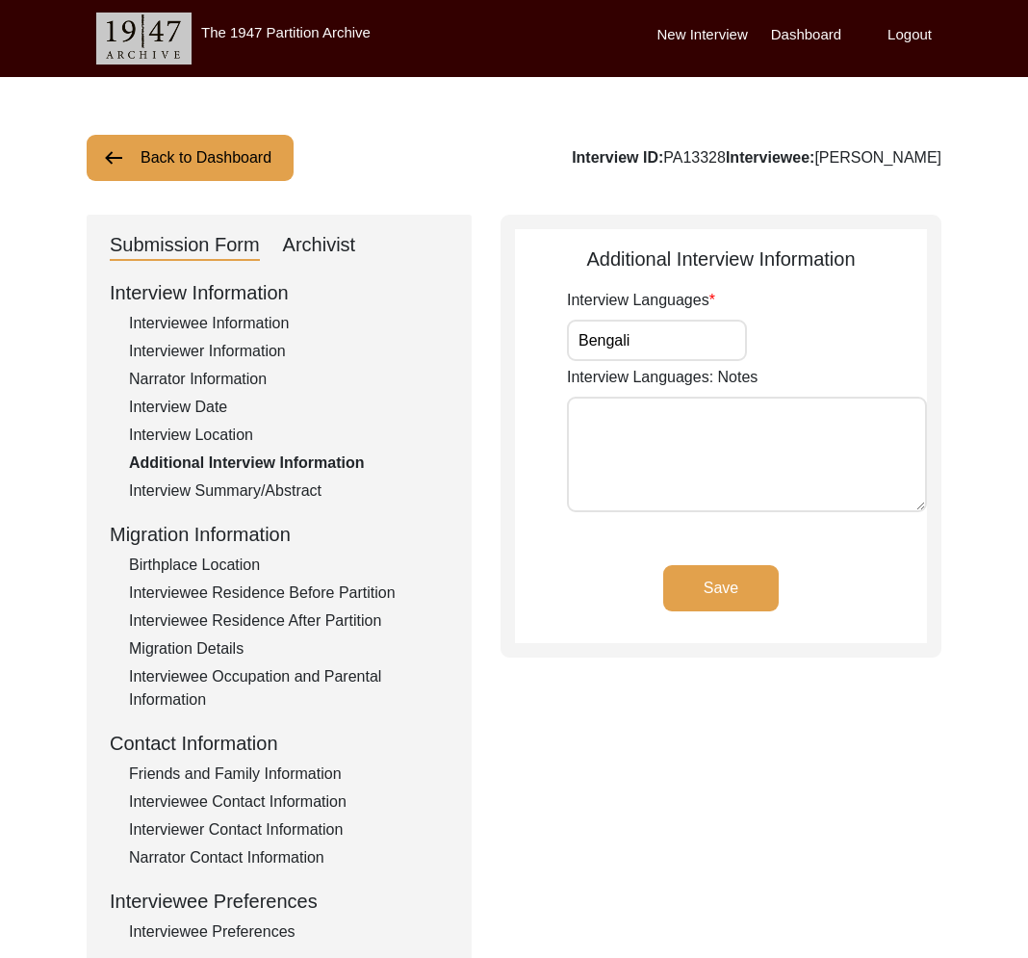
select select "Submitted/Received"
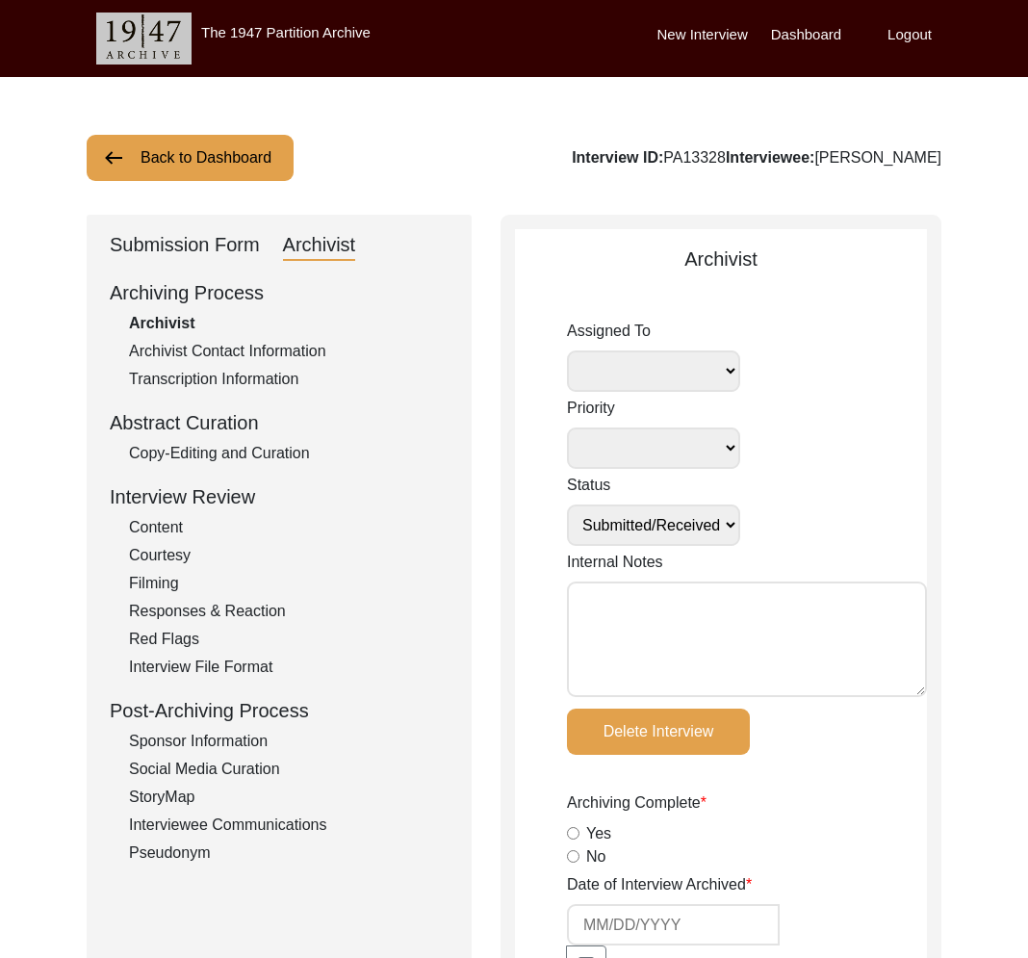
click at [671, 617] on textarea "Internal Notes" at bounding box center [747, 640] width 360 height 116
type textarea "Tori Borges 9/29/2025: Self Assigned to Archive"
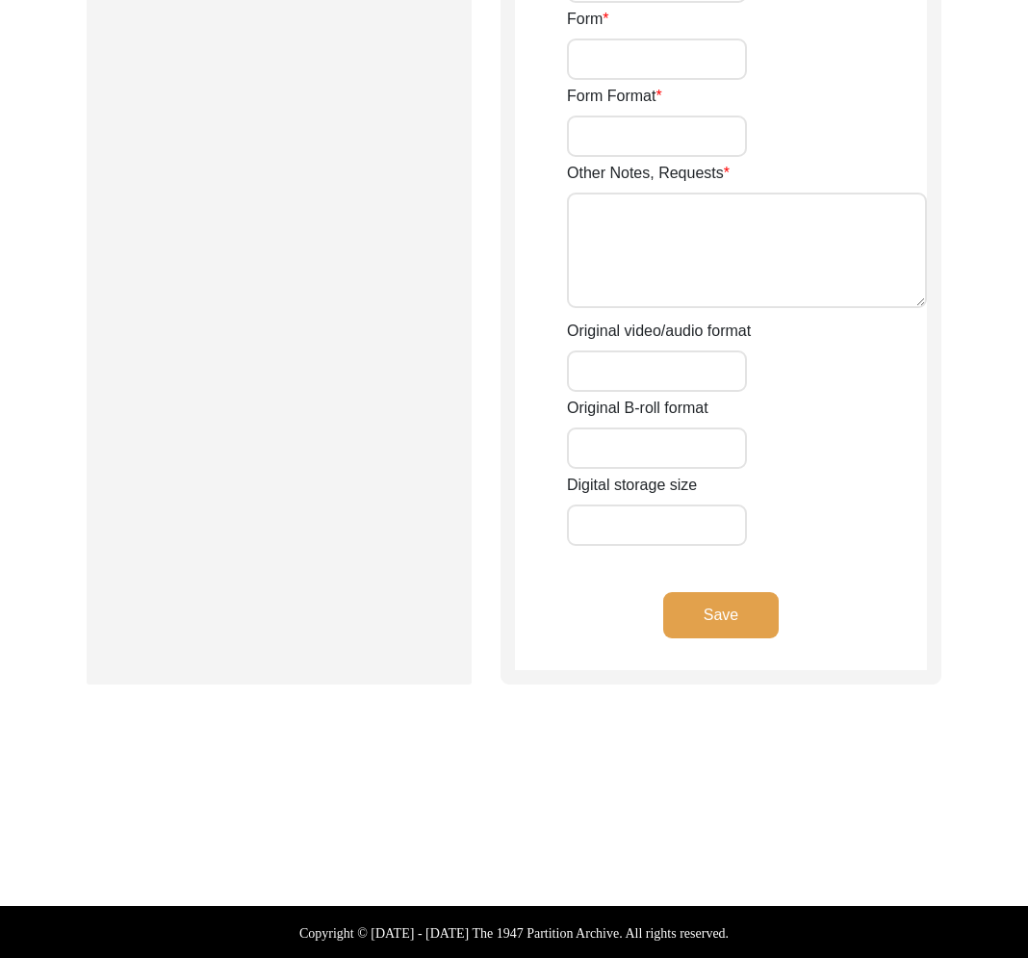
click at [724, 632] on button "Save" at bounding box center [721, 615] width 116 height 46
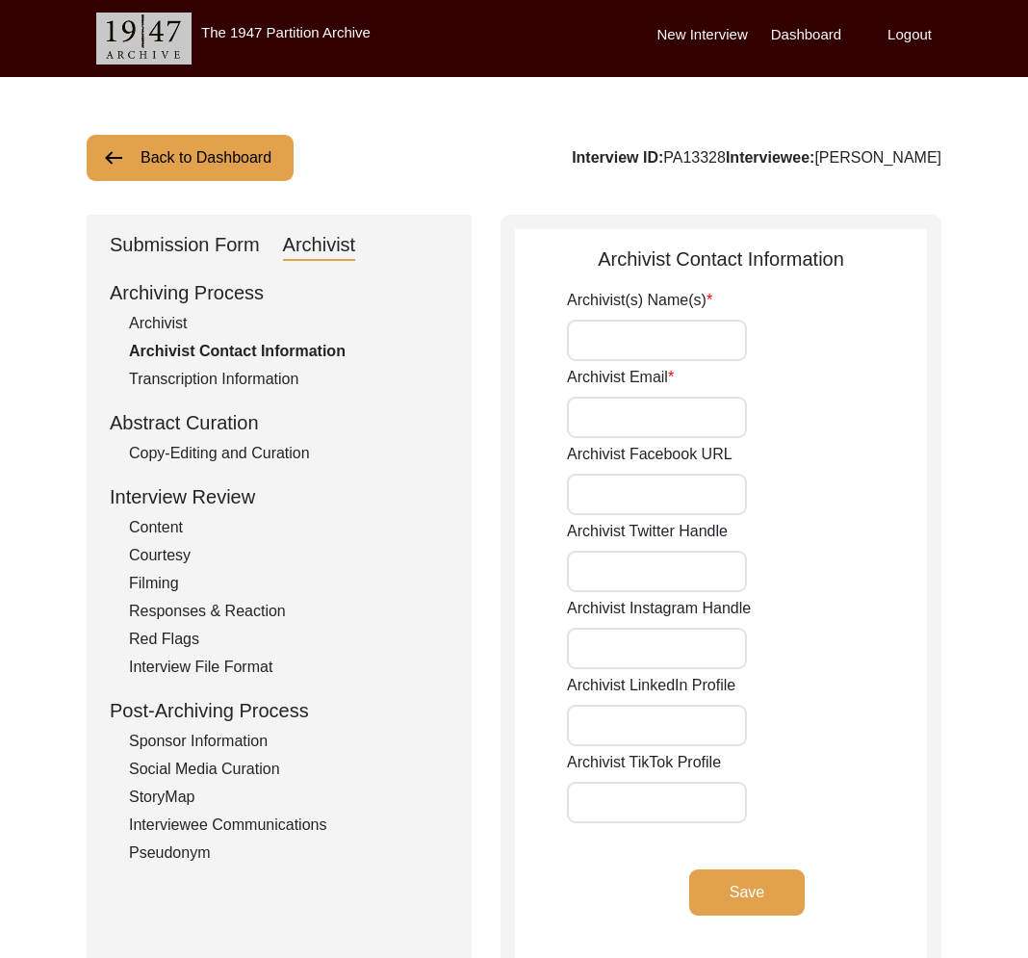
click at [140, 156] on button "Back to Dashboard" at bounding box center [190, 158] width 207 height 46
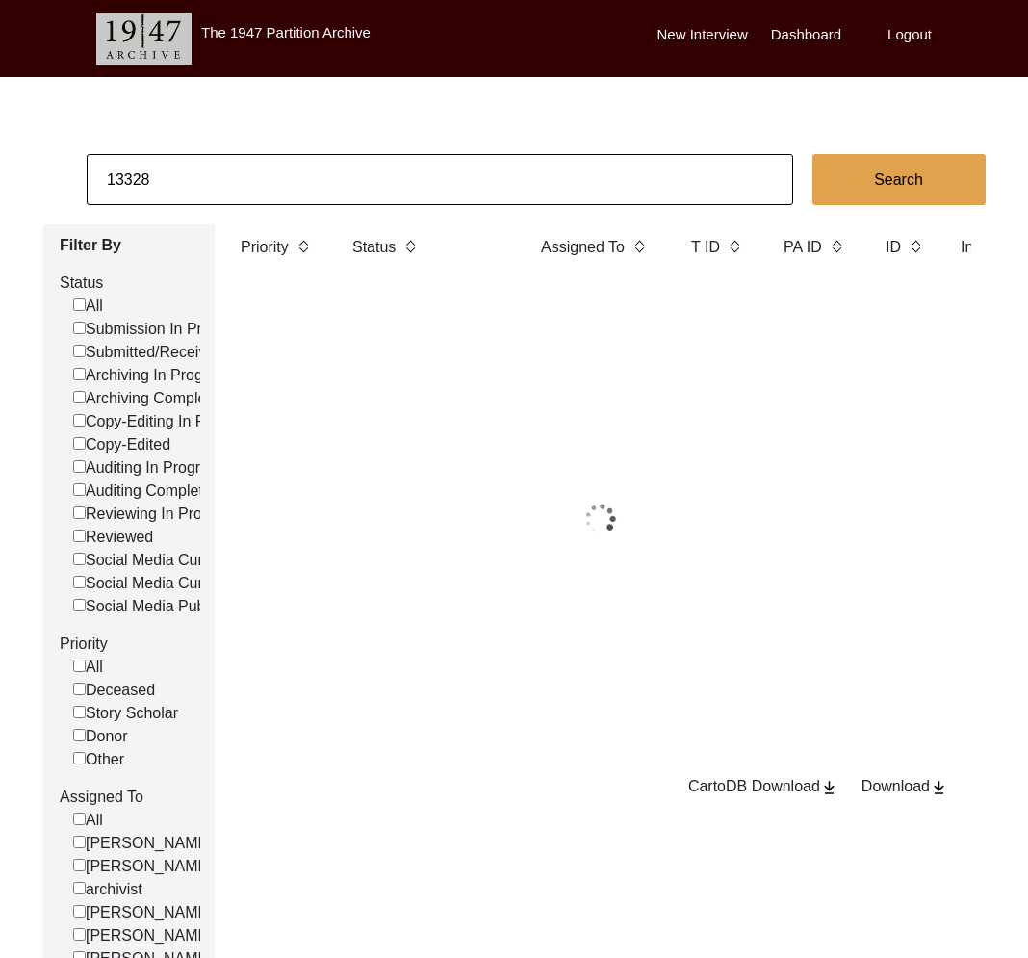
click at [220, 197] on input "13328" at bounding box center [440, 179] width 707 height 51
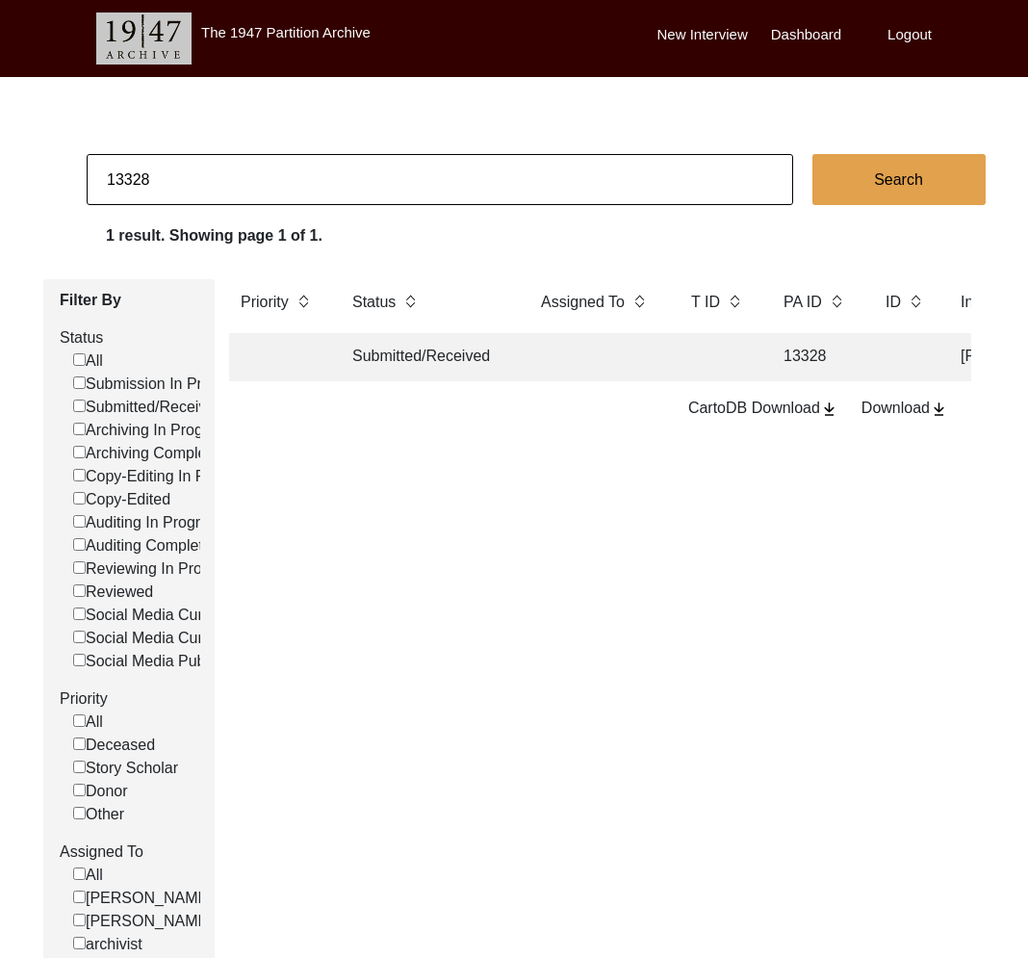
paste input "1510"
type input "11510"
checkbox input "false"
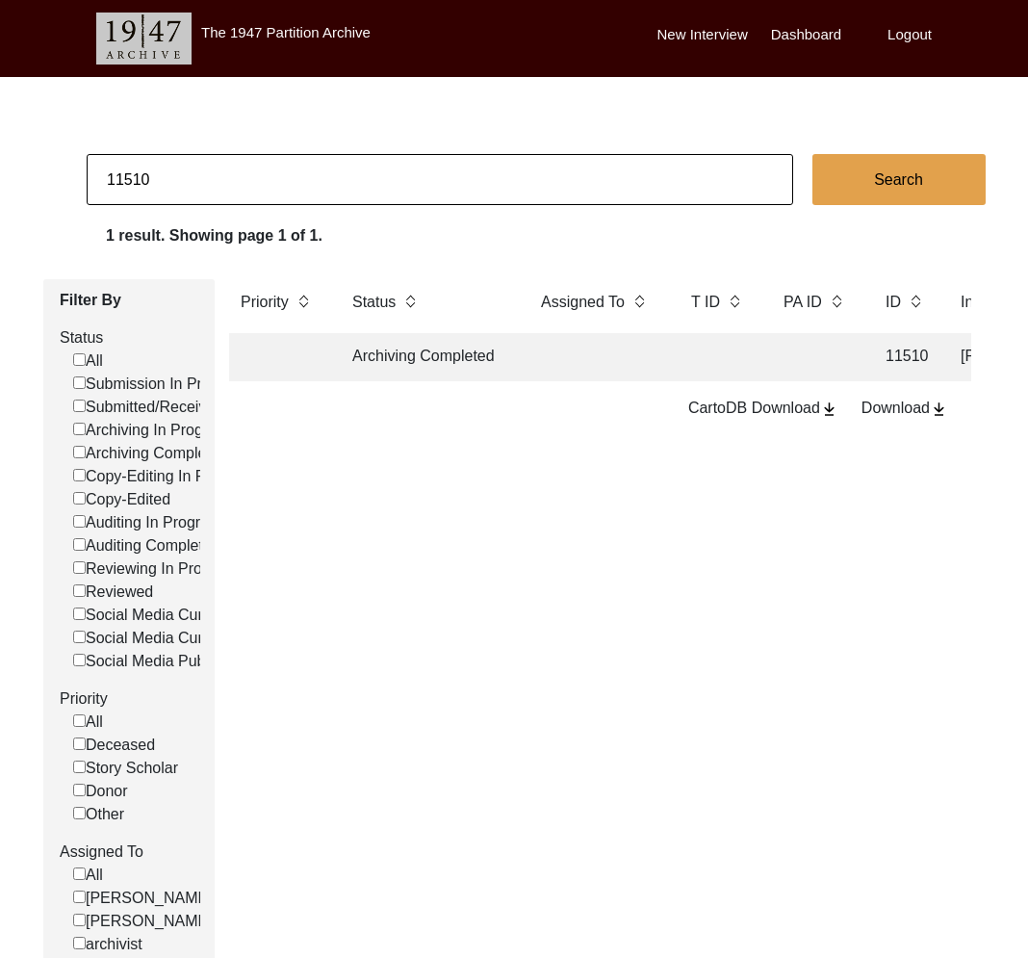
click at [561, 363] on td at bounding box center [597, 357] width 135 height 48
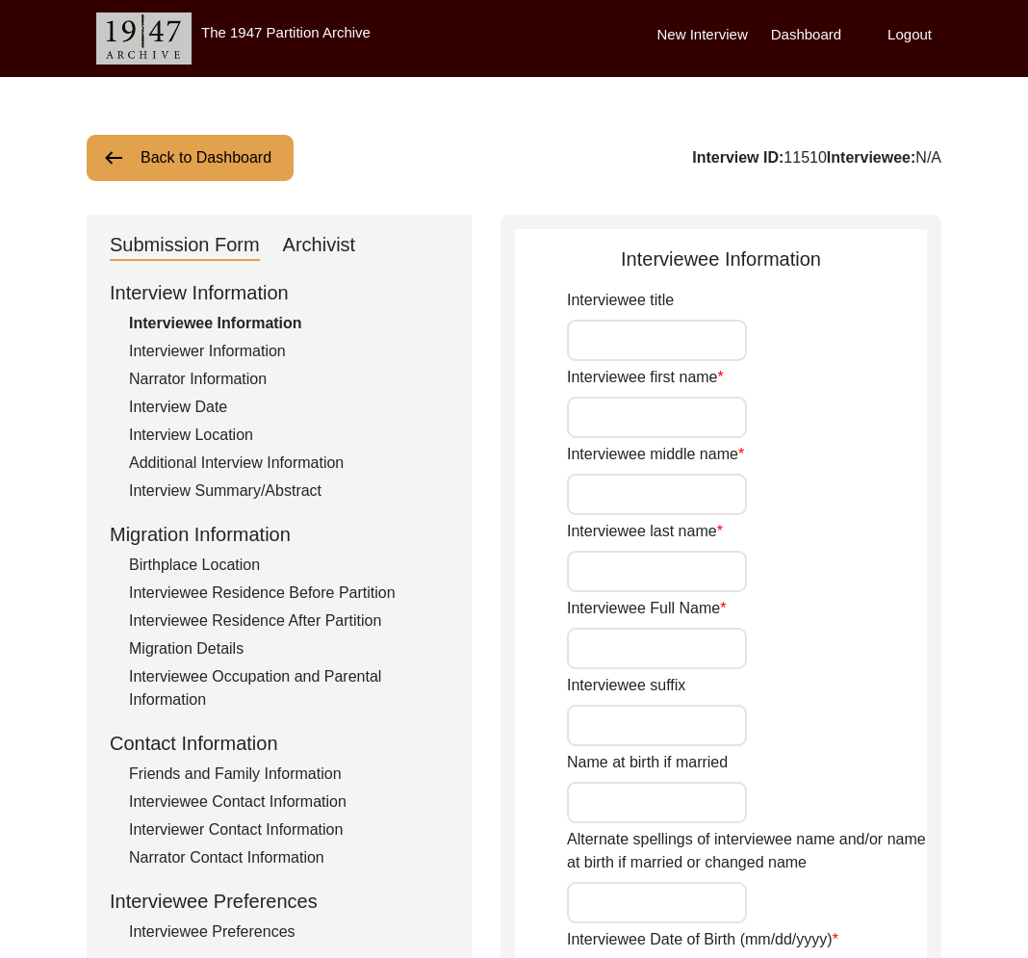
type input "Mrs."
type input "Chandramma"
type input "-"
type input "Leke"
type input "[PERSON_NAME]"
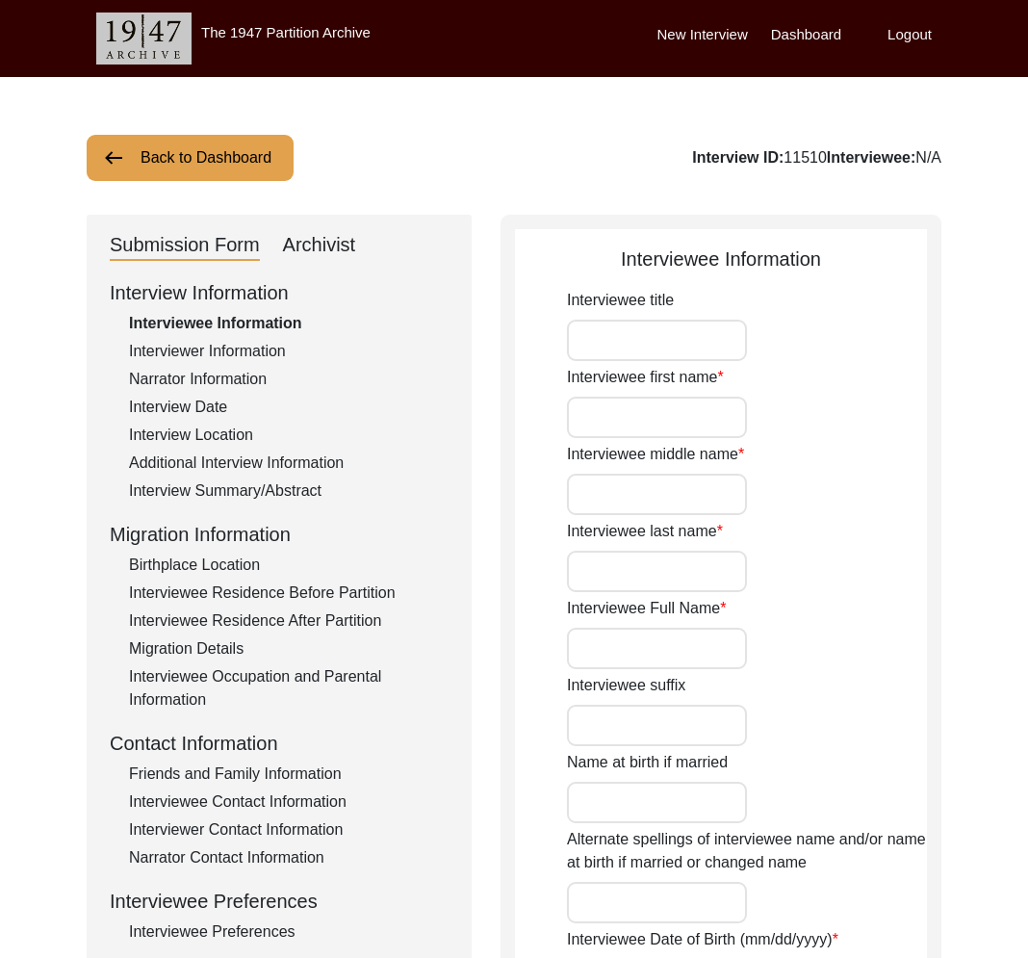
type input "[DATE]"
type input "Her official date of birth in [DEMOGRAPHIC_DATA]. But it is likely she was born…"
type input "76"
type input "[DEMOGRAPHIC_DATA]"
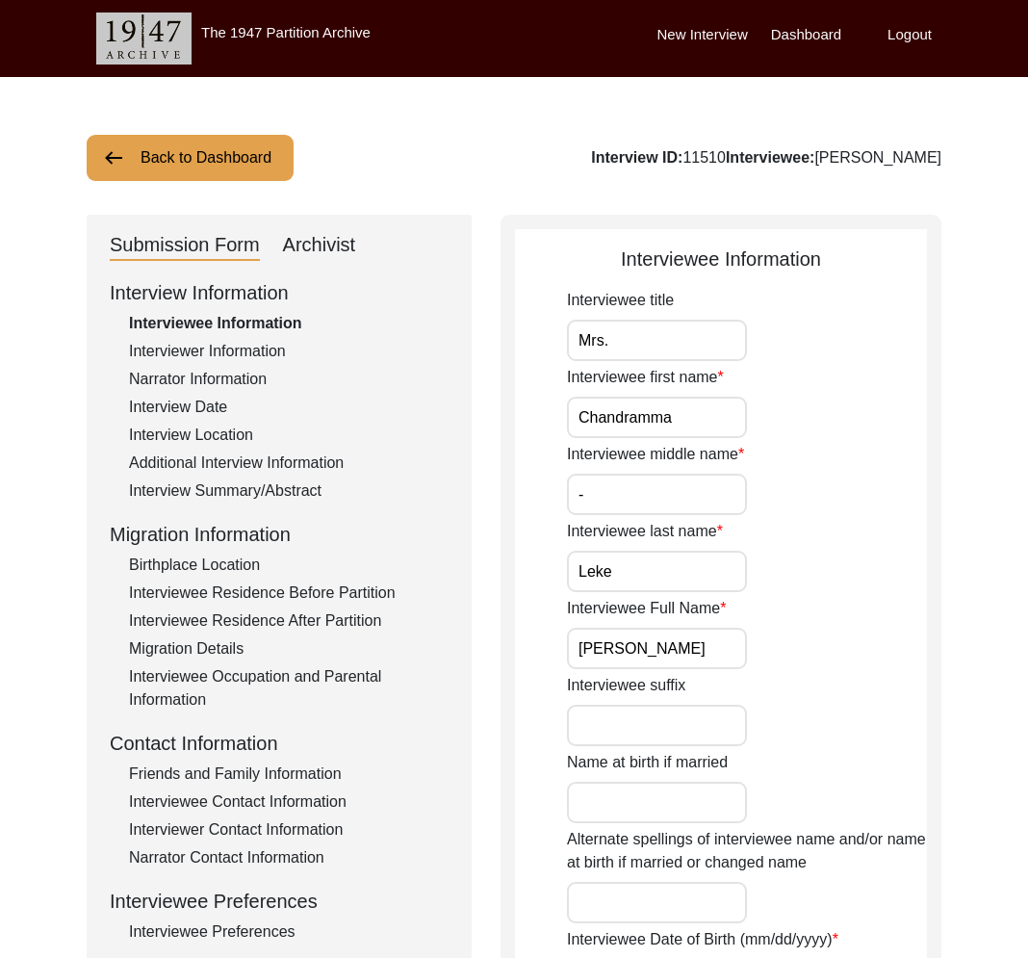
click at [338, 253] on div "Archivist" at bounding box center [319, 245] width 73 height 31
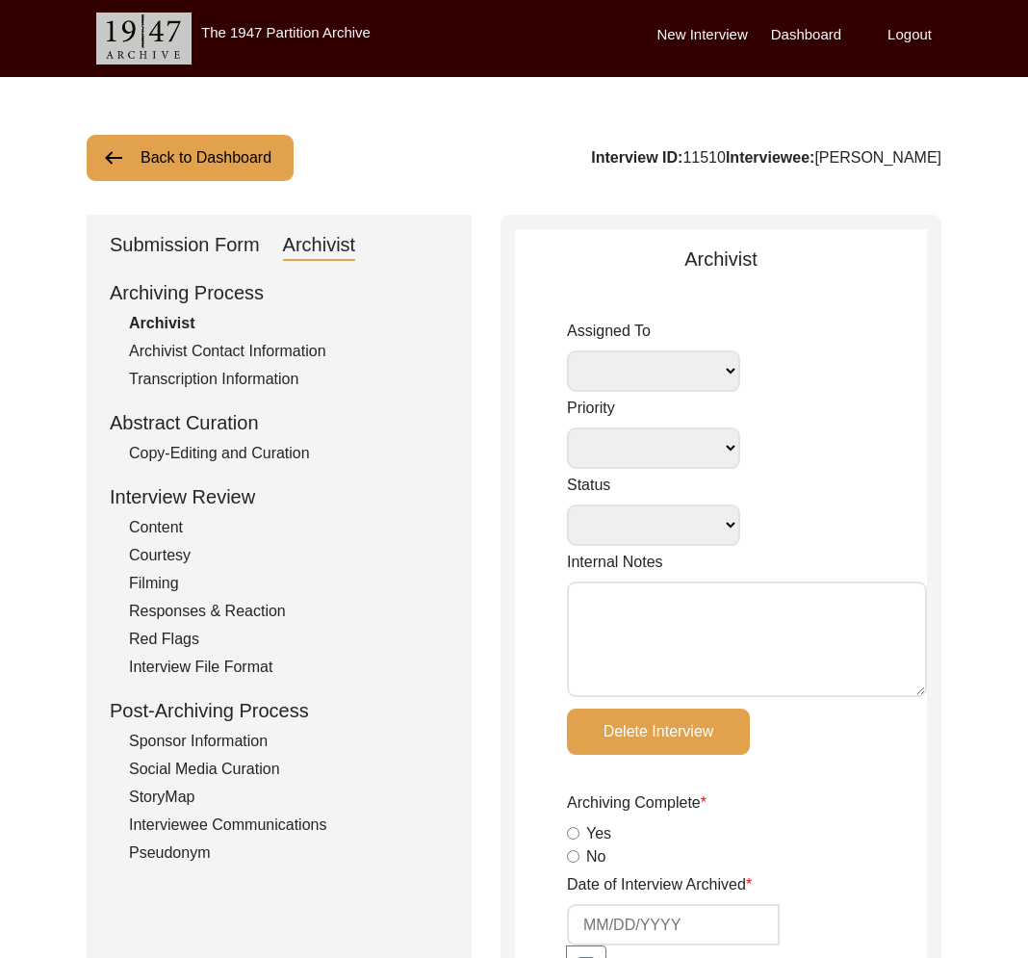
select select
select select "Archiving Completed"
type textarea "August 07, 2025 Tori: Assigned to Lilly to archive. Due 08/15/2025 August 7, 20…"
radio input "true"
type input "8/12/2025"
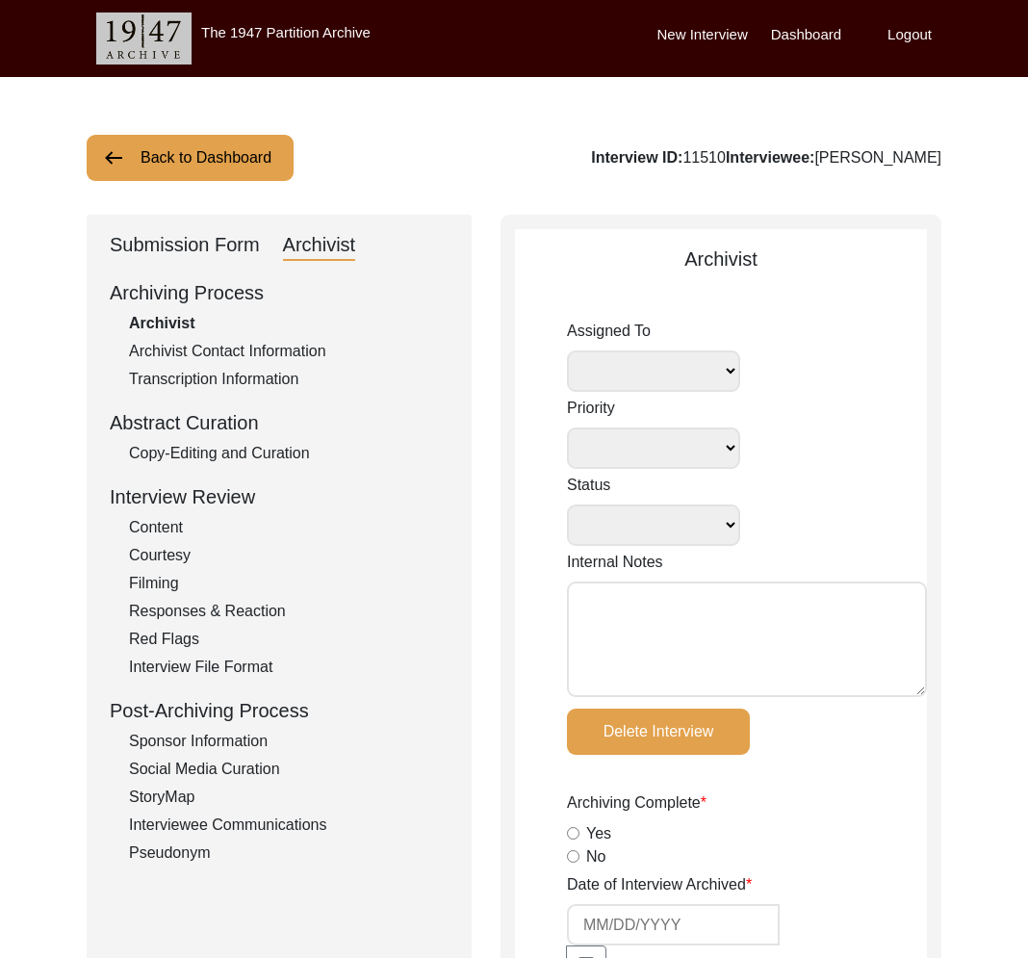
type textarea "[Archiving] on August 12, 2025 by Lillianne Quijano Interviewee Information + M…"
radio input "true"
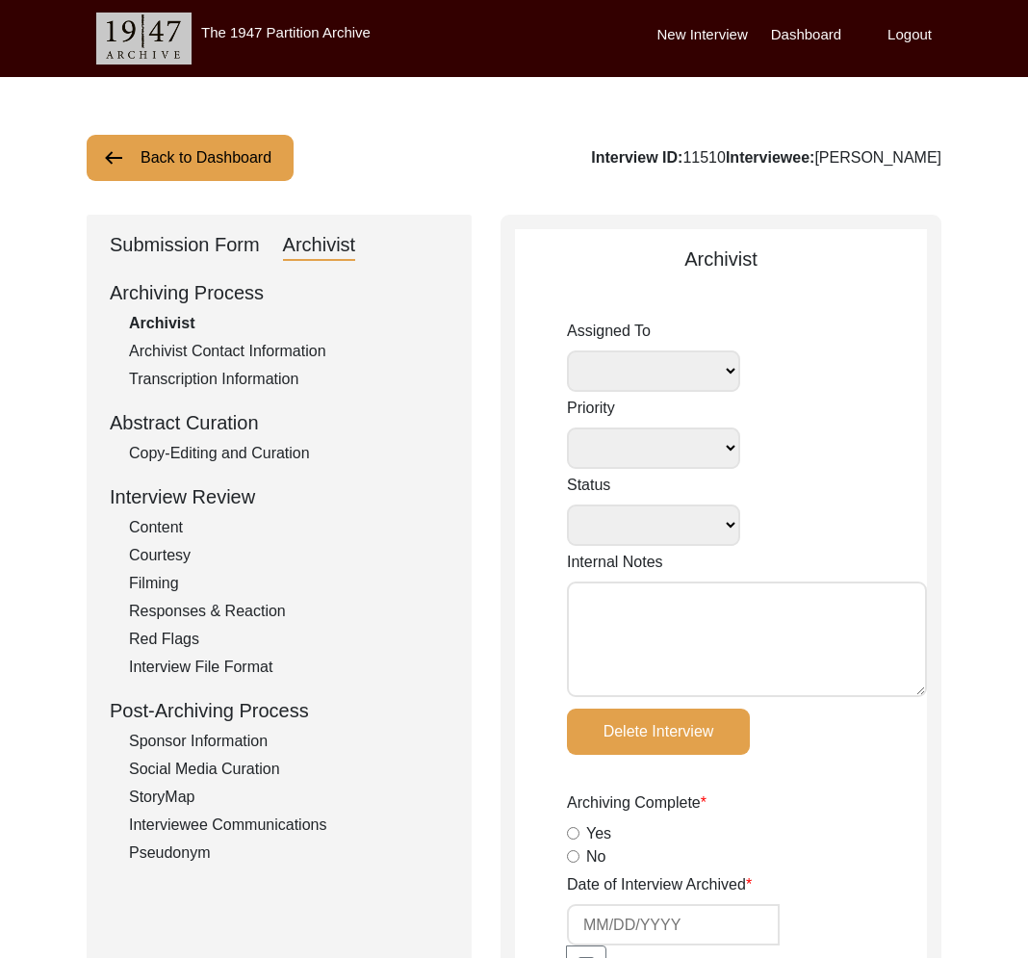
radio input "true"
type input "1:11:00"
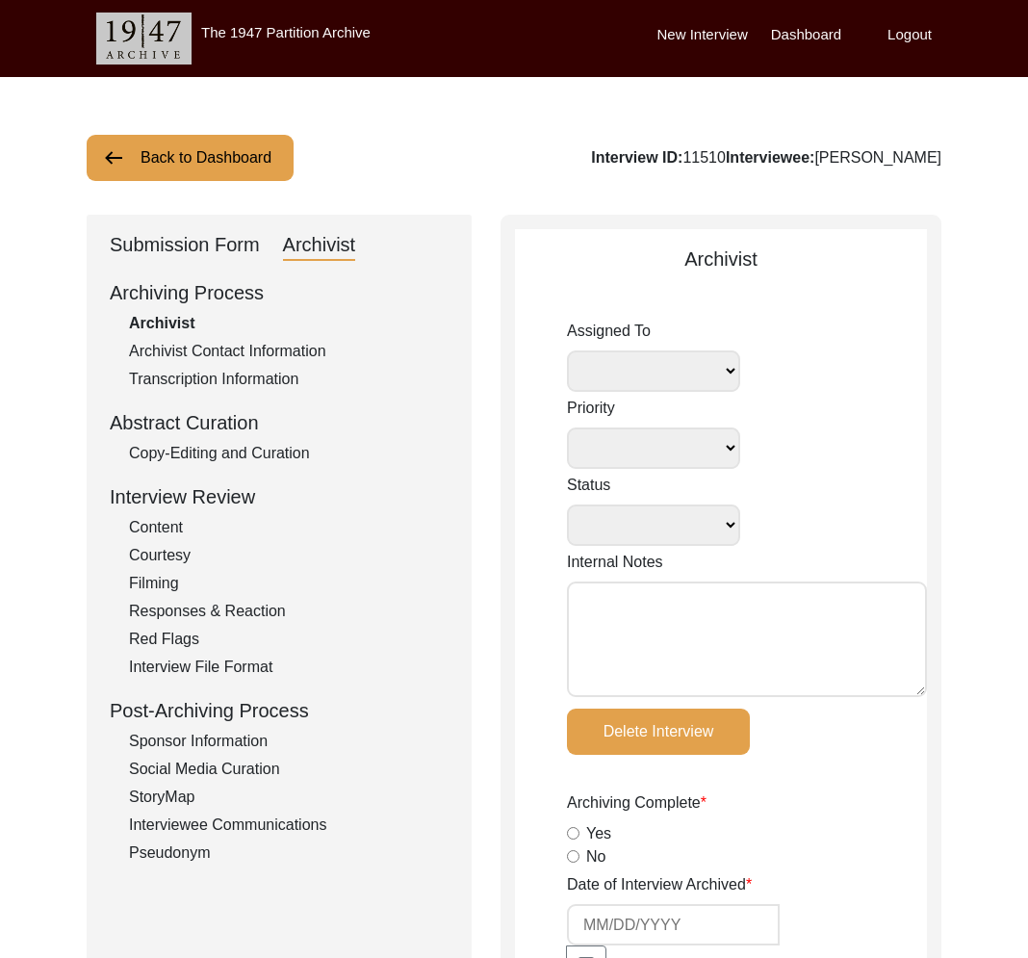
radio input "true"
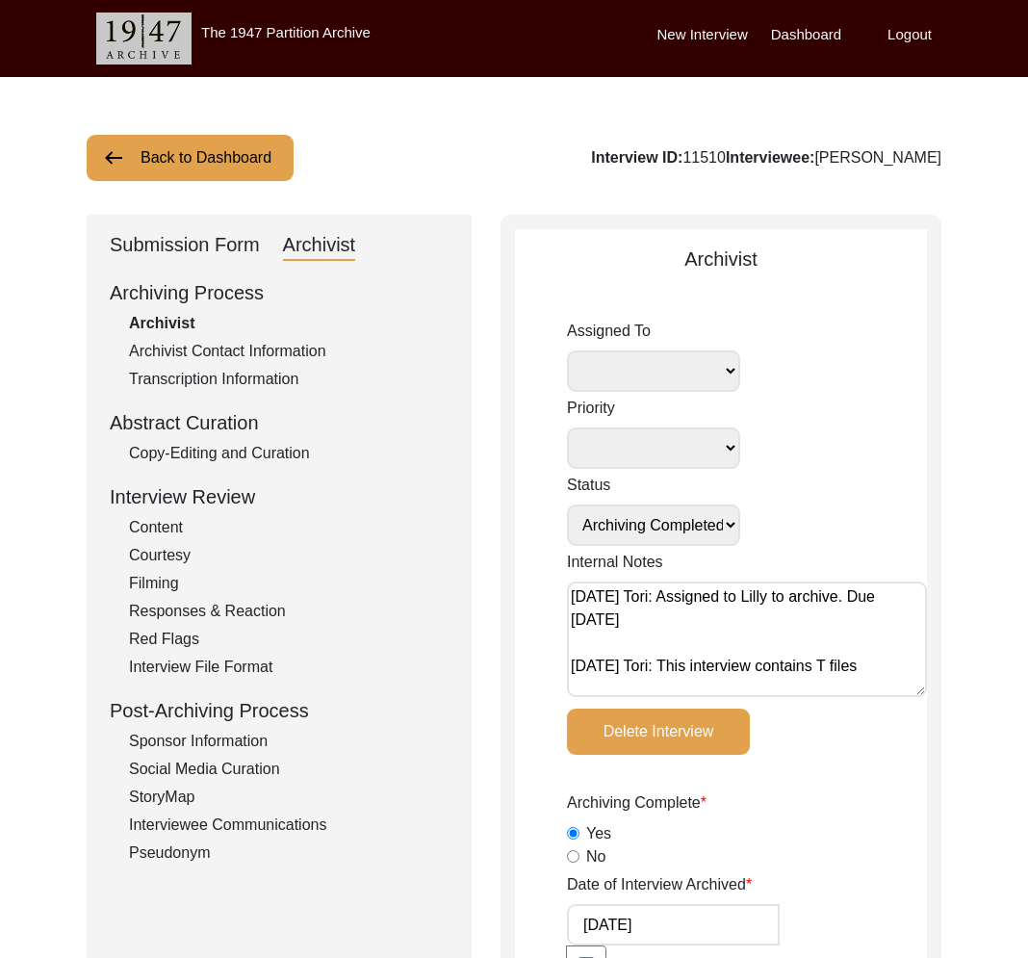
radio input "true"
type input "23"
radio input "true"
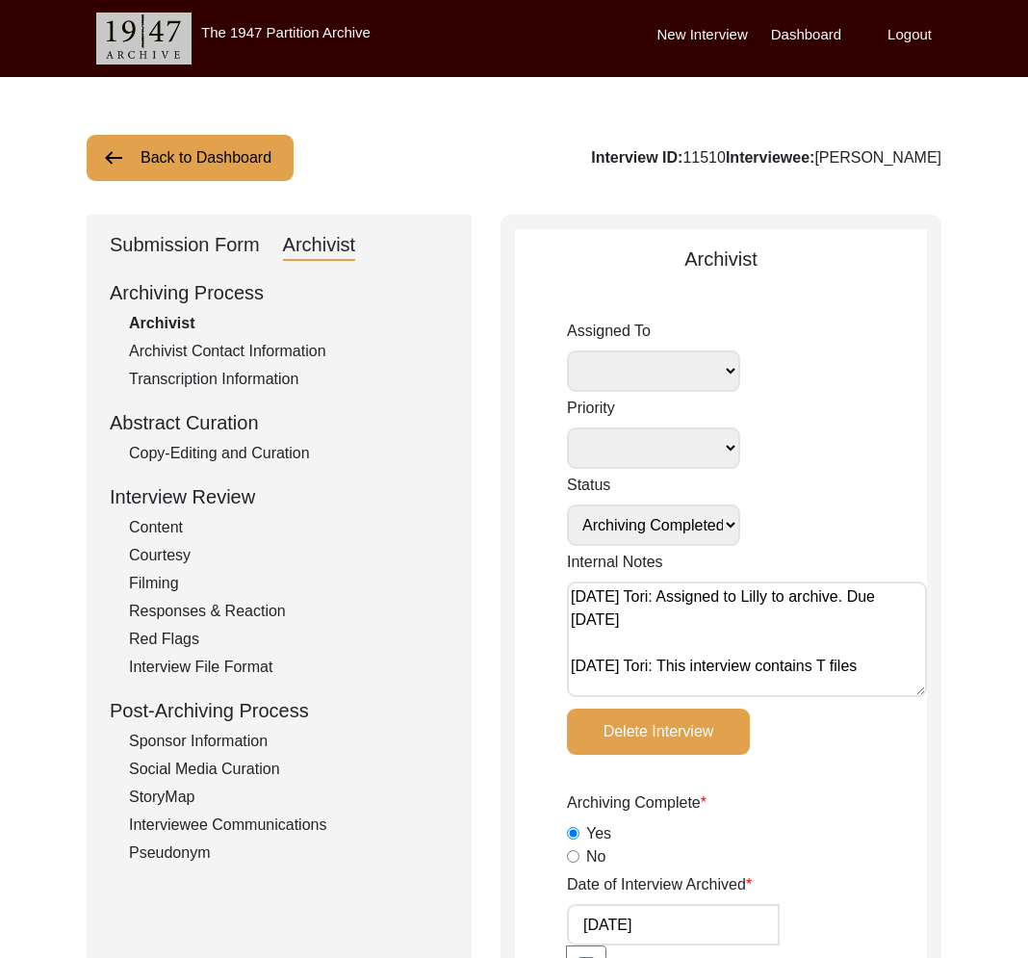
type textarea "No b-roll"
type input "MP4"
type input "10.97 GB"
click at [212, 240] on div "Submission Form" at bounding box center [185, 245] width 150 height 31
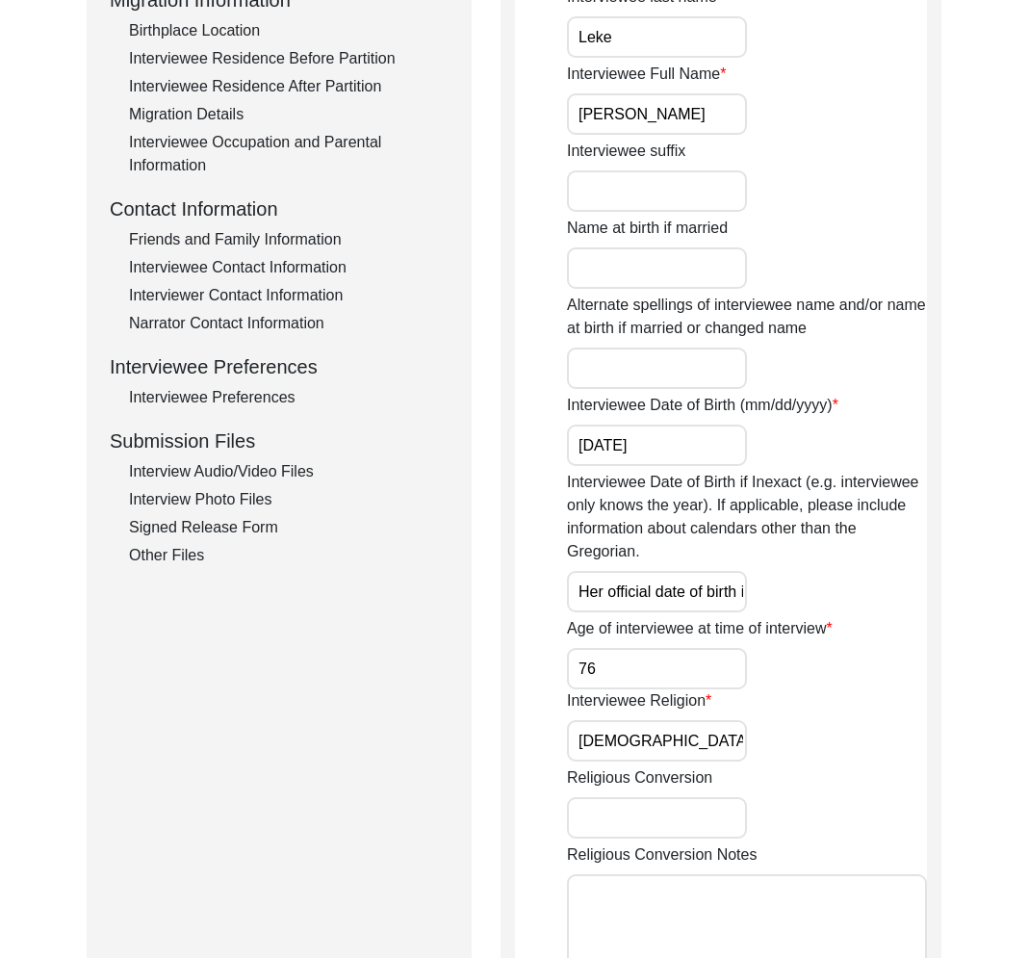
click at [163, 546] on div "Other Files" at bounding box center [289, 555] width 320 height 23
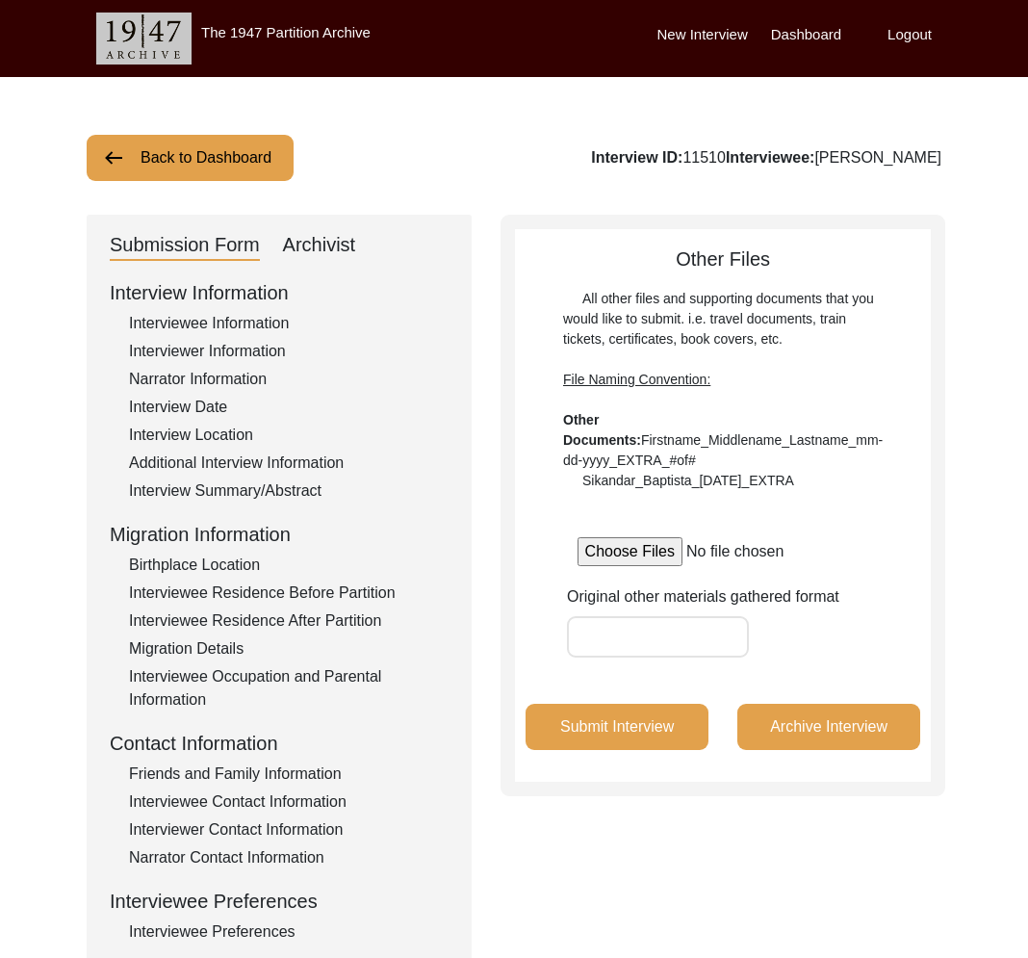
click at [216, 165] on button "Back to Dashboard" at bounding box center [190, 158] width 207 height 46
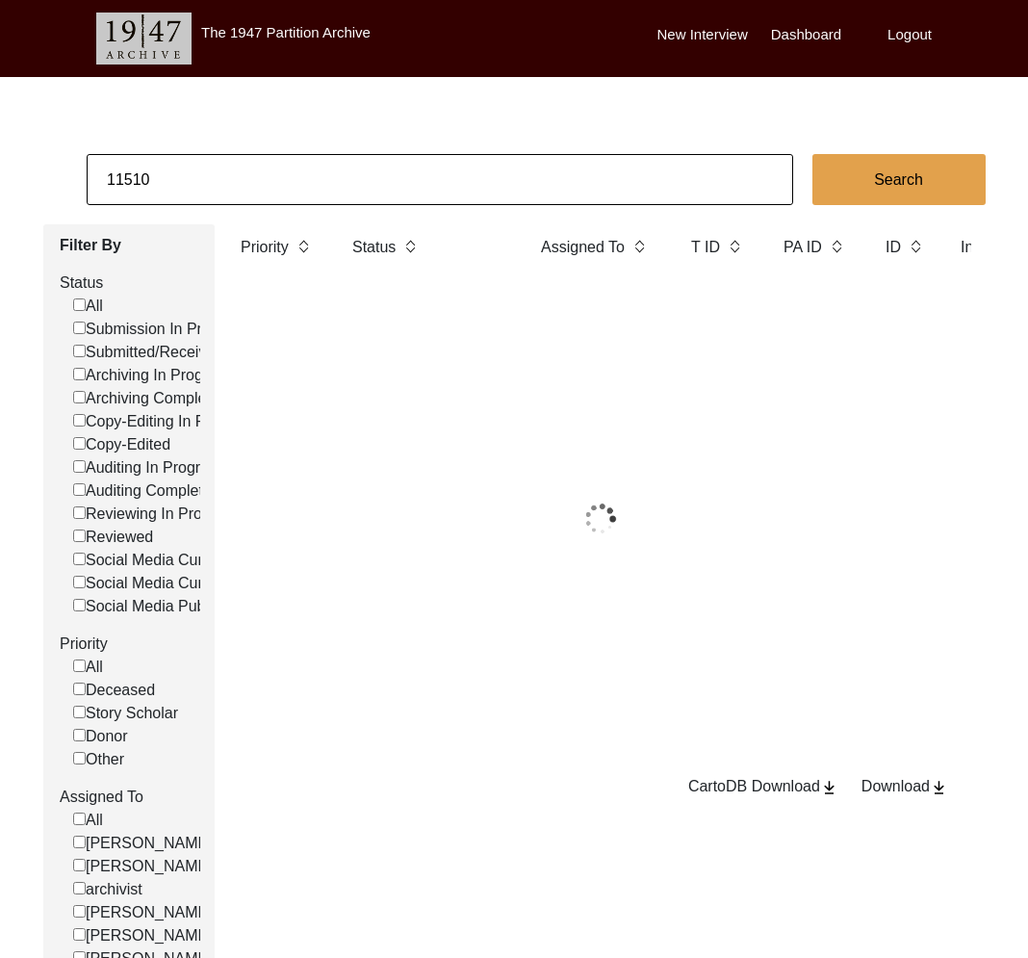
click at [210, 205] on input "11510" at bounding box center [440, 179] width 707 height 51
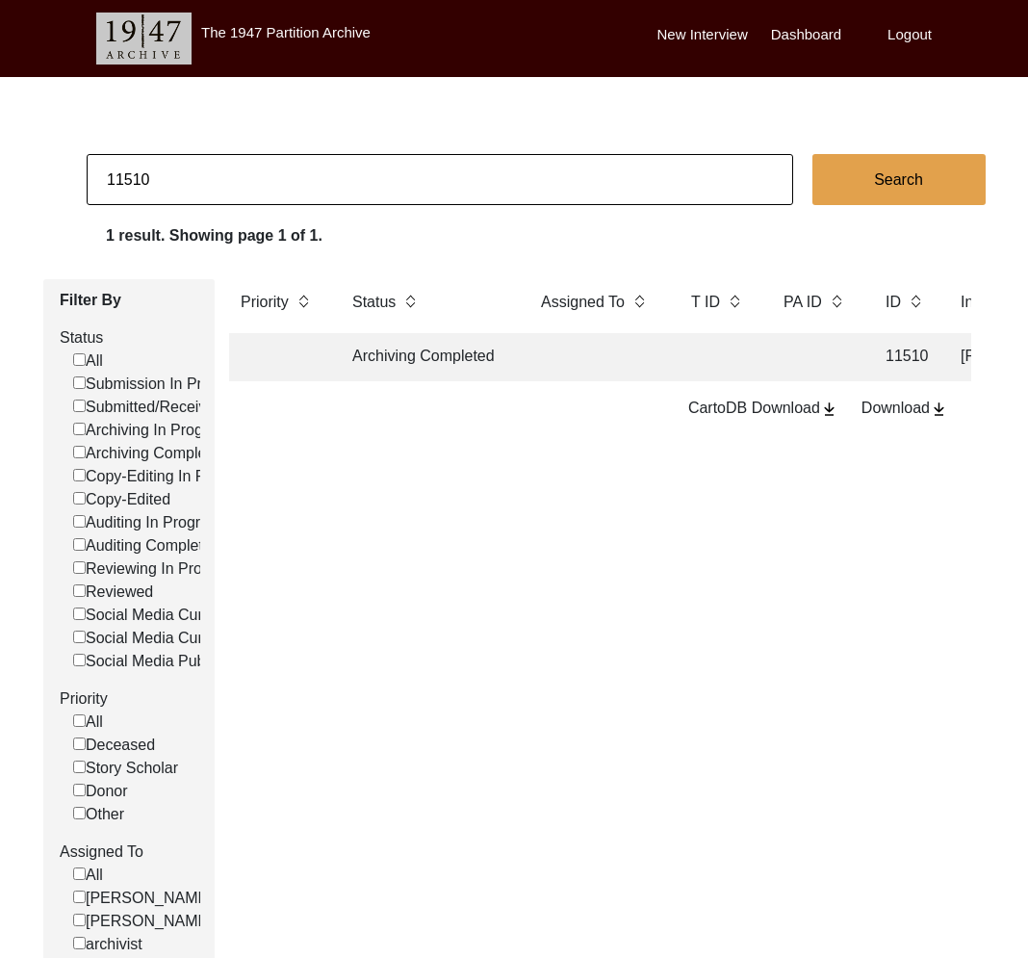
click at [210, 205] on input "11510" at bounding box center [440, 179] width 707 height 51
paste input "3339"
click at [425, 376] on td "Archiving In Progress" at bounding box center [427, 357] width 173 height 48
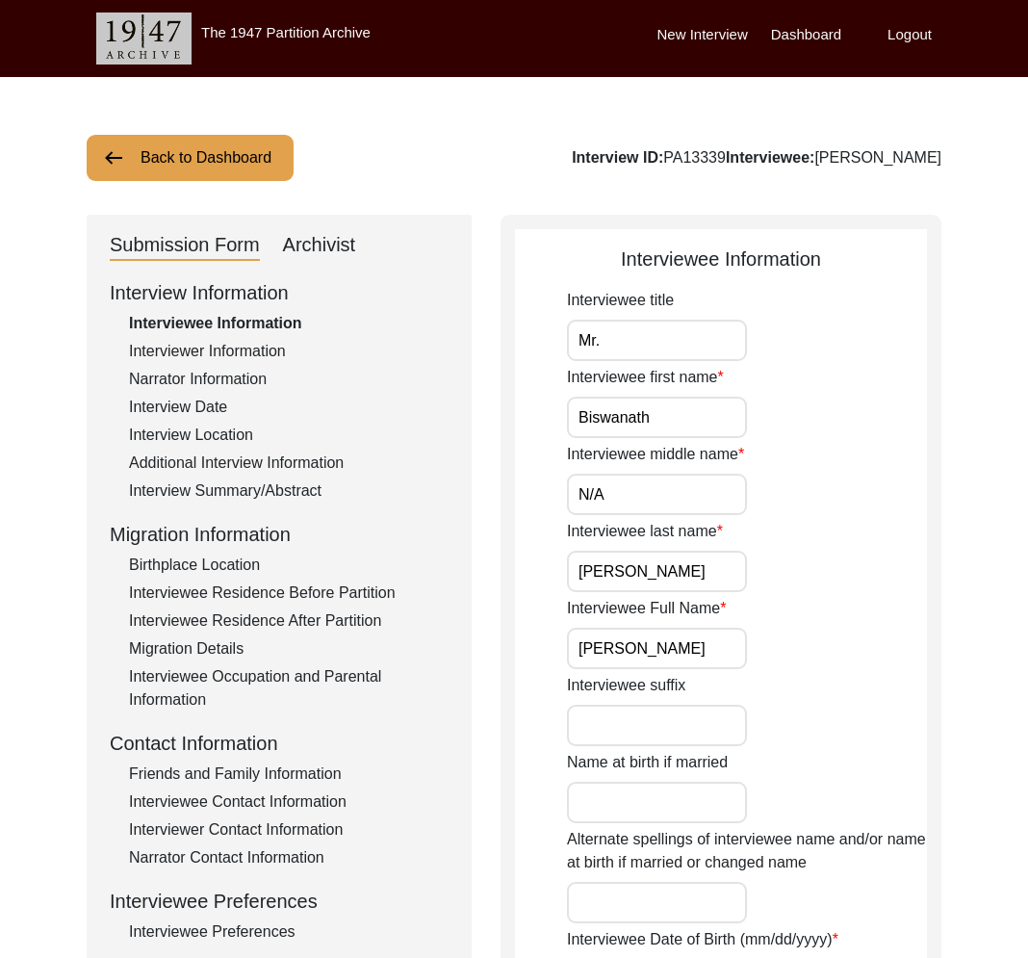
click at [329, 255] on div "Archivist" at bounding box center [319, 245] width 73 height 31
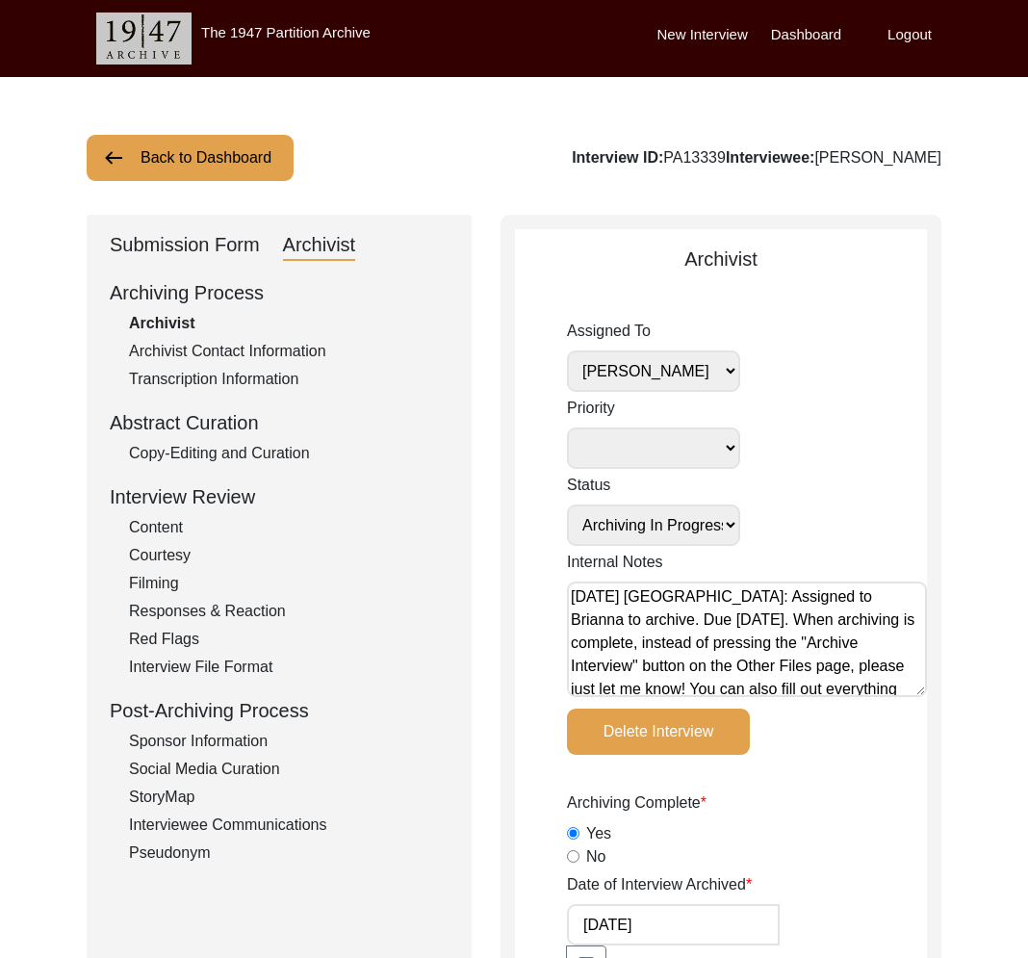
click at [173, 236] on div "Submission Form" at bounding box center [185, 245] width 150 height 31
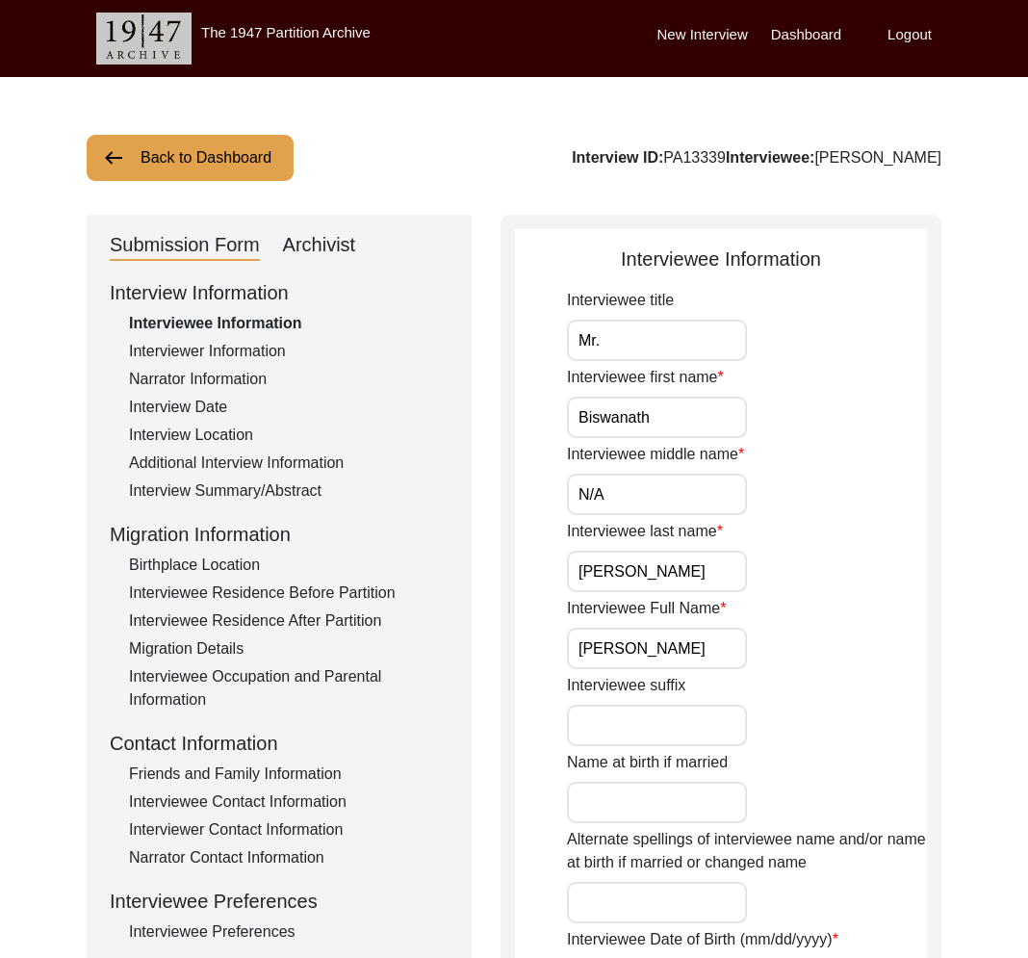
scroll to position [433, 0]
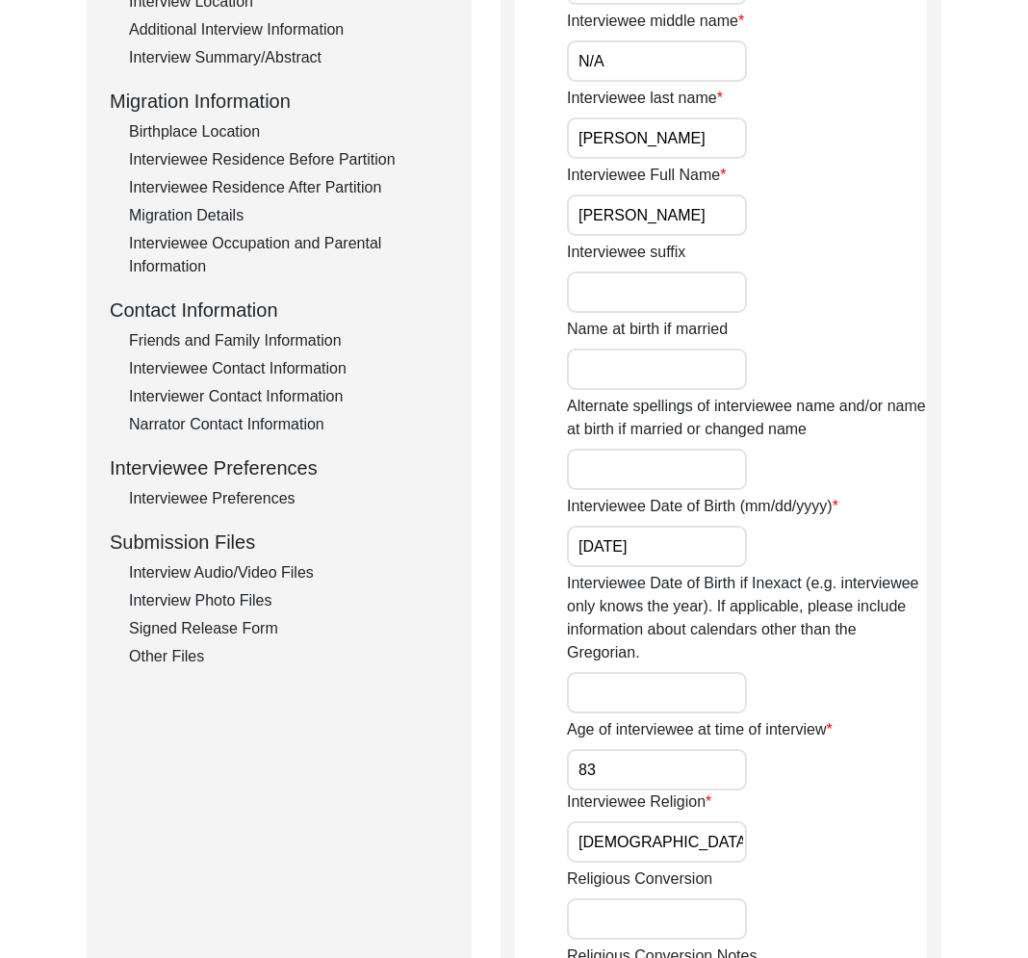
click at [239, 580] on div "Interview Audio/Video Files" at bounding box center [289, 572] width 320 height 23
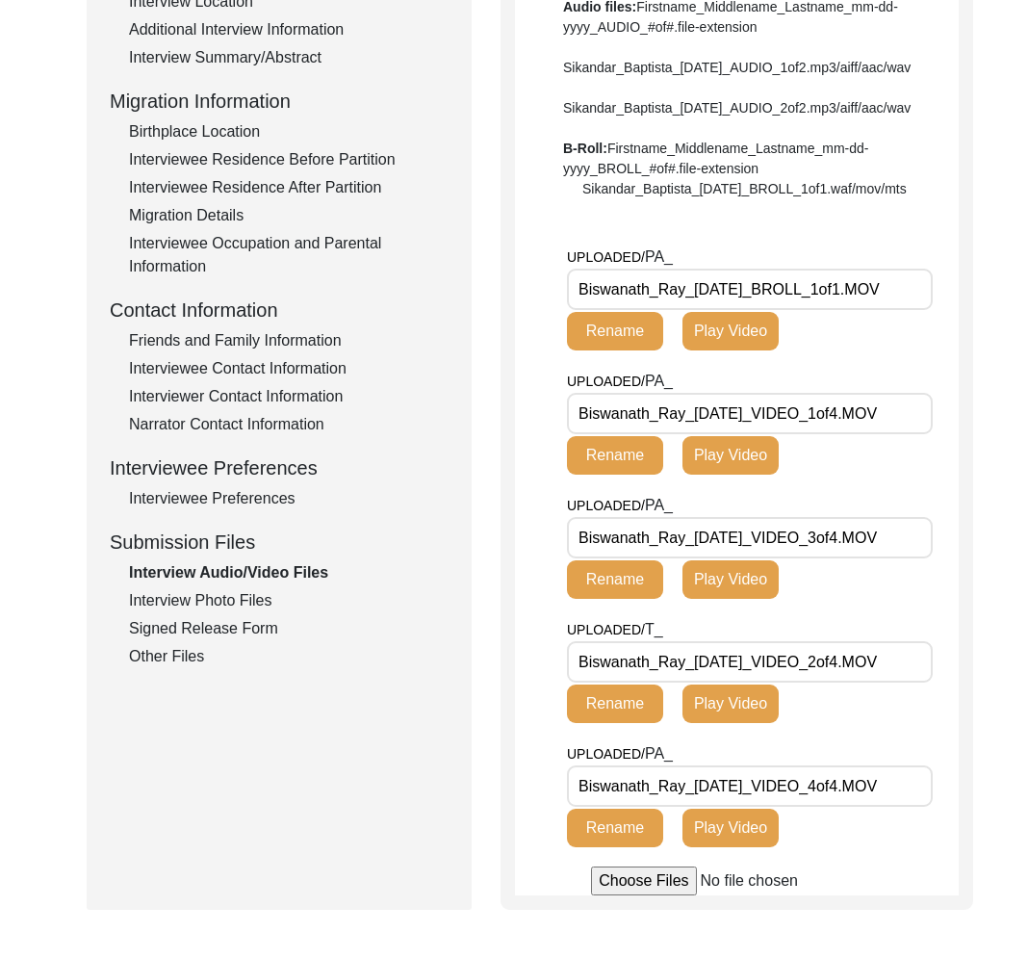
click at [247, 603] on div "Interview Photo Files" at bounding box center [289, 600] width 320 height 23
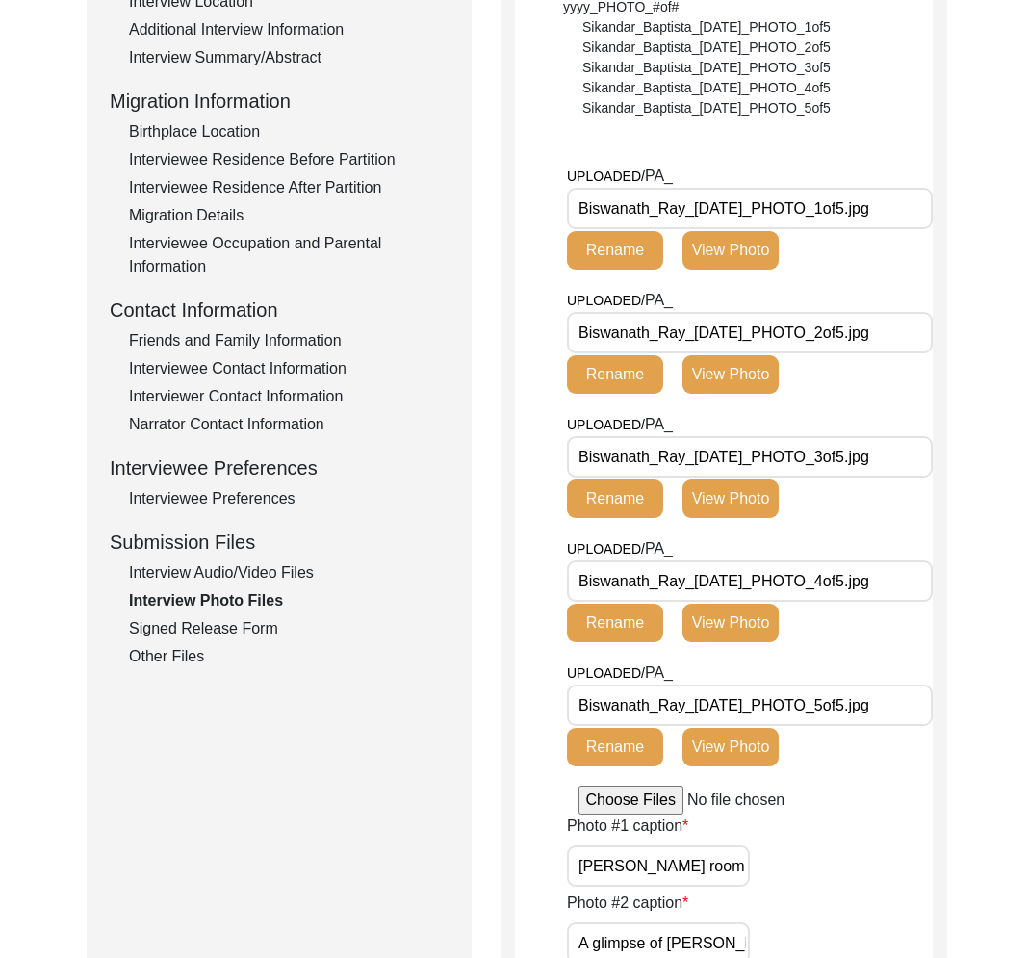
click at [257, 625] on div "Signed Release Form" at bounding box center [289, 628] width 320 height 23
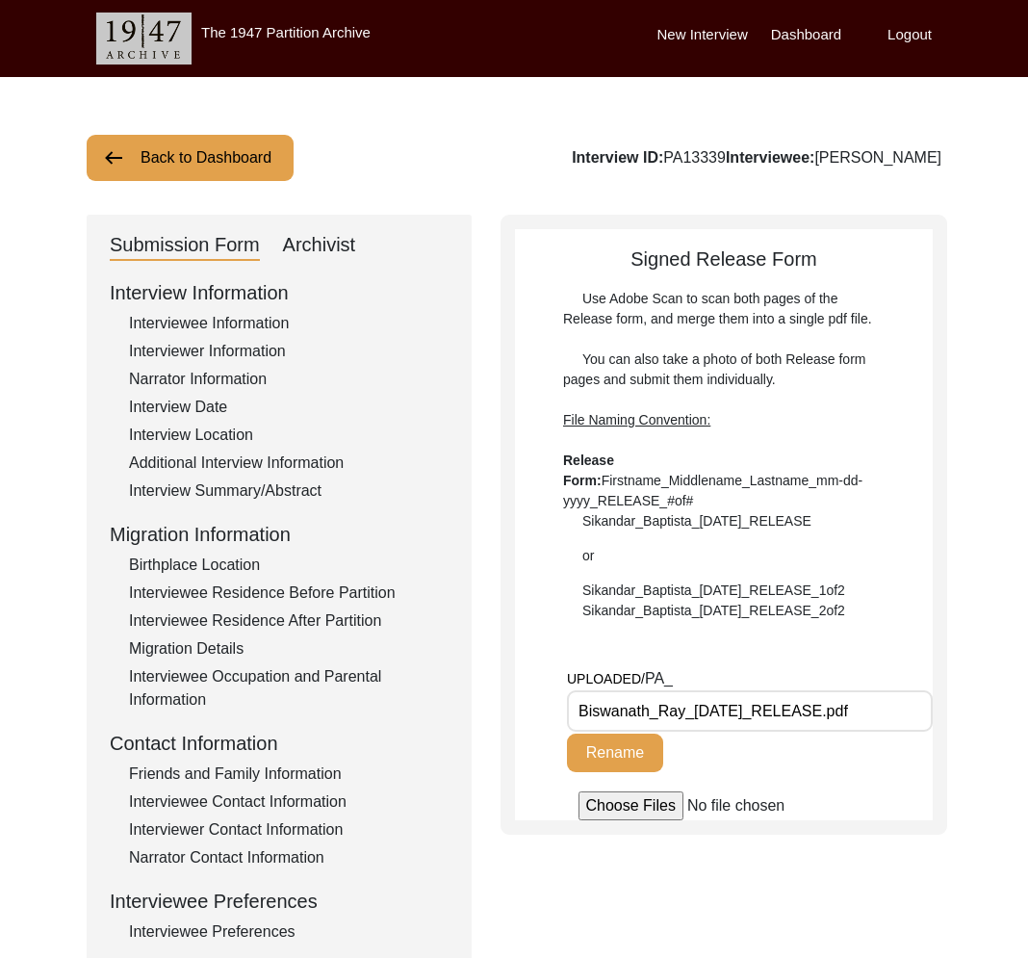
scroll to position [1, 0]
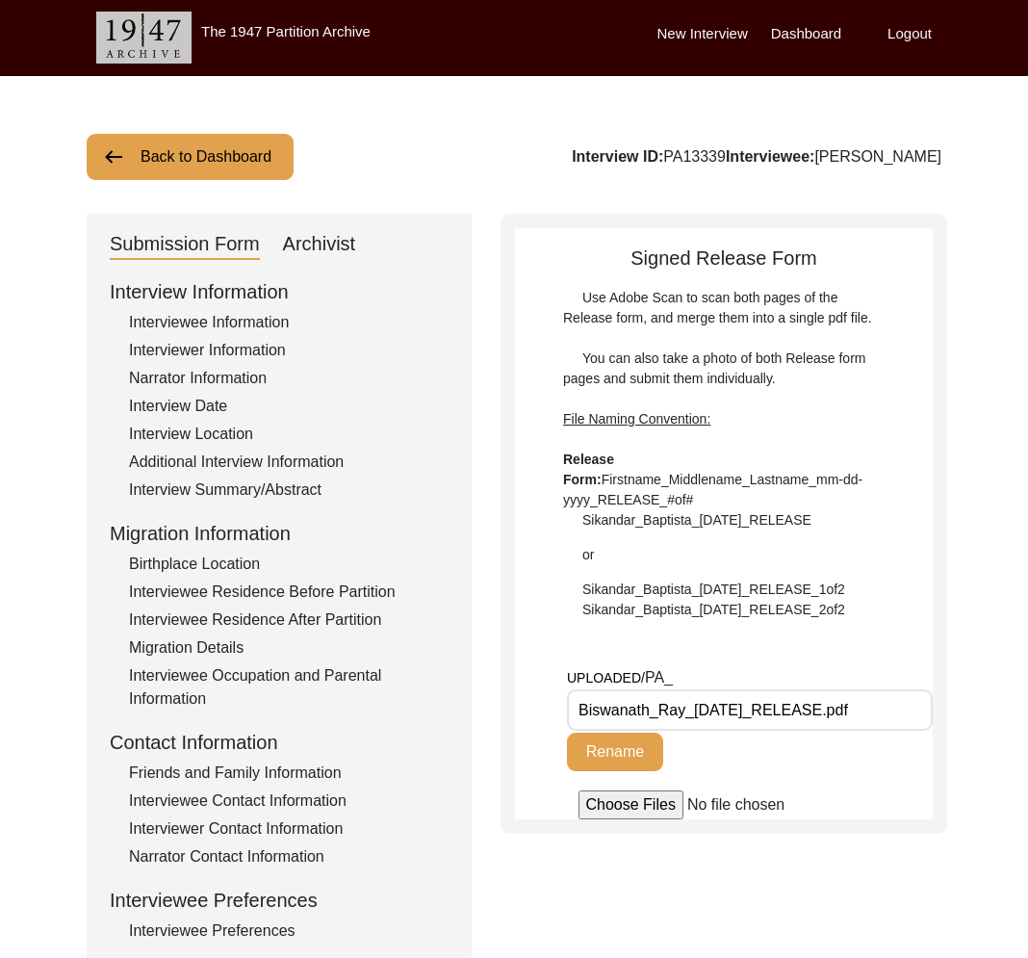
click at [216, 410] on div "Interview Date" at bounding box center [289, 406] width 320 height 23
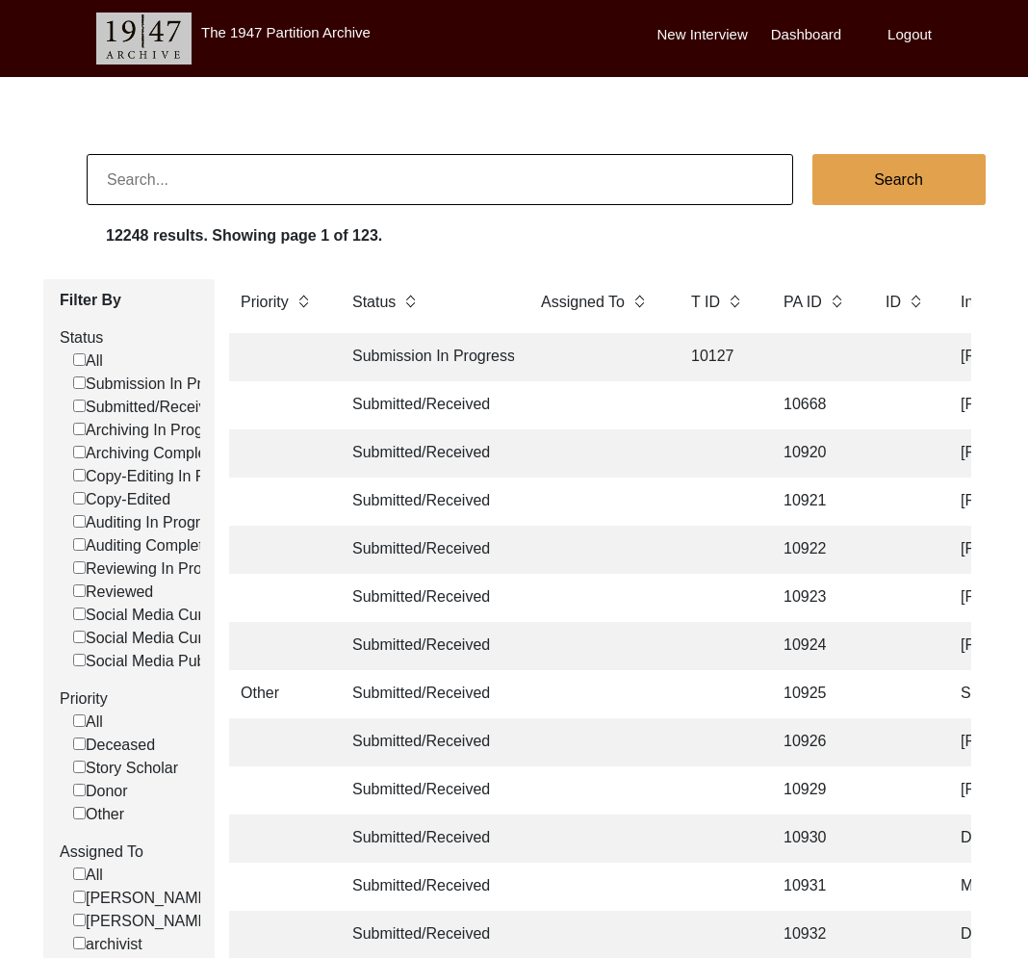
click at [406, 197] on input at bounding box center [440, 179] width 707 height 51
type input "11510"
checkbox input "false"
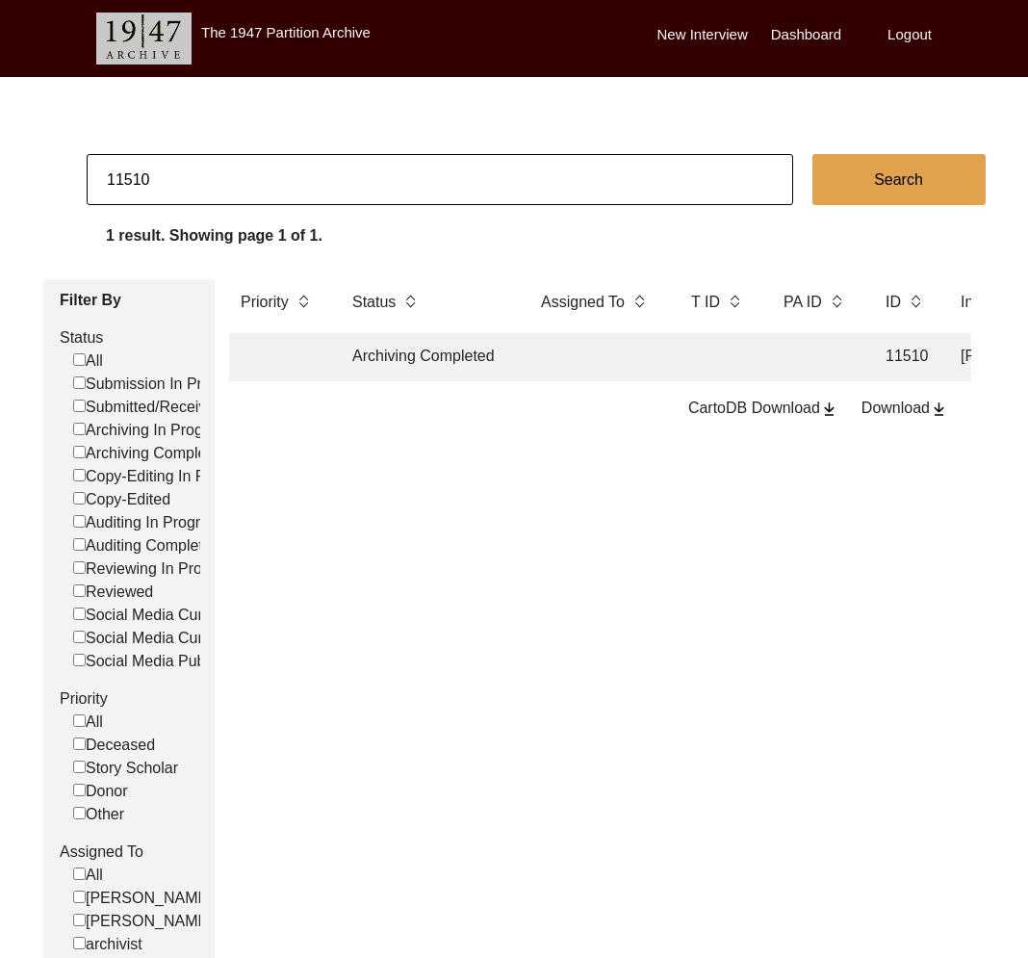
click at [459, 359] on td "Archiving Completed" at bounding box center [427, 357] width 173 height 48
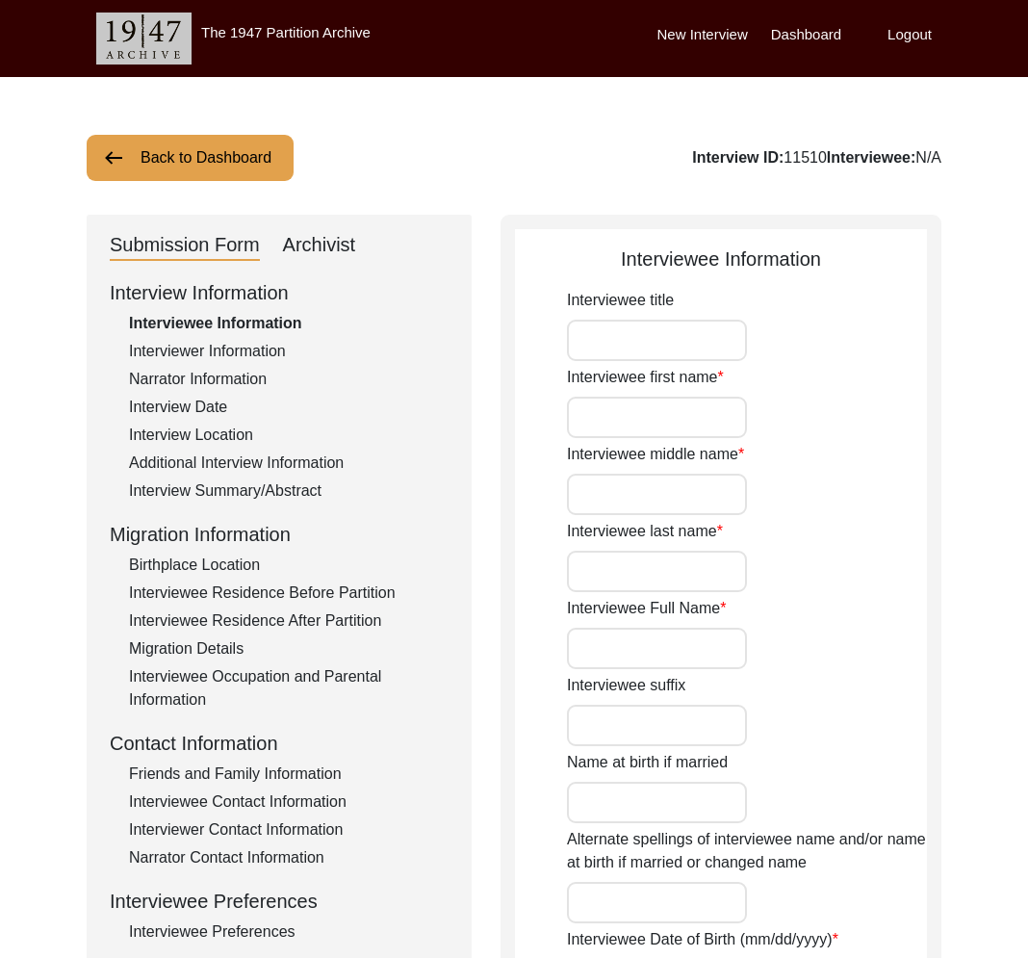
type input "Mrs."
type input "Chandramma"
type input "-"
type input "Leke"
type input "[PERSON_NAME]"
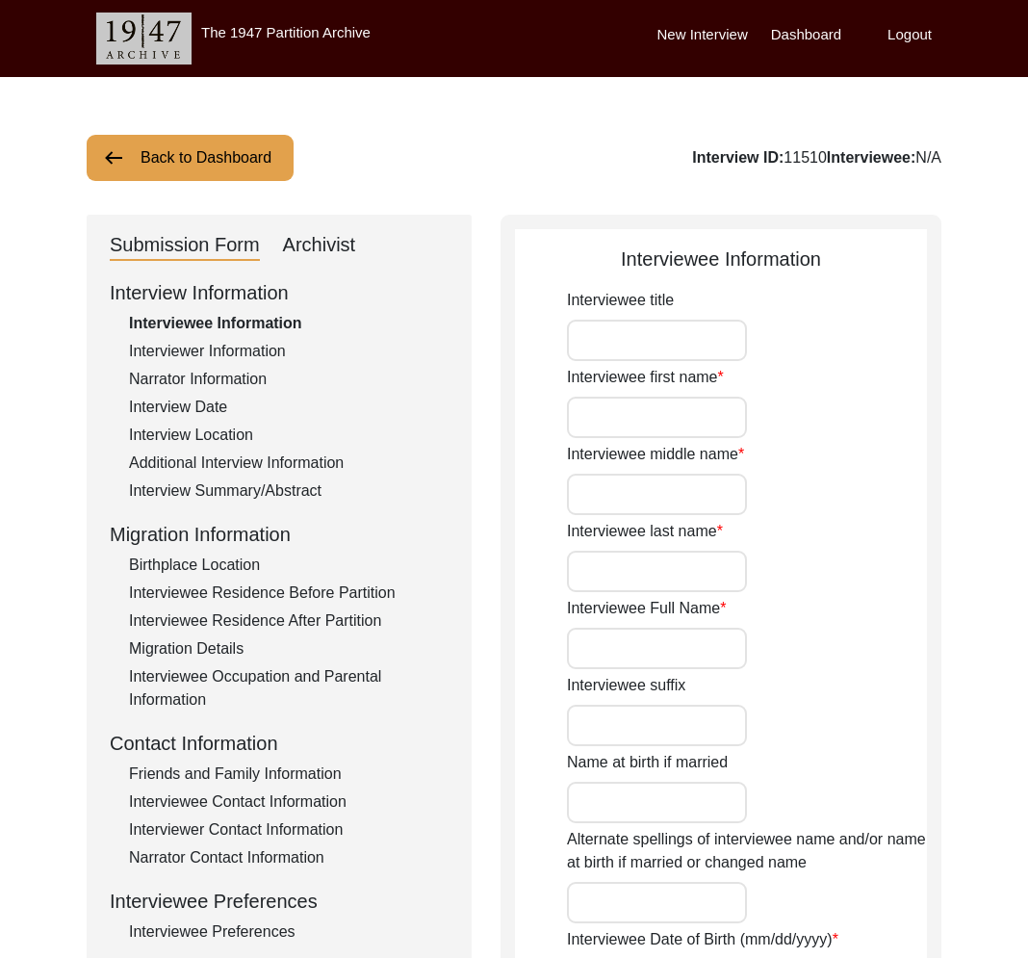
type input "[DATE]"
type input "Her official date of birth in [DEMOGRAPHIC_DATA]. But it is likely she was born…"
type input "76"
type input "[DEMOGRAPHIC_DATA]"
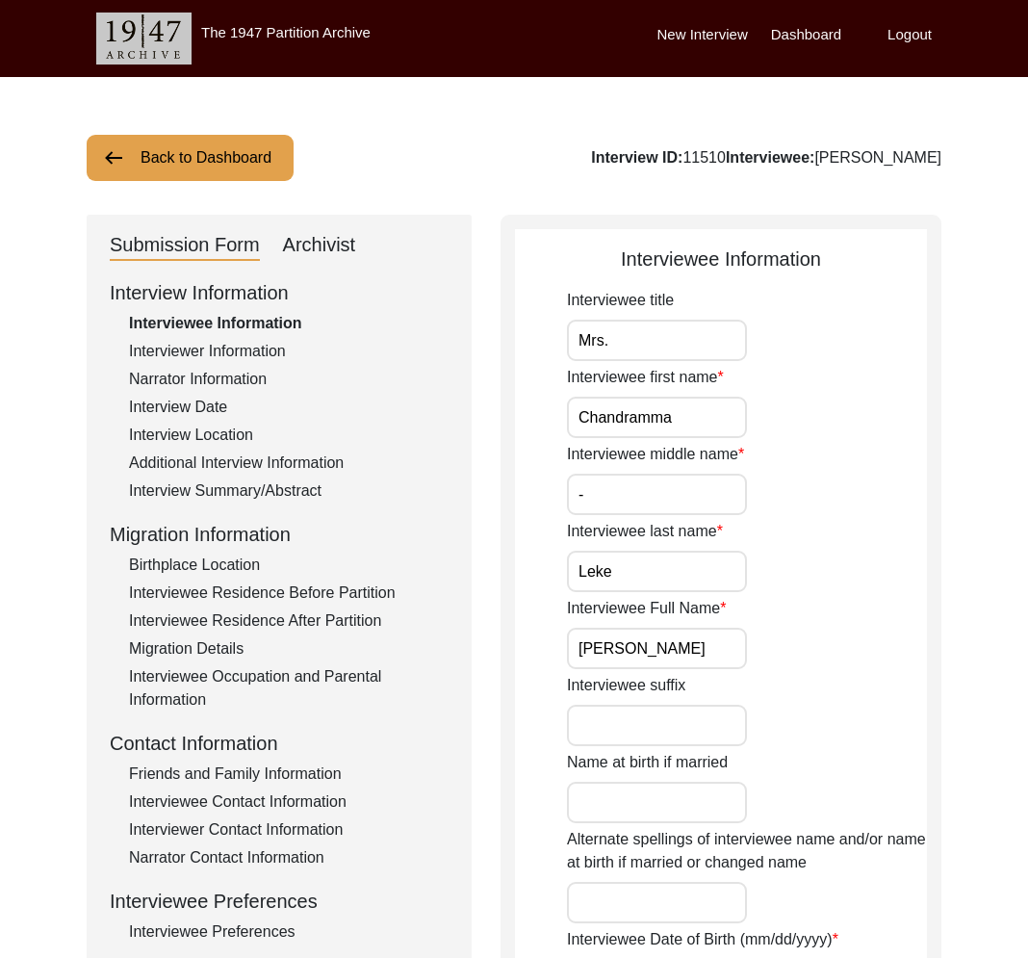
click at [701, 652] on input "[PERSON_NAME]" at bounding box center [657, 648] width 180 height 41
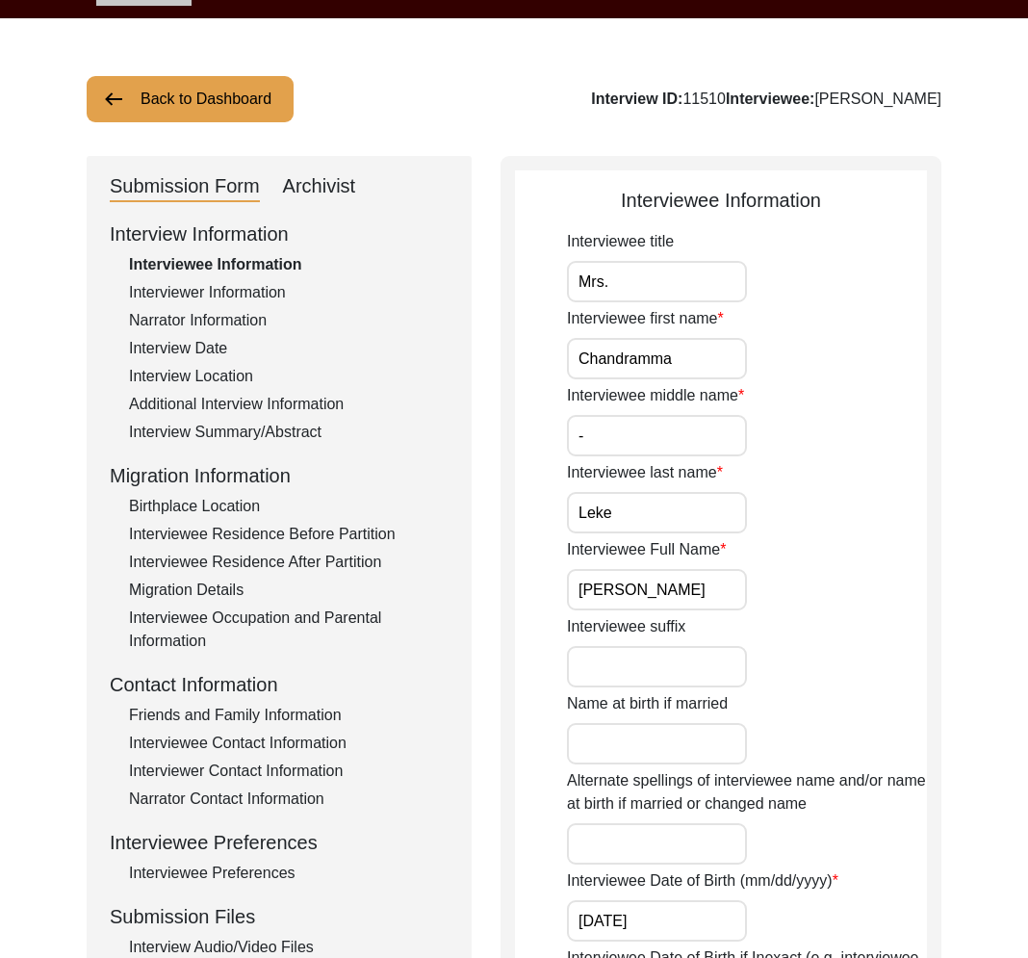
click at [313, 525] on div "Interviewee Residence Before Partition" at bounding box center [289, 534] width 320 height 23
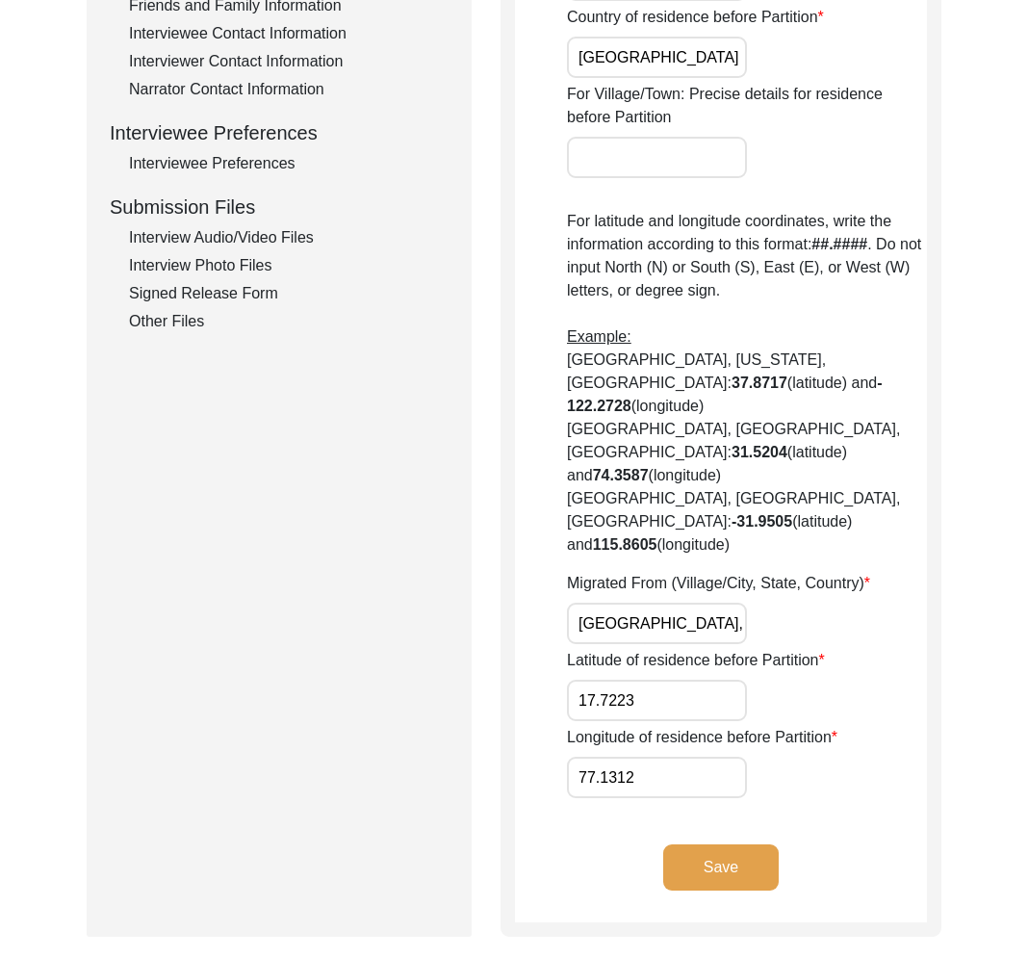
scroll to position [767, 0]
click at [659, 604] on input "[GEOGRAPHIC_DATA], [GEOGRAPHIC_DATA], [GEOGRAPHIC_DATA], [GEOGRAPHIC_DATA], [GE…" at bounding box center [657, 624] width 180 height 41
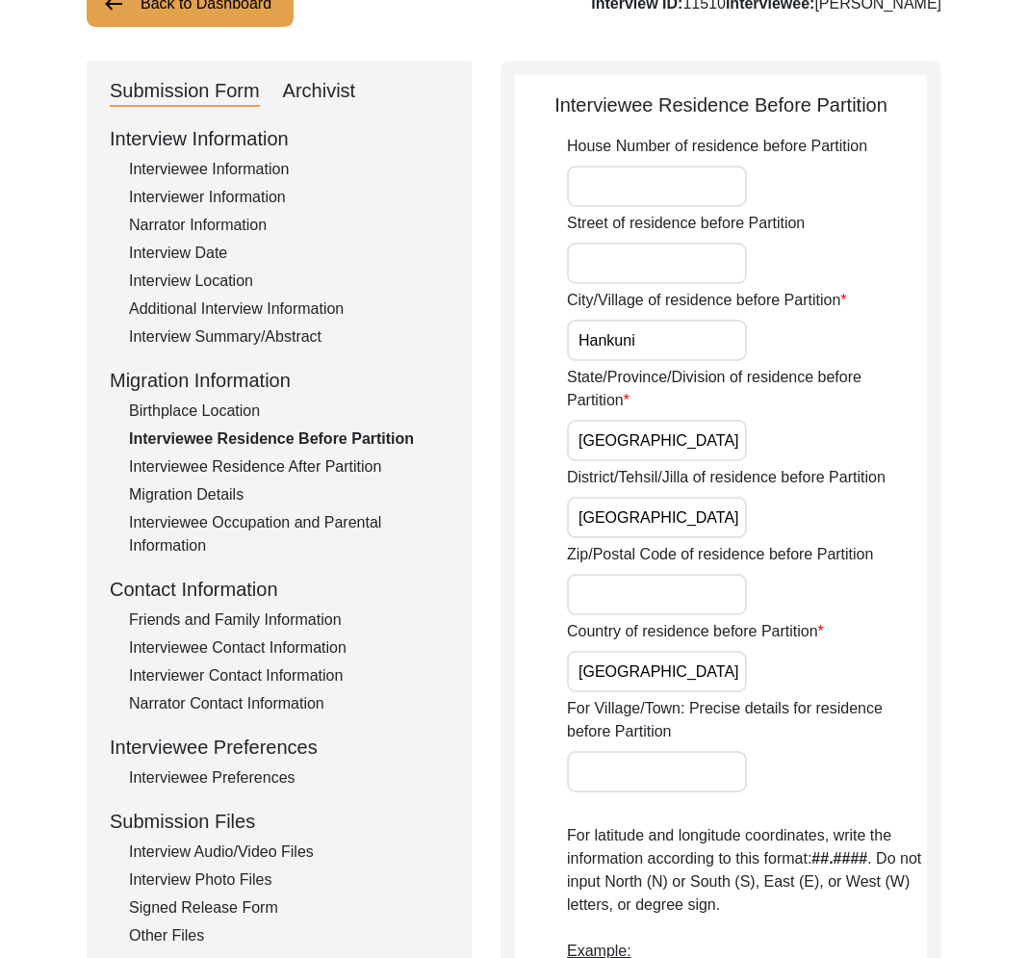
scroll to position [115, 0]
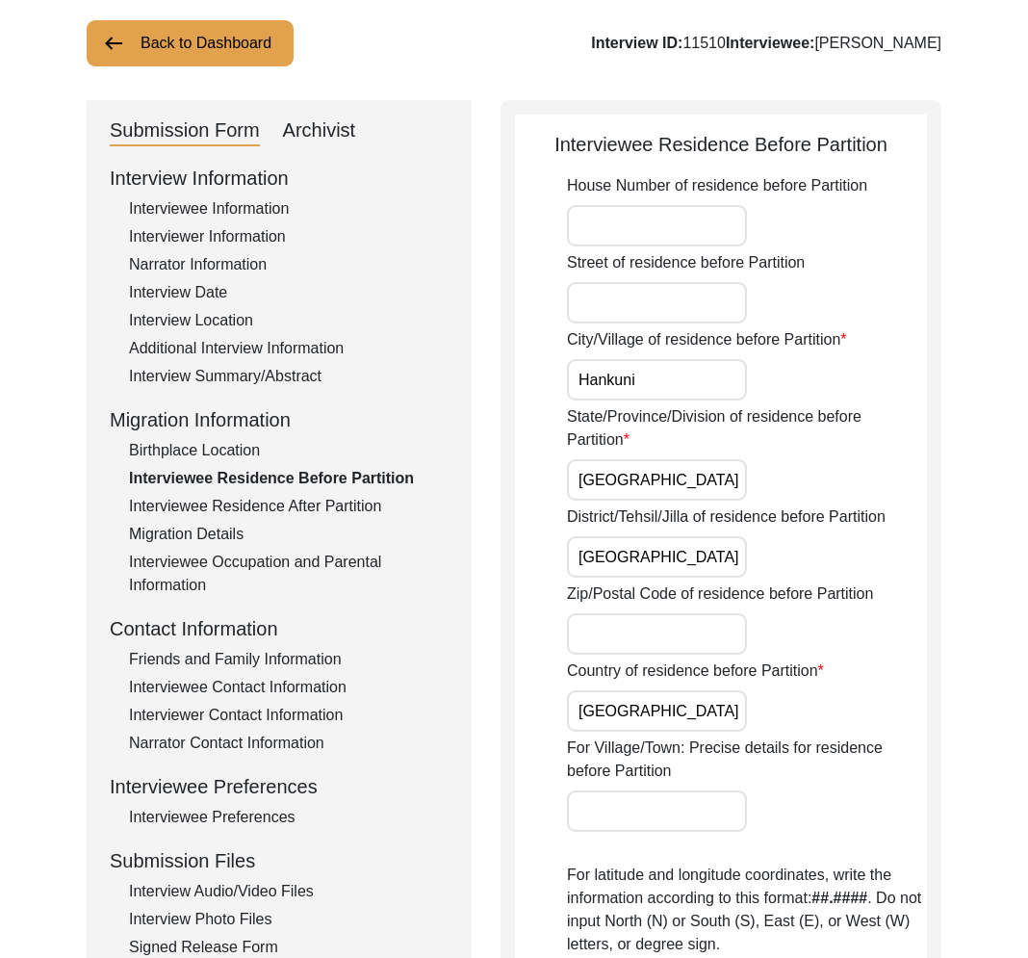
click at [249, 348] on div "Additional Interview Information" at bounding box center [289, 348] width 320 height 23
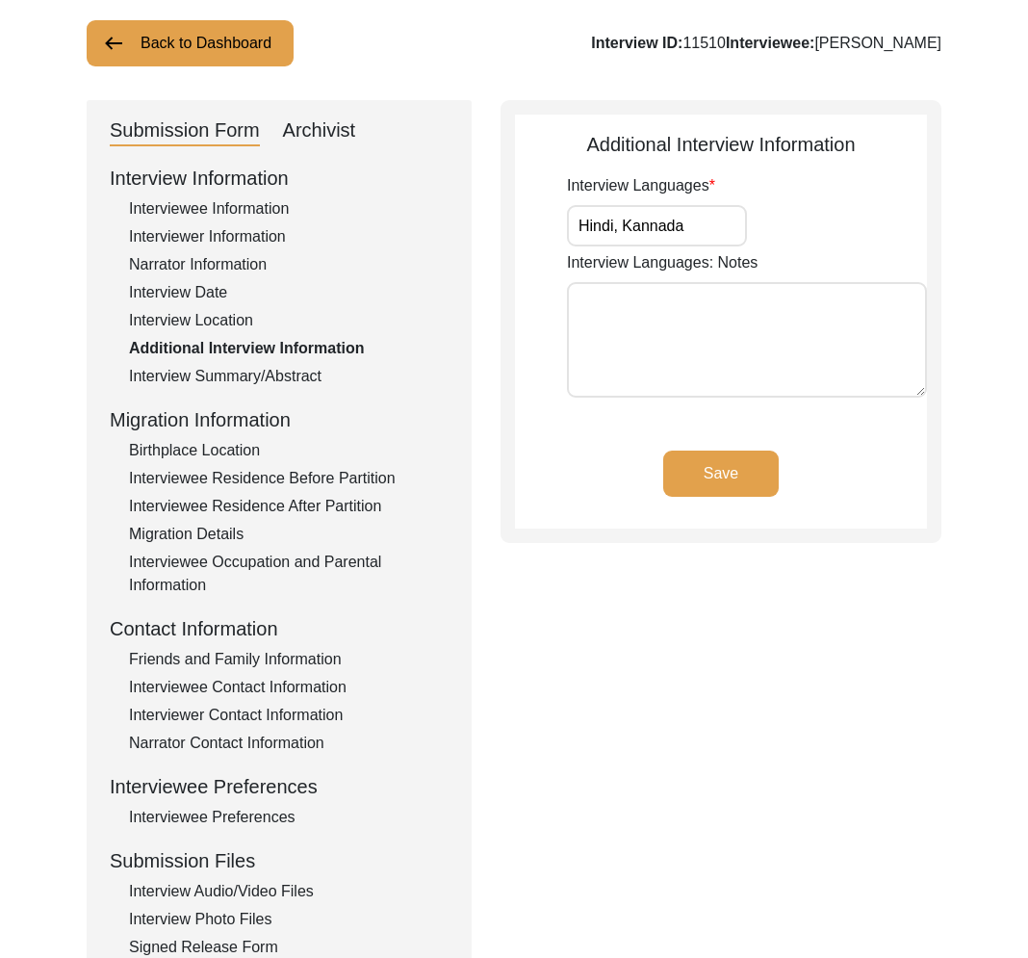
click at [263, 368] on div "Interview Summary/Abstract" at bounding box center [289, 376] width 320 height 23
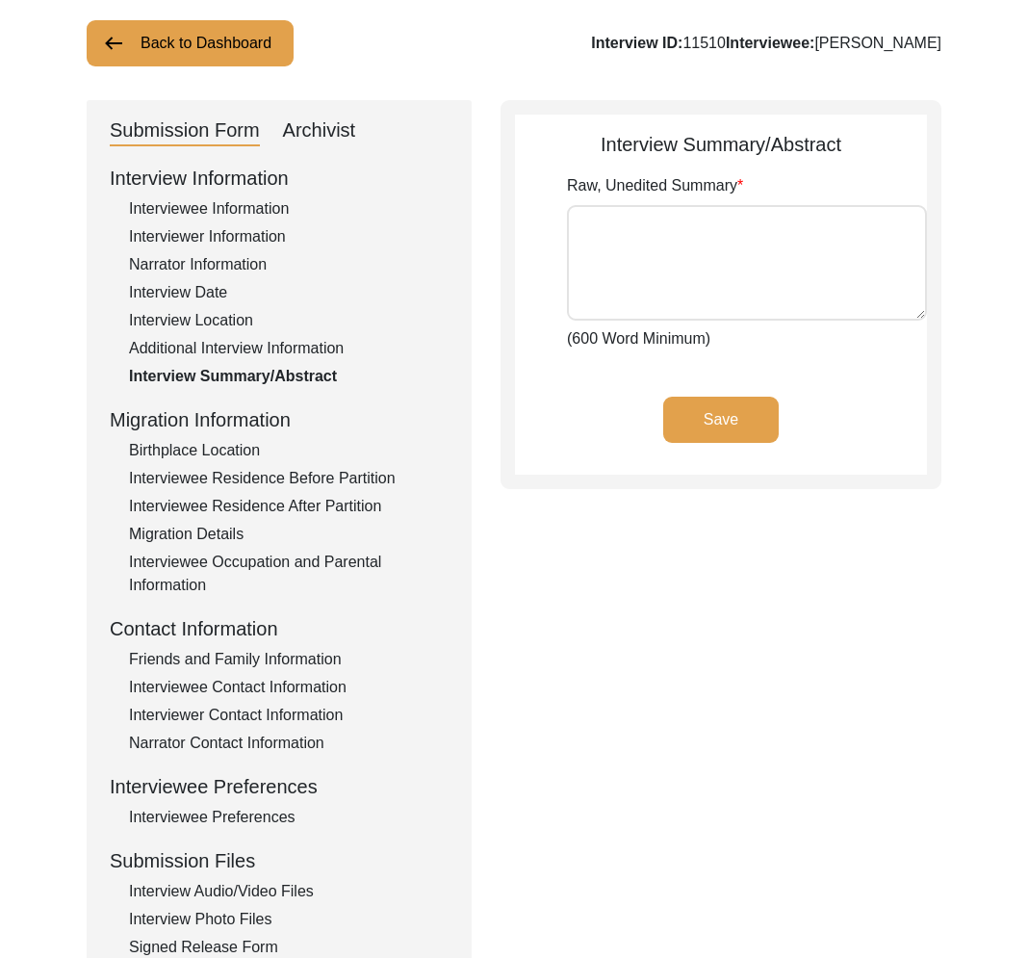
type textarea "[PERSON_NAME] was born in the small village of [GEOGRAPHIC_DATA], which is loca…"
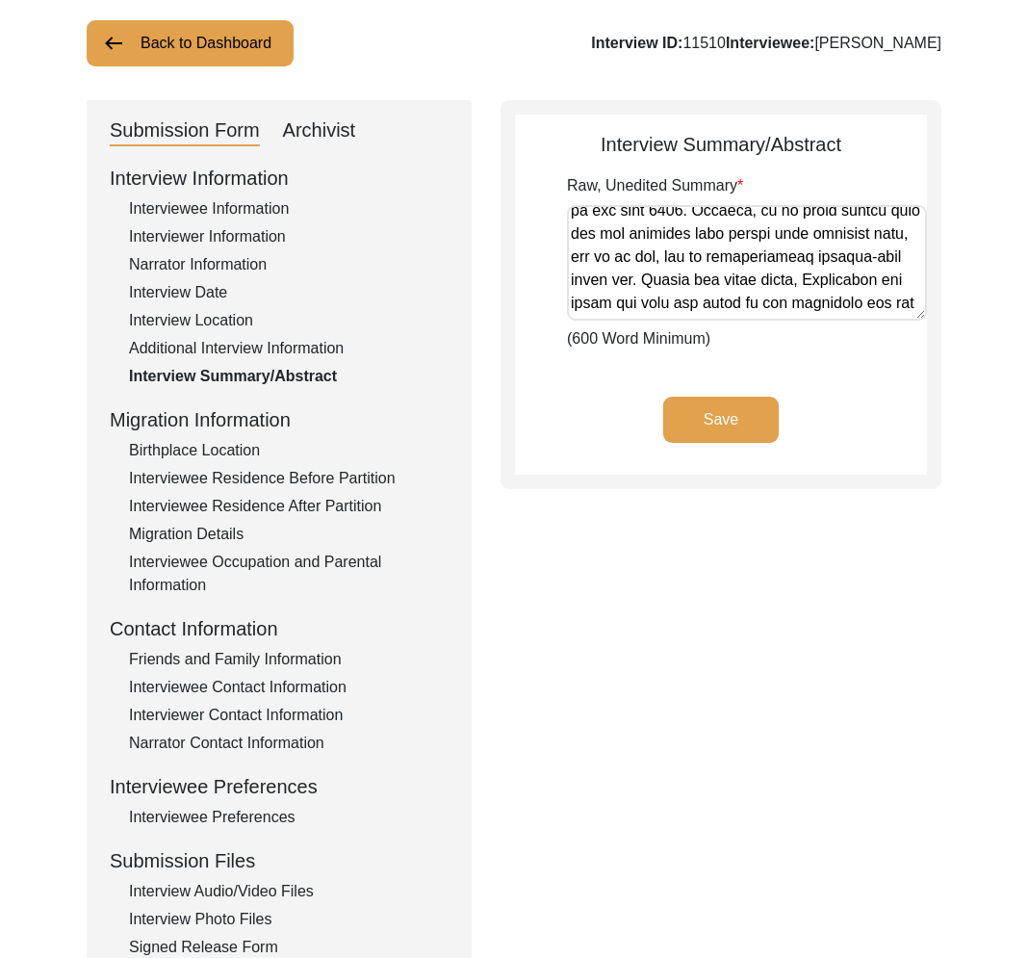
scroll to position [113, 0]
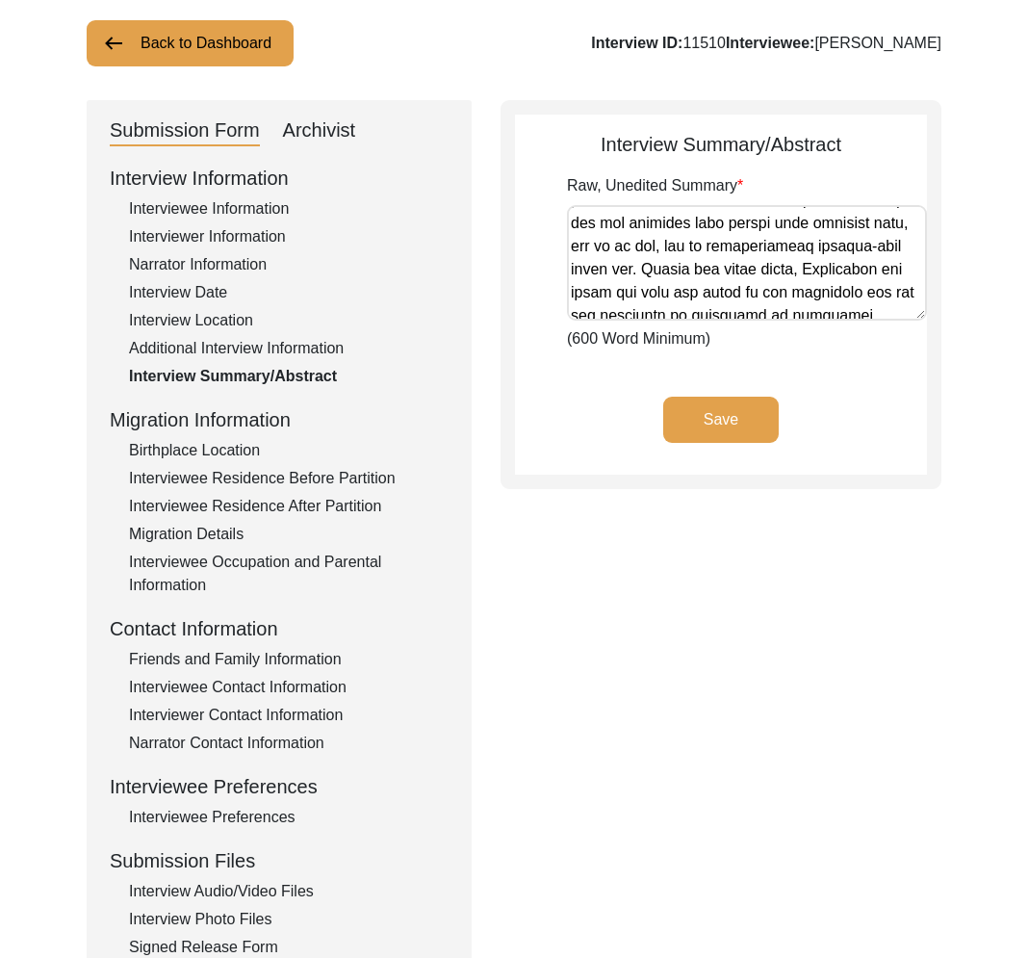
click at [259, 470] on div "Interviewee Residence Before Partition" at bounding box center [289, 478] width 320 height 23
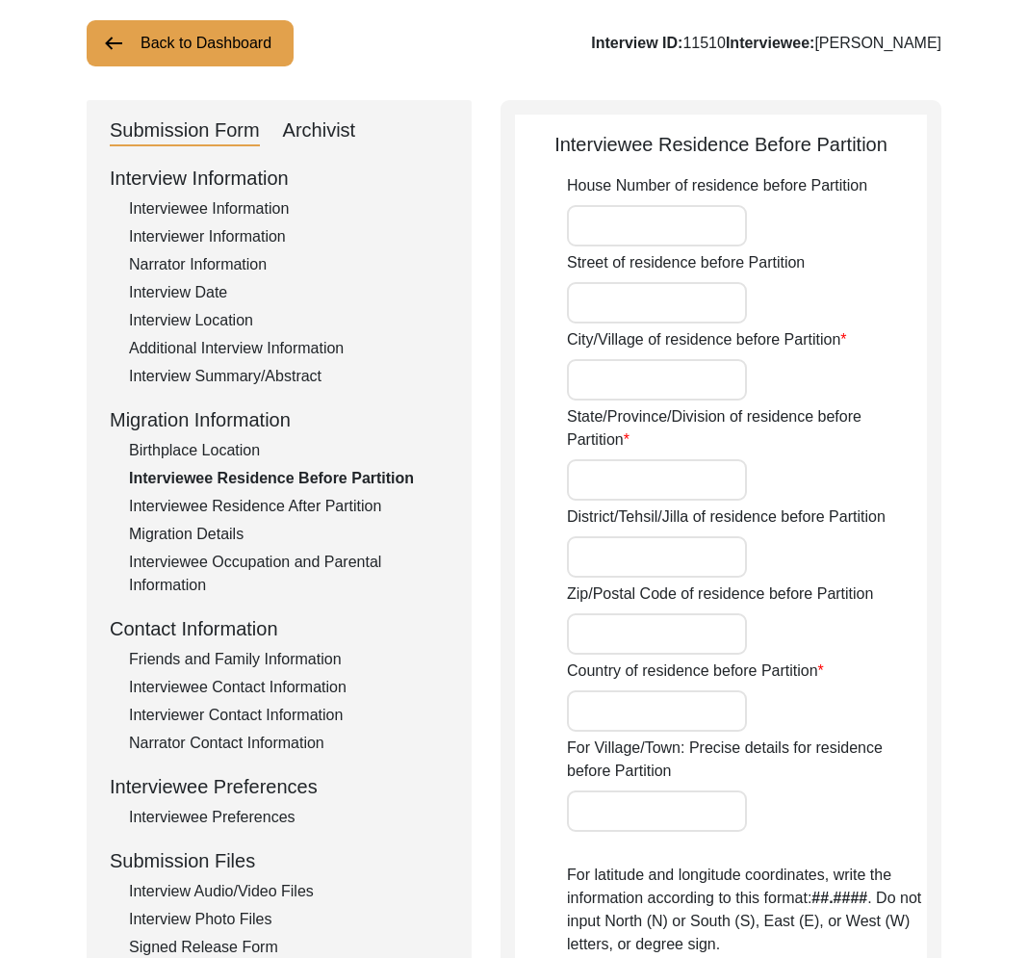
type input "Hankuni"
type input "[GEOGRAPHIC_DATA]"
type input "[GEOGRAPHIC_DATA], [GEOGRAPHIC_DATA], [GEOGRAPHIC_DATA], [GEOGRAPHIC_DATA], [GE…"
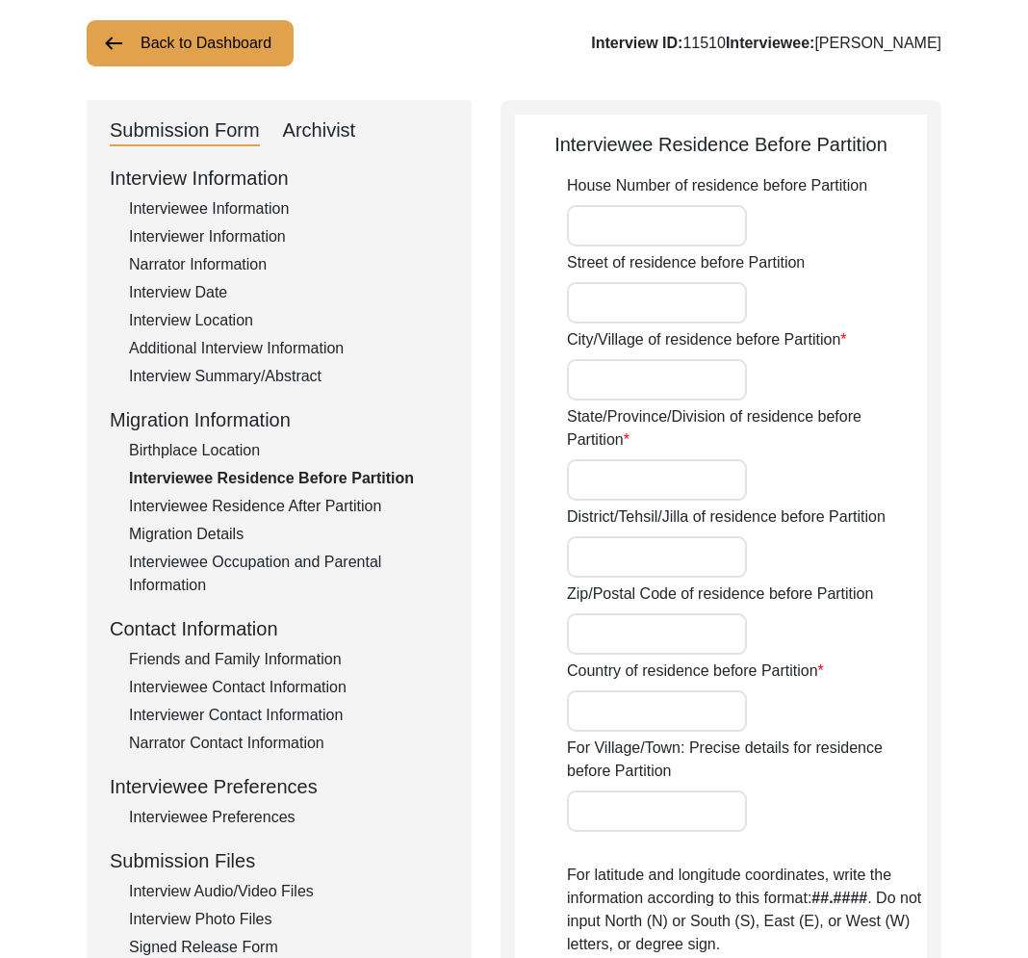
type input "17.7223"
type input "77.1312"
click at [244, 211] on div "Interviewee Information" at bounding box center [289, 208] width 320 height 23
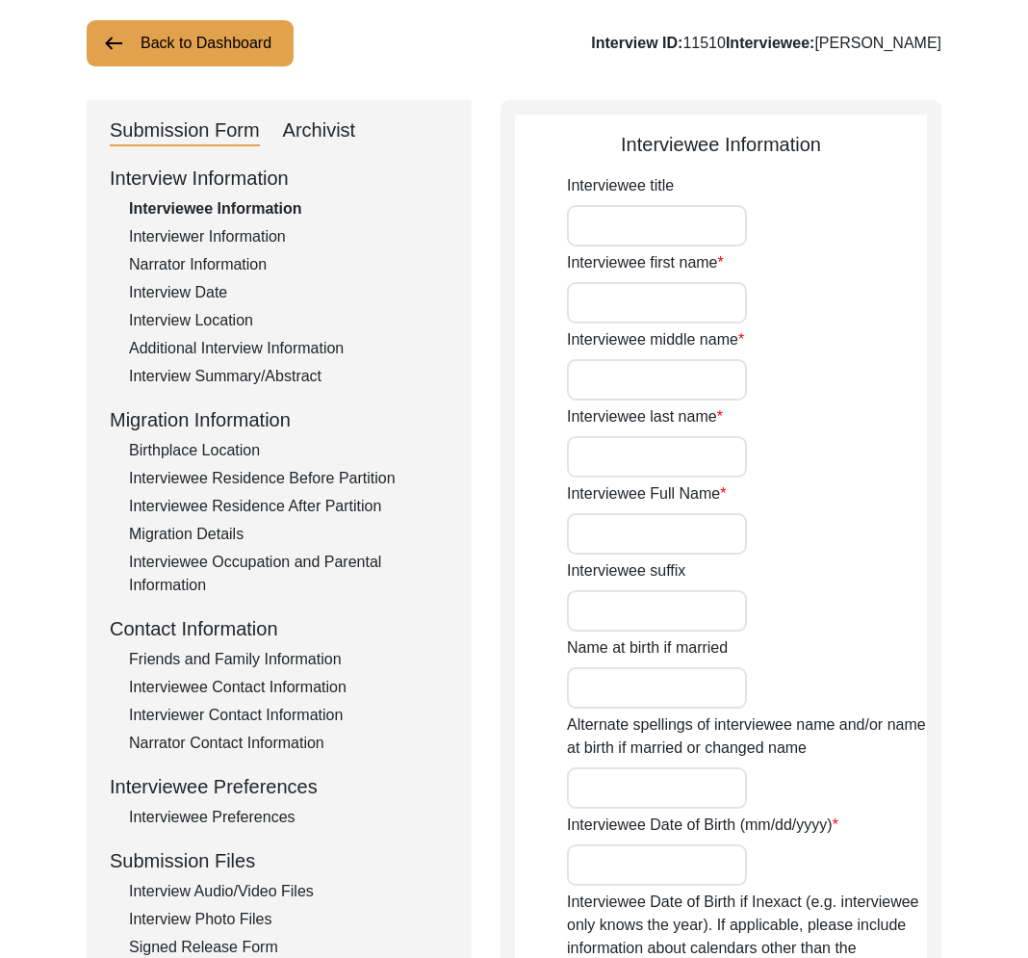
type input "Mrs."
type input "Chandramma"
type input "-"
type input "Leke"
type input "[PERSON_NAME]"
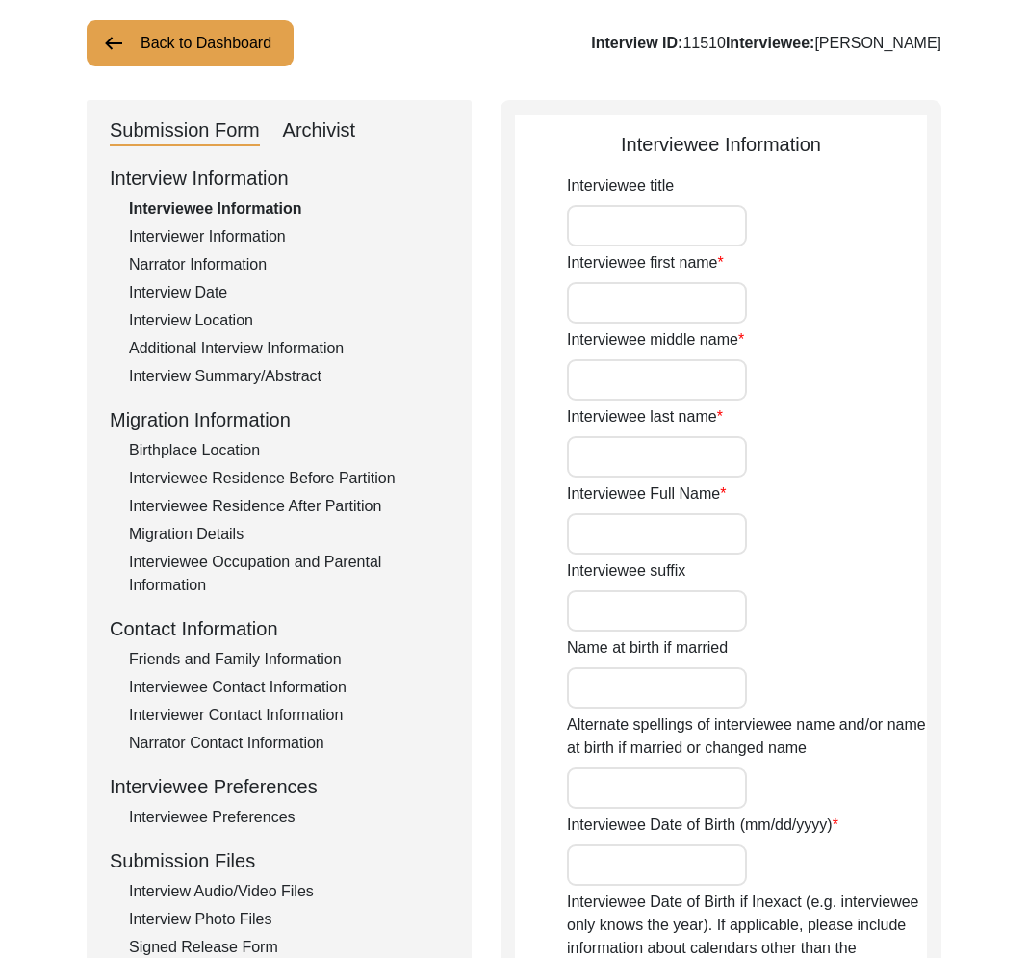
type input "[DATE]"
type input "Her official date of birth in [DEMOGRAPHIC_DATA]. But it is likely she was born…"
type input "76"
type input "[DEMOGRAPHIC_DATA]"
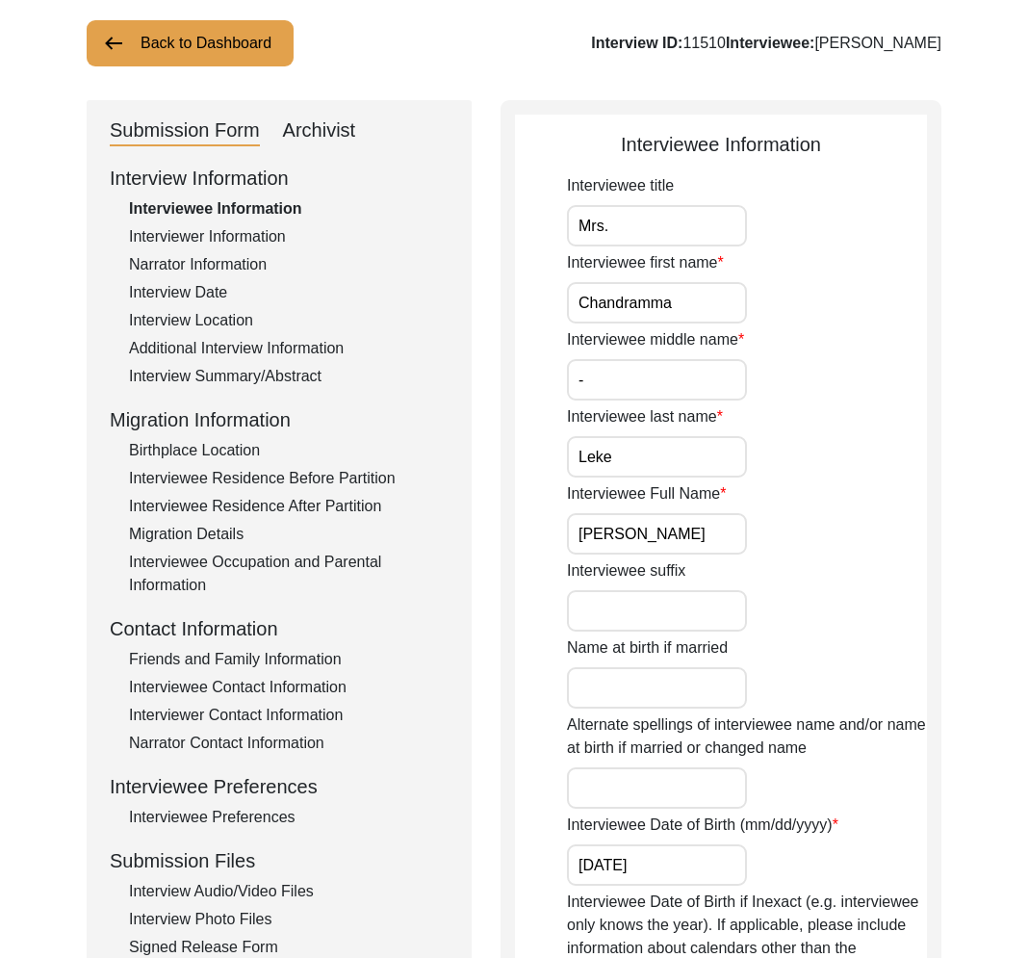
click at [667, 541] on input "[PERSON_NAME]" at bounding box center [657, 533] width 180 height 41
click at [203, 294] on div "Interview Date" at bounding box center [289, 292] width 320 height 23
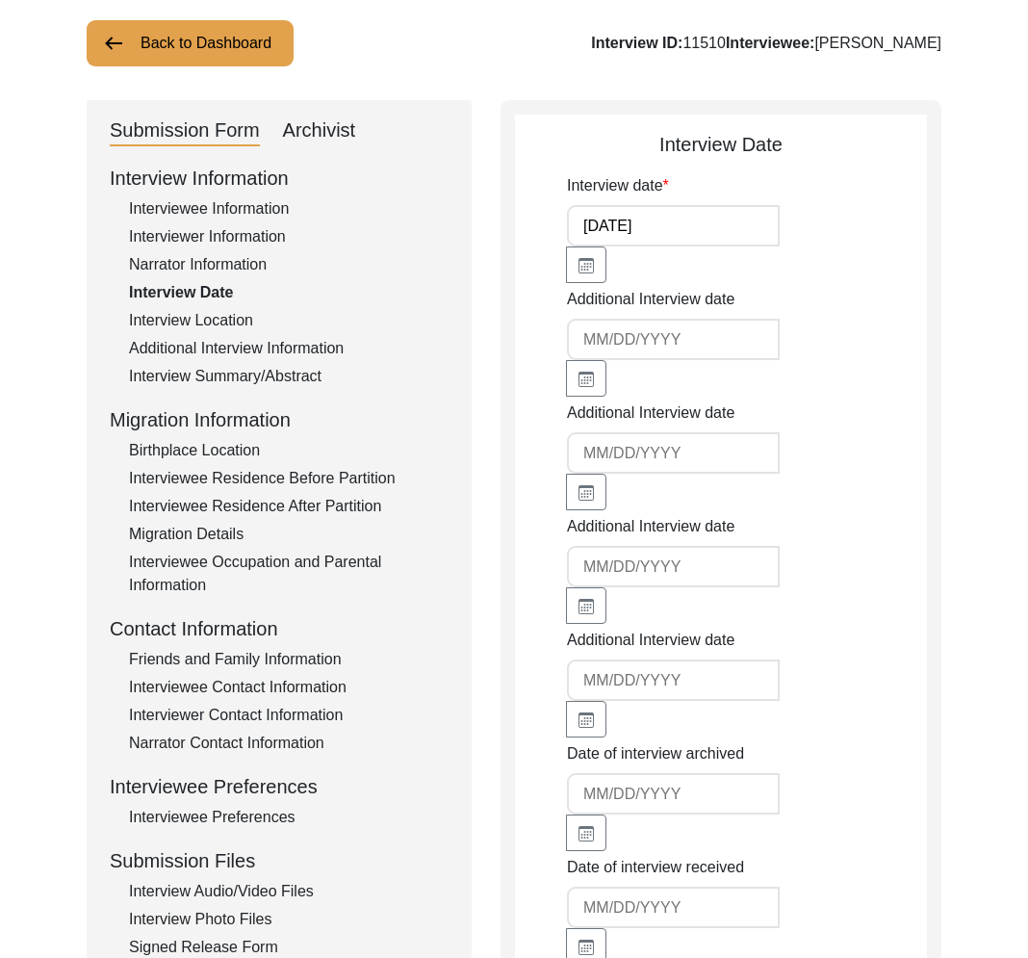
click at [205, 323] on div "Interview Location" at bounding box center [289, 320] width 320 height 23
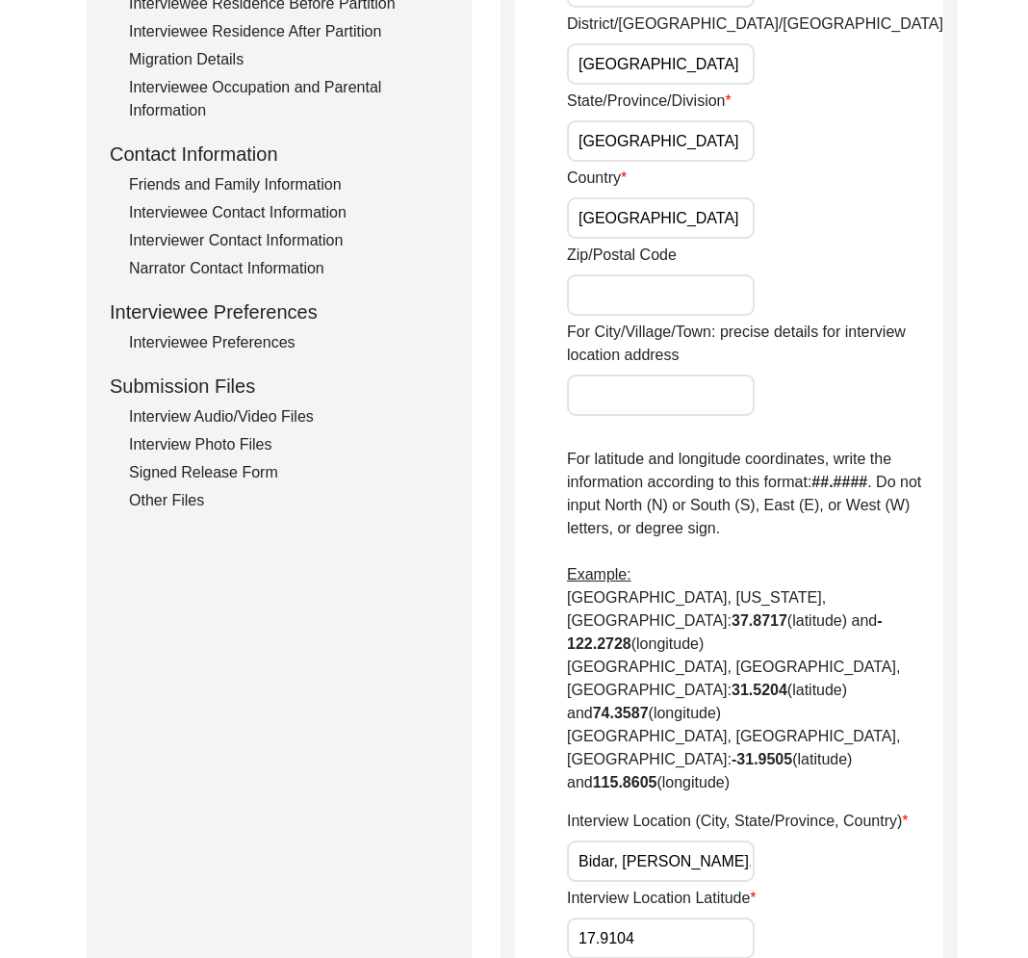
scroll to position [795, 0]
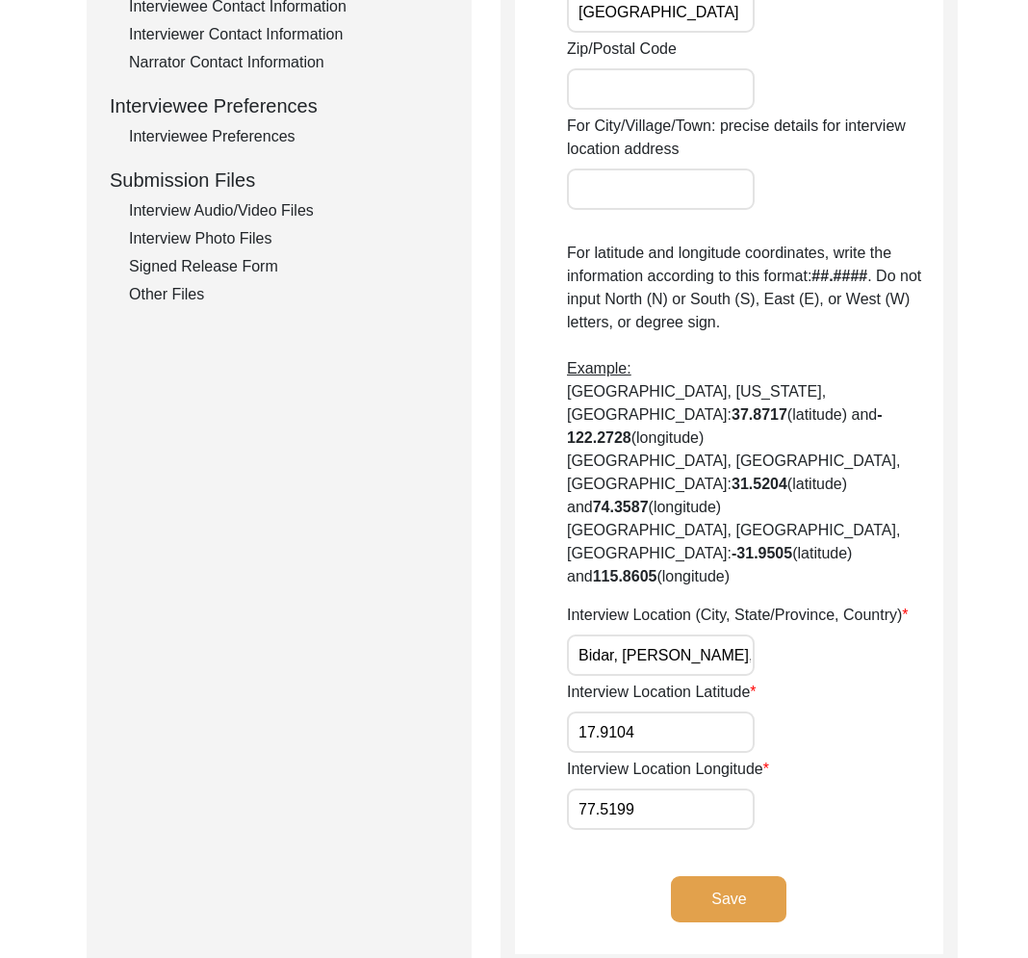
click at [649, 634] on input "Bidar, [PERSON_NAME], [GEOGRAPHIC_DATA], Kalaburagi Division, [GEOGRAPHIC_DATA]…" at bounding box center [661, 654] width 188 height 41
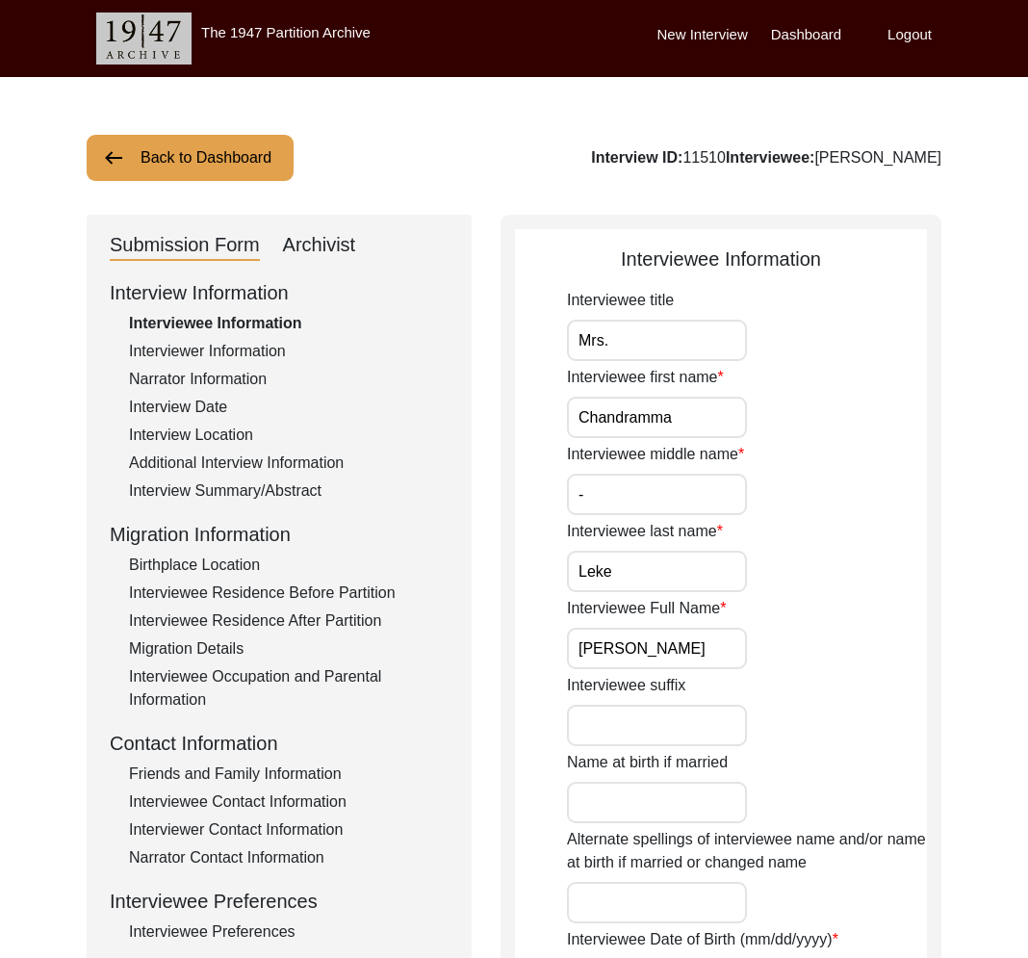
click at [255, 151] on button "Back to Dashboard" at bounding box center [190, 158] width 207 height 46
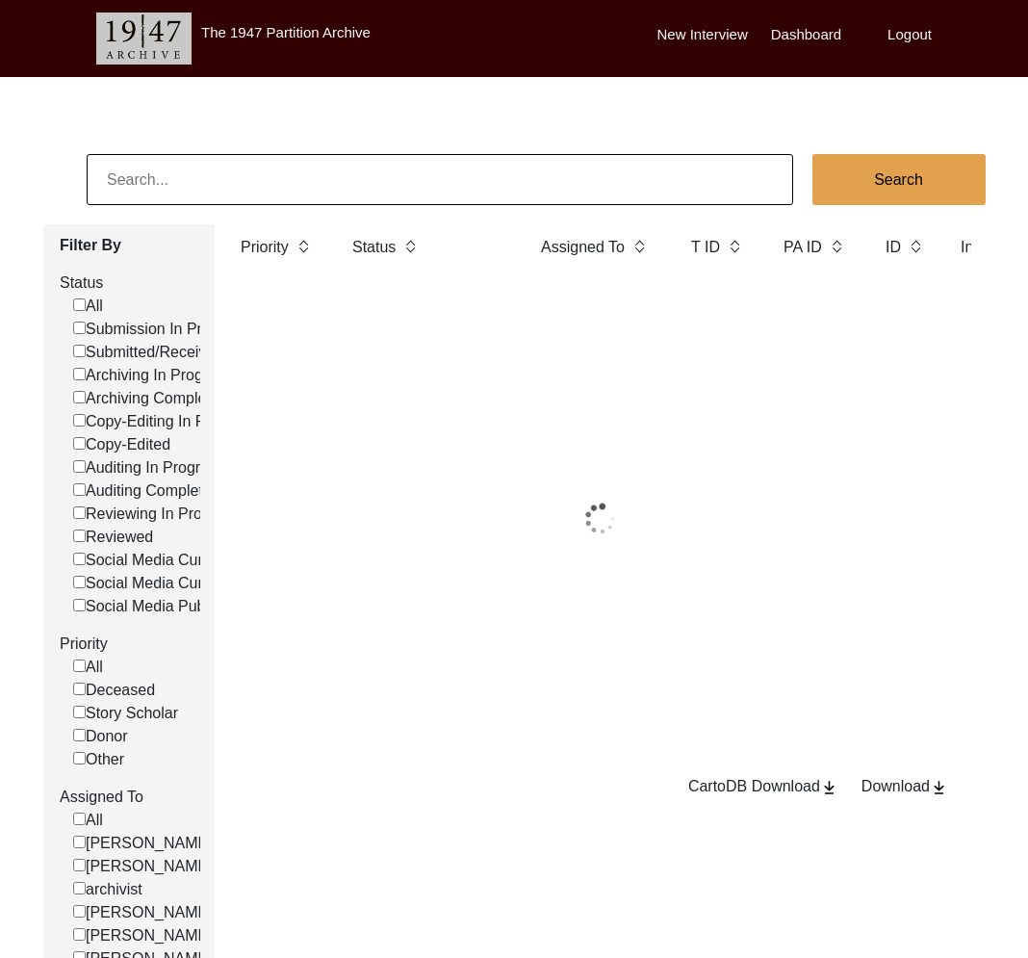
click at [154, 178] on input at bounding box center [440, 179] width 707 height 51
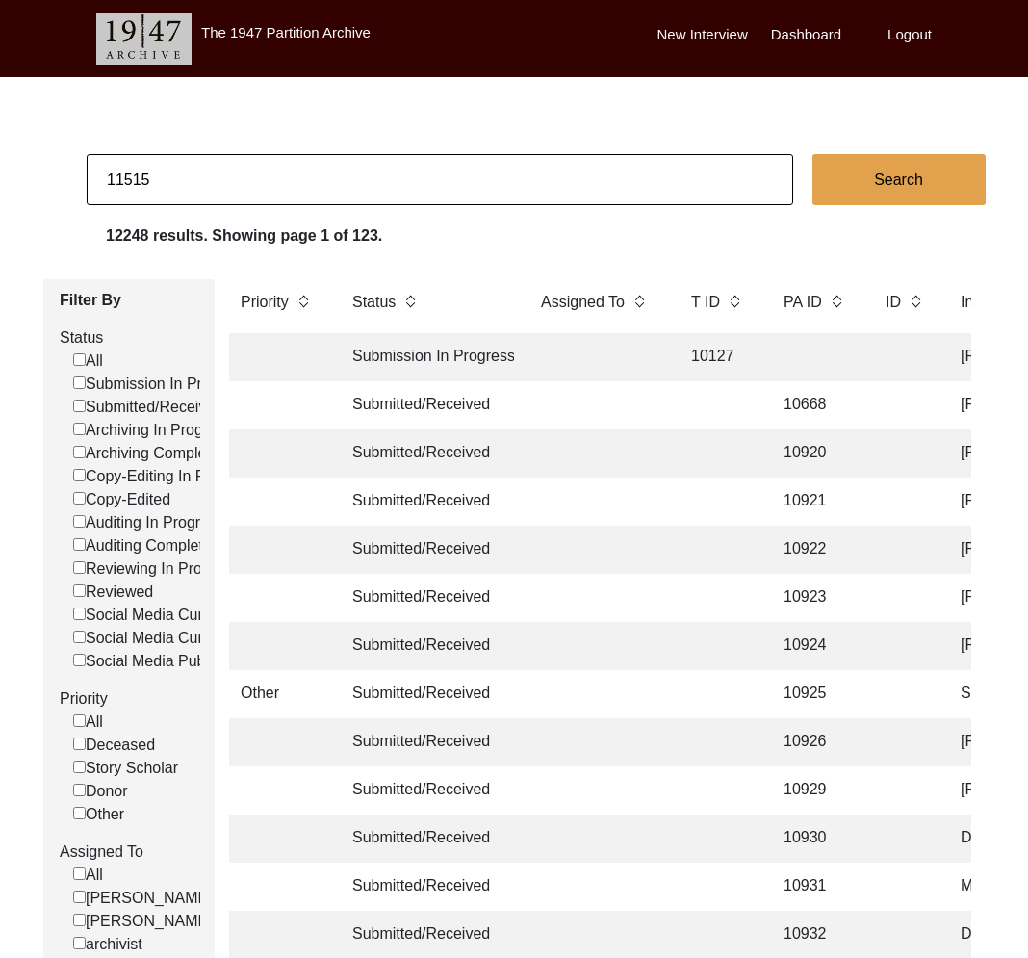
type input "11515"
checkbox input "false"
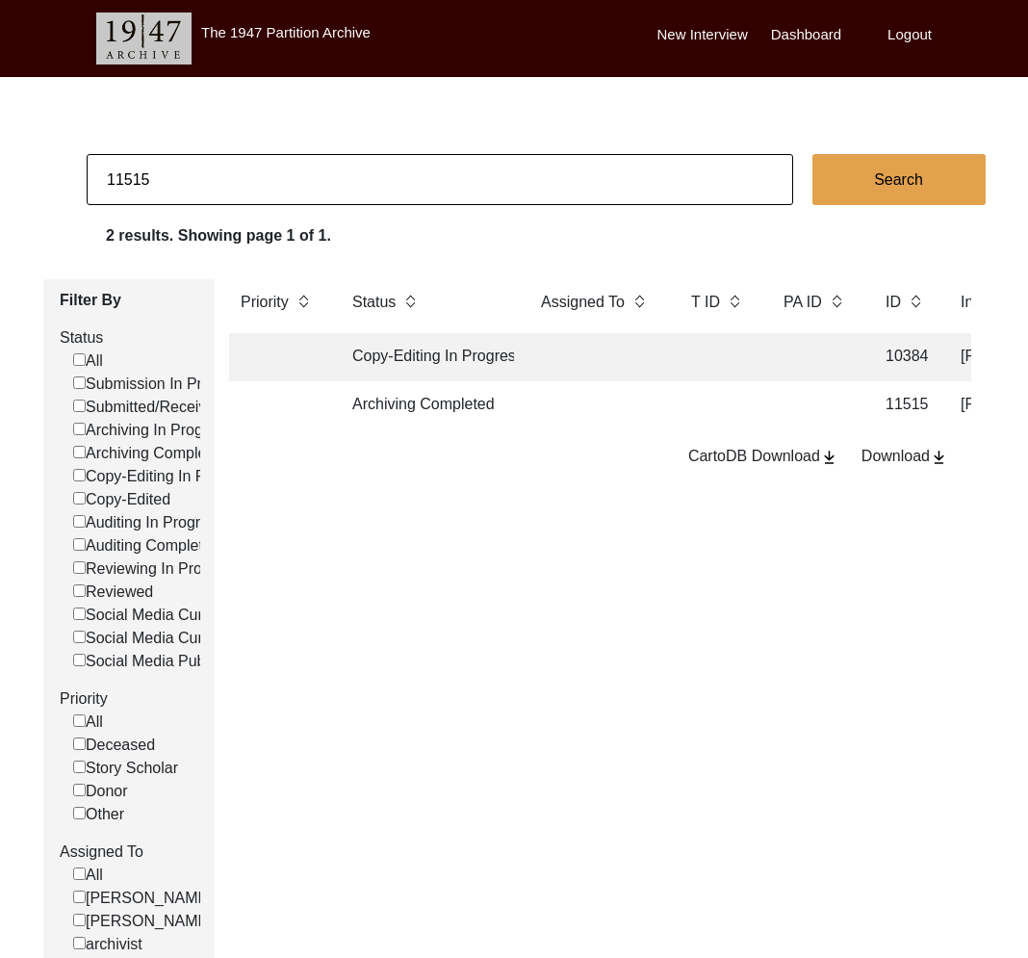
click at [504, 409] on td "Archiving Completed" at bounding box center [427, 405] width 173 height 48
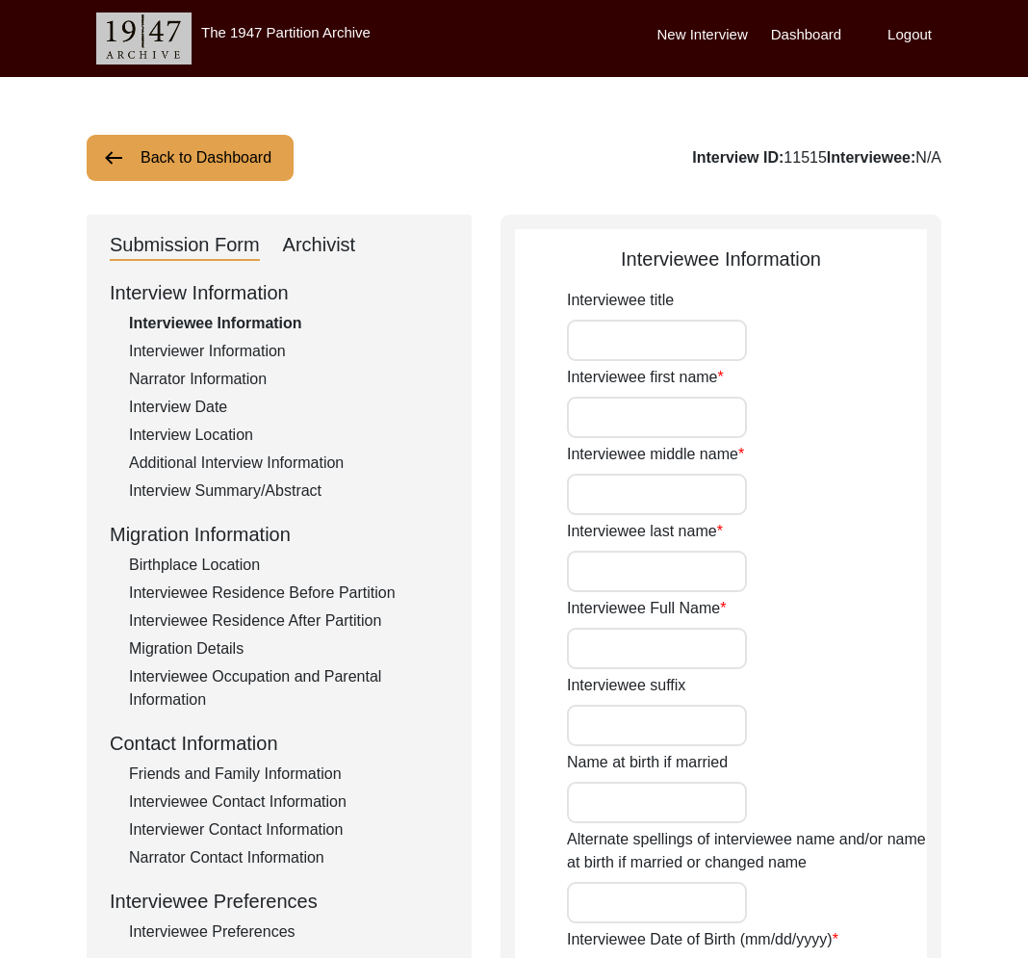
type input "Mrs."
type input "Shakuntala"
type input "-"
type input "Sehgal"
type input "Shakuntala Sehgal"
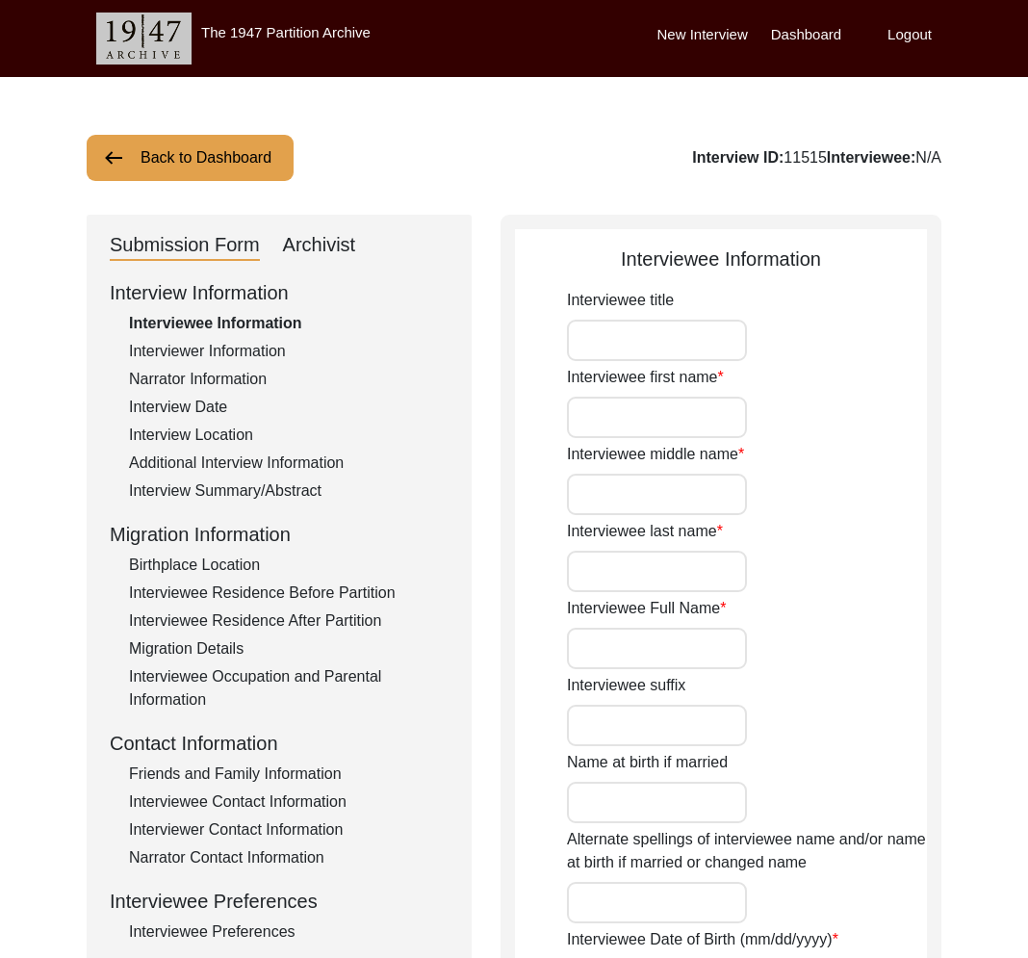
type input "Shakuntala Khanna"
type input "07/18/1938"
type input "86"
type input "[DEMOGRAPHIC_DATA]"
type input "Multani"
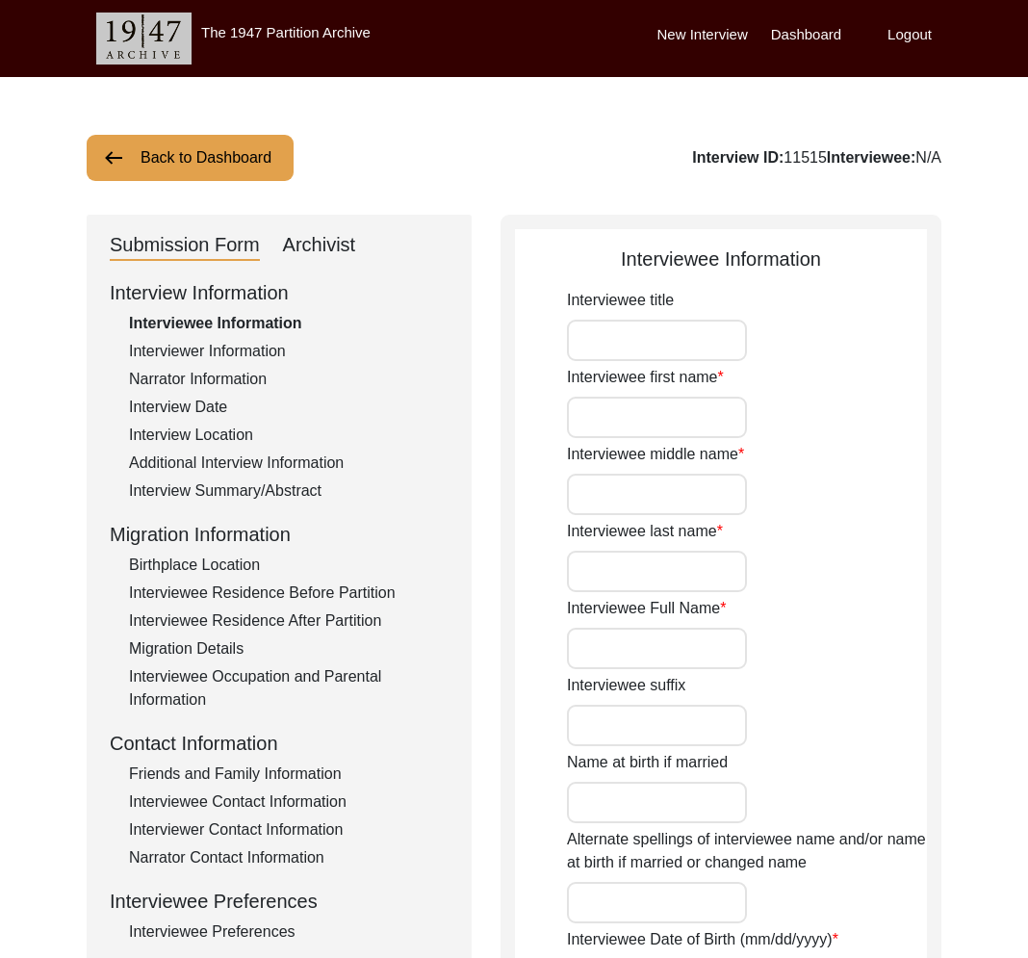
type input "[DEMOGRAPHIC_DATA]"
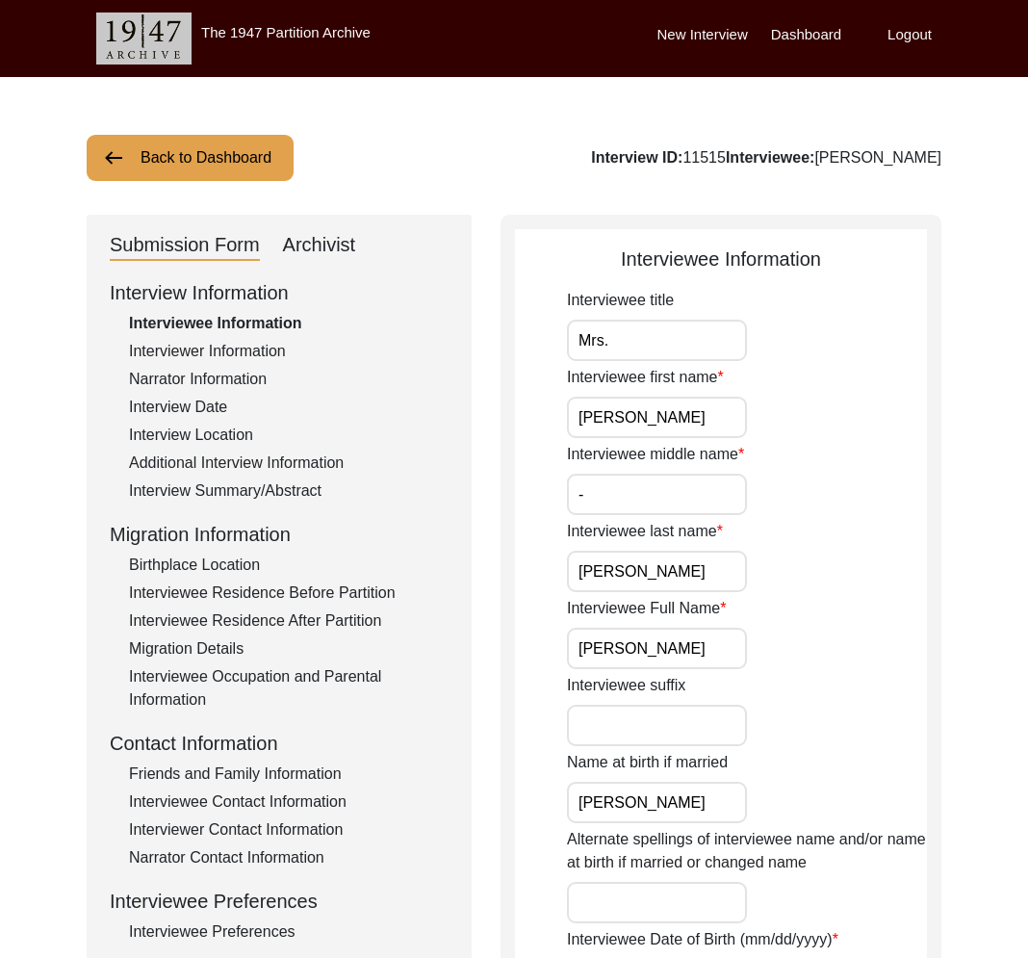
click at [652, 644] on input "Shakuntala Sehgal" at bounding box center [657, 648] width 180 height 41
click at [653, 644] on input "Shakuntala Sehgal" at bounding box center [657, 648] width 180 height 41
click at [288, 585] on div "Interviewee Residence Before Partition" at bounding box center [289, 593] width 320 height 23
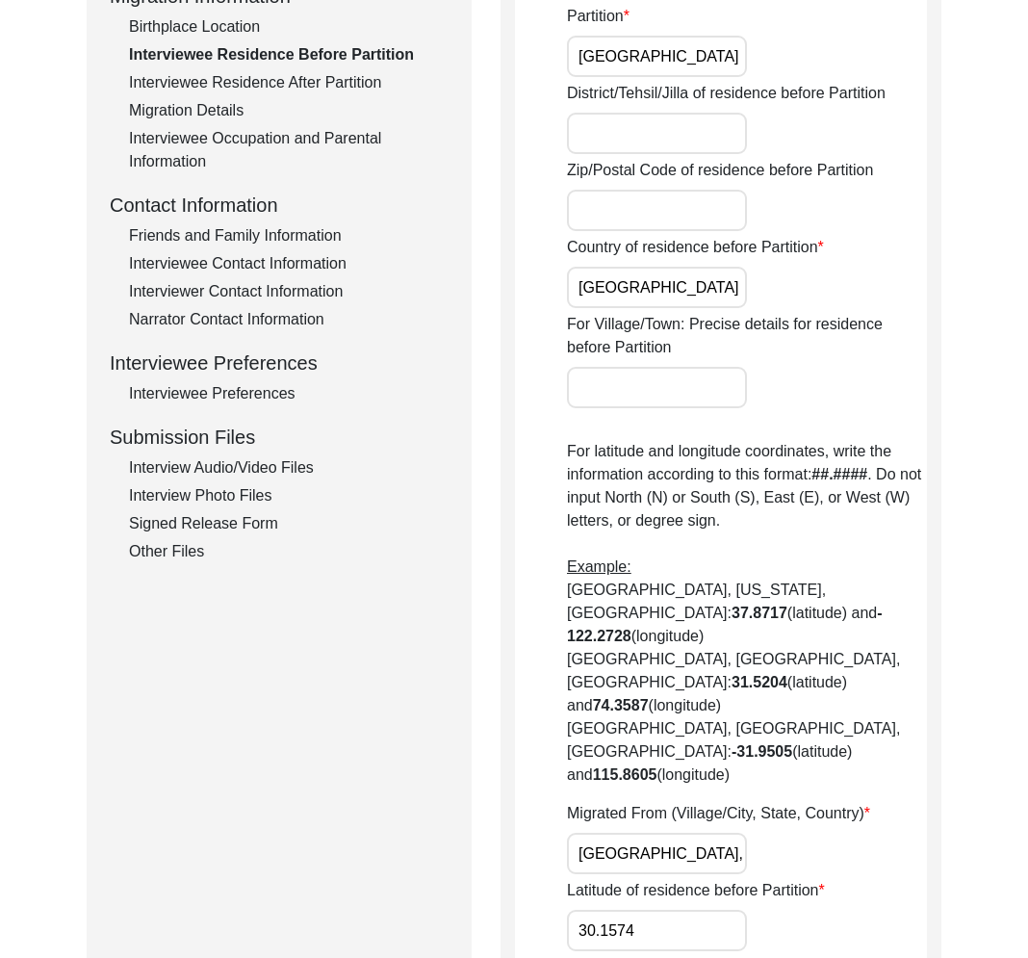
click at [665, 833] on input "Multan, Punjab, Pakistan" at bounding box center [657, 853] width 180 height 41
click at [664, 832] on input "Multan, Punjab, Pakistan" at bounding box center [657, 852] width 180 height 41
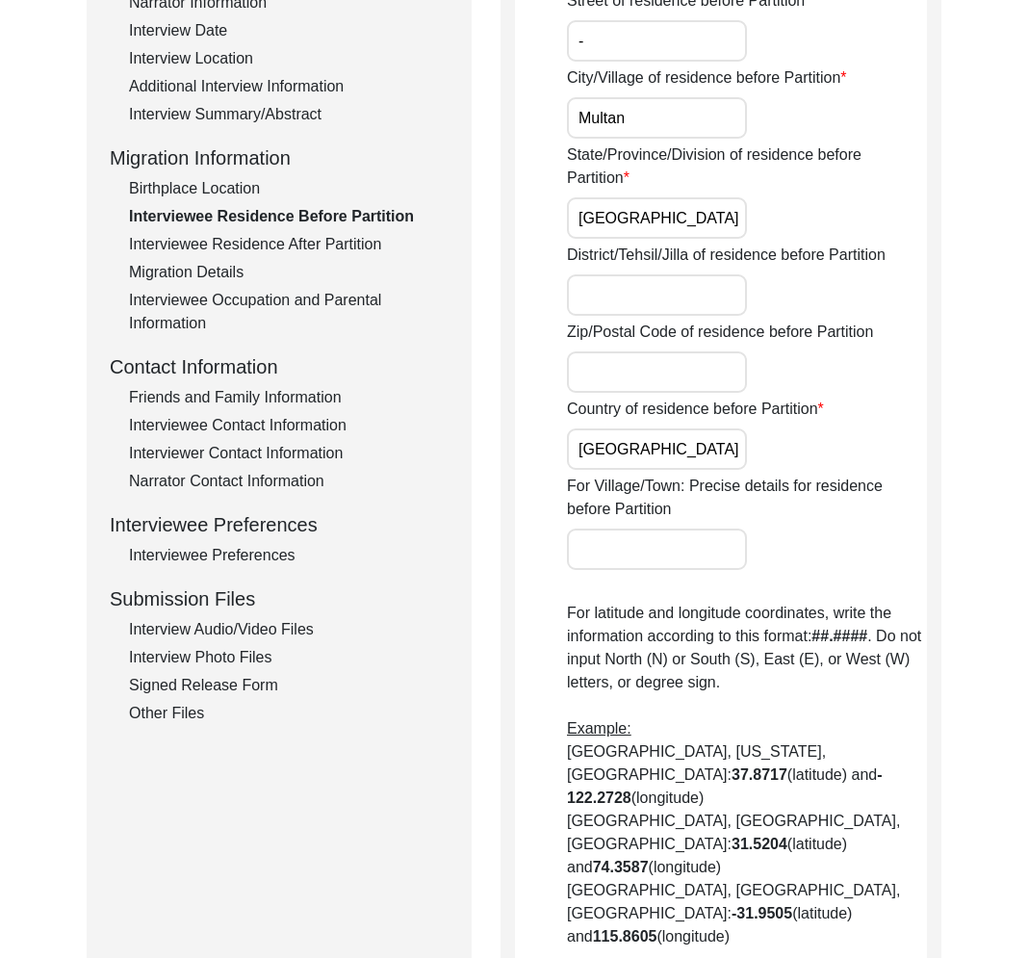
scroll to position [316, 0]
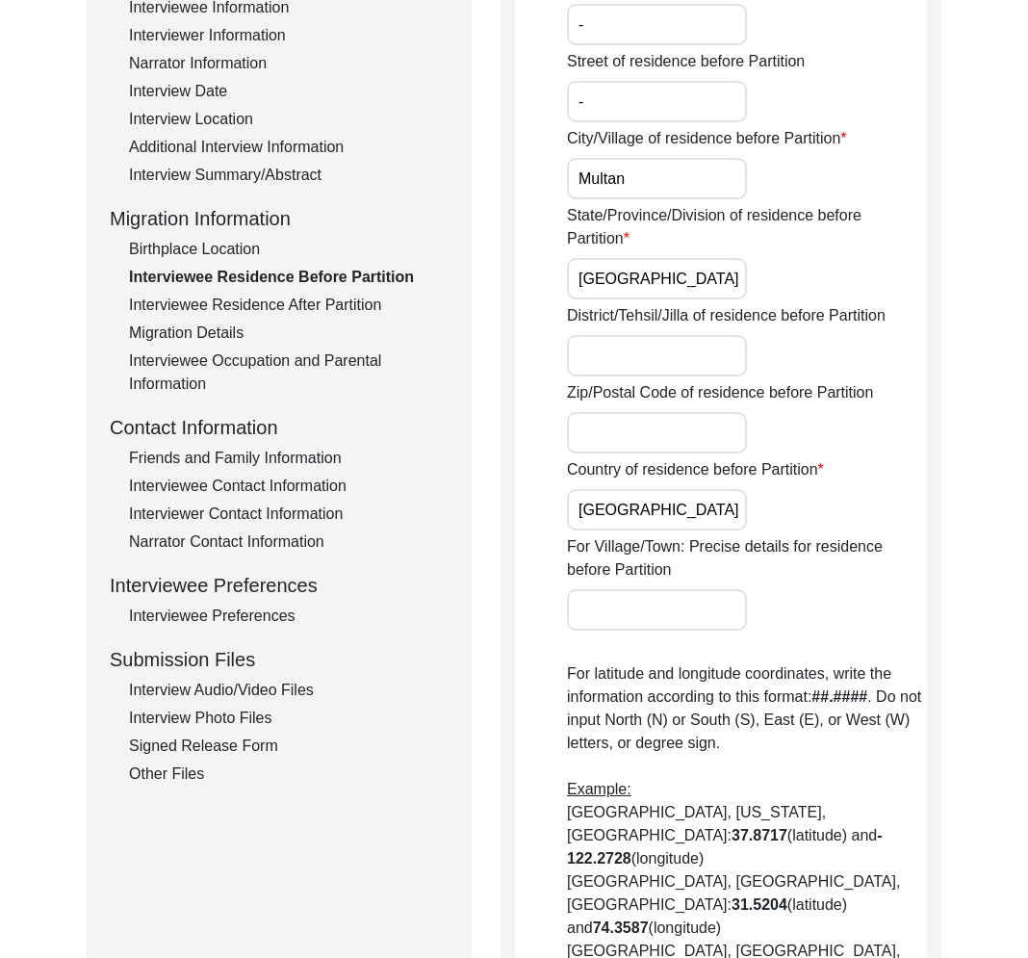
click at [246, 168] on div "Interview Summary/Abstract" at bounding box center [289, 175] width 320 height 23
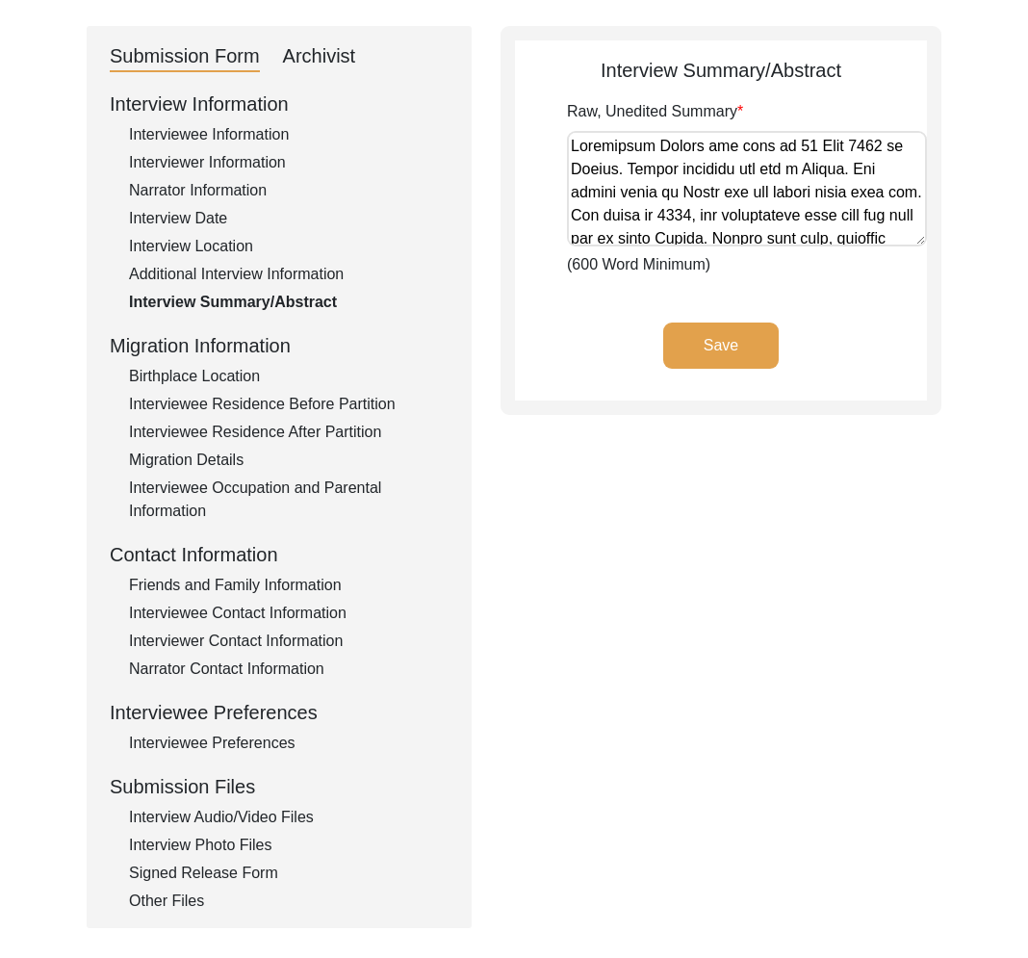
scroll to position [76, 0]
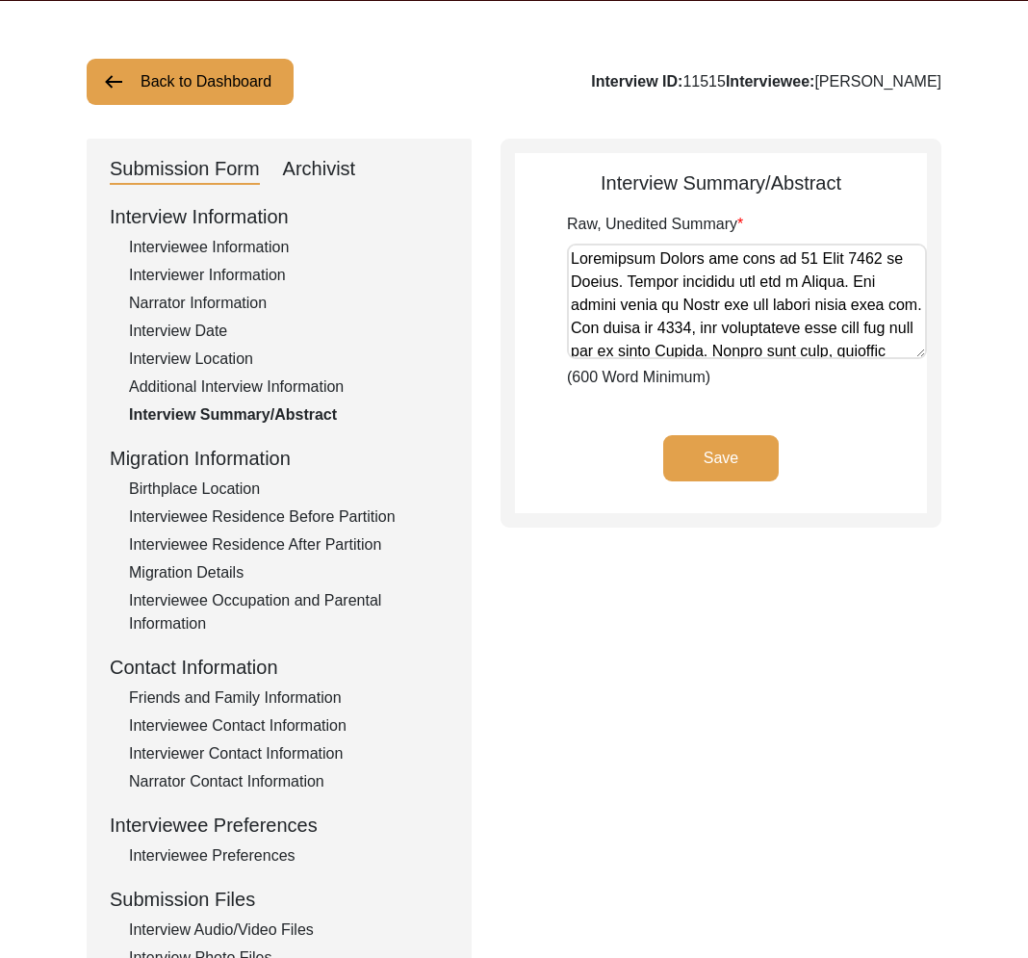
drag, startPoint x: 910, startPoint y: 347, endPoint x: 912, endPoint y: 363, distance: 16.5
click at [912, 363] on div "Raw, Unedited Summary (600 Word Minimum)" at bounding box center [747, 301] width 360 height 176
click at [911, 369] on div "Raw, Unedited Summary (600 Word Minimum)" at bounding box center [747, 301] width 360 height 176
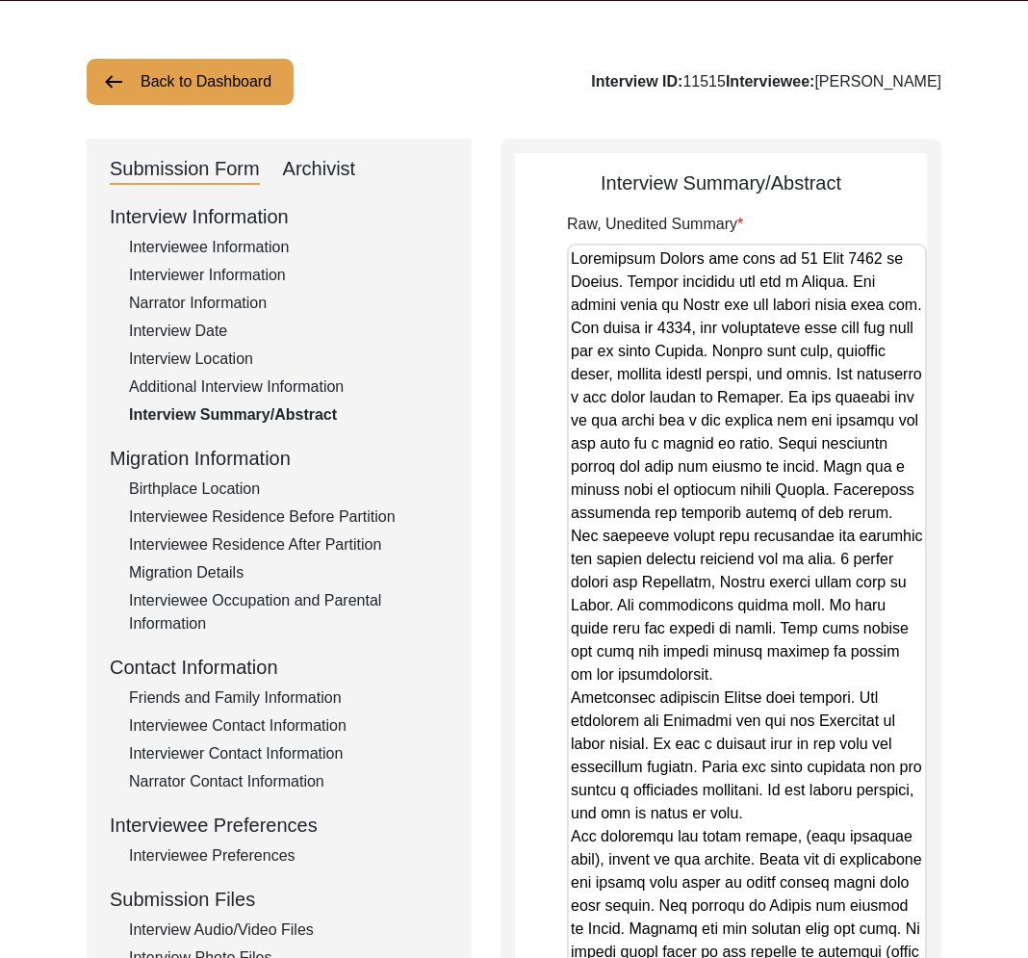
drag, startPoint x: 912, startPoint y: 346, endPoint x: 745, endPoint y: 823, distance: 505.7
click at [755, 957] on html "The 1947 Partition Archive New Interview Dashboard Logout Back to Dashboard Int…" at bounding box center [514, 670] width 1028 height 1492
click at [742, 738] on textarea "Raw, Unedited Summary" at bounding box center [747, 612] width 360 height 736
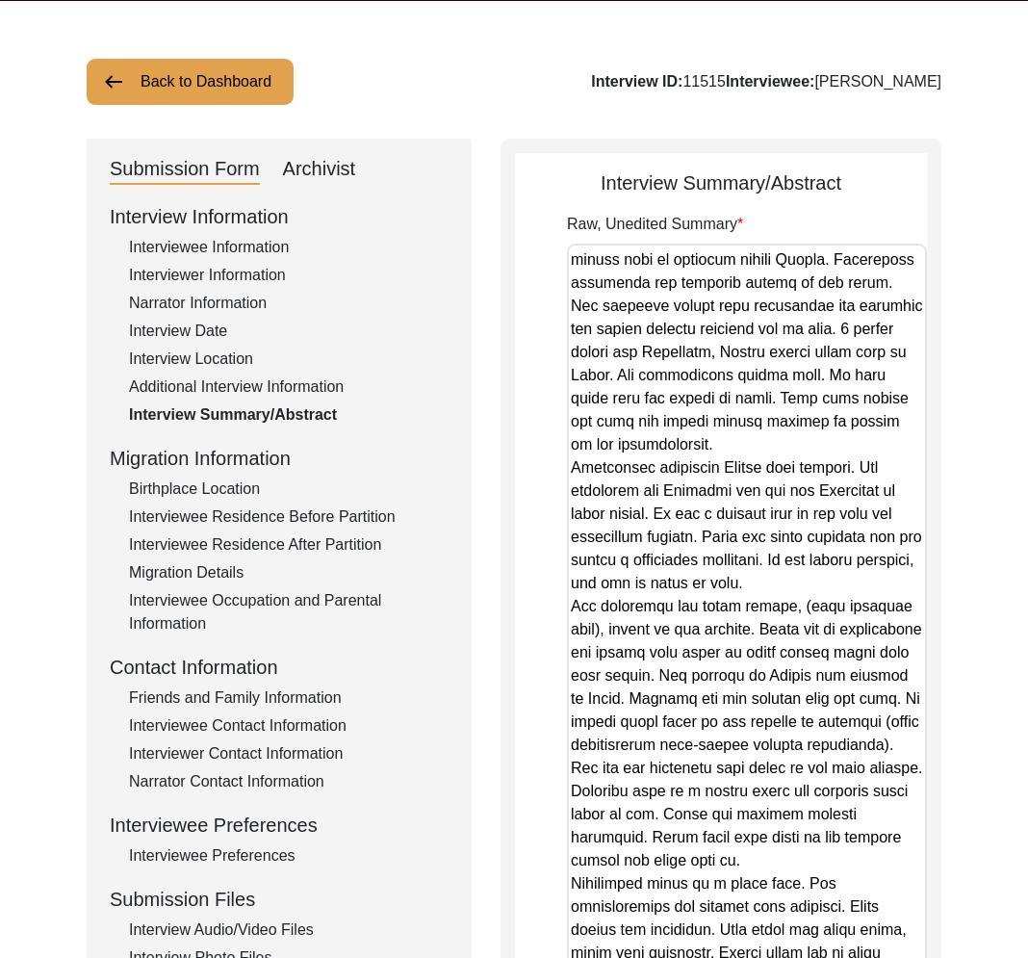
scroll to position [245, 0]
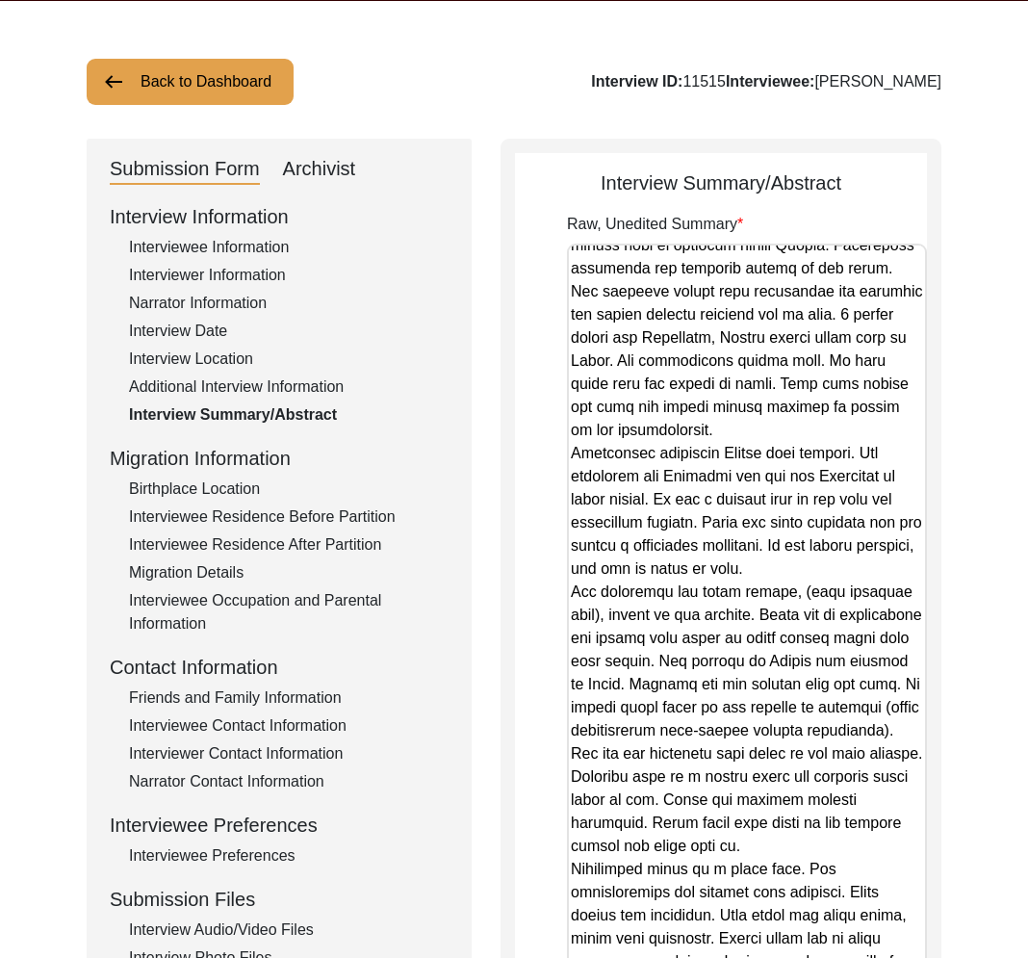
drag, startPoint x: 290, startPoint y: 518, endPoint x: 312, endPoint y: 519, distance: 22.2
click at [292, 518] on div "Interviewee Residence Before Partition" at bounding box center [289, 516] width 320 height 23
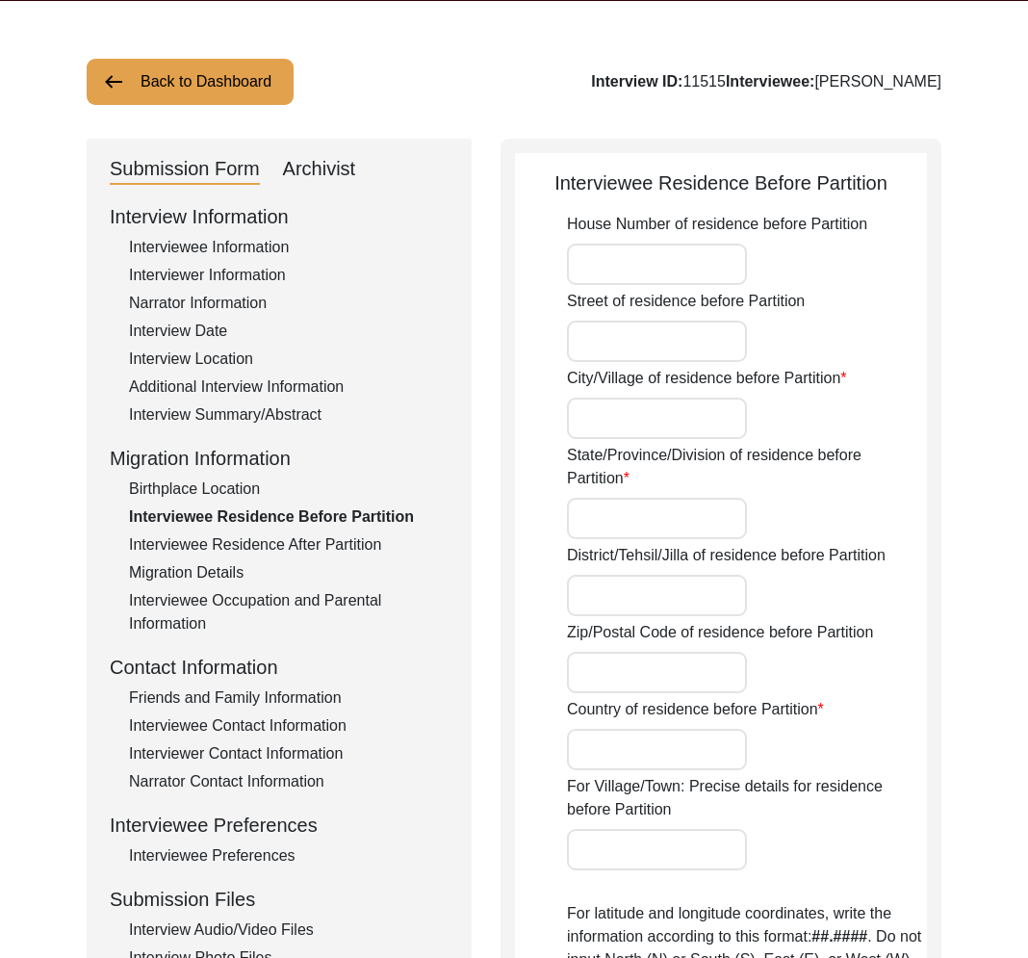
type input "-"
type input "Multan"
type input "Punjab"
type input "[GEOGRAPHIC_DATA]"
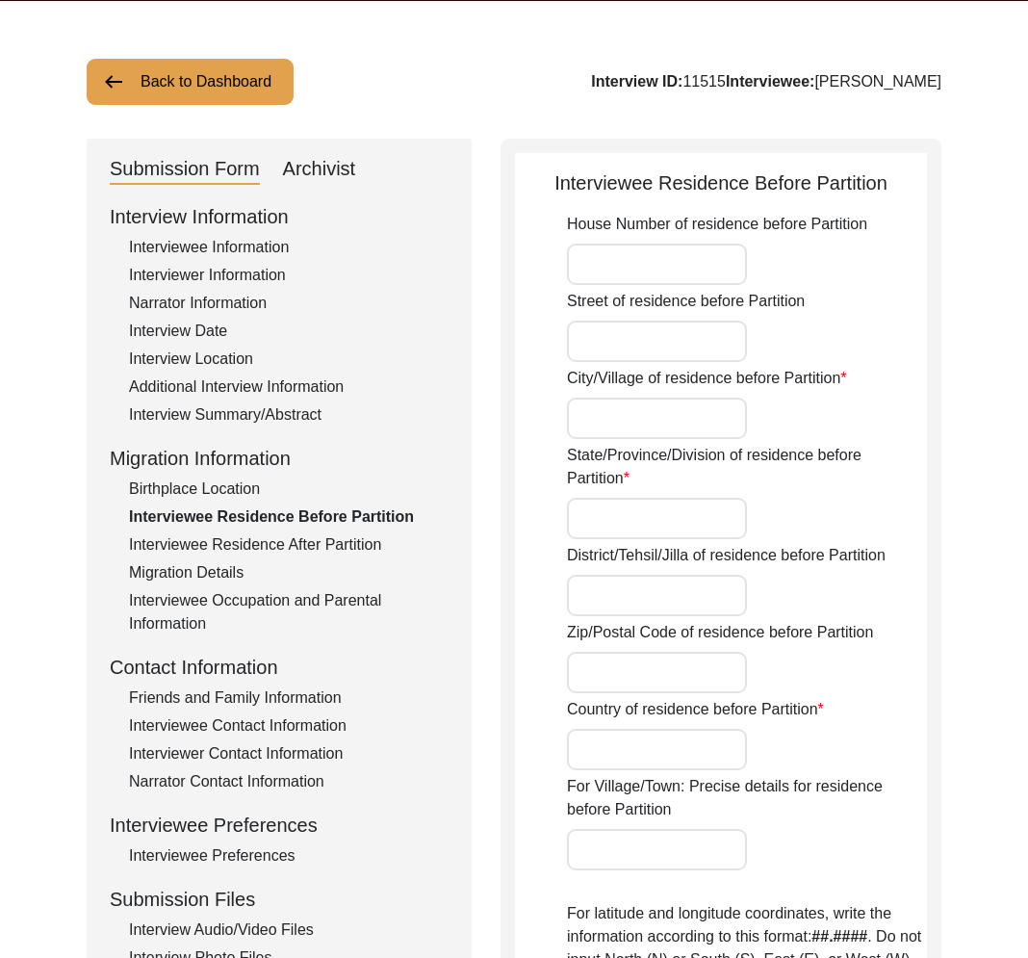
type input "Multan, Punjab, Pakistan"
type input "30.1574"
type input "71.5249"
click at [326, 534] on div "Interviewee Residence After Partition" at bounding box center [289, 544] width 320 height 23
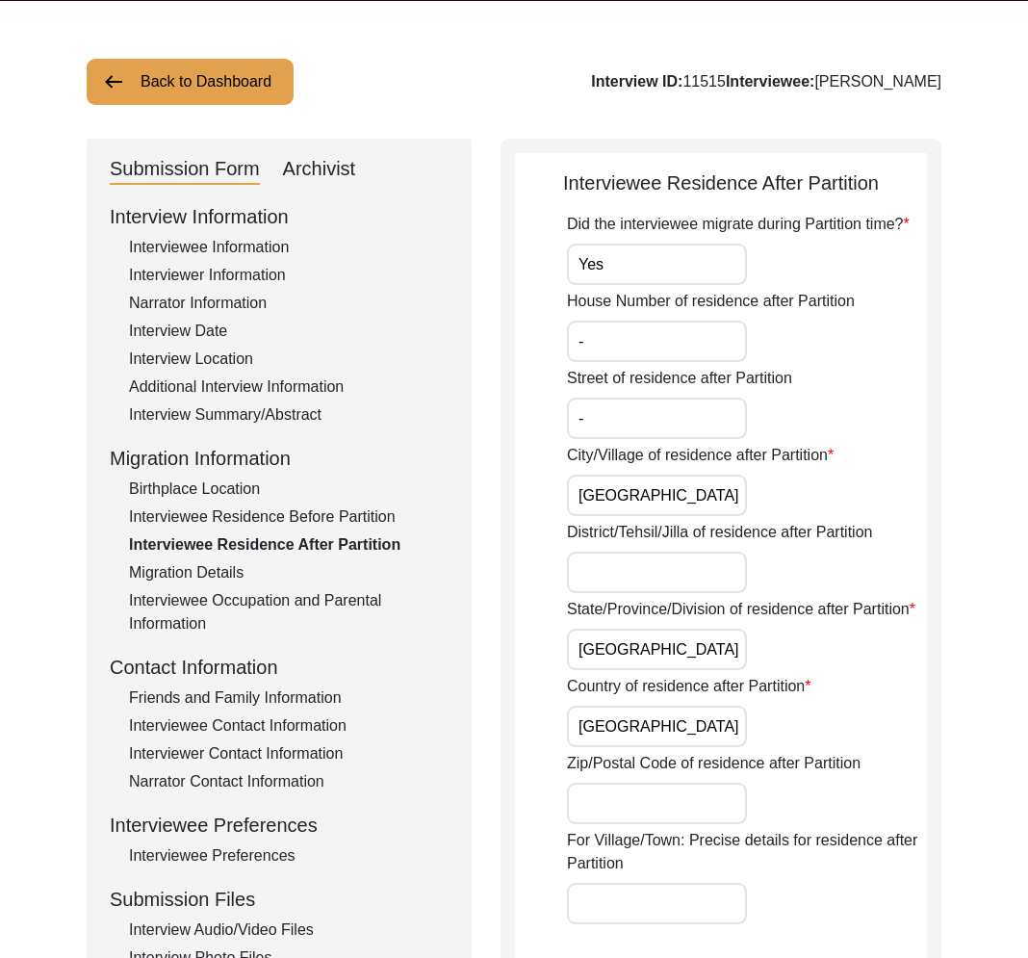
click at [241, 489] on div "Birthplace Location" at bounding box center [289, 489] width 320 height 23
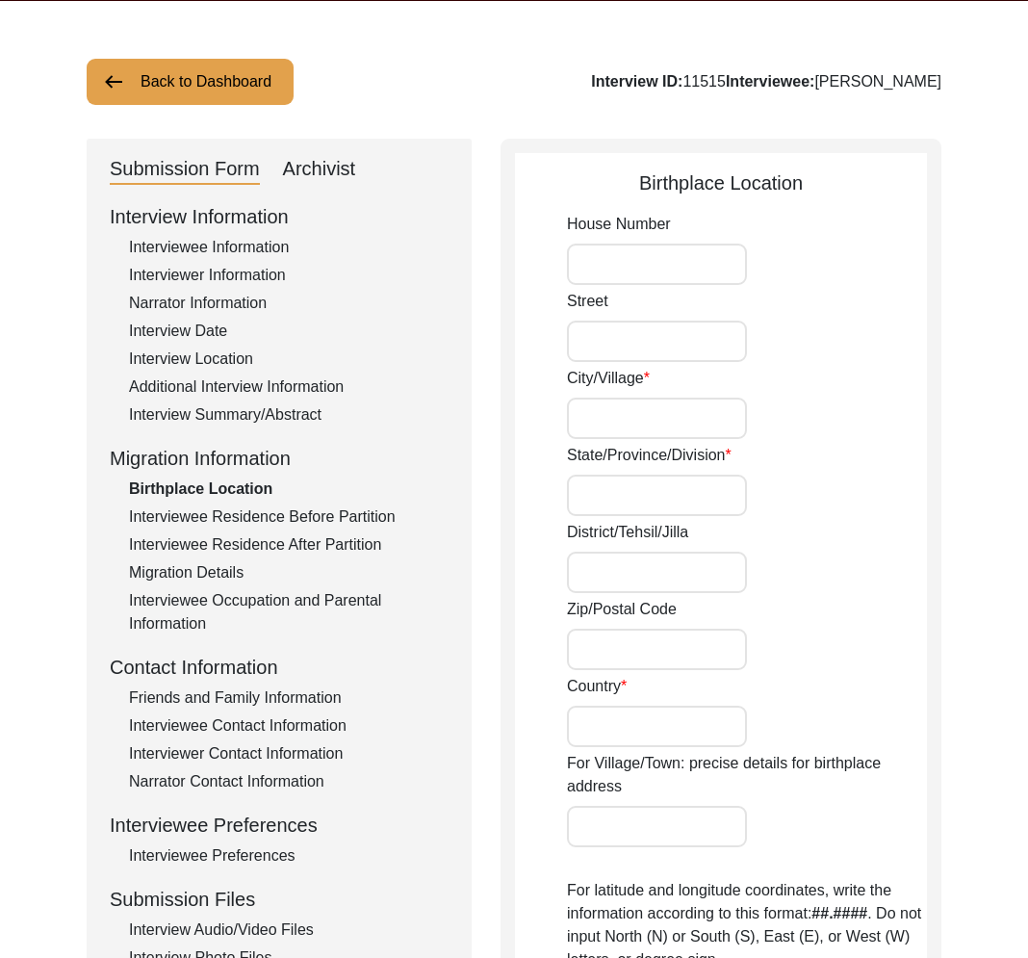
type input "-"
type input "Multan"
type input "Punjab"
type input "[GEOGRAPHIC_DATA]"
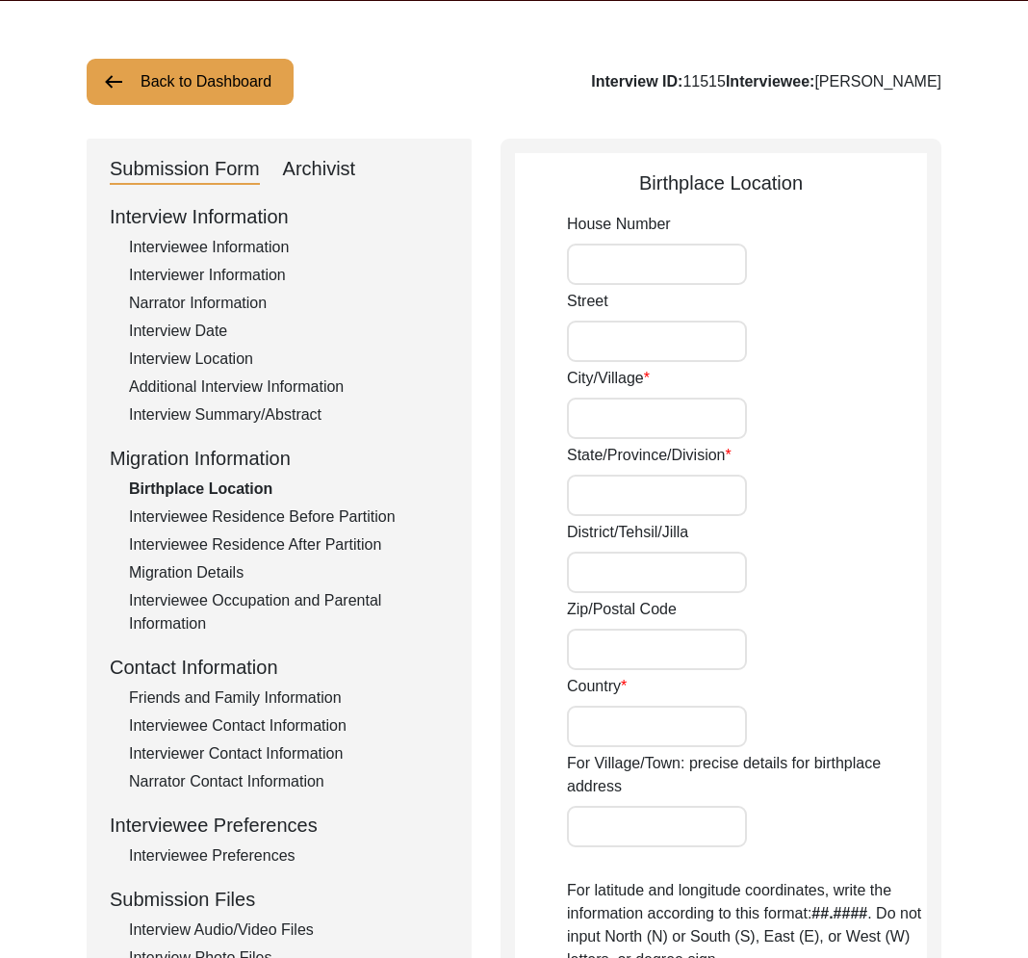
type input "Multan, Punjab, Pakistan"
type input "30.1574"
type input "71.5249"
click at [295, 511] on div "Interviewee Residence Before Partition" at bounding box center [289, 516] width 320 height 23
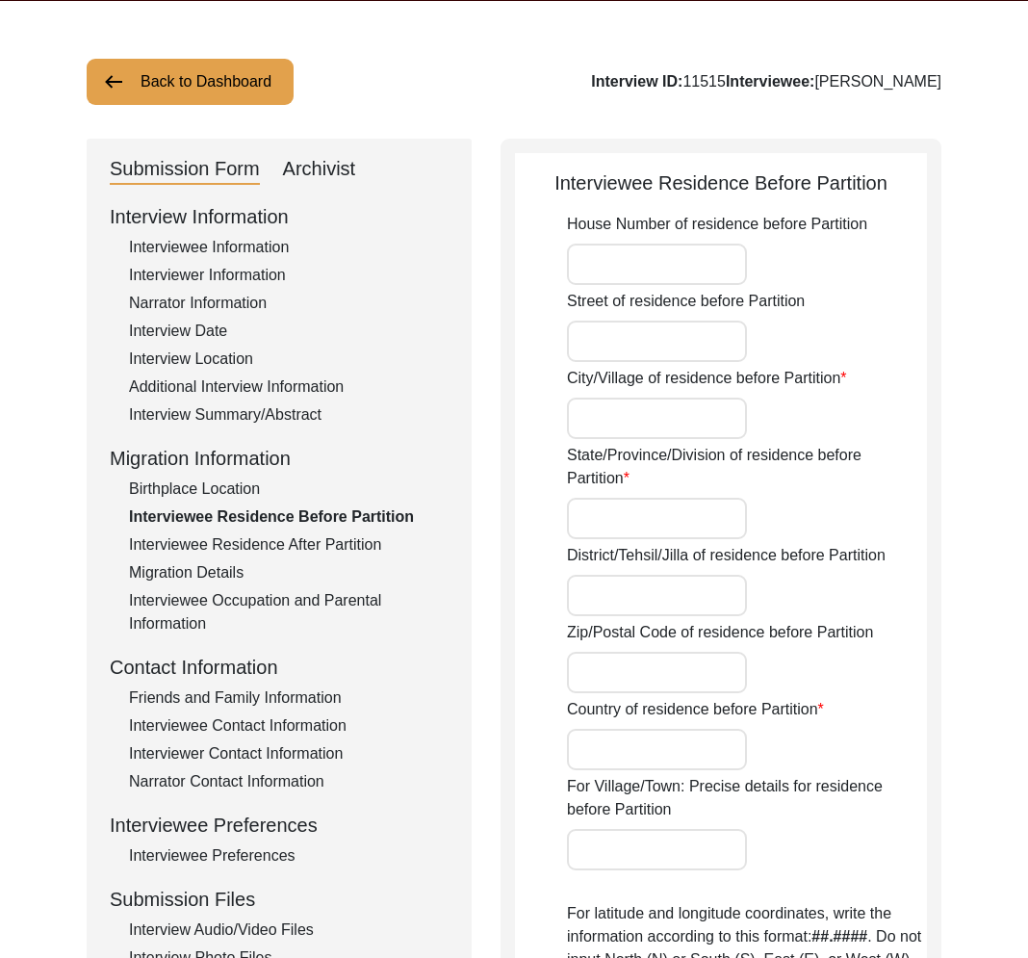
type input "-"
type input "Multan"
type input "Punjab"
type input "[GEOGRAPHIC_DATA]"
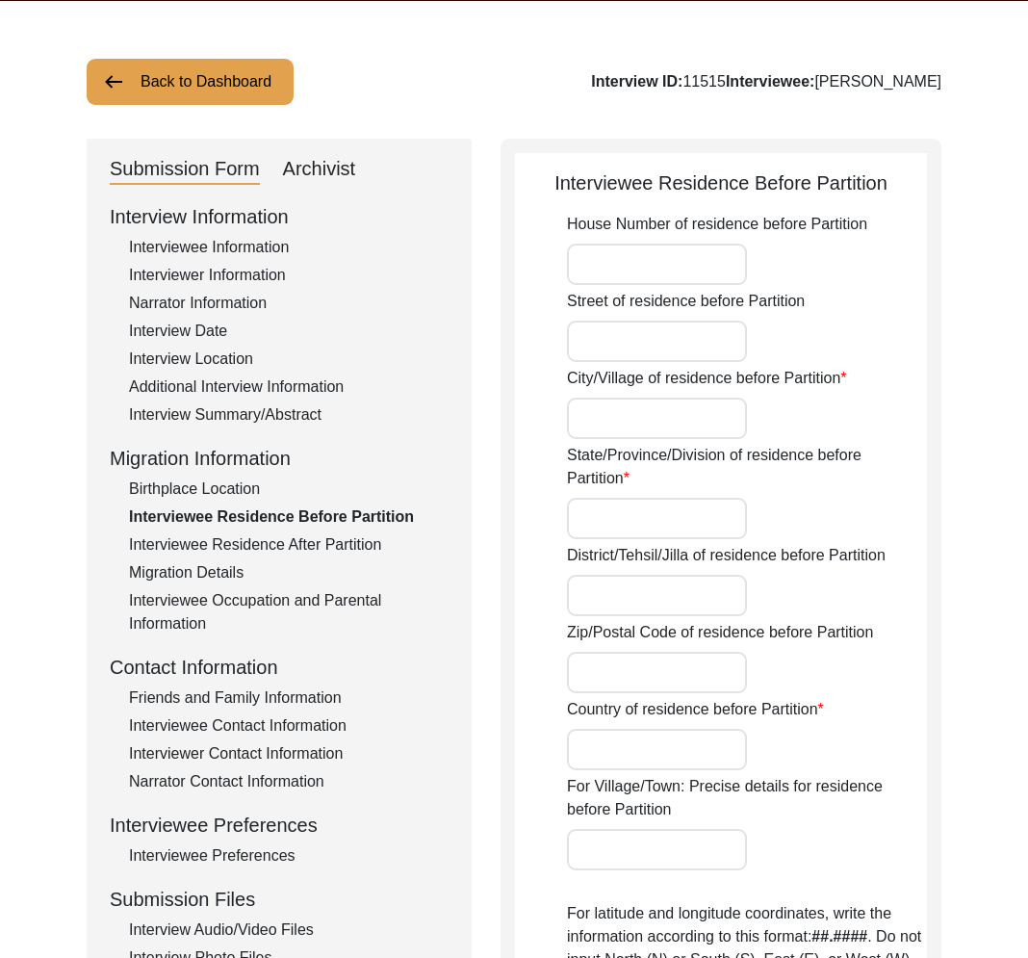
type input "Multan, Punjab, Pakistan"
type input "30.1574"
type input "71.5249"
click at [253, 416] on div "Interview Summary/Abstract" at bounding box center [289, 414] width 320 height 23
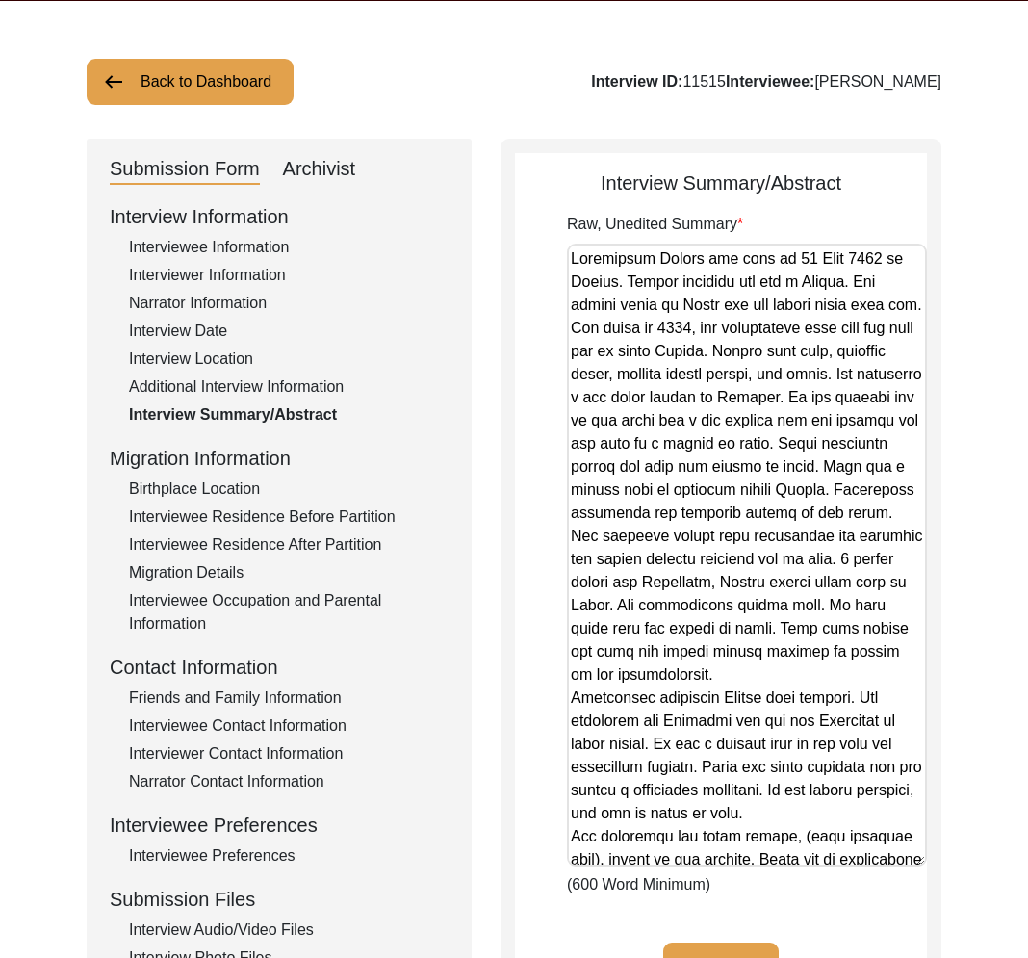
drag, startPoint x: 920, startPoint y: 344, endPoint x: 871, endPoint y: 734, distance: 393.0
click at [881, 860] on textarea "Raw, Unedited Summary" at bounding box center [747, 555] width 360 height 623
drag, startPoint x: 231, startPoint y: 250, endPoint x: 264, endPoint y: 260, distance: 34.1
click at [231, 250] on div "Interviewee Information" at bounding box center [289, 247] width 320 height 23
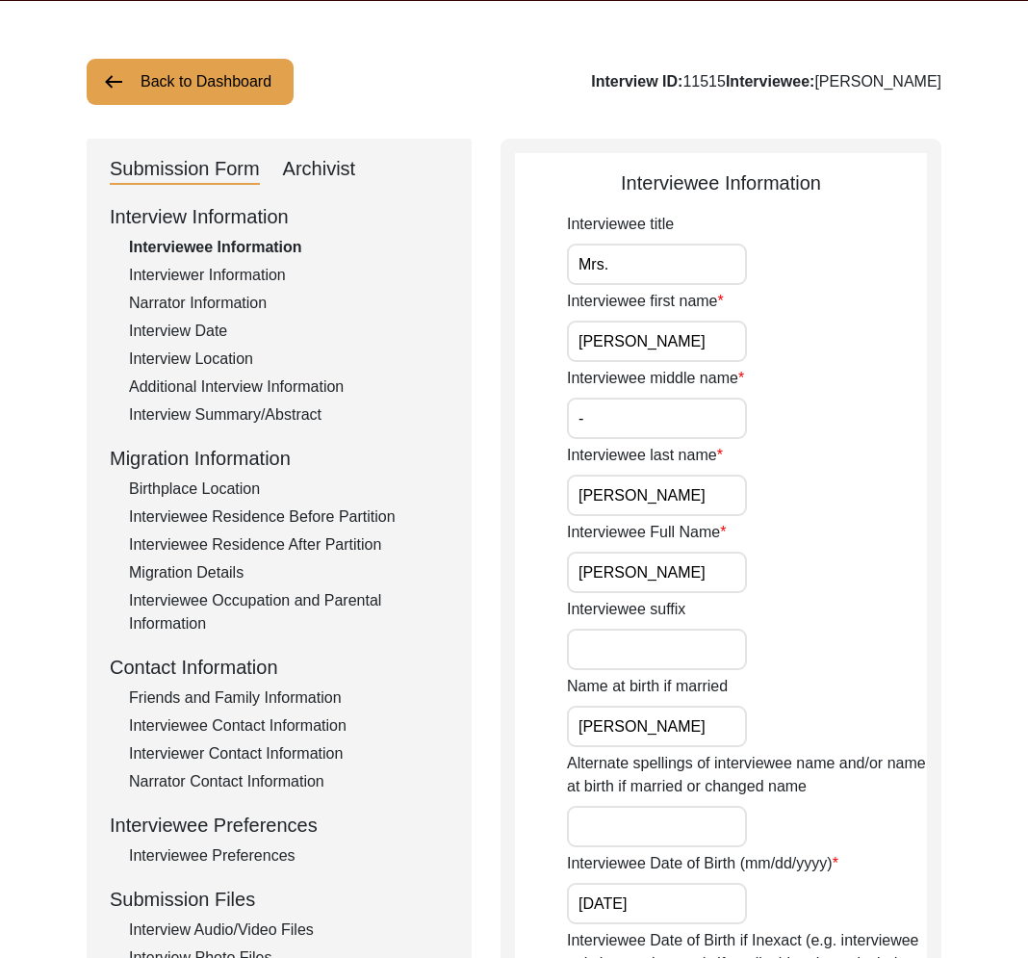
click at [678, 575] on input "Shakuntala Sehgal" at bounding box center [657, 572] width 180 height 41
click at [212, 353] on div "Interview Location" at bounding box center [289, 359] width 320 height 23
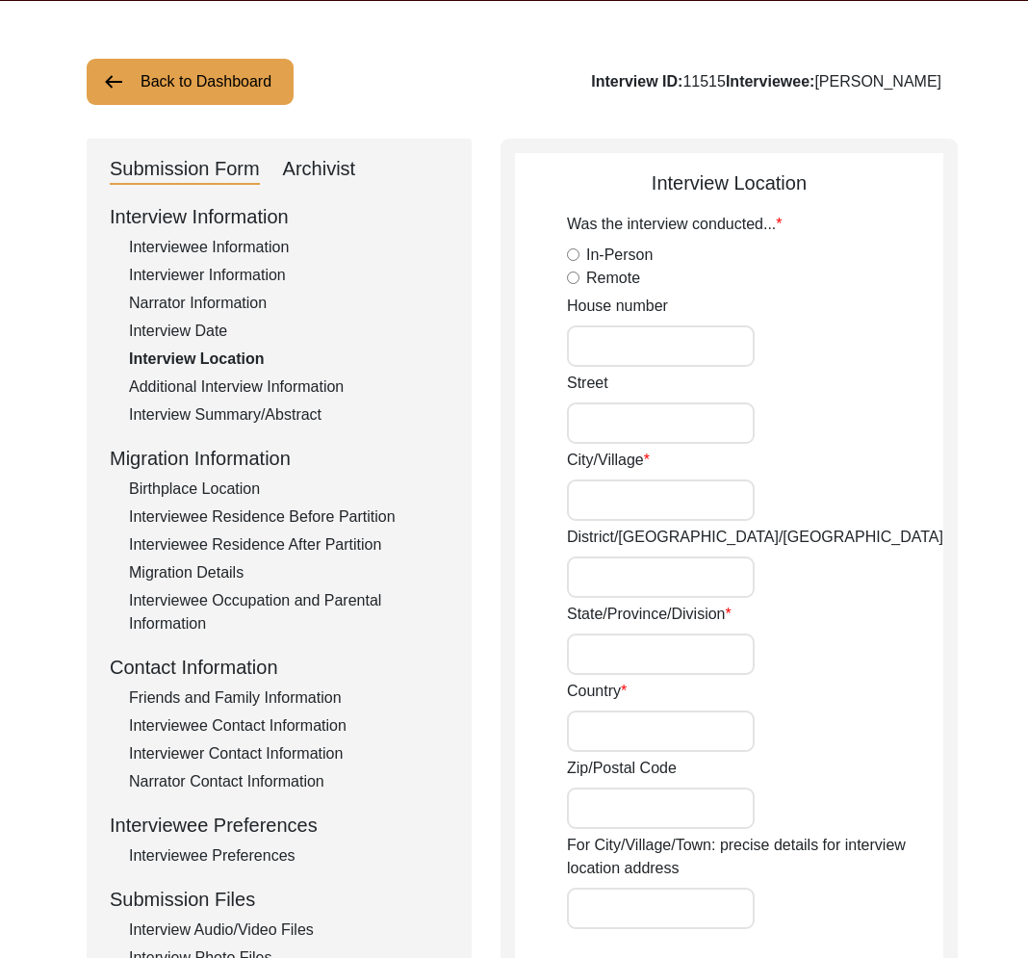
radio input "true"
type input "Mumbai"
type input "Maharashtra"
type input "[GEOGRAPHIC_DATA]"
type input "[GEOGRAPHIC_DATA], [GEOGRAPHIC_DATA], [GEOGRAPHIC_DATA]"
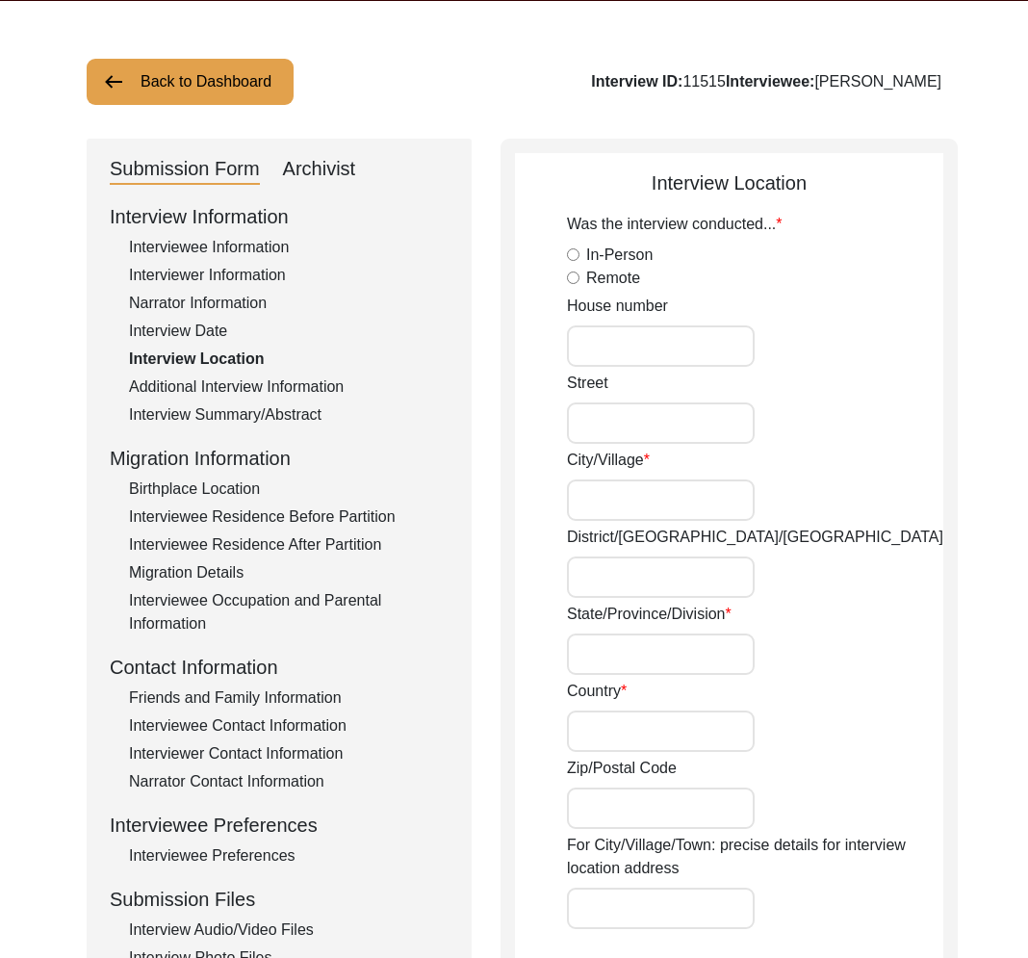
type input "19.0760"
type input "72.8777"
click at [207, 332] on div "Interview Date" at bounding box center [289, 331] width 320 height 23
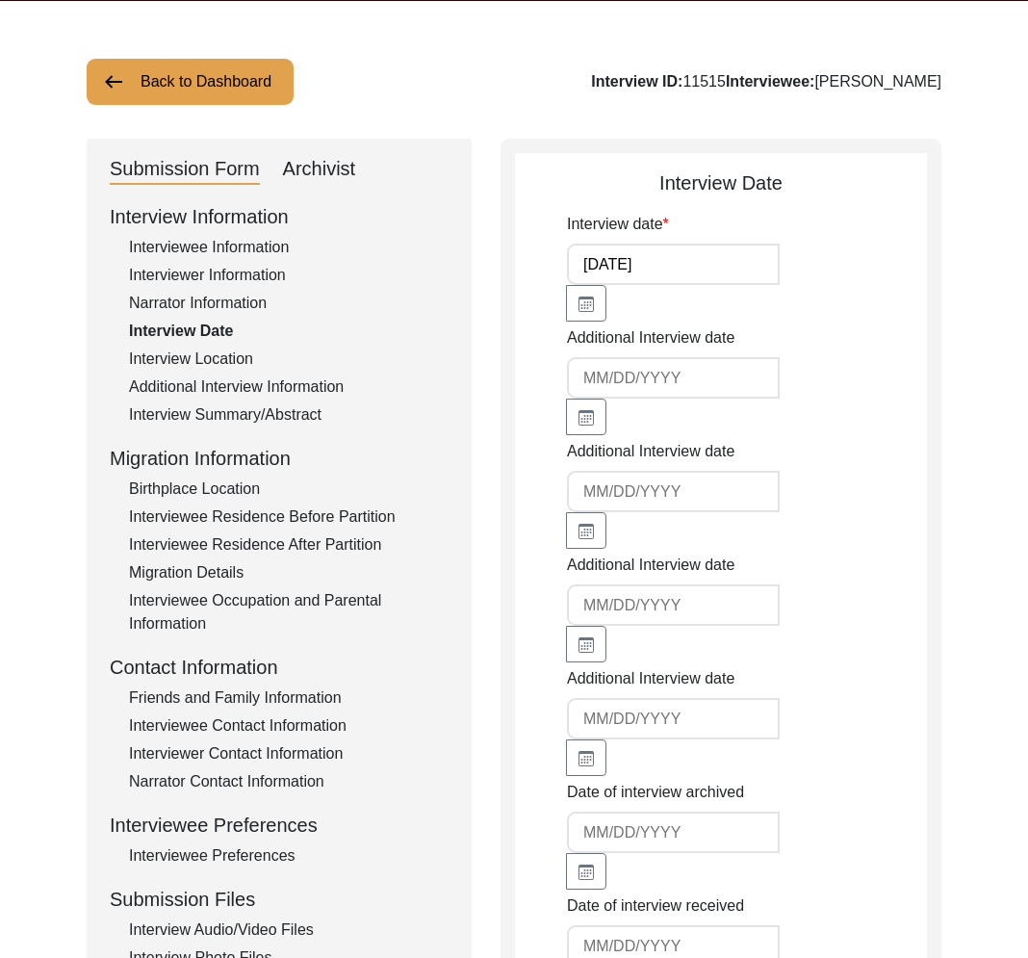
click at [215, 360] on div "Interview Location" at bounding box center [289, 359] width 320 height 23
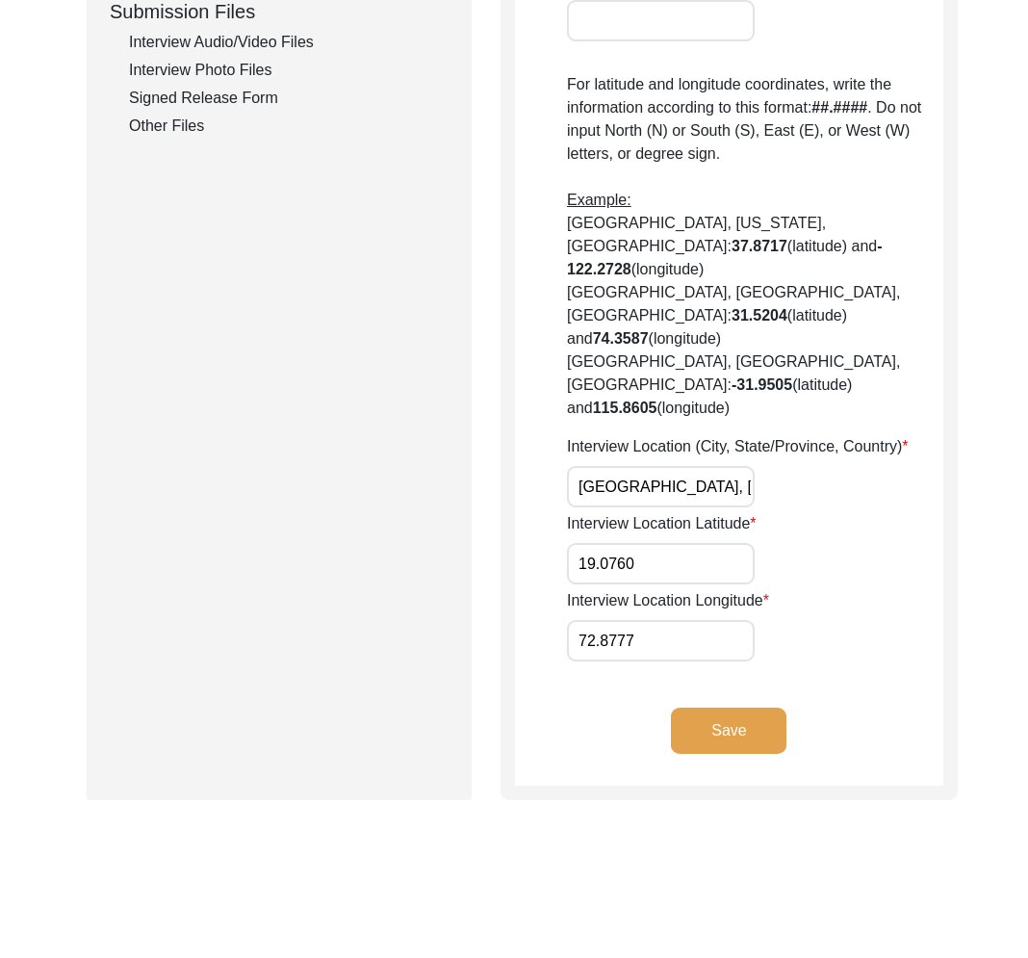
scroll to position [1012, 0]
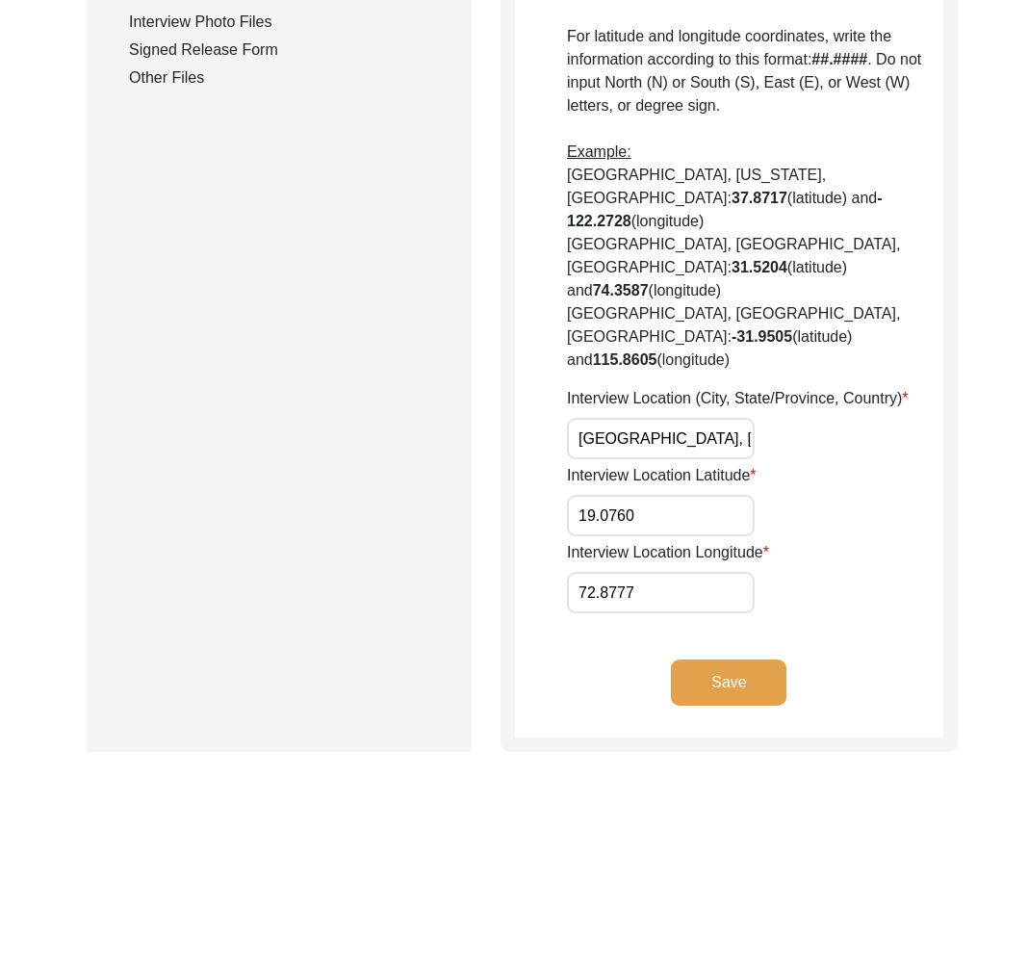
click at [641, 418] on input "[GEOGRAPHIC_DATA], [GEOGRAPHIC_DATA], [GEOGRAPHIC_DATA]" at bounding box center [661, 438] width 188 height 41
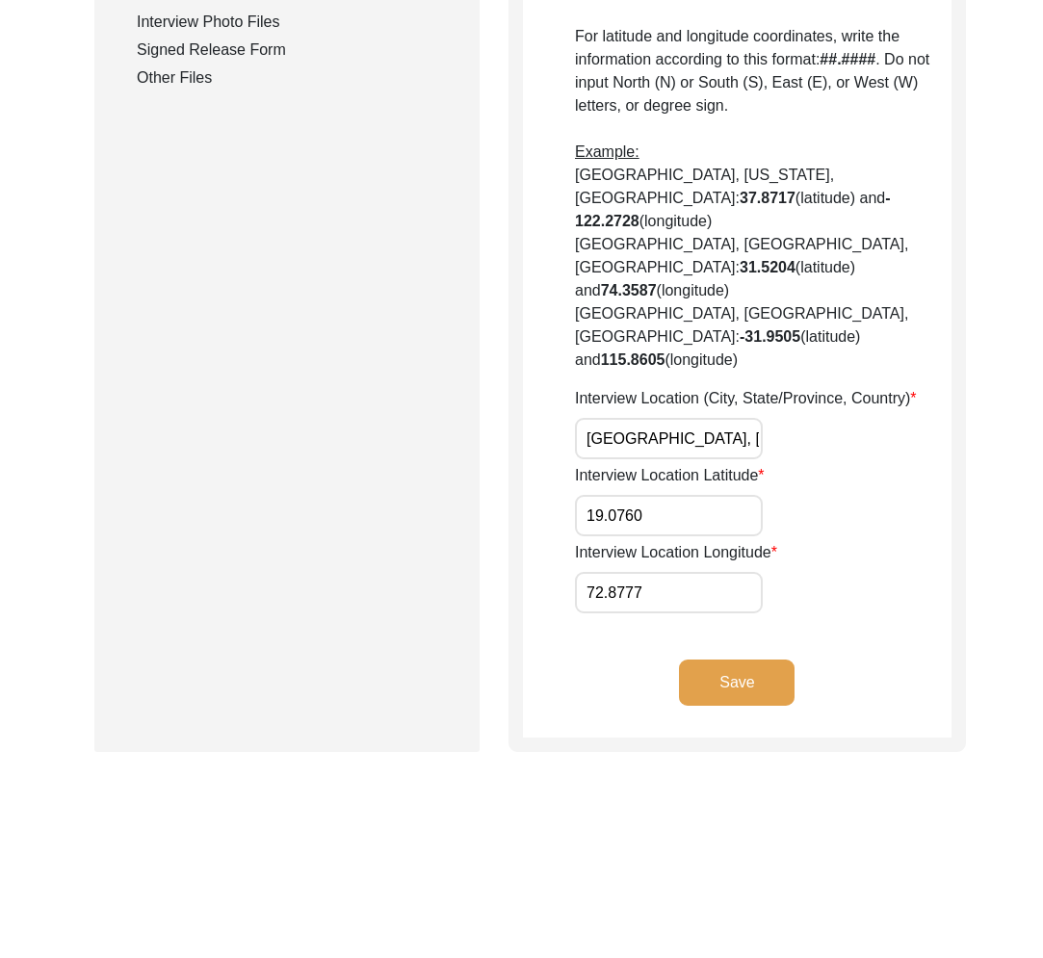
scroll to position [0, 0]
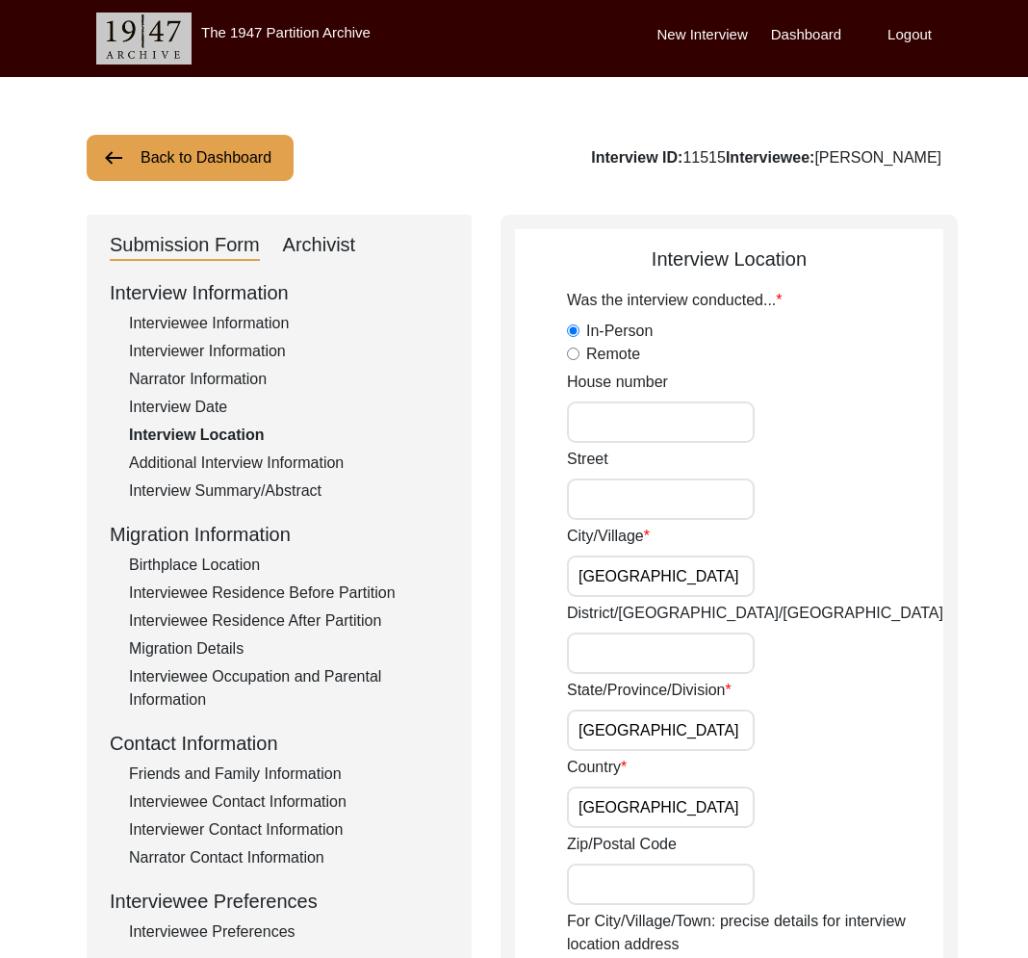
click at [206, 322] on div "Interviewee Information" at bounding box center [289, 323] width 320 height 23
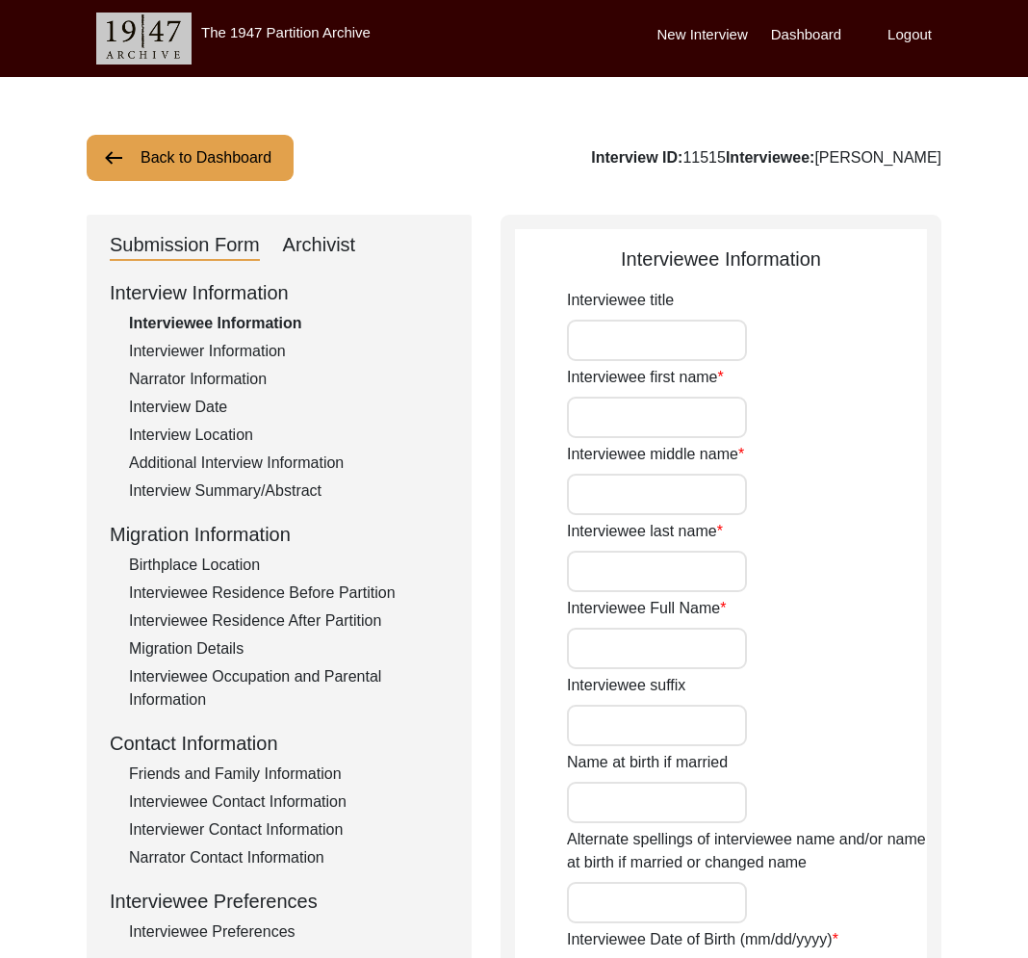
type input "Mrs."
type input "Shakuntala"
type input "-"
type input "Sehgal"
type input "Shakuntala Sehgal"
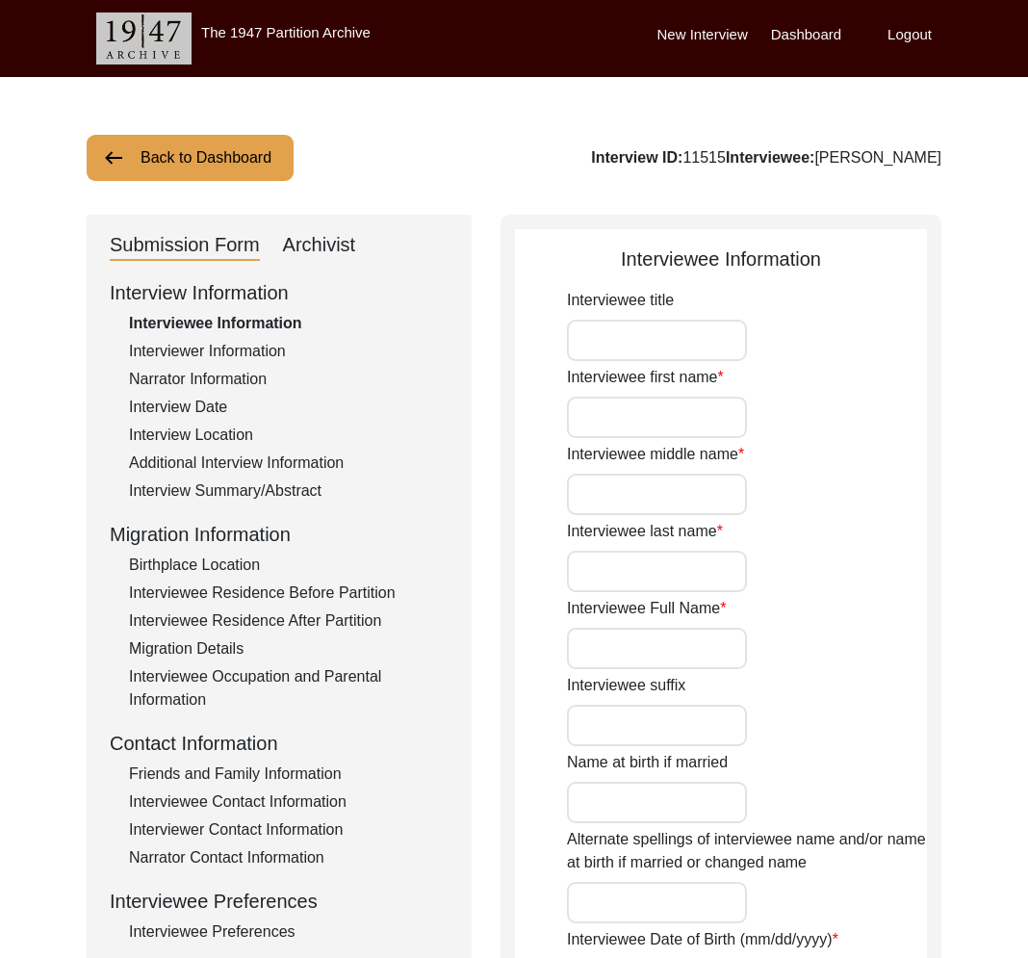
type input "Shakuntala Khanna"
type input "07/18/1938"
type input "86"
type input "[DEMOGRAPHIC_DATA]"
type input "Multani"
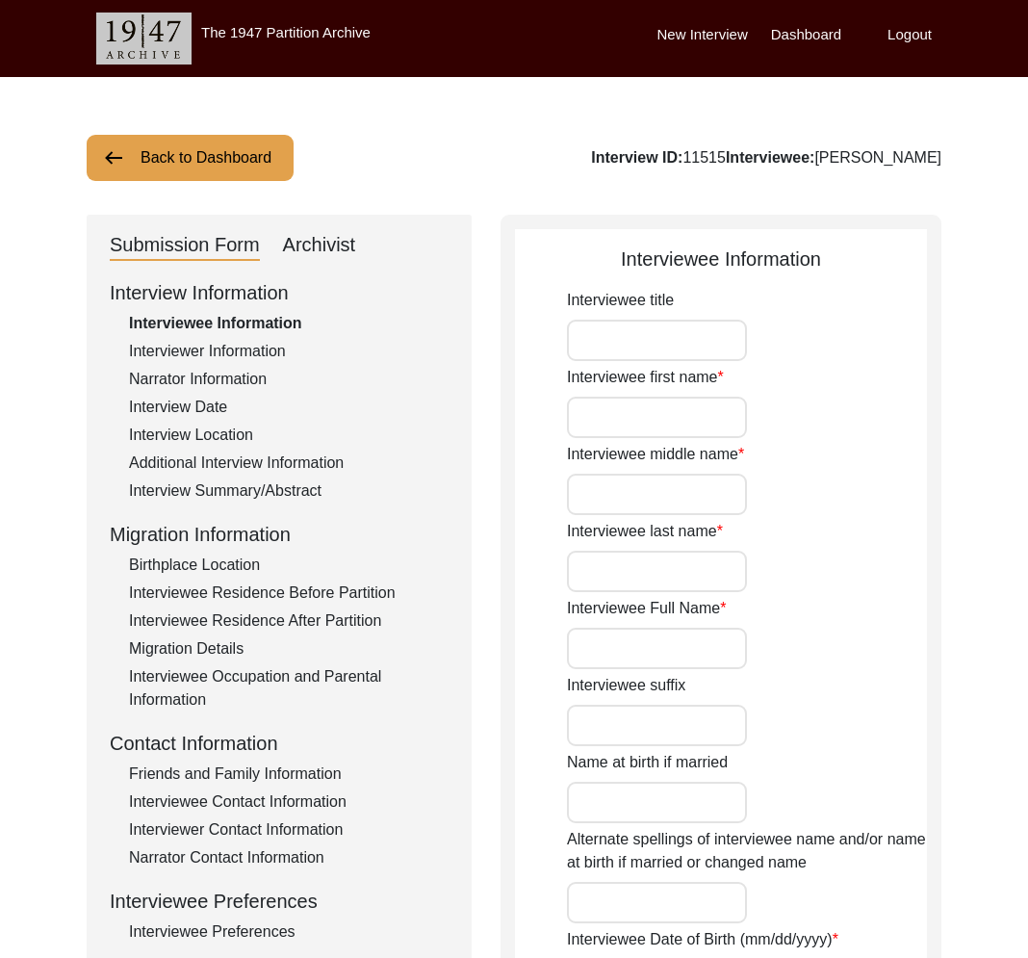
type input "[DEMOGRAPHIC_DATA]"
click at [220, 349] on div "Interviewer Information" at bounding box center [289, 351] width 320 height 23
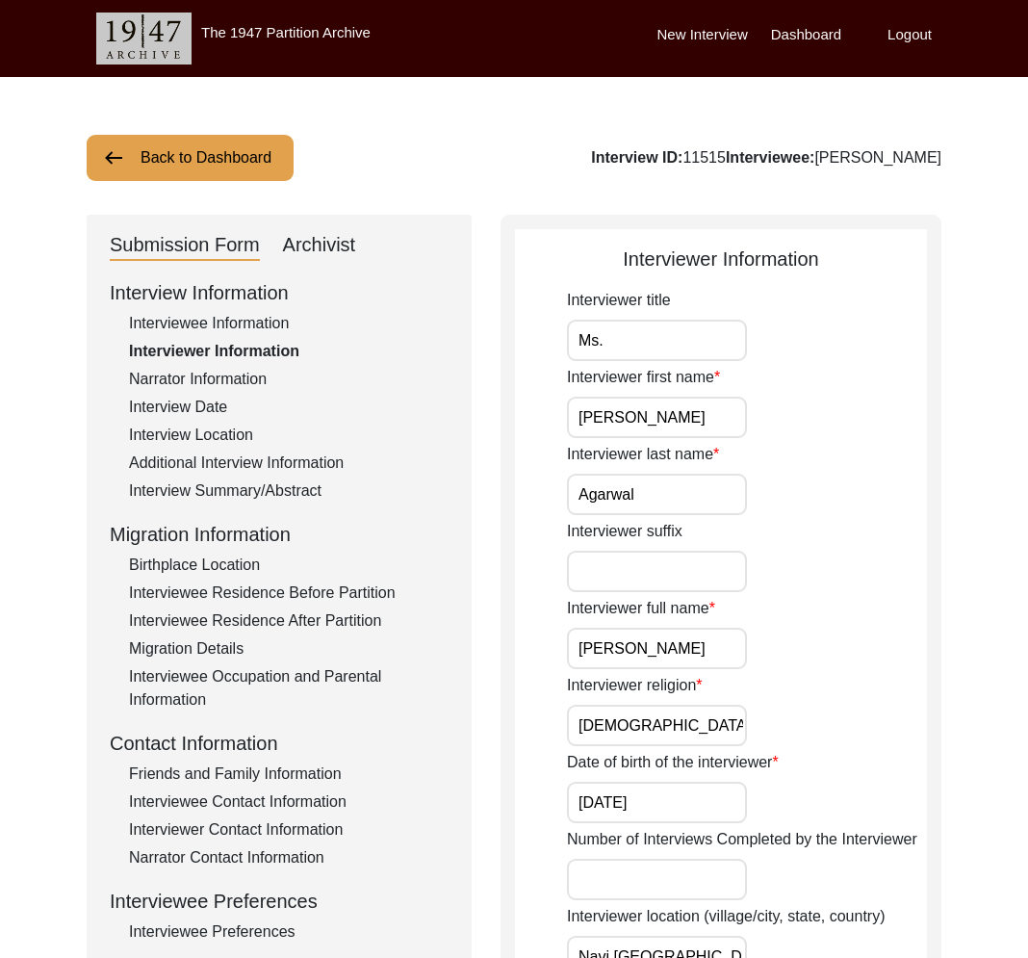
click at [638, 652] on input "[PERSON_NAME]" at bounding box center [657, 648] width 180 height 41
click at [609, 652] on input "[PERSON_NAME]" at bounding box center [657, 648] width 180 height 41
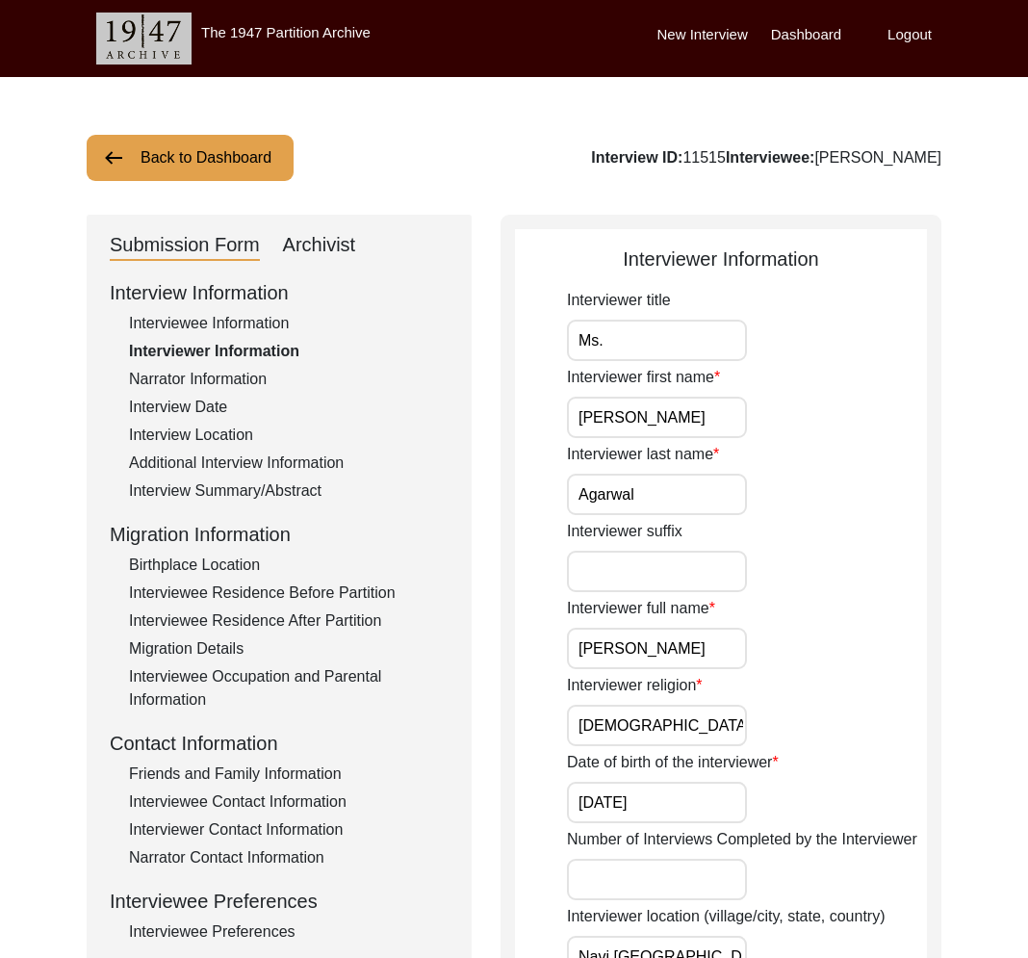
click at [609, 652] on input "[PERSON_NAME]" at bounding box center [657, 648] width 180 height 41
click at [904, 32] on label "Logout" at bounding box center [910, 35] width 44 height 22
